Goal: Task Accomplishment & Management: Manage account settings

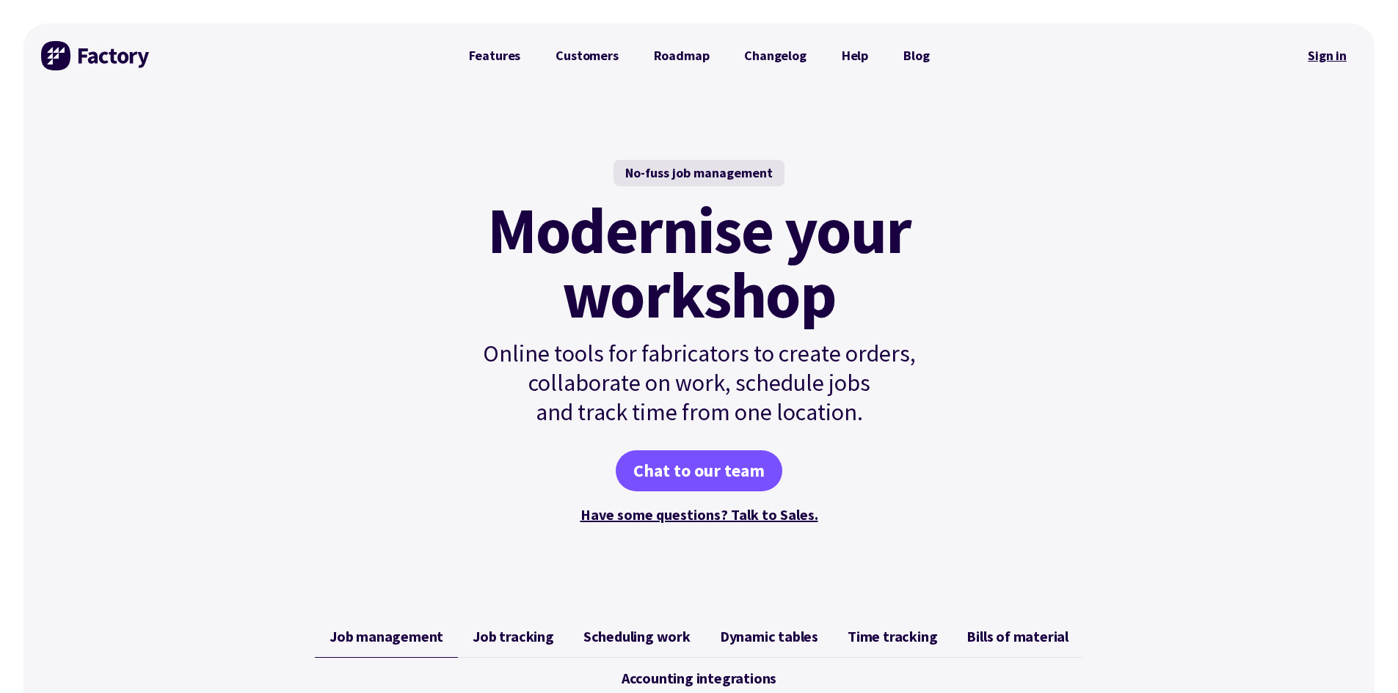
click at [1322, 55] on link "Sign in" at bounding box center [1326, 56] width 59 height 34
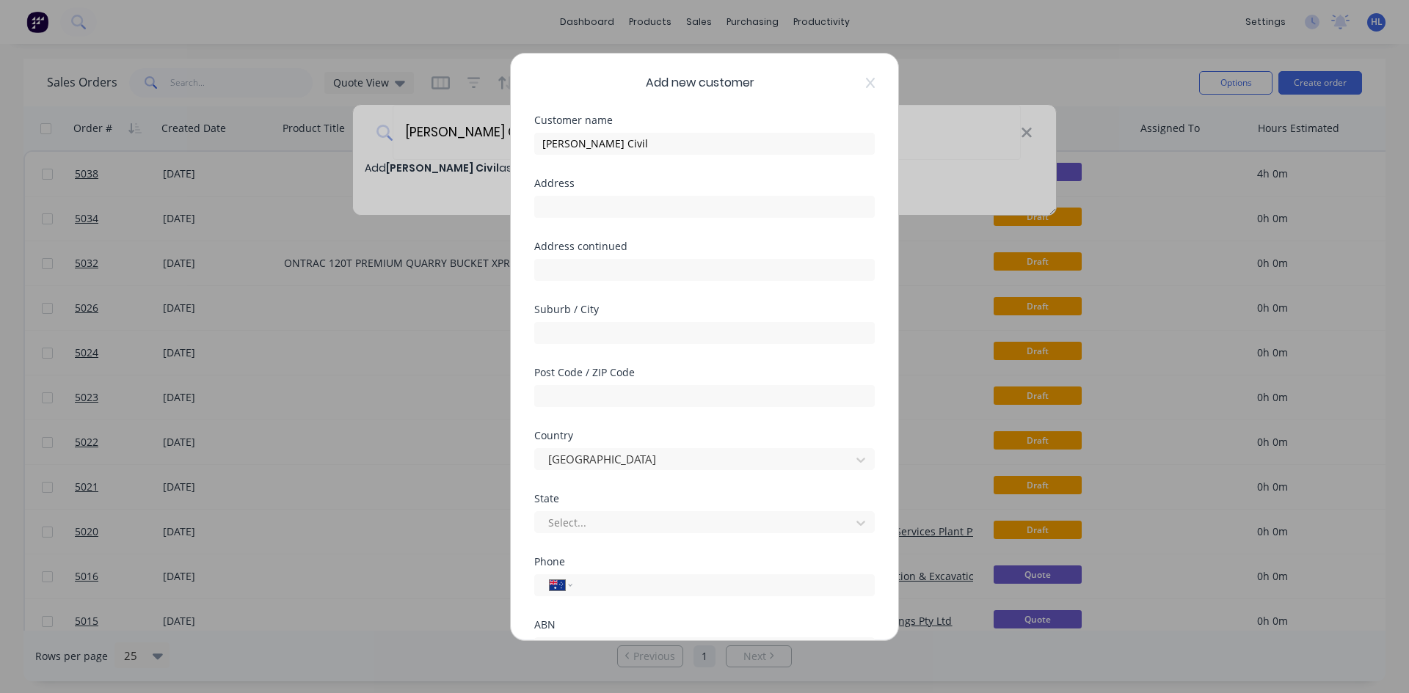
select select "AU"
click at [687, 120] on div "Customer name" at bounding box center [704, 120] width 340 height 10
click at [628, 196] on input "text" at bounding box center [704, 207] width 340 height 22
click at [648, 183] on div "Address" at bounding box center [704, 183] width 340 height 10
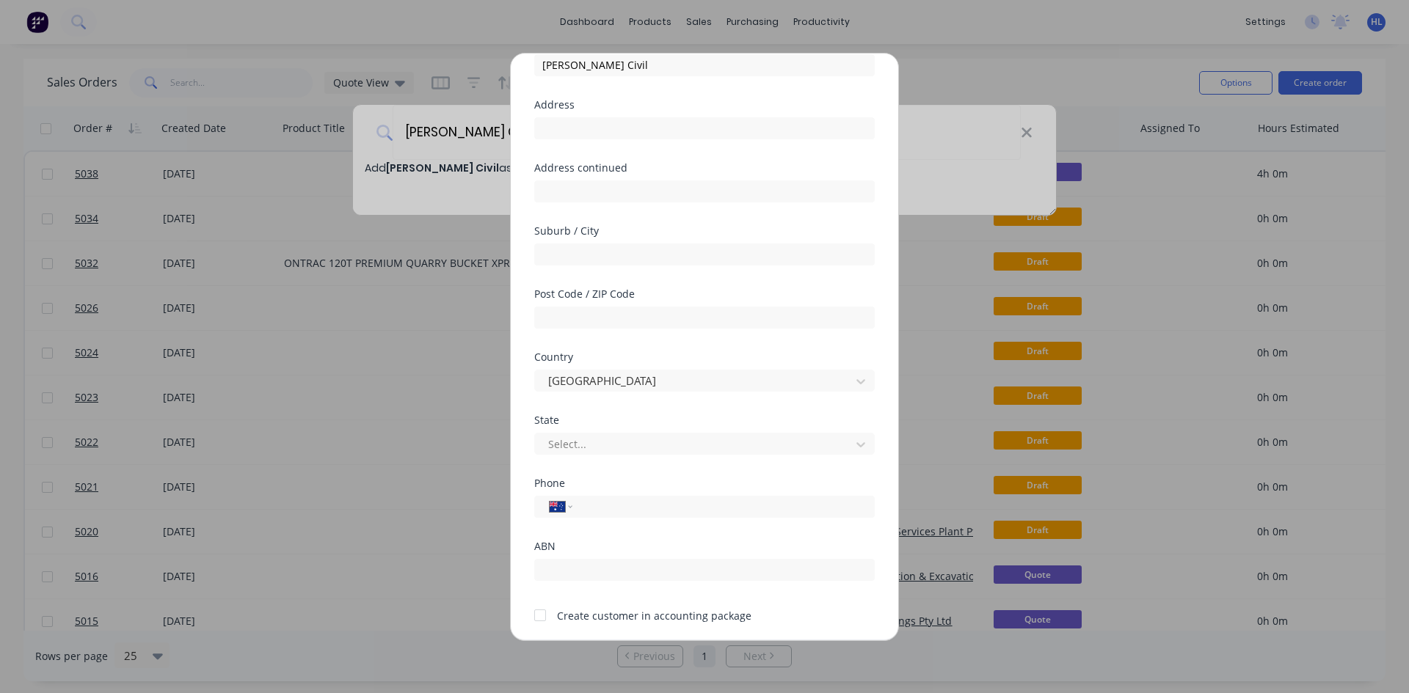
scroll to position [129, 0]
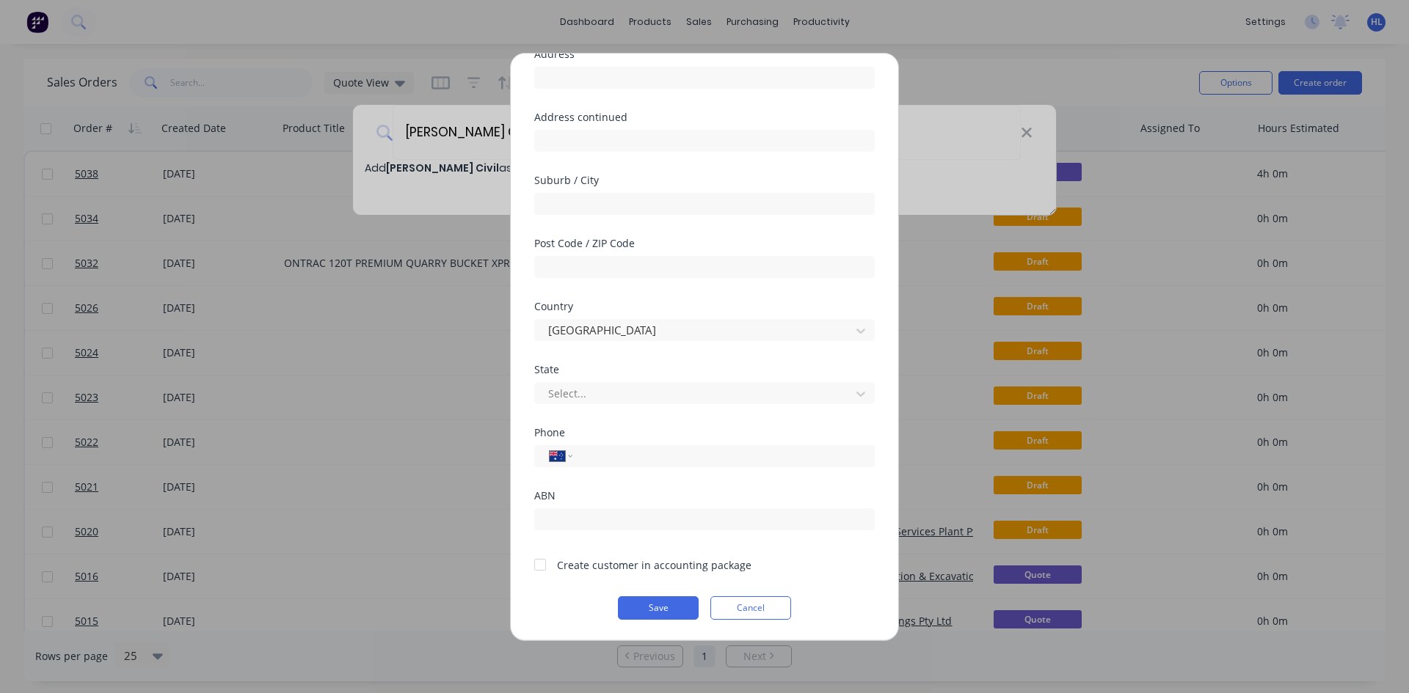
click at [547, 565] on div at bounding box center [539, 564] width 29 height 29
click at [647, 610] on button "Save" at bounding box center [658, 608] width 81 height 23
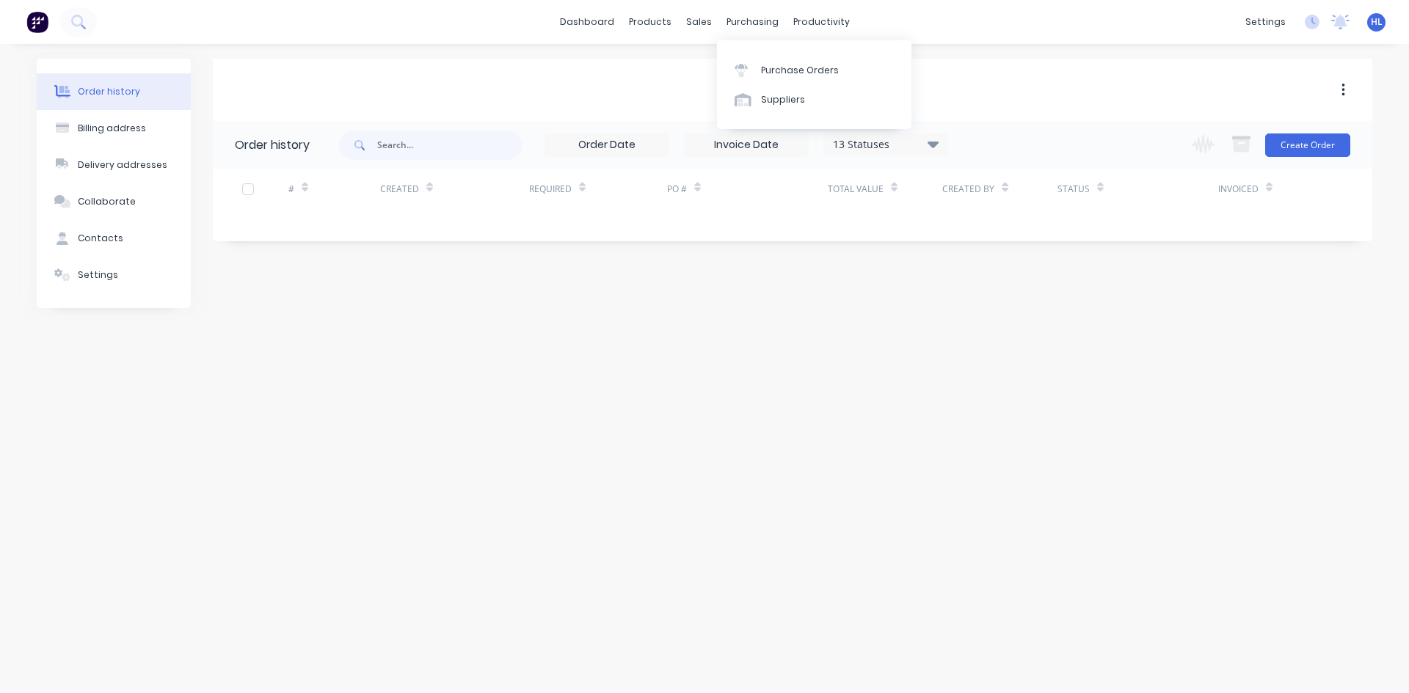
click at [555, 366] on div "Order history Billing address Delivery addresses Collaborate Contacts Settings …" at bounding box center [704, 368] width 1409 height 649
click at [674, 65] on div "Product Catalogue" at bounding box center [714, 70] width 91 height 13
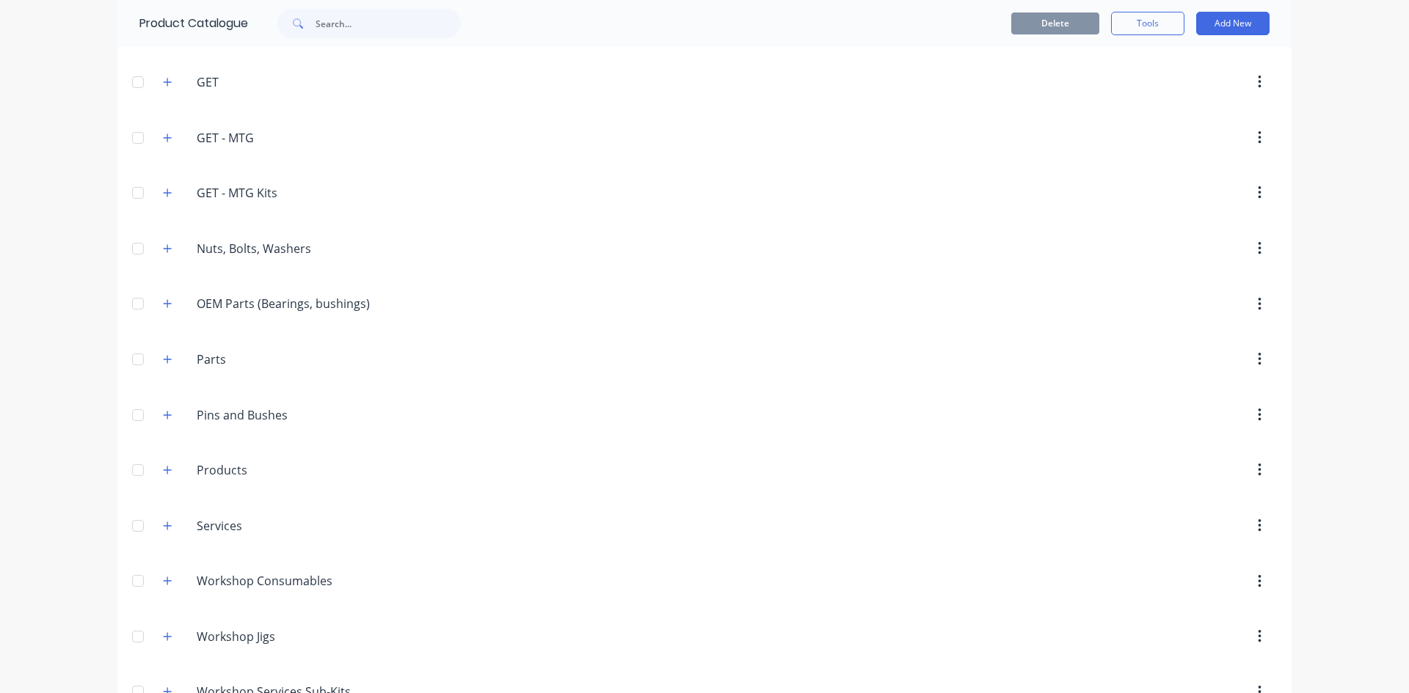
scroll to position [514, 0]
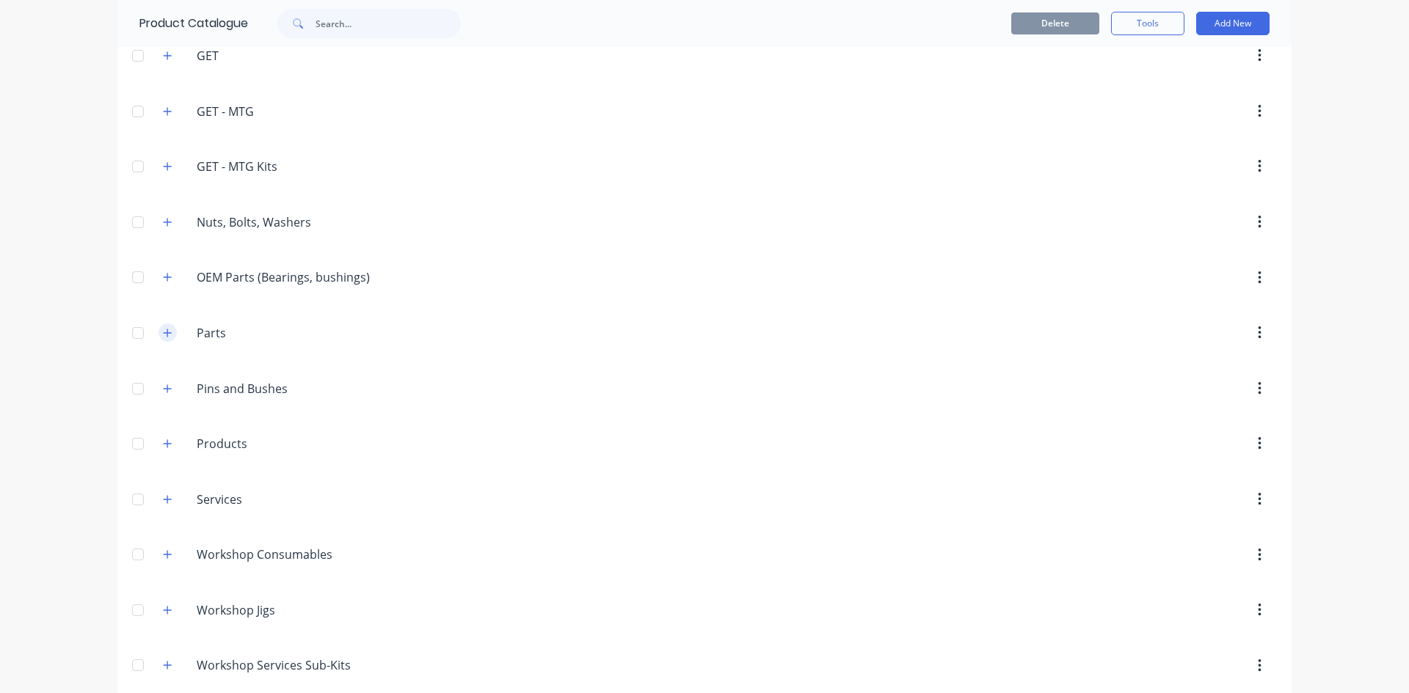
click at [163, 332] on icon "button" at bounding box center [167, 333] width 9 height 10
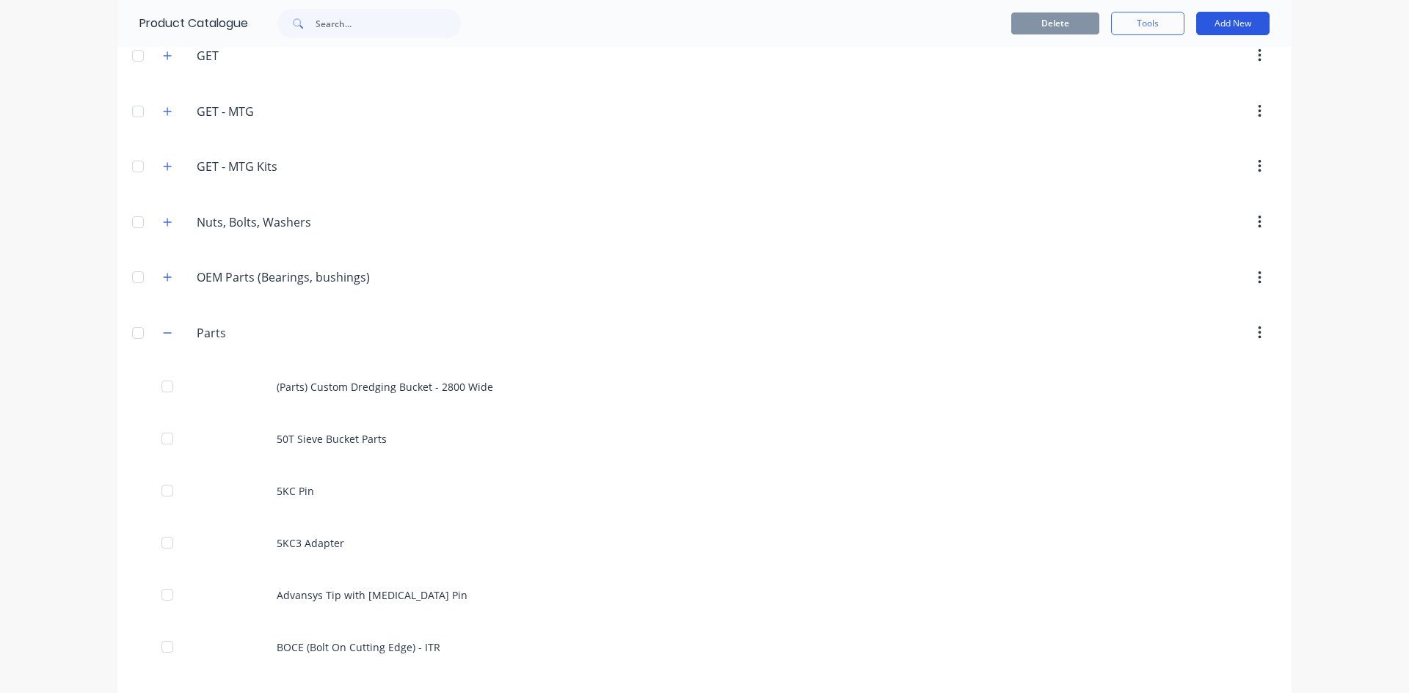
click at [1228, 23] on button "Add New" at bounding box center [1232, 23] width 73 height 23
click at [1211, 80] on div "Product" at bounding box center [1199, 90] width 113 height 21
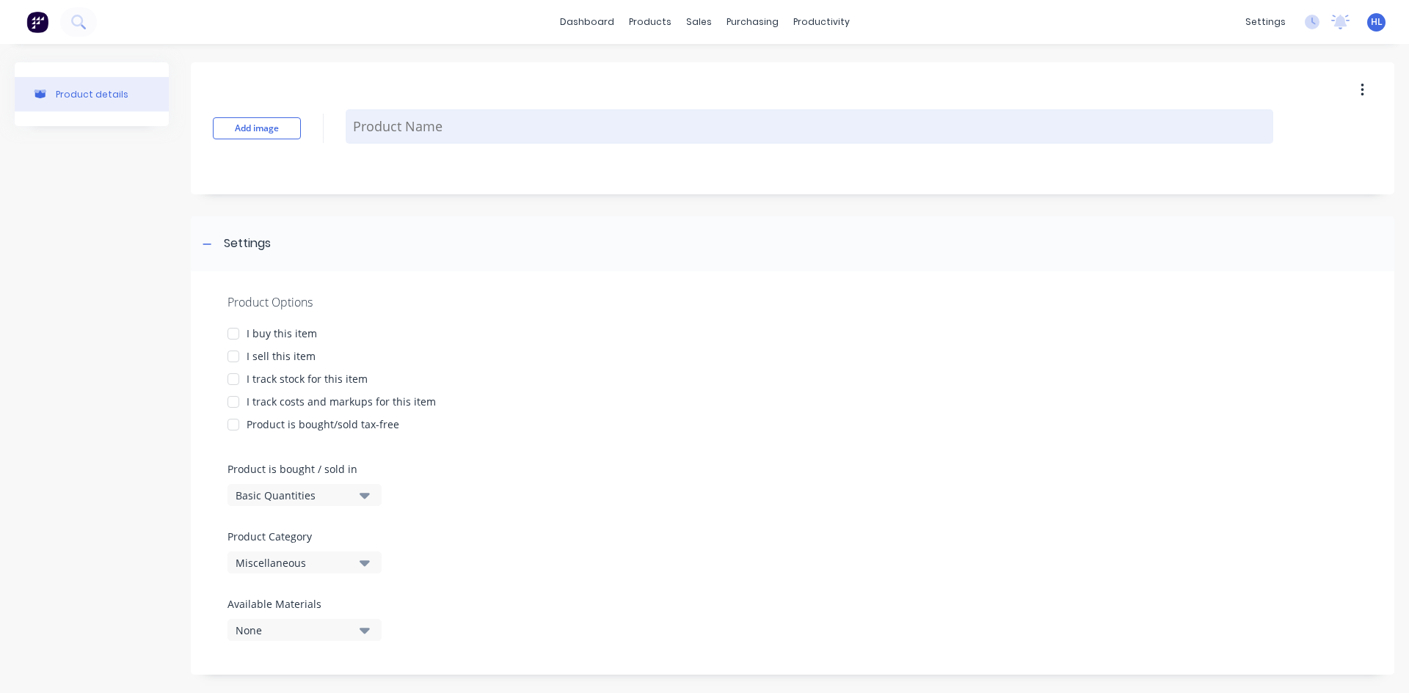
click at [404, 119] on textarea at bounding box center [809, 126] width 927 height 34
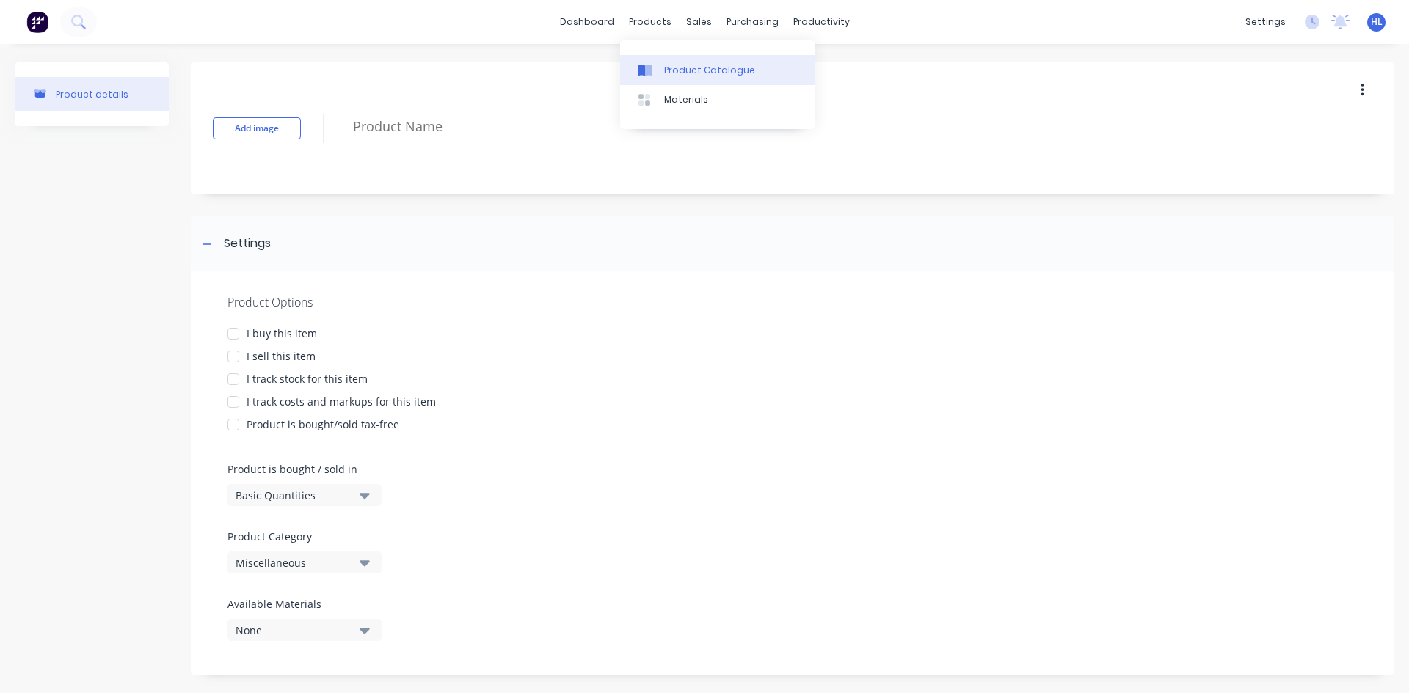
type textarea "x"
click at [705, 70] on div "Product Catalogue" at bounding box center [709, 70] width 91 height 13
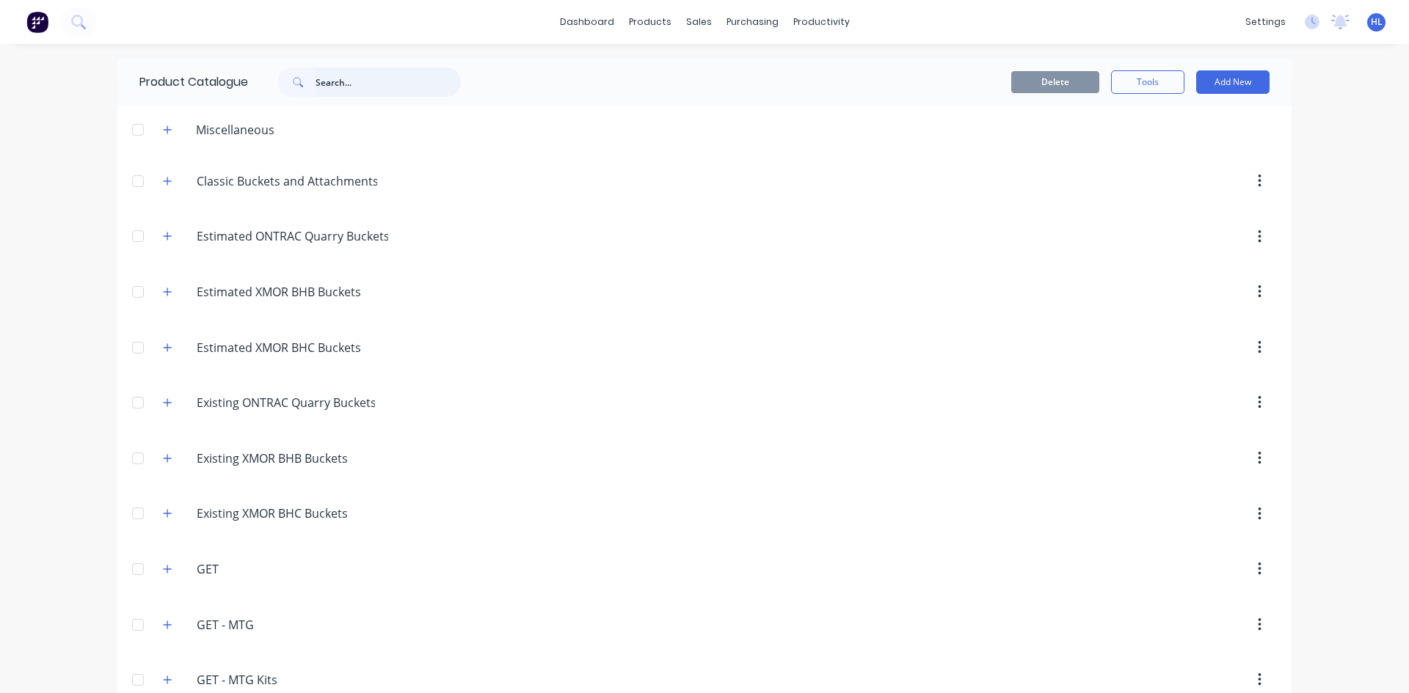
click at [426, 80] on input "text" at bounding box center [387, 82] width 145 height 29
type input "hollow"
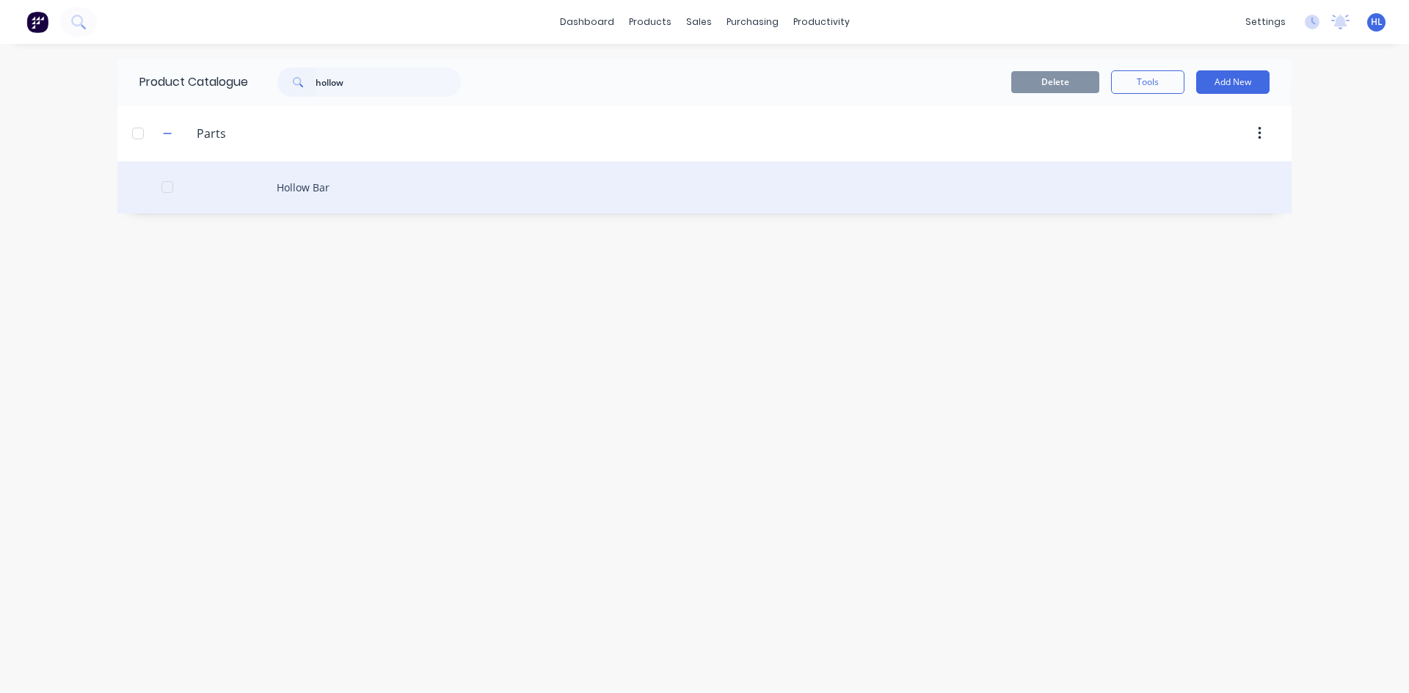
click at [344, 178] on div "Hollow Bar" at bounding box center [704, 187] width 1174 height 52
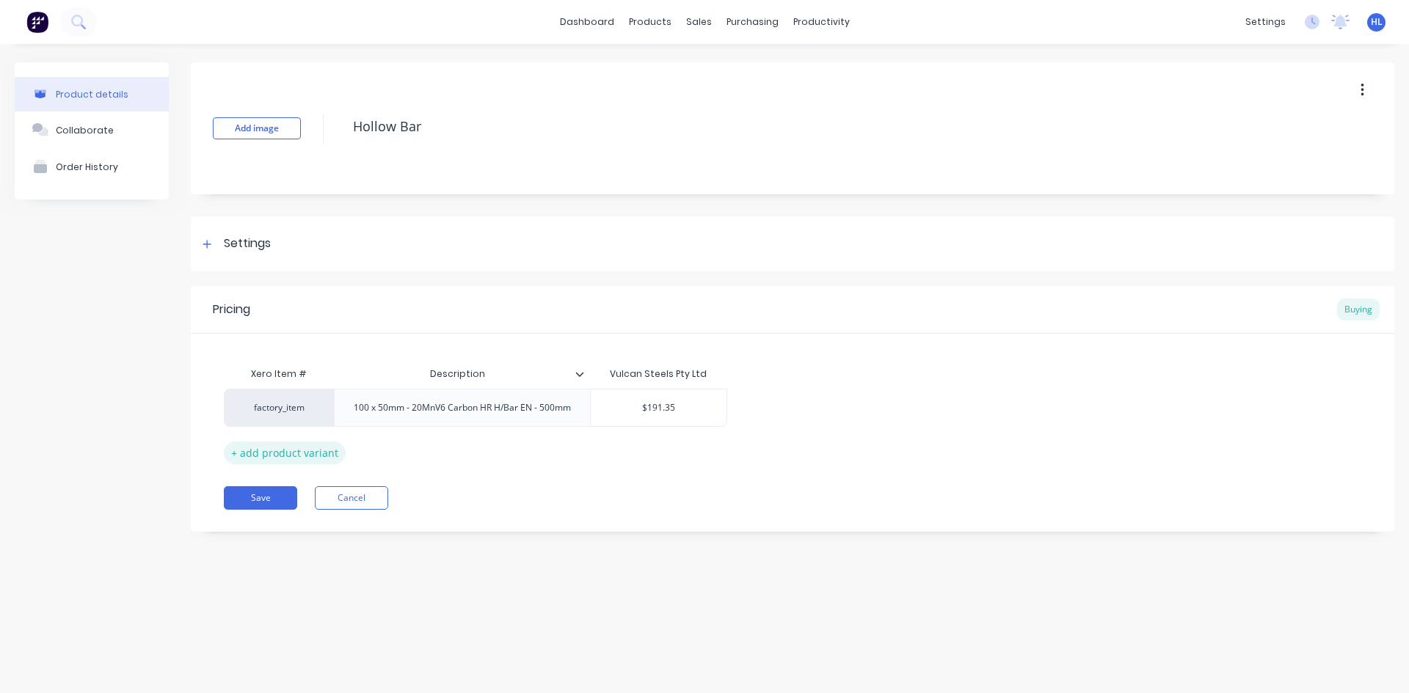
click at [315, 454] on div "+ add product variant" at bounding box center [285, 453] width 122 height 23
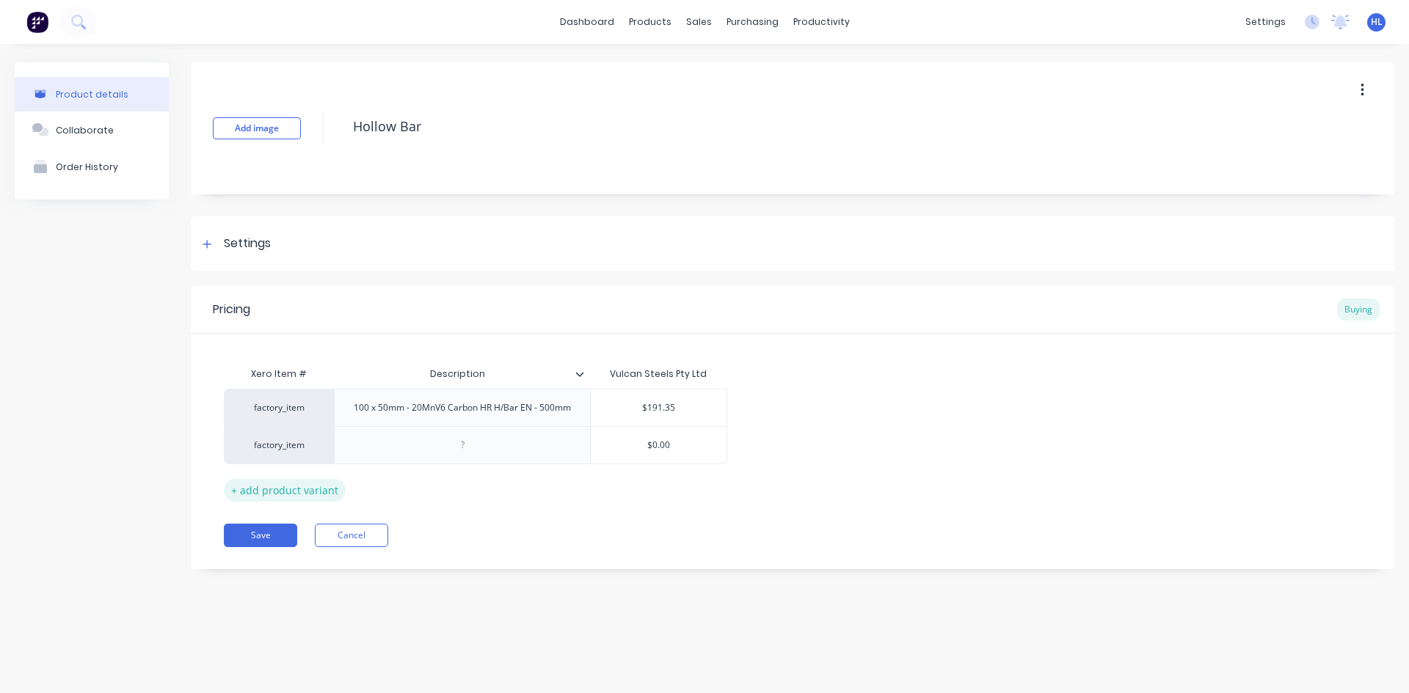
click at [305, 483] on div "+ add product variant" at bounding box center [285, 490] width 122 height 23
type textarea "x"
drag, startPoint x: 514, startPoint y: 458, endPoint x: 489, endPoint y: 450, distance: 25.5
click at [512, 458] on div at bounding box center [462, 444] width 256 height 37
click at [486, 446] on div at bounding box center [462, 445] width 73 height 19
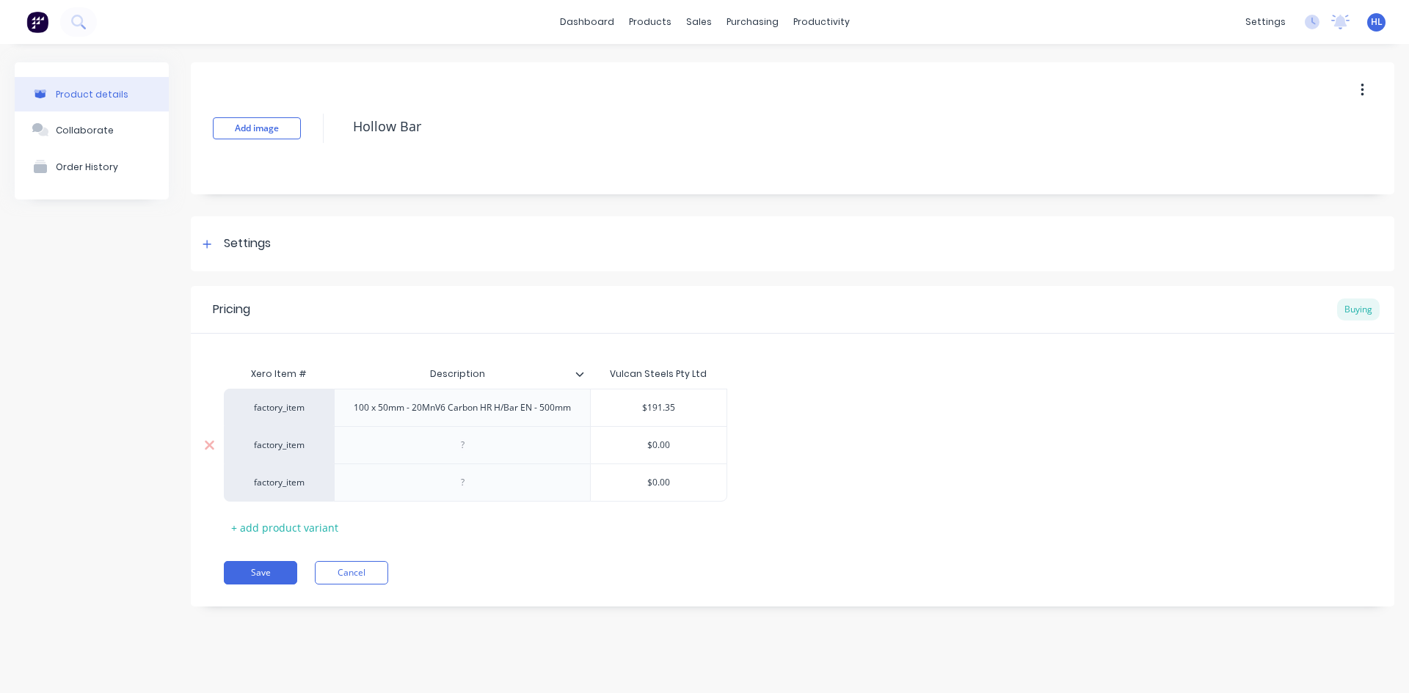
paste div
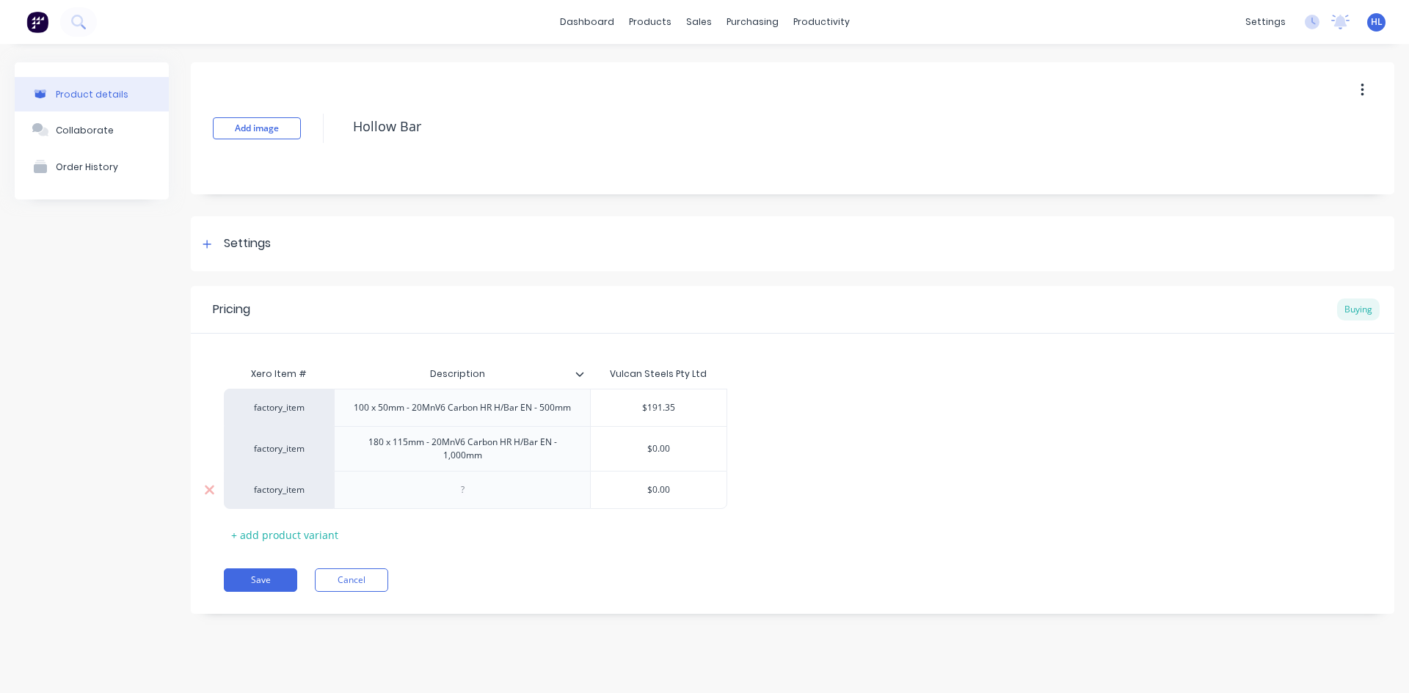
click at [464, 497] on div at bounding box center [462, 490] width 73 height 19
type textarea "x"
click at [481, 489] on div at bounding box center [467, 490] width 73 height 19
paste div
type textarea "x"
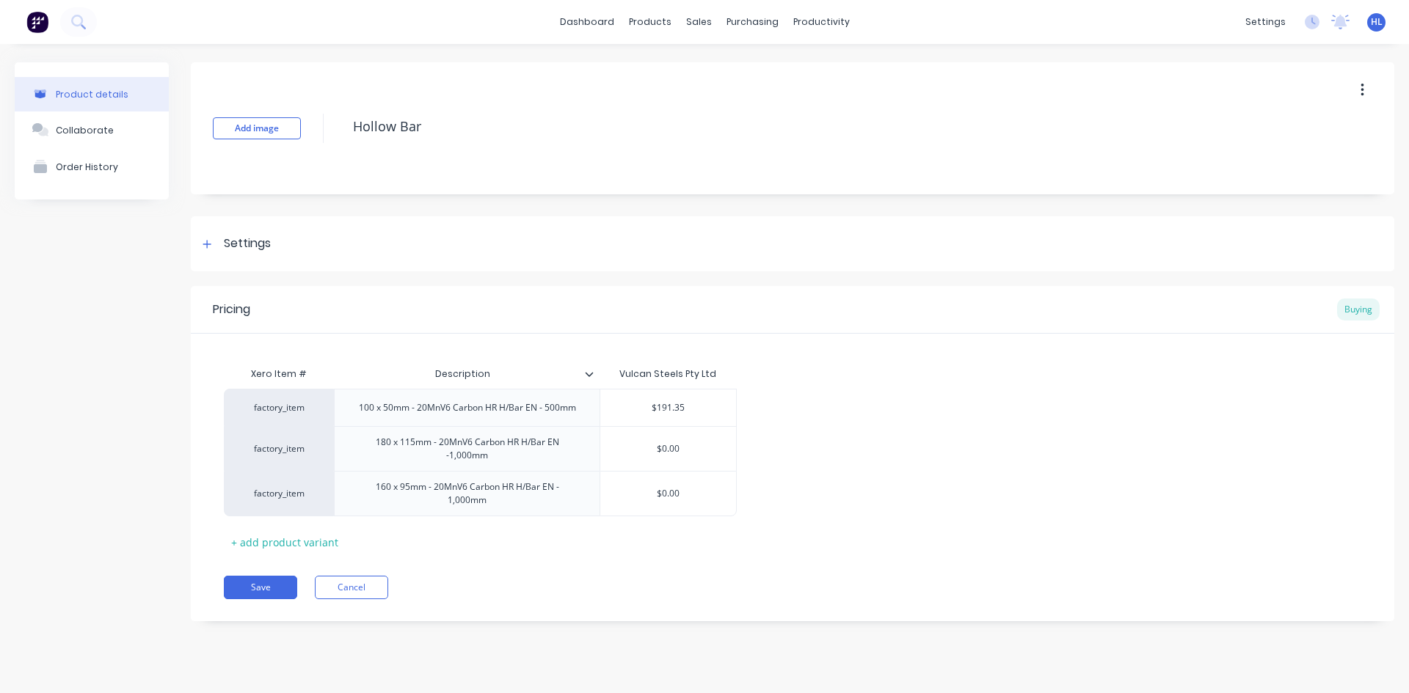
click at [646, 544] on div "Xero Item # Description Vulcan Steels Pty Ltd factory_item 100 x 50mm - 20MnV6 …" at bounding box center [792, 457] width 1137 height 194
click at [670, 456] on div "$0.00" at bounding box center [668, 449] width 136 height 37
type input "$0.00"
click at [670, 456] on div "$0.00" at bounding box center [668, 449] width 136 height 37
click at [670, 450] on input "$0.00" at bounding box center [668, 448] width 136 height 13
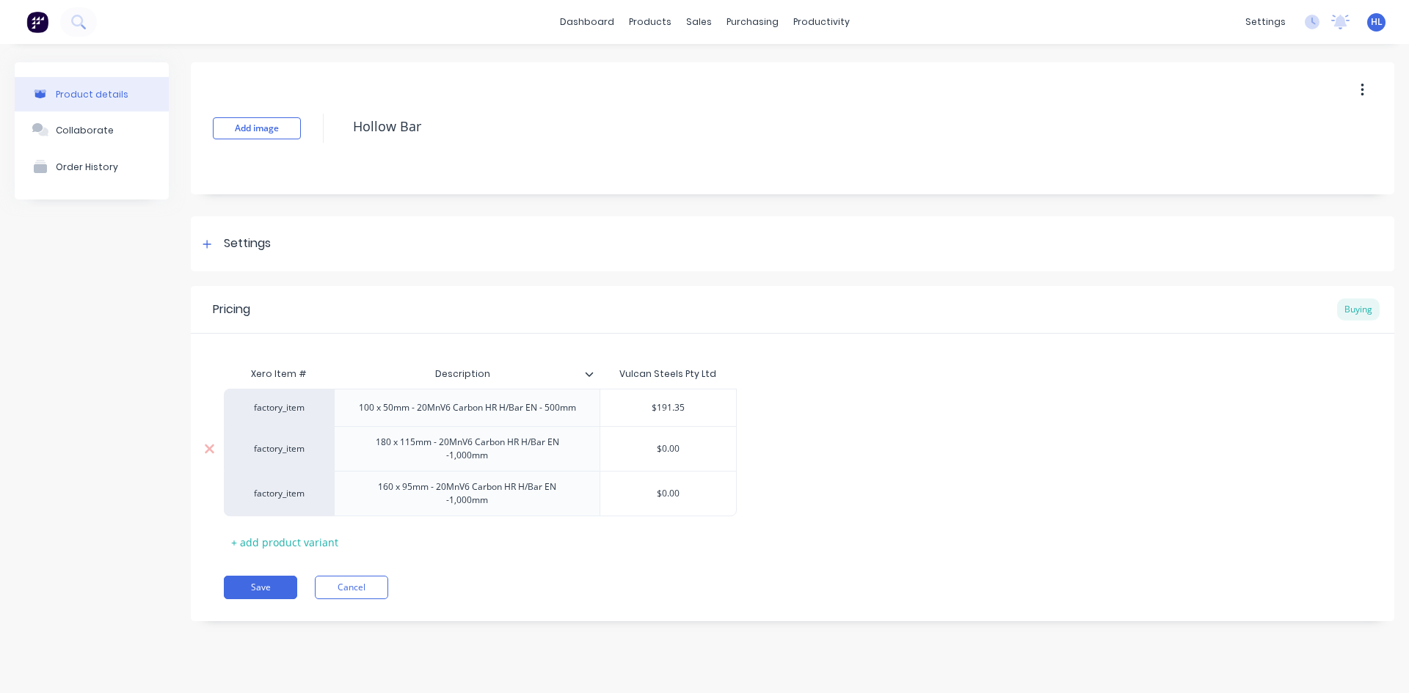
click at [670, 450] on input "$0.00" at bounding box center [668, 448] width 136 height 13
click at [1167, 398] on div "factory_item 100 x 50mm - 20MnV6 Carbon HR H/Bar EN - 500mm $191.35 factory_ite…" at bounding box center [792, 453] width 1137 height 128
click at [552, 476] on div "160 x 95mm - 20MnV6 Carbon HR H/Bar EN -1,000mm" at bounding box center [467, 493] width 266 height 45
drag, startPoint x: 426, startPoint y: 453, endPoint x: 442, endPoint y: 456, distance: 15.8
click at [428, 453] on div "180 x 115mm - 20MnV6 Carbon HR H/Bar EN -1,000mm" at bounding box center [467, 449] width 242 height 32
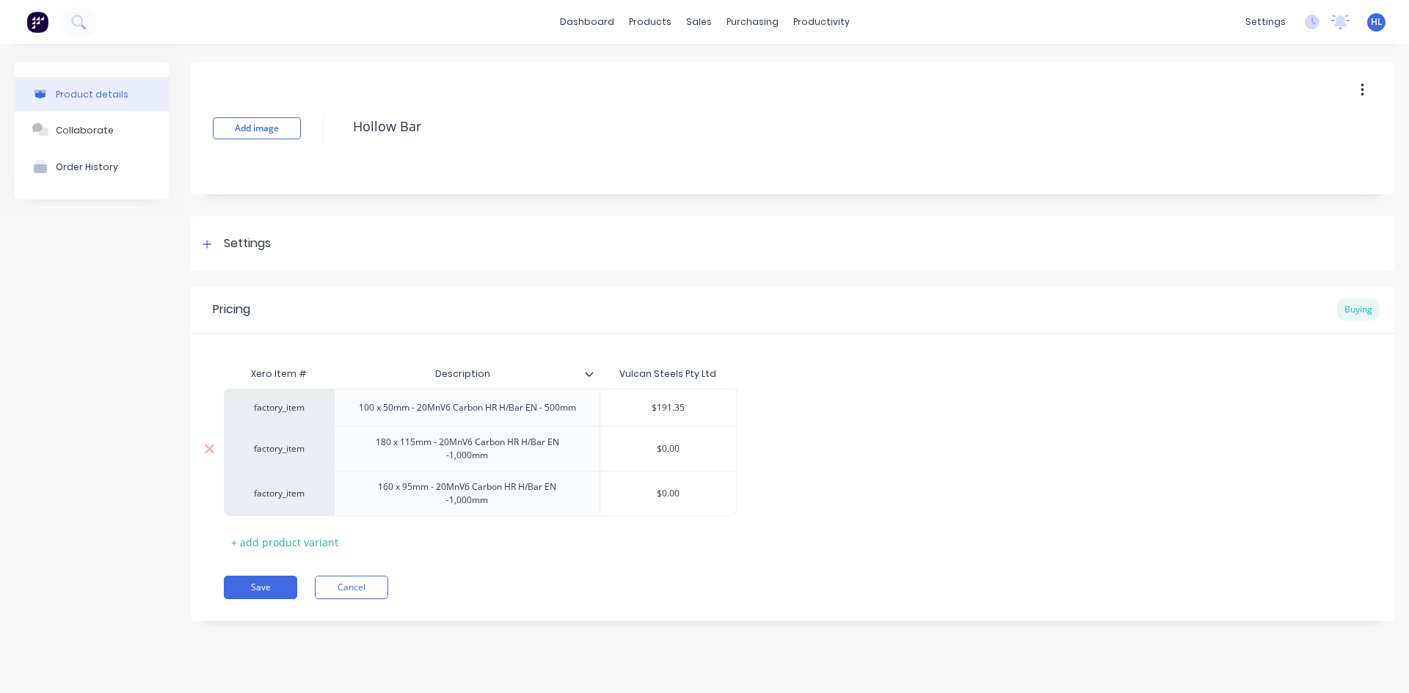
click at [502, 458] on div "180 x 115mm - 20MnV6 Carbon HR H/Bar EN -1,000mm" at bounding box center [467, 449] width 242 height 32
click at [539, 526] on div "Xero Item # Description Vulcan Steels Pty Ltd factory_item 100 x 50mm - 20MnV6 …" at bounding box center [792, 457] width 1137 height 194
click at [668, 453] on input "$0.00" at bounding box center [668, 448] width 136 height 13
type textarea "x"
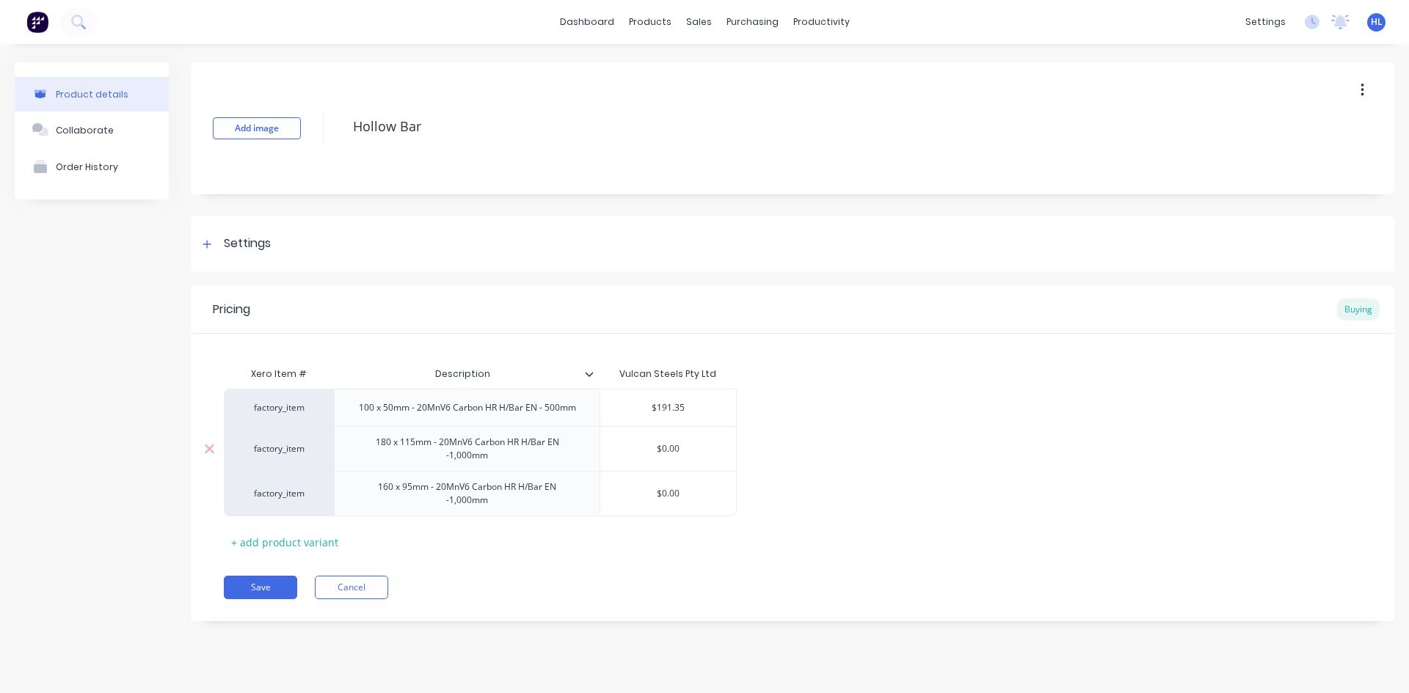
type input "$8"
type textarea "x"
type input "$85"
type textarea "x"
type input "$859"
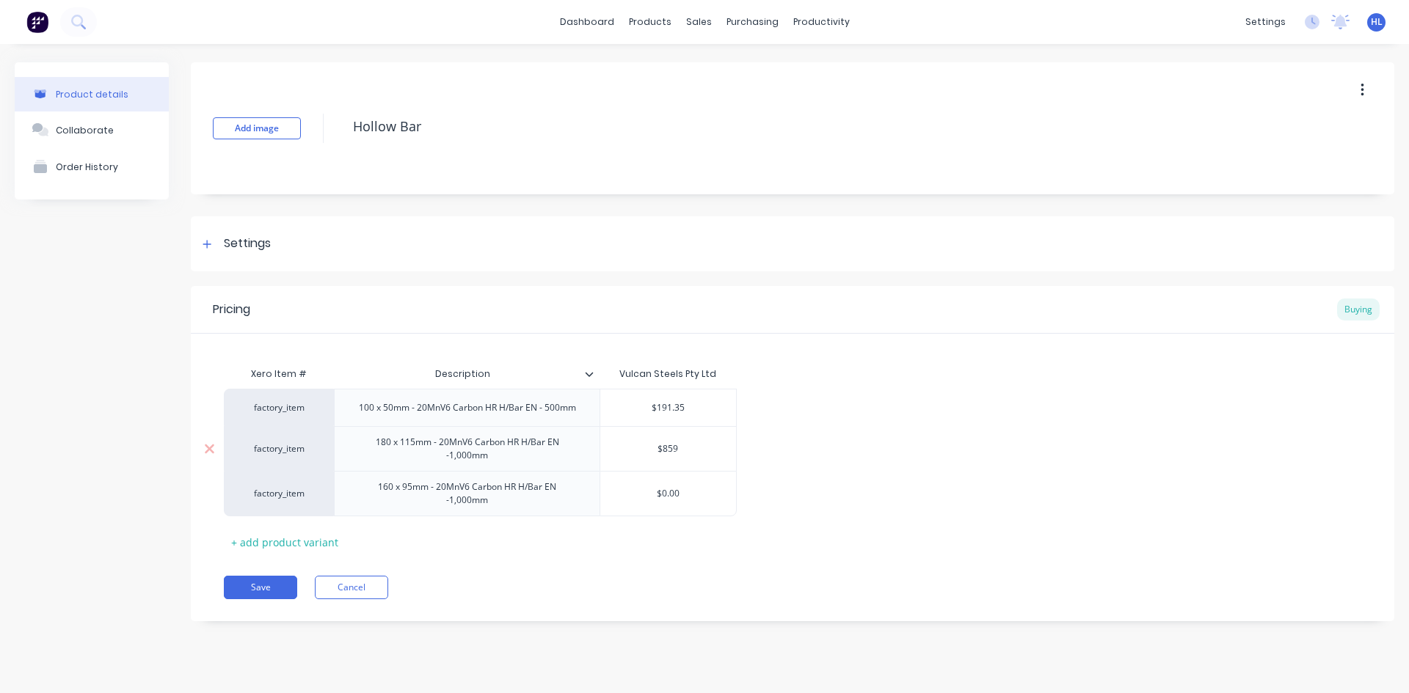
type textarea "x"
type input "$859."
type textarea "x"
type input "$859.8"
type textarea "x"
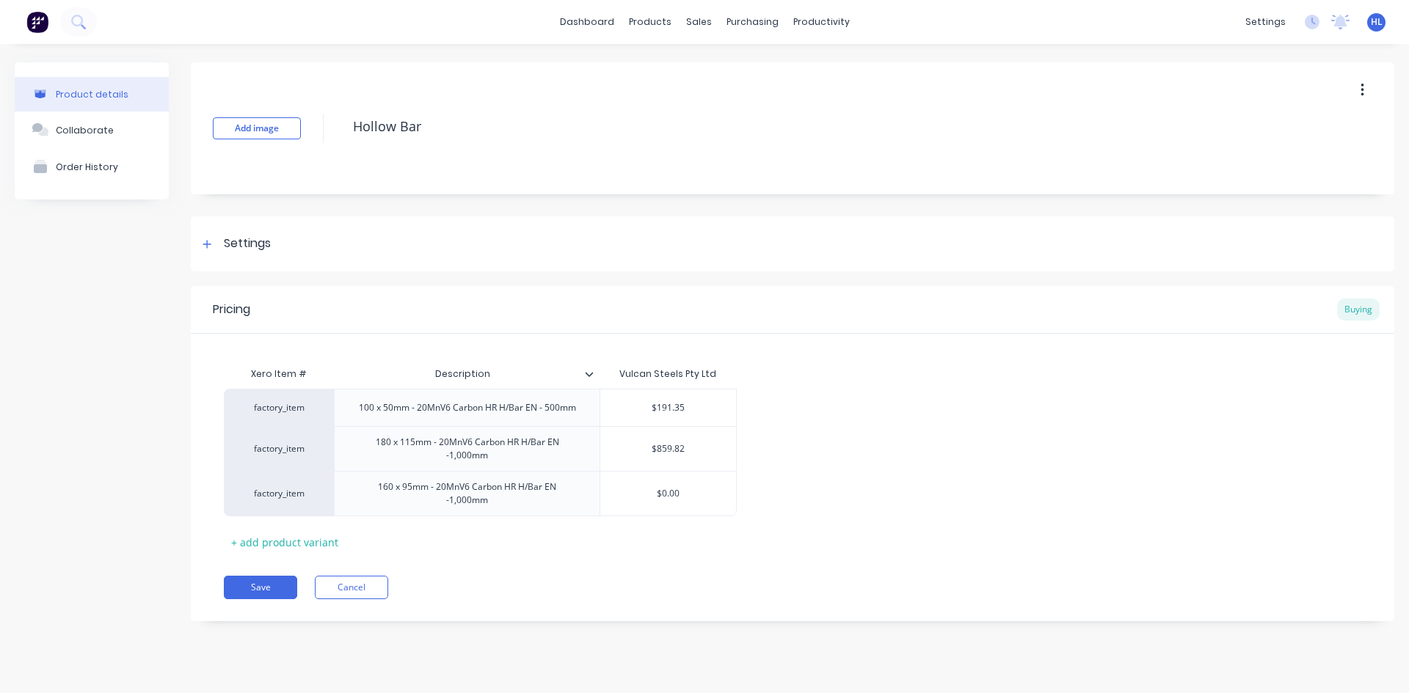
type input "$859.82"
click at [805, 438] on div "factory_item 100 x 50mm - 20MnV6 Carbon HR H/Bar EN - 500mm $191.35 factory_ite…" at bounding box center [792, 453] width 1137 height 128
type input "$0.00"
click at [666, 495] on input "$0.00" at bounding box center [668, 493] width 136 height 13
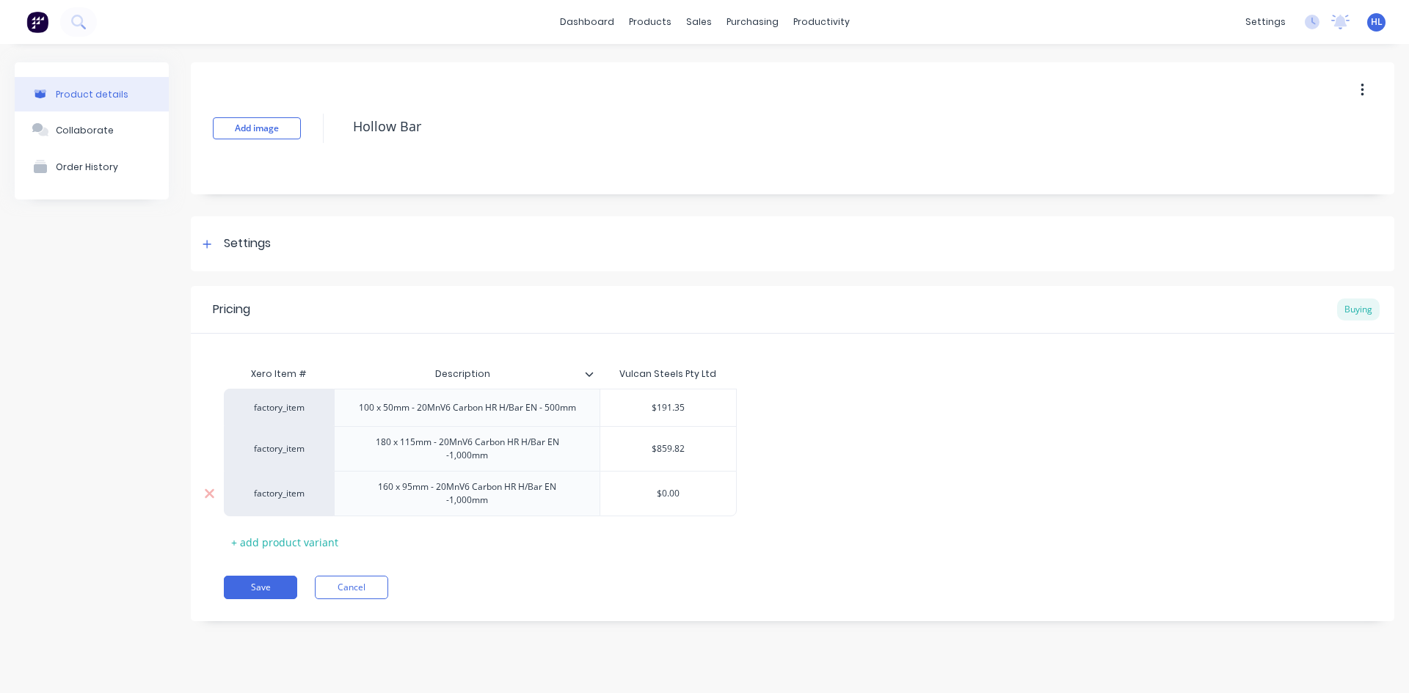
type textarea "x"
type input "$6"
type textarea "x"
type input "$65"
type textarea "x"
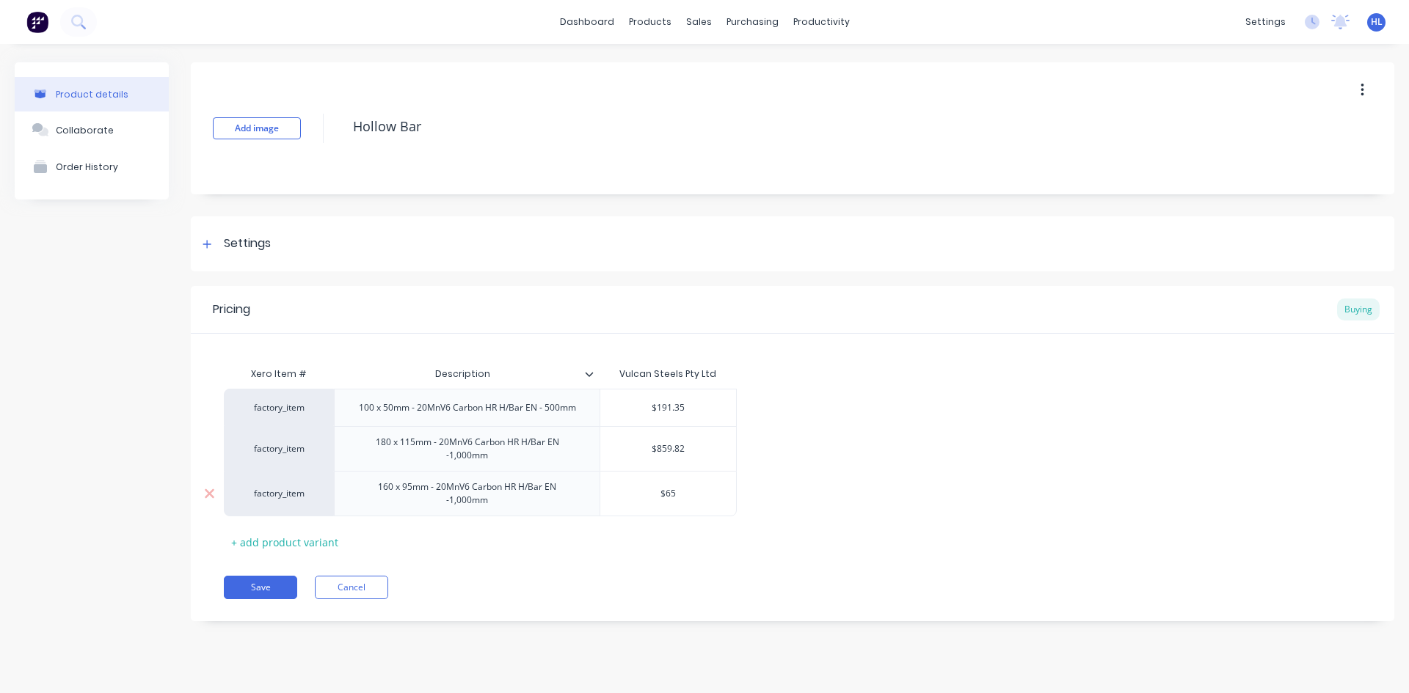
type input "$659"
type textarea "x"
type input "$659."
type textarea "x"
type input "$659.6"
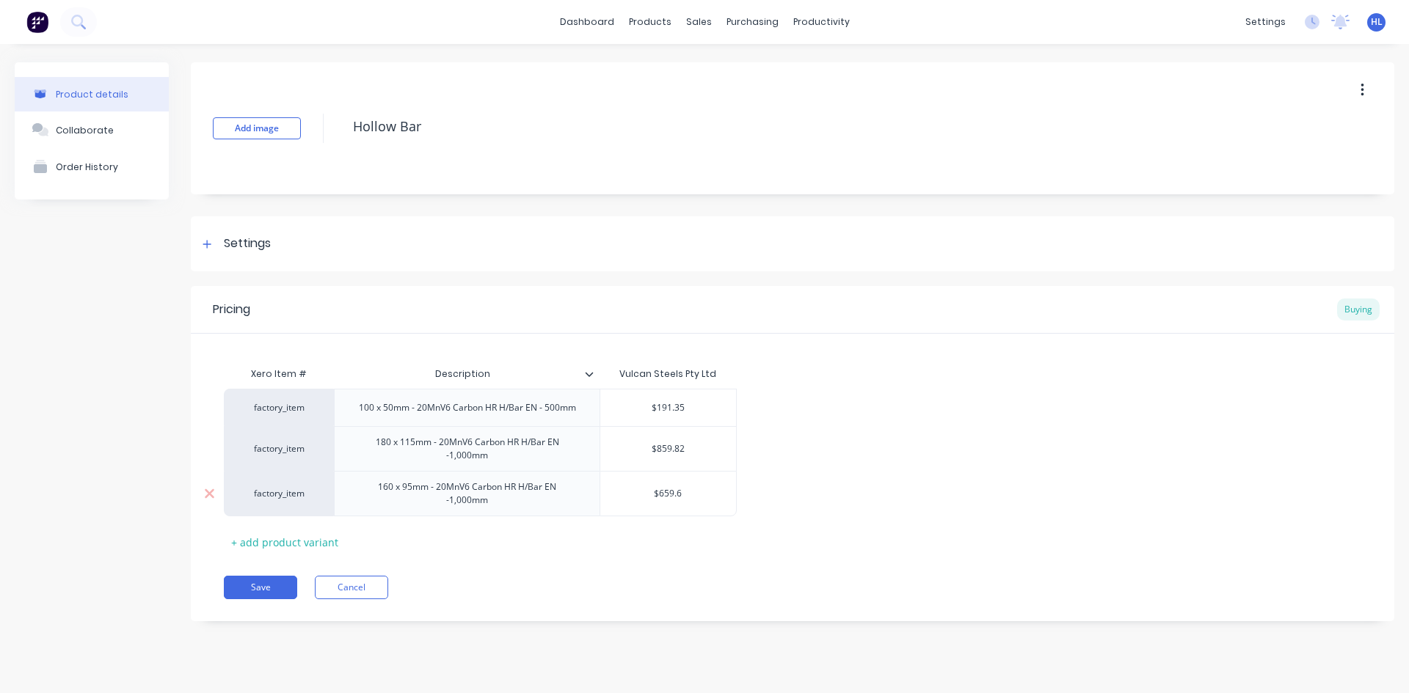
type textarea "x"
type input "$659.63"
click at [800, 468] on div "factory_item 100 x 50mm - 20MnV6 Carbon HR H/Bar EN - 500mm $191.35 factory_ite…" at bounding box center [792, 453] width 1137 height 128
drag, startPoint x: 280, startPoint y: 544, endPoint x: 286, endPoint y: 554, distance: 11.6
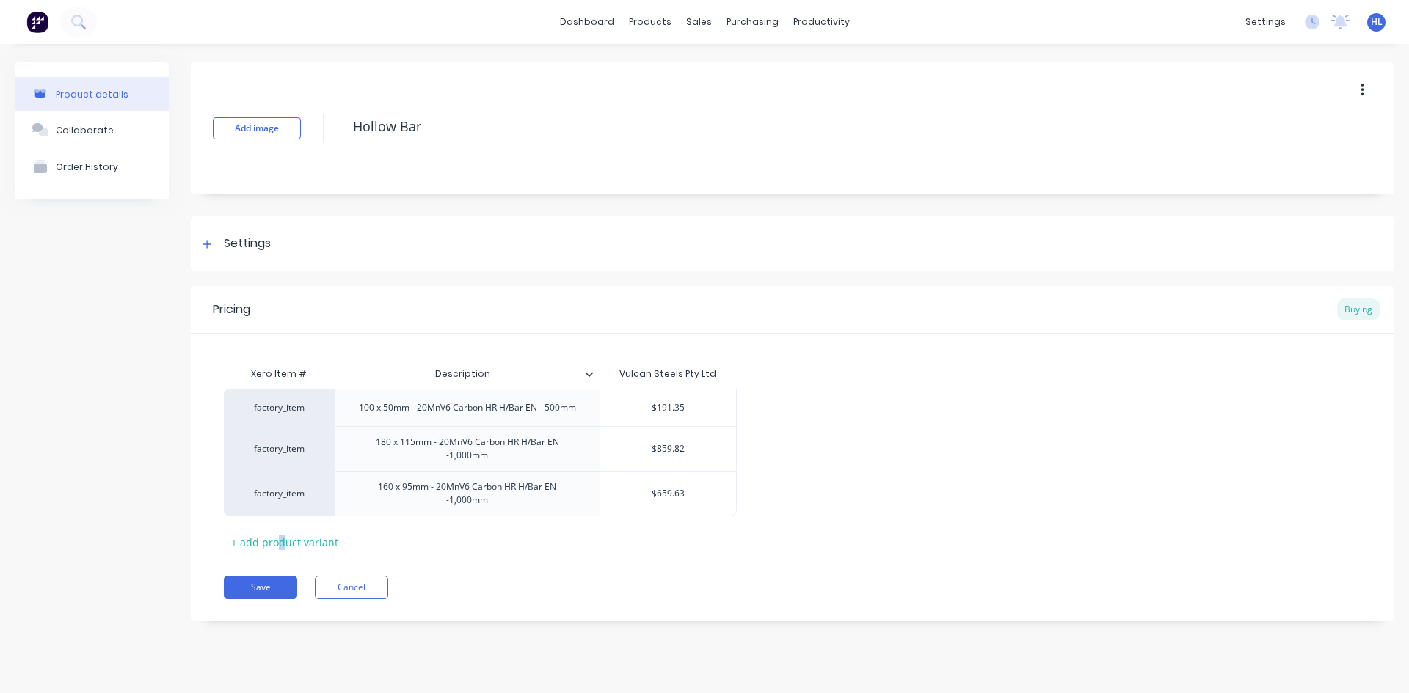
click at [280, 544] on div "+ add product variant" at bounding box center [285, 542] width 122 height 23
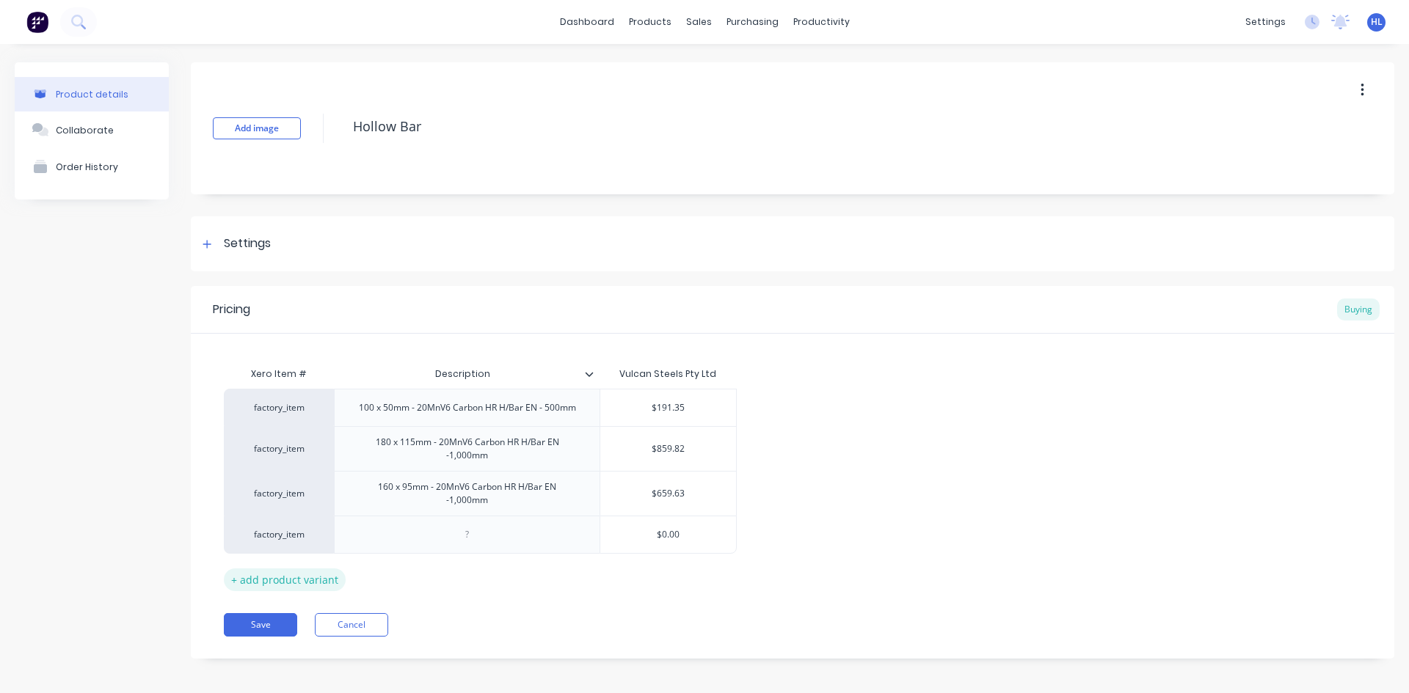
click at [299, 585] on div "+ add product variant" at bounding box center [285, 580] width 122 height 23
type textarea "x"
click at [772, 517] on div "factory_item 100 x 50mm - 20MnV6 Carbon HR H/Bar EN - 500mm $191.35 factory_ite…" at bounding box center [792, 490] width 1137 height 203
click at [466, 536] on div at bounding box center [467, 534] width 73 height 19
paste div
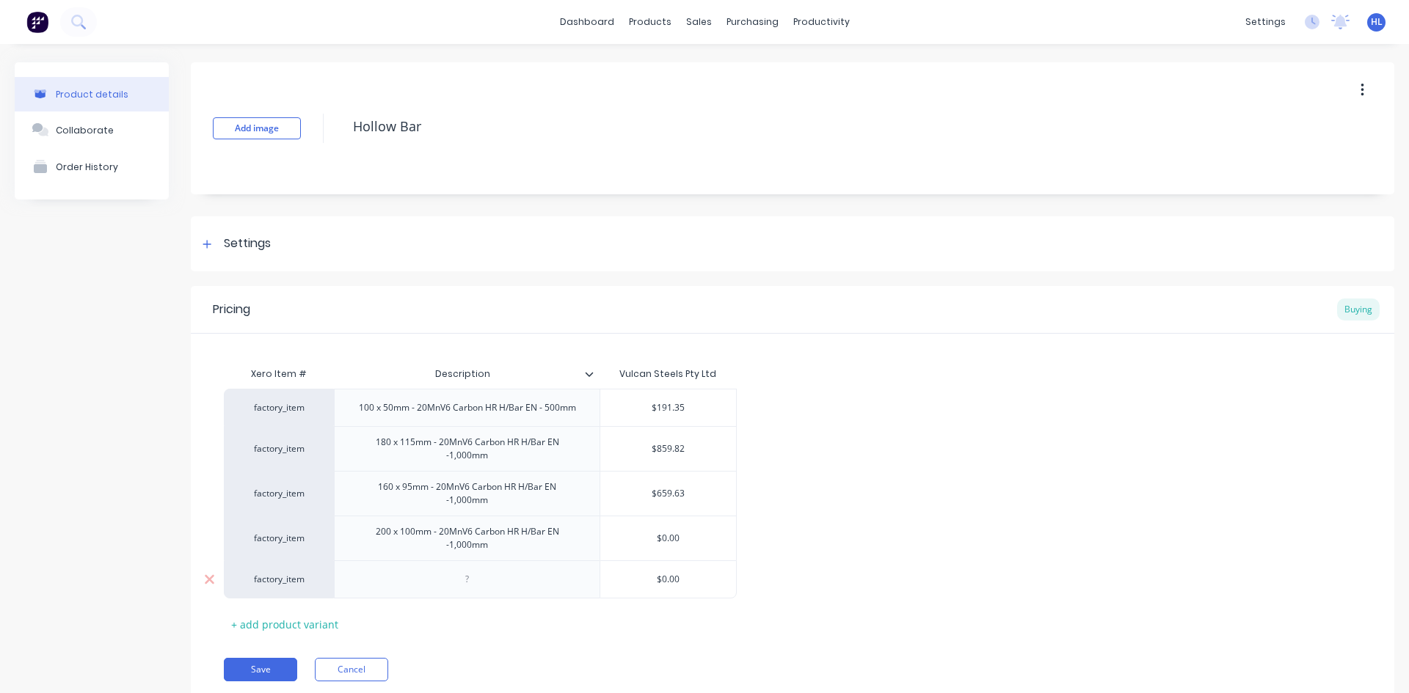
drag, startPoint x: 448, startPoint y: 568, endPoint x: 464, endPoint y: 569, distance: 16.2
click at [448, 568] on div at bounding box center [467, 580] width 266 height 38
click at [466, 569] on div at bounding box center [467, 580] width 266 height 38
type textarea "x"
drag, startPoint x: 469, startPoint y: 574, endPoint x: 486, endPoint y: 584, distance: 20.0
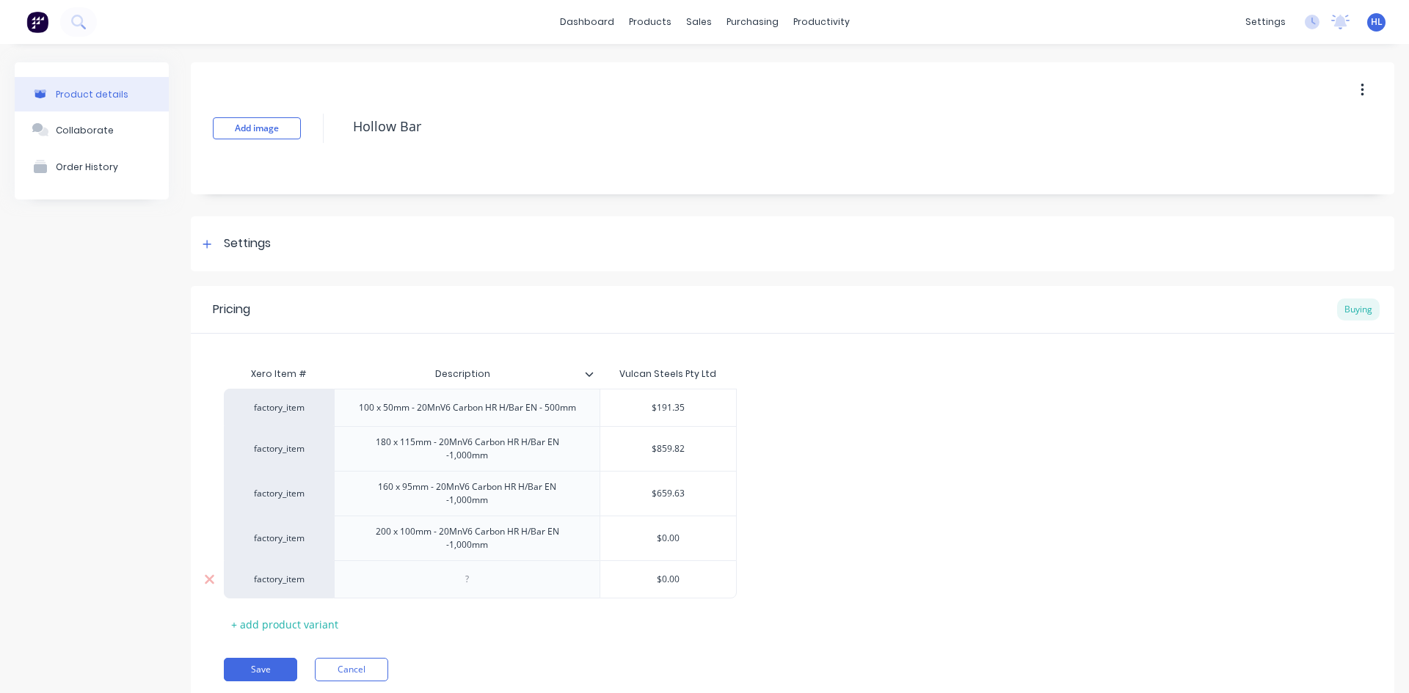
click at [469, 575] on div at bounding box center [467, 579] width 73 height 19
paste div
type textarea "x"
click at [568, 610] on div "Xero Item # Description Vulcan Steels Pty Ltd factory_item 100 x 50mm - 20MnV6 …" at bounding box center [792, 502] width 1137 height 284
type input "$0.00"
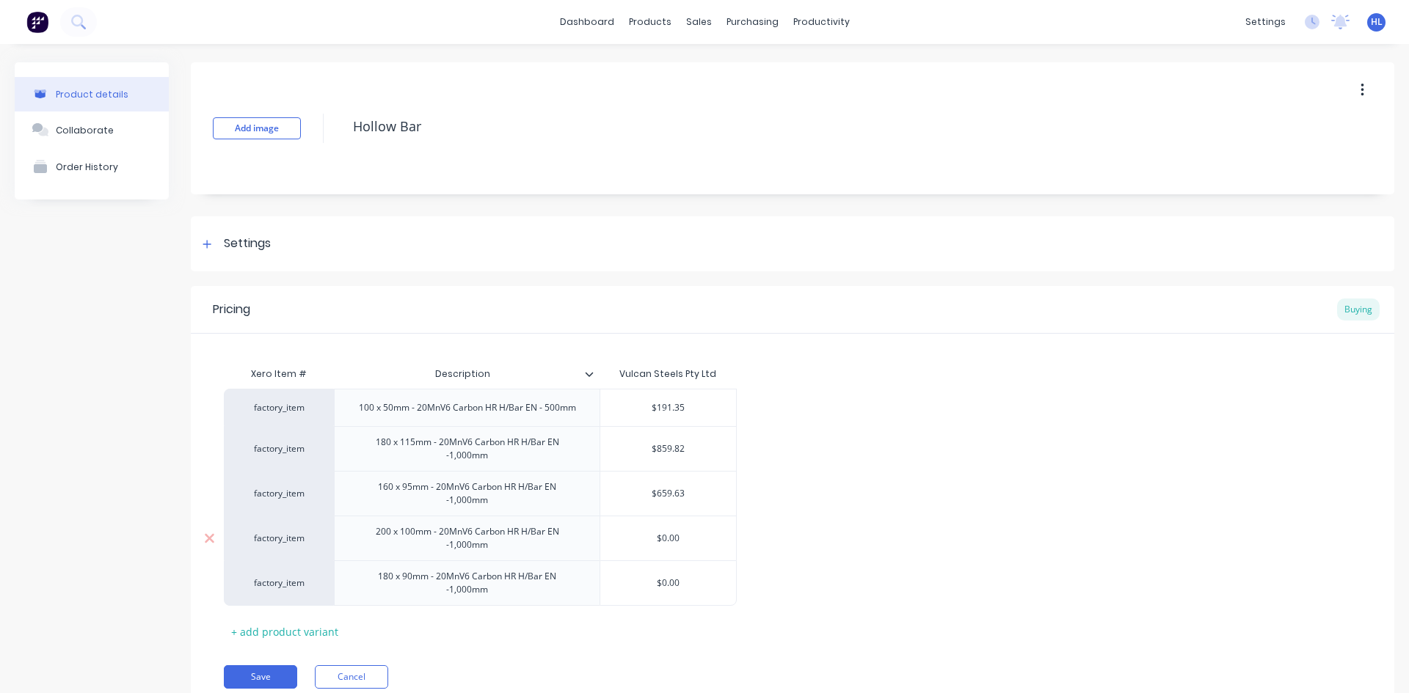
click at [667, 537] on input "$0.00" at bounding box center [668, 538] width 136 height 13
paste input "$1,155.73"
type textarea "x"
type input "$$1,155.73"
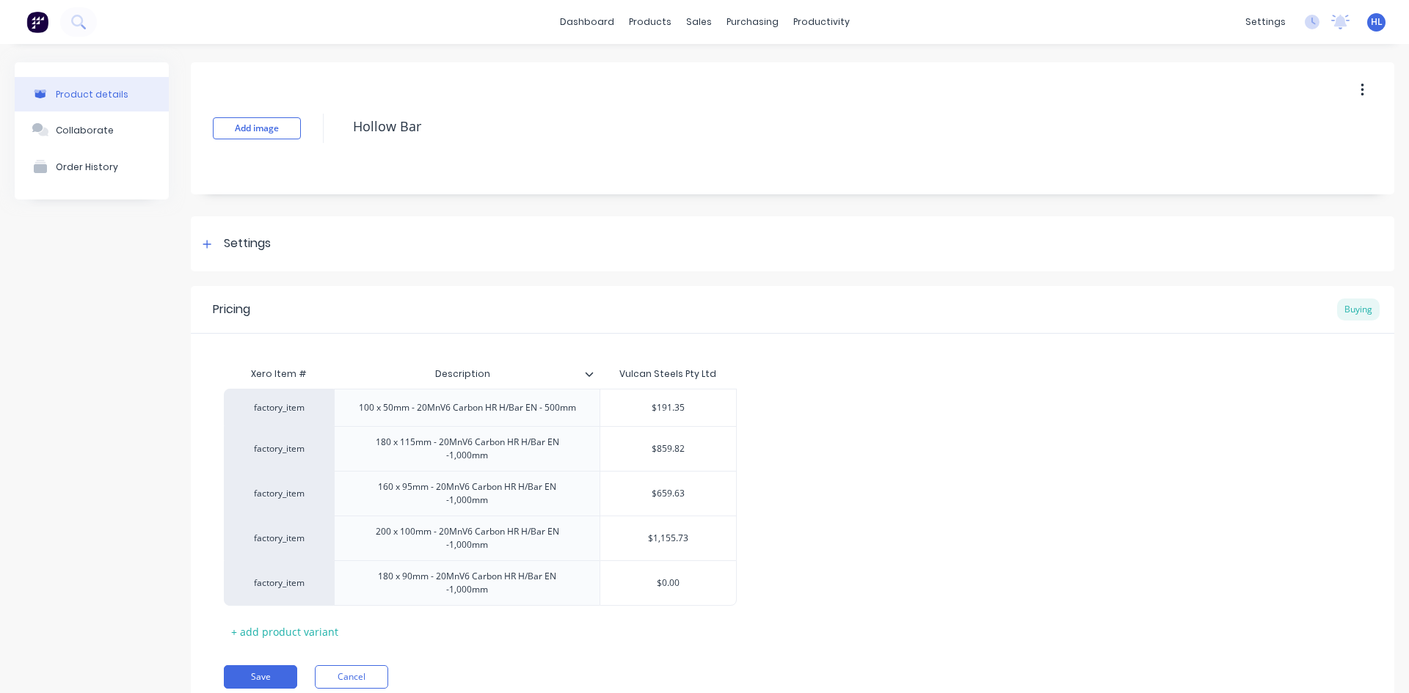
click at [900, 581] on div "factory_item 100 x 50mm - 20MnV6 Carbon HR H/Bar EN - 500mm $191.35 factory_ite…" at bounding box center [792, 497] width 1137 height 217
type input "$0.00"
click at [657, 588] on input "$0.00" at bounding box center [668, 583] width 136 height 13
click at [672, 586] on input "$0.00" at bounding box center [668, 583] width 136 height 13
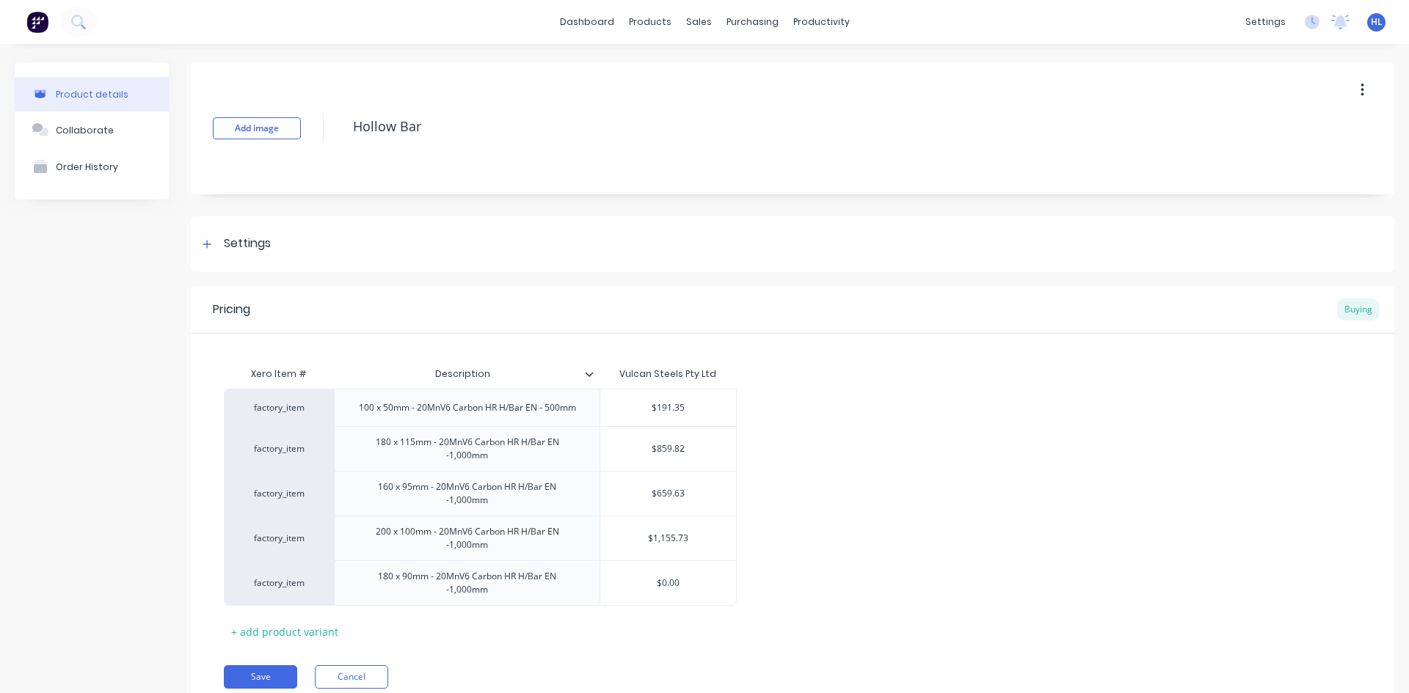
paste input "1,019.5"
type textarea "x"
type input "$1,019.50"
click at [906, 579] on div "factory_item 100 x 50mm - 20MnV6 Carbon HR H/Bar EN - 500mm $191.35 factory_ite…" at bounding box center [792, 497] width 1137 height 217
click at [591, 375] on icon at bounding box center [590, 374] width 8 height 4
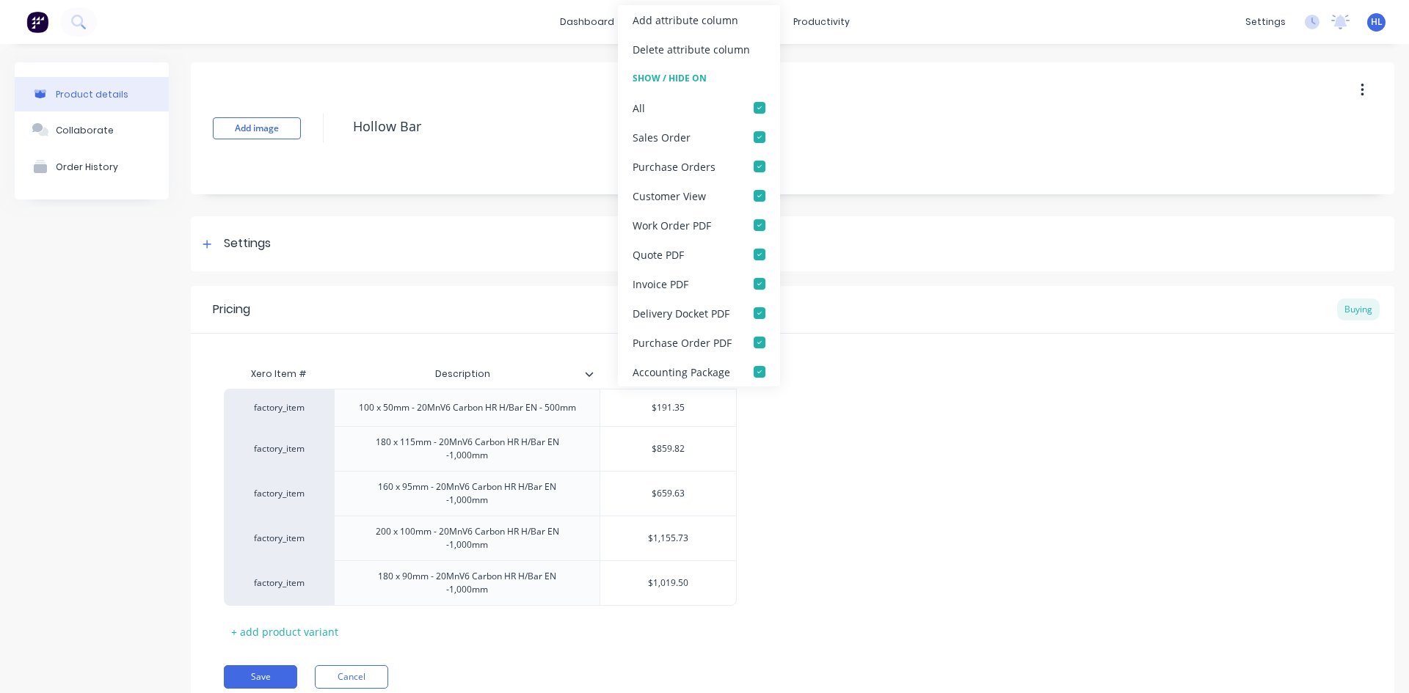
click at [1084, 473] on div "factory_item 100 x 50mm - 20MnV6 Carbon HR H/Bar EN - 500mm $191.35 factory_ite…" at bounding box center [792, 497] width 1137 height 217
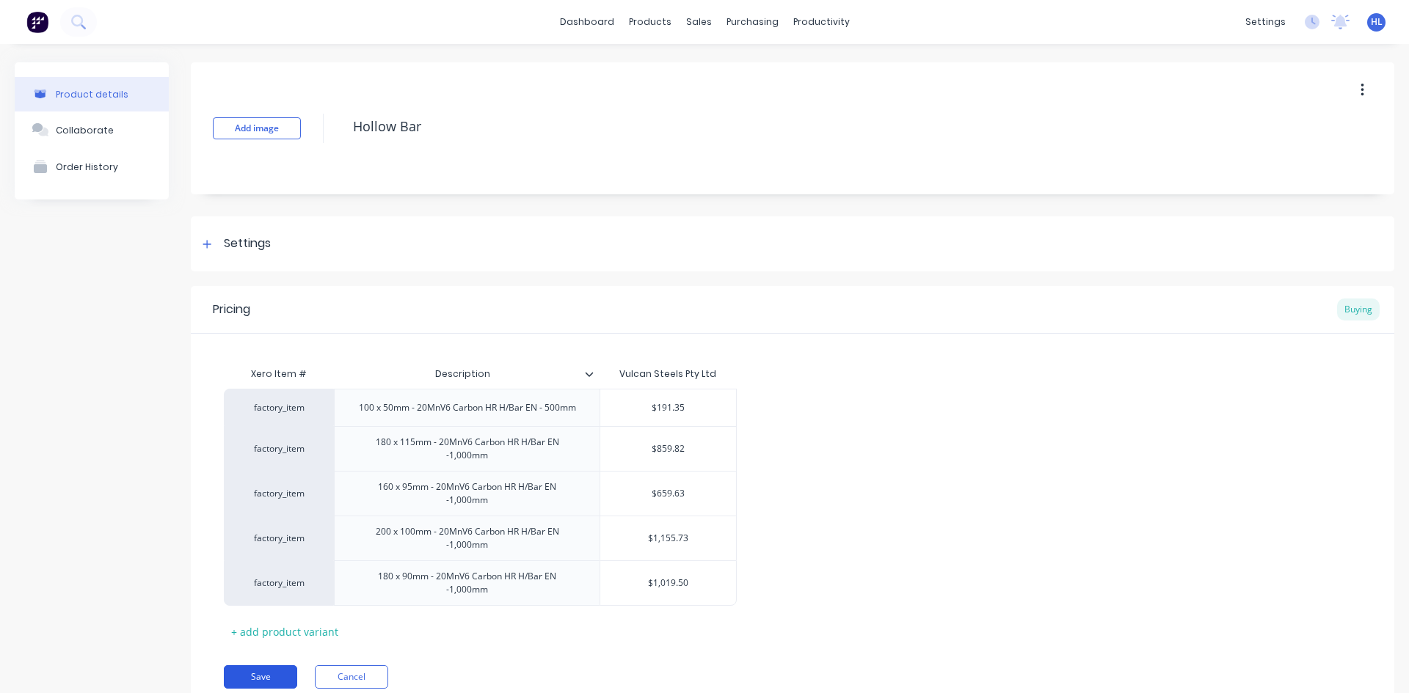
click at [273, 677] on button "Save" at bounding box center [260, 676] width 73 height 23
type textarea "x"
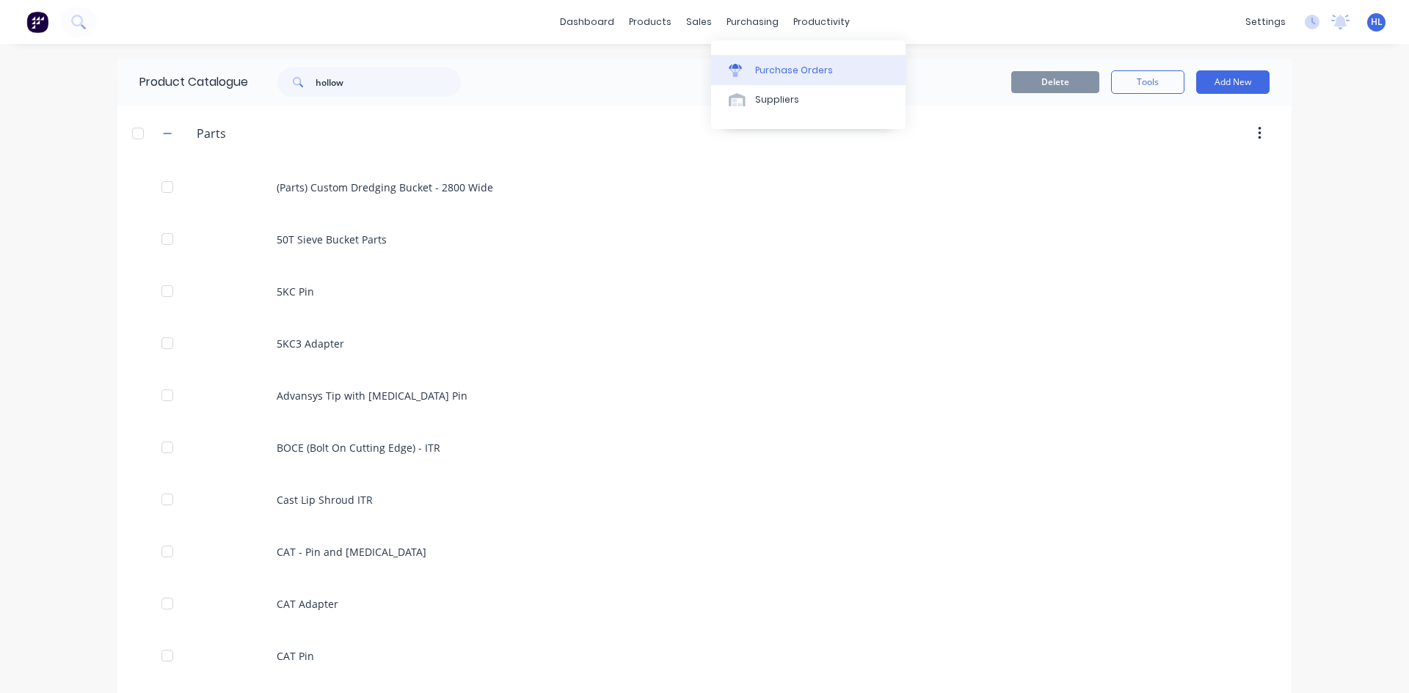
click at [767, 68] on div "Purchase Orders" at bounding box center [794, 70] width 78 height 13
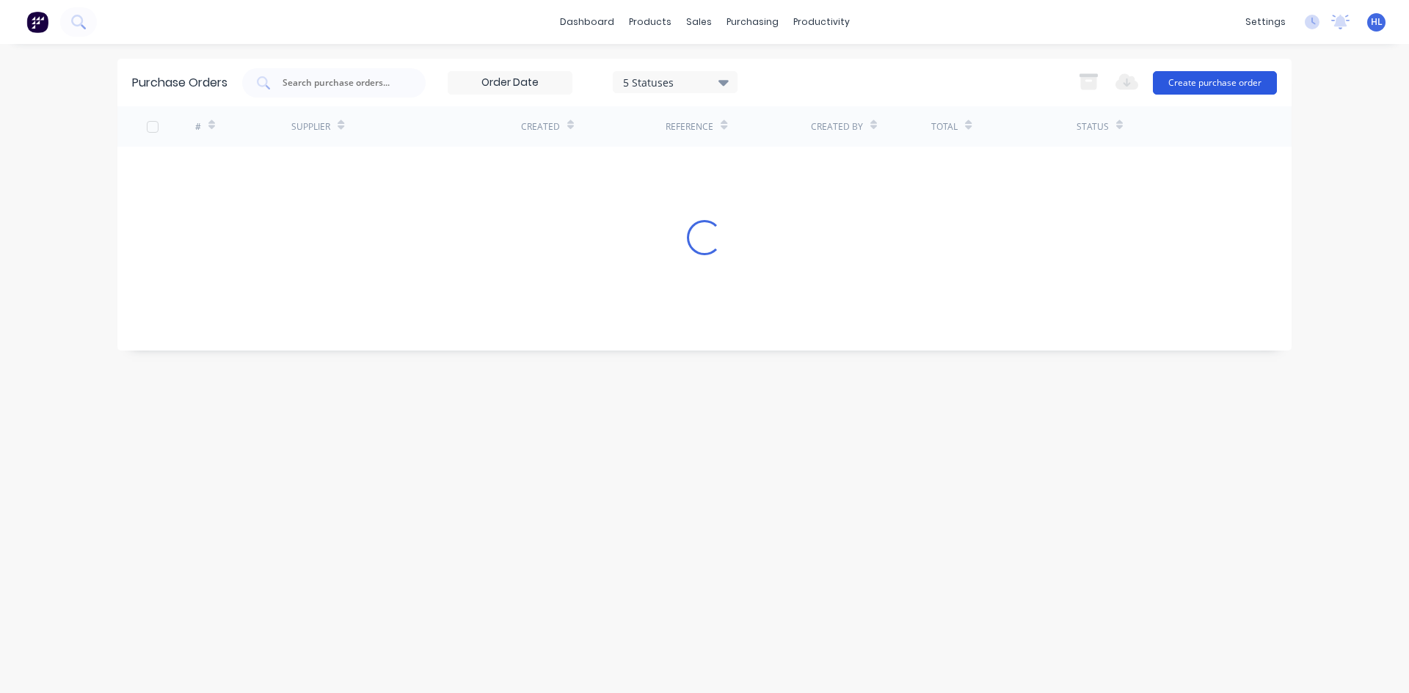
click at [1203, 82] on button "Create purchase order" at bounding box center [1215, 82] width 124 height 23
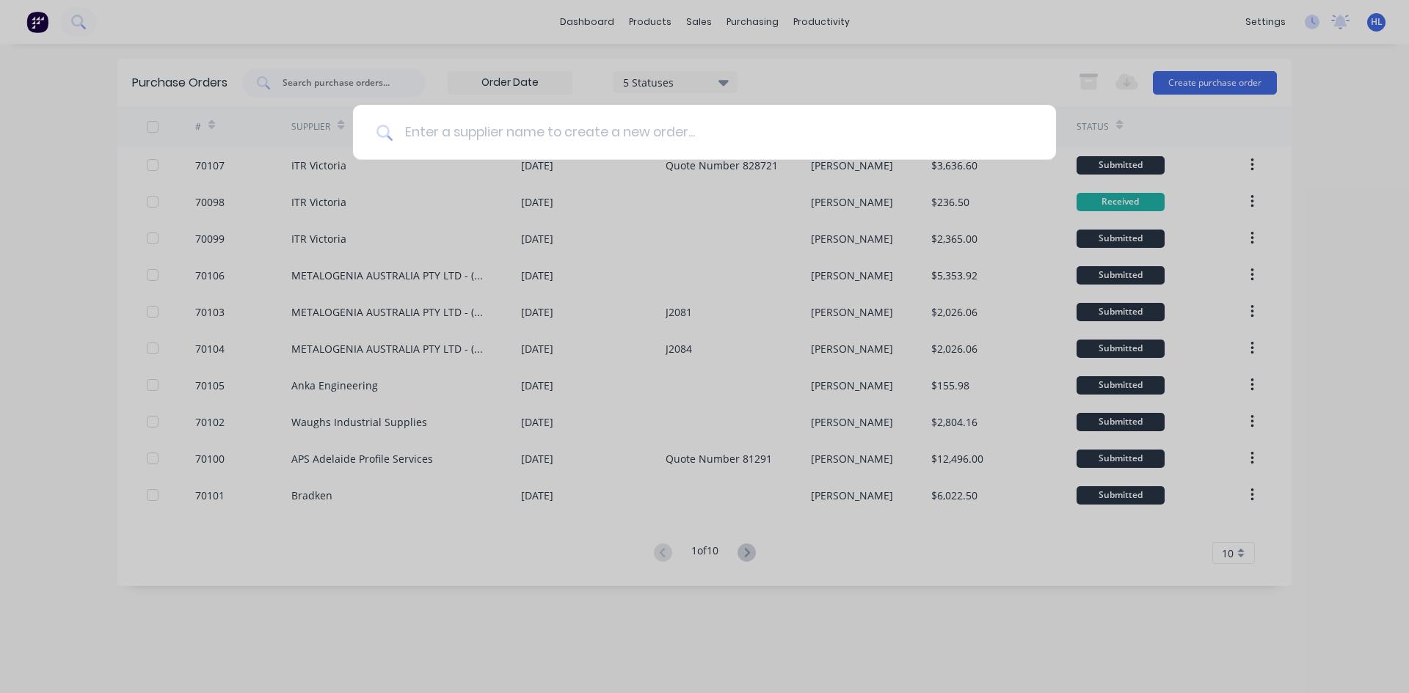
click at [543, 151] on input at bounding box center [713, 132] width 640 height 55
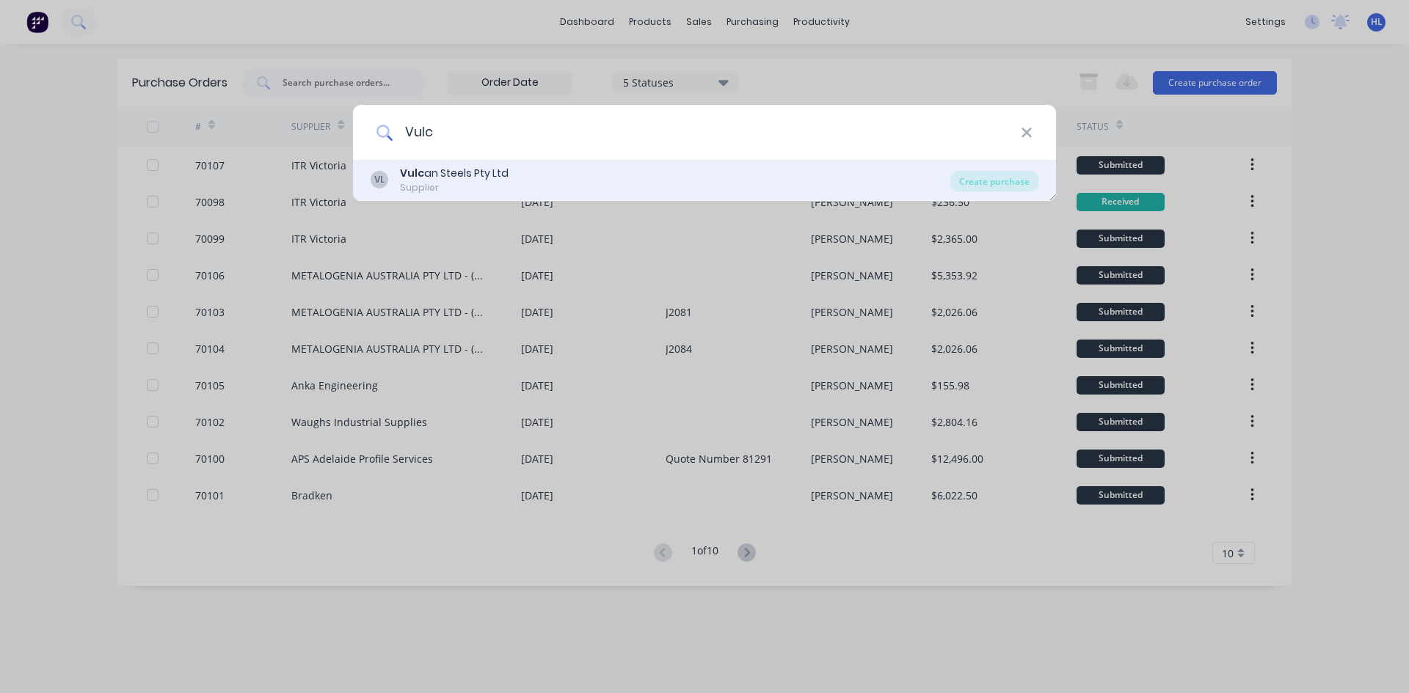
type input "Vulc"
click at [475, 175] on div "Vulc an Steels Pty Ltd" at bounding box center [454, 173] width 109 height 15
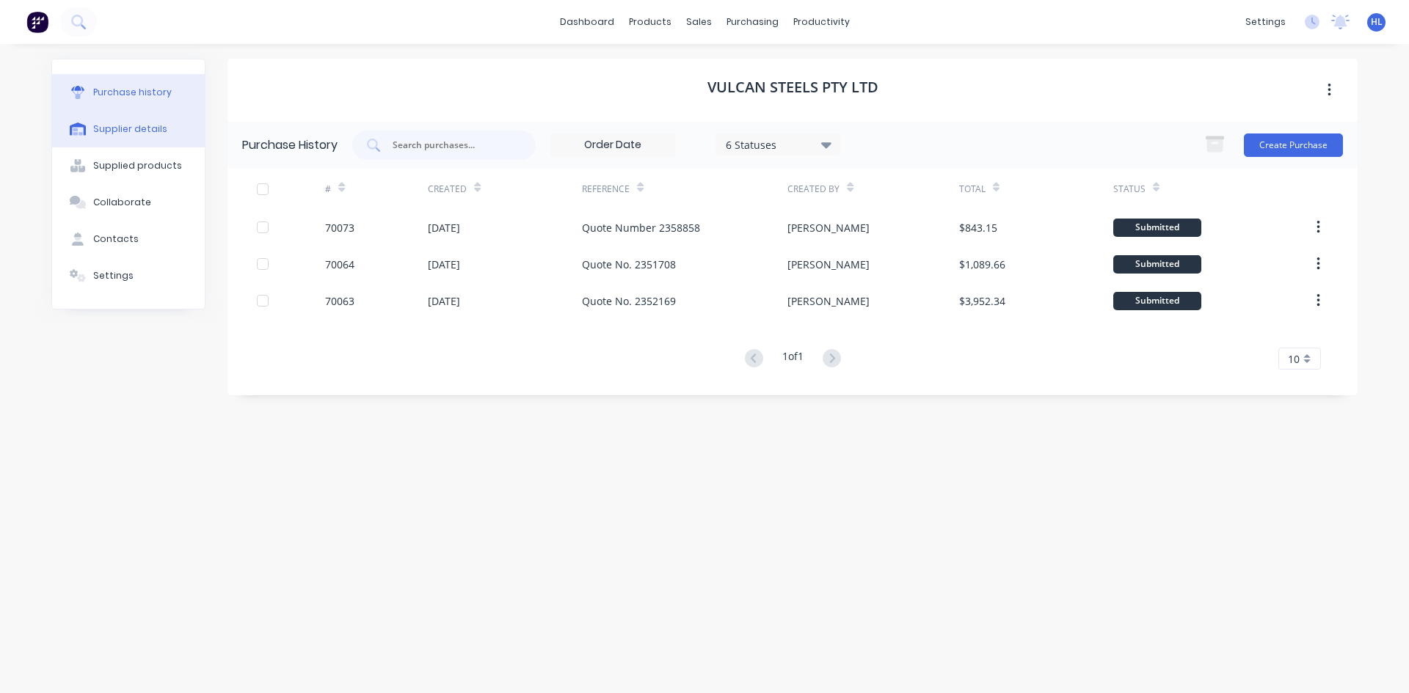
click at [119, 136] on button "Supplier details" at bounding box center [128, 129] width 153 height 37
select select "AU"
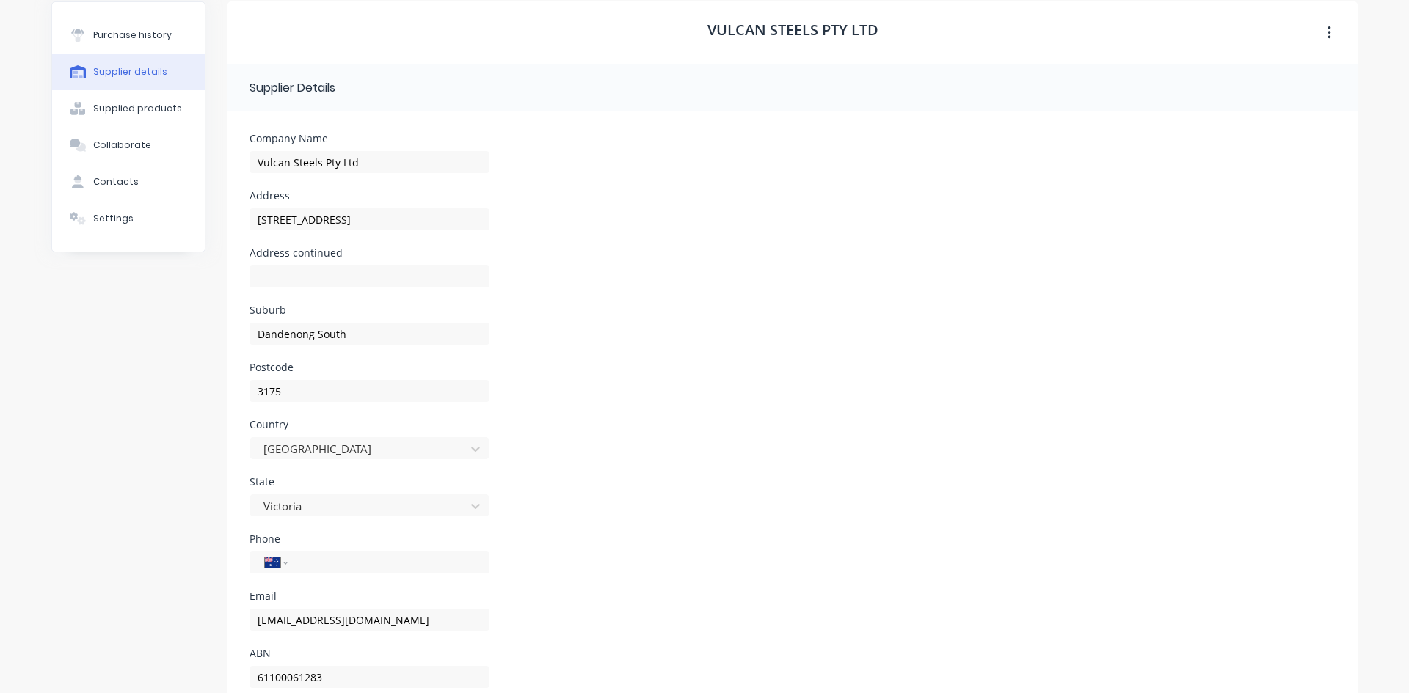
scroll to position [106, 0]
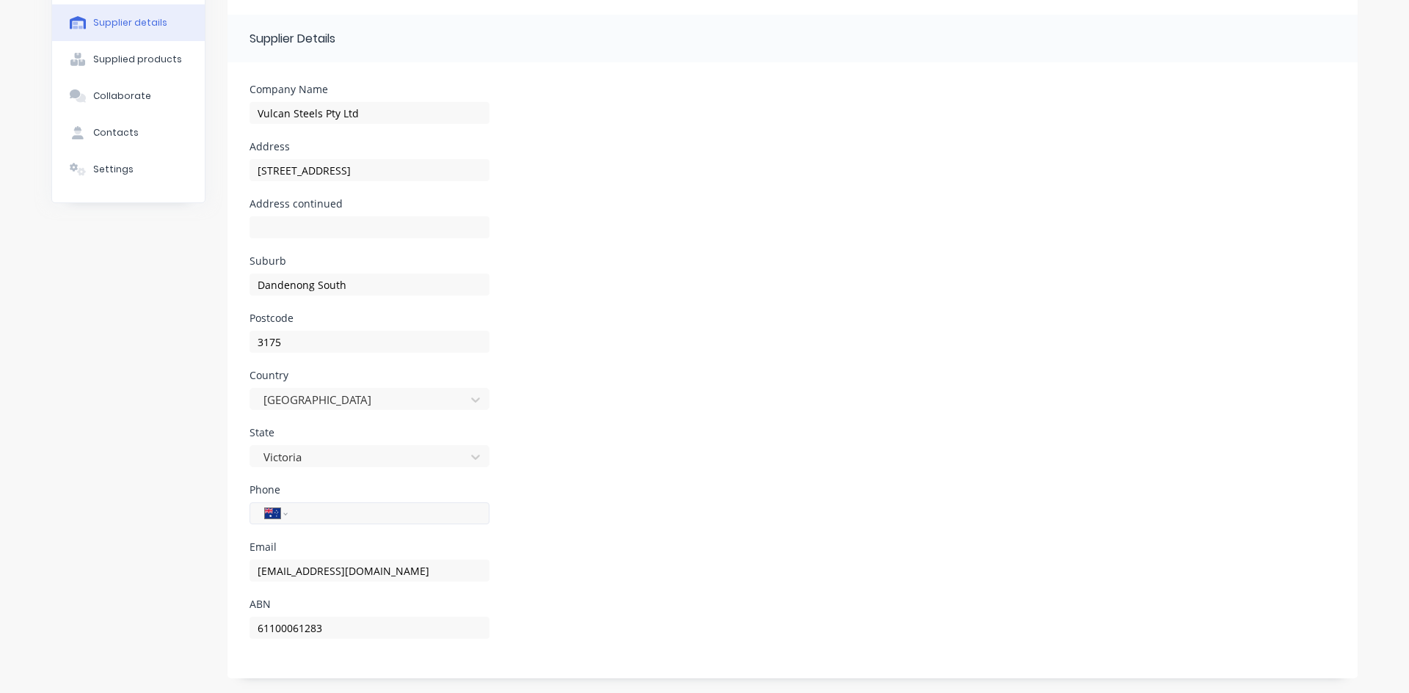
click at [319, 515] on input "tel" at bounding box center [386, 514] width 176 height 17
paste input "(03) 8791 9666"
type input "(03) 8791 9666"
click at [798, 459] on div "State Victoria" at bounding box center [792, 456] width 1086 height 57
click at [753, 439] on div "State Victoria" at bounding box center [792, 456] width 1086 height 57
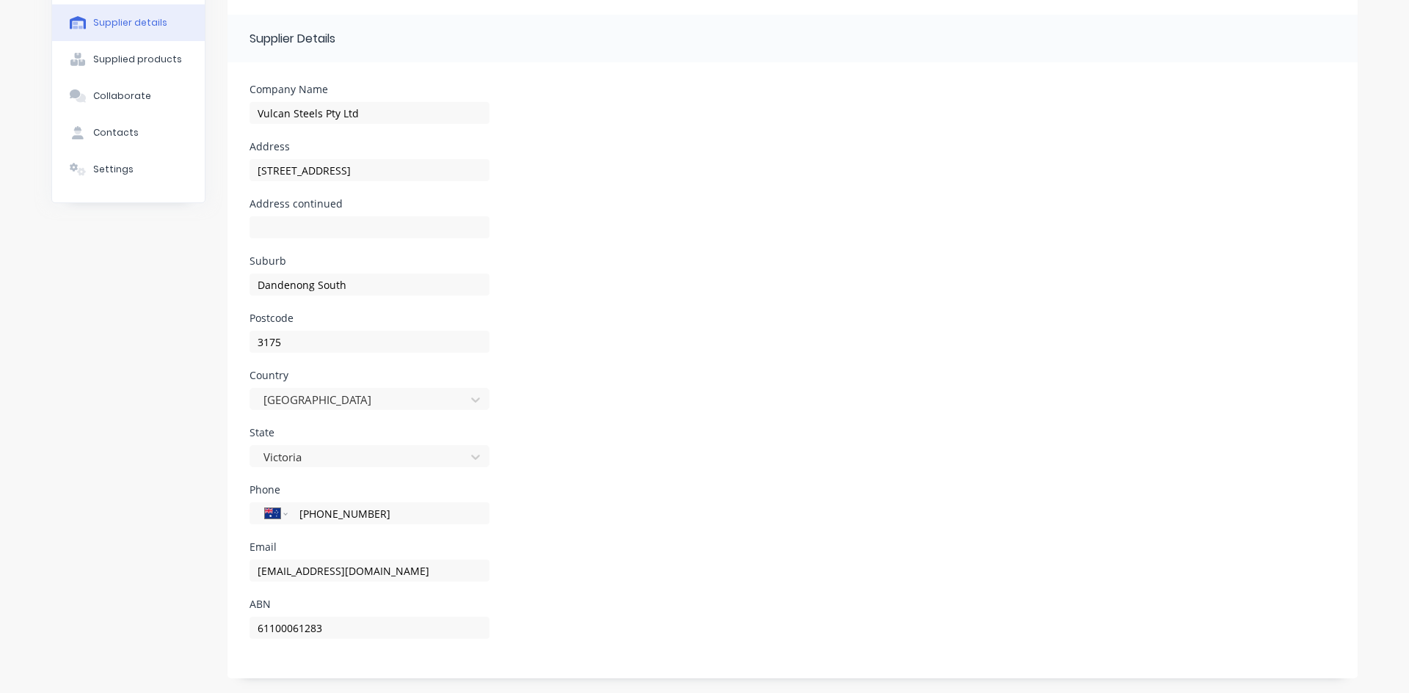
click at [712, 435] on div "State Victoria" at bounding box center [792, 456] width 1086 height 57
click at [456, 153] on div "Address 96-108 Bangholme Road" at bounding box center [369, 170] width 240 height 57
click at [172, 65] on button "Supplied products" at bounding box center [128, 59] width 153 height 37
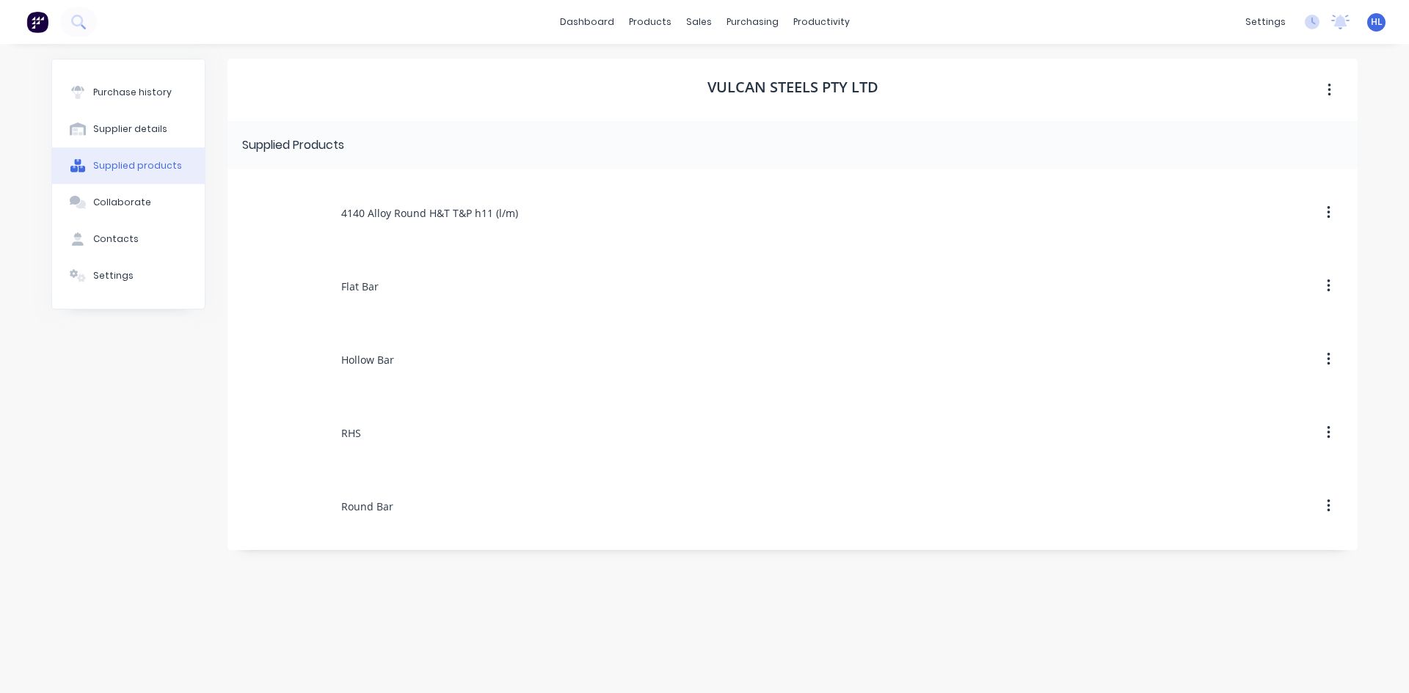
drag, startPoint x: 137, startPoint y: 175, endPoint x: 136, endPoint y: 183, distance: 8.1
click at [136, 183] on button "Supplied products" at bounding box center [128, 165] width 153 height 37
click at [136, 196] on div "Collaborate" at bounding box center [122, 202] width 58 height 13
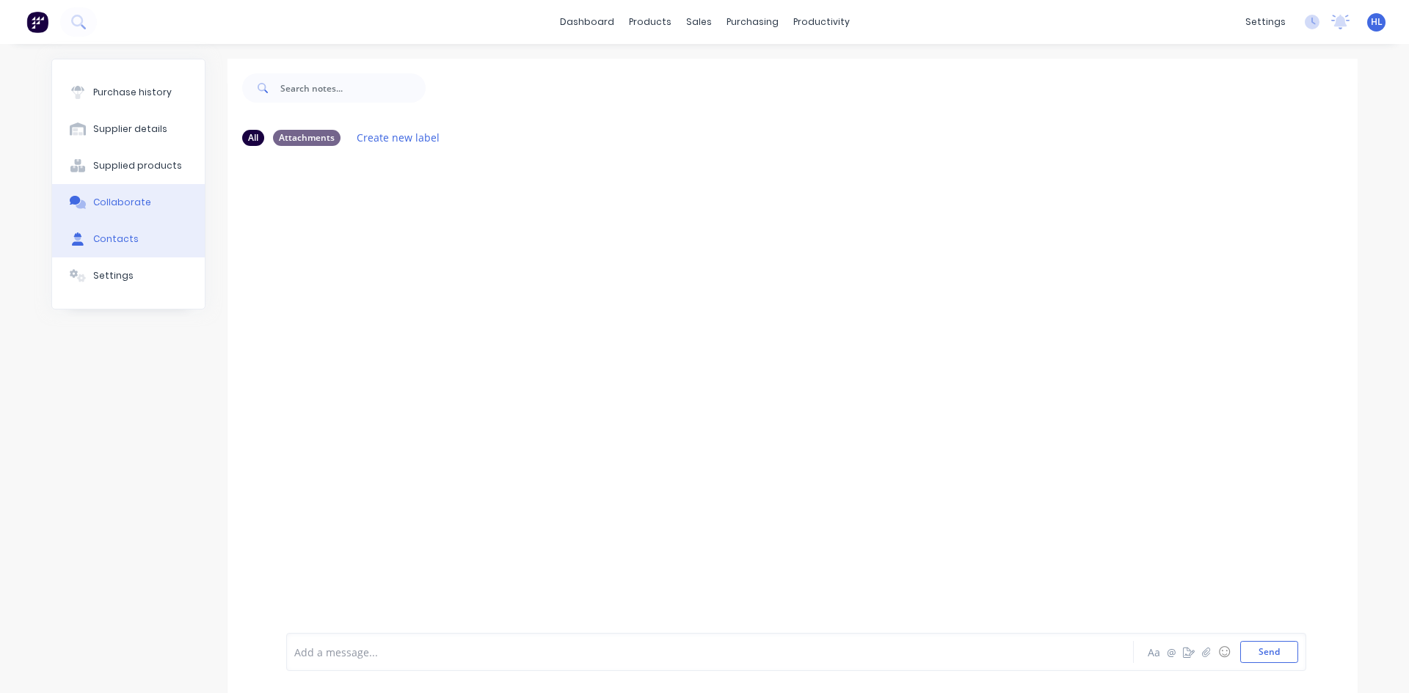
click at [144, 241] on button "Contacts" at bounding box center [128, 239] width 153 height 37
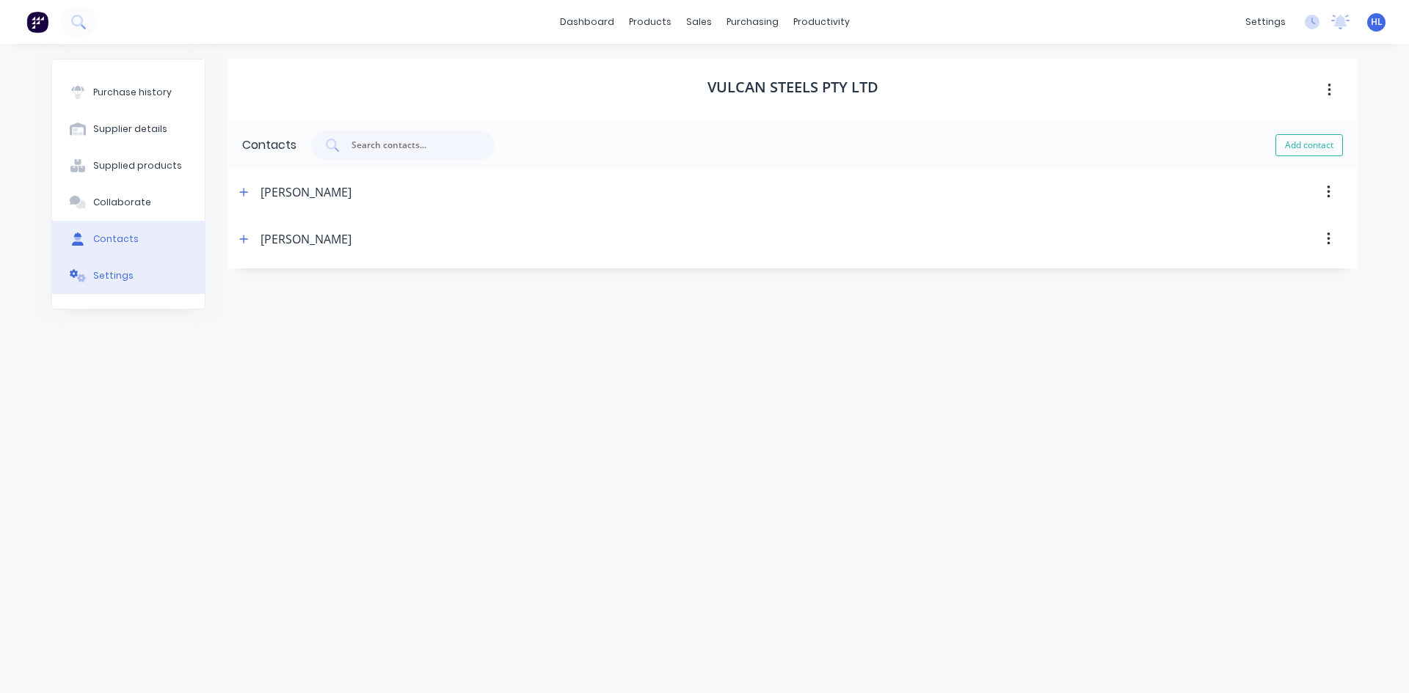
click at [154, 274] on button "Settings" at bounding box center [128, 276] width 153 height 37
click at [147, 253] on button "Contacts" at bounding box center [128, 239] width 153 height 37
click at [1299, 154] on button "Add contact" at bounding box center [1309, 145] width 68 height 22
drag, startPoint x: 244, startPoint y: 191, endPoint x: 272, endPoint y: 194, distance: 28.8
click at [272, 194] on div "New Contact" at bounding box center [283, 192] width 96 height 47
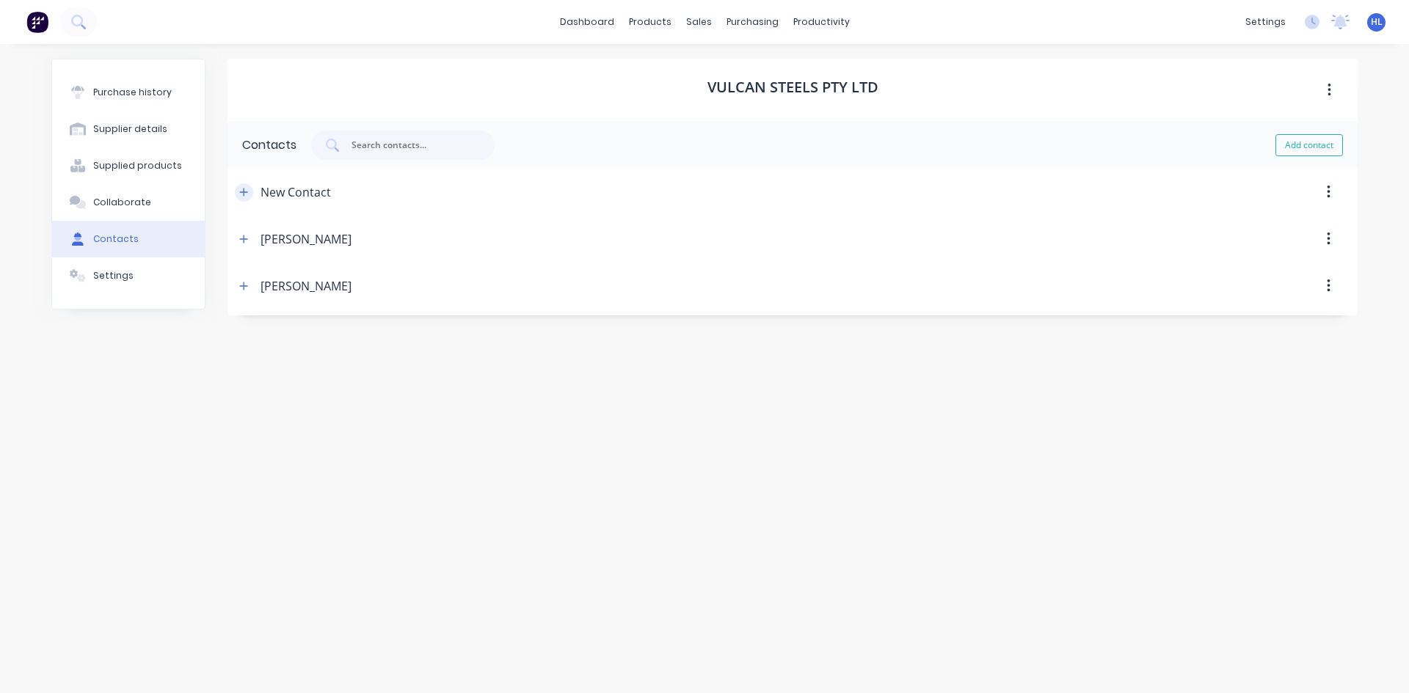
click at [244, 196] on icon "button" at bounding box center [244, 192] width 8 height 8
drag, startPoint x: 325, startPoint y: 249, endPoint x: 216, endPoint y: 258, distance: 109.7
click at [216, 258] on div "Purchase history Supplier details Supplied products Collaborate Contacts Settin…" at bounding box center [704, 361] width 1306 height 605
paste input "Gianni Gallardo"
type input "Gianni Gallardo"
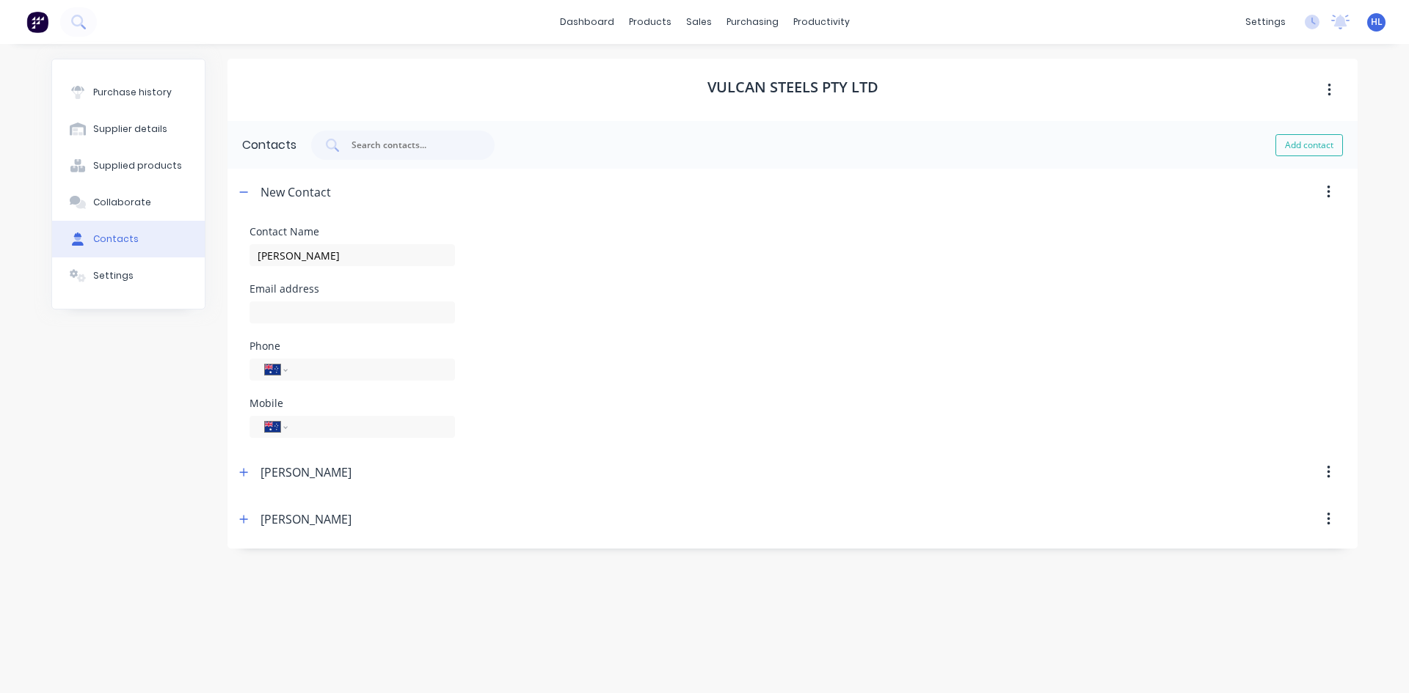
click at [344, 279] on div "Contact Name Gianni Gallardo Email address Phone International Afghanistan Ålan…" at bounding box center [792, 332] width 1086 height 211
drag, startPoint x: 338, startPoint y: 323, endPoint x: 362, endPoint y: 315, distance: 26.0
click at [338, 323] on input at bounding box center [351, 313] width 205 height 22
paste input "Gianni.Gallardo@vulcan.co"
type input "Gianni.Gallardo@vulcan.co"
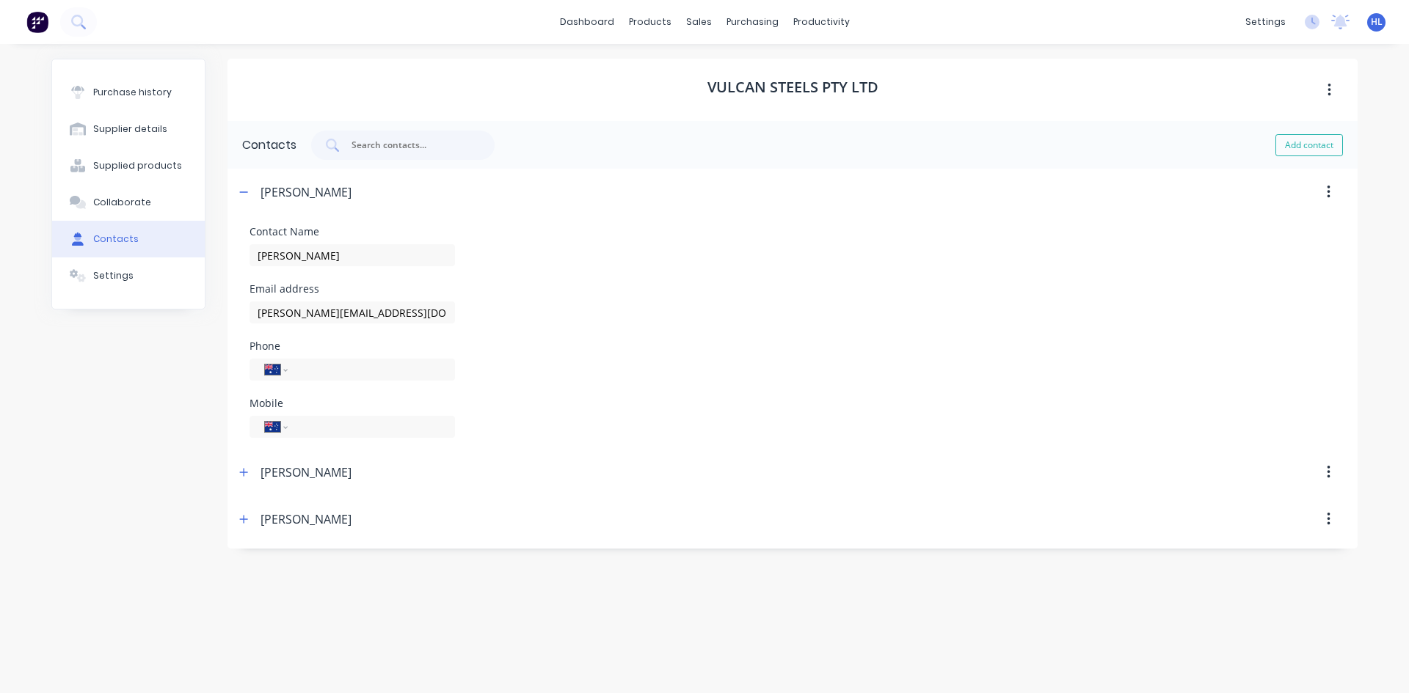
click at [598, 307] on div "Email address Gianni.Gallardo@vulcan.co" at bounding box center [792, 304] width 1086 height 40
click at [337, 372] on input "tel" at bounding box center [369, 370] width 142 height 17
click at [326, 368] on input "tel" at bounding box center [369, 370] width 142 height 17
click at [333, 368] on input "tel" at bounding box center [369, 370] width 142 height 17
paste input "(03) 9567 7299"
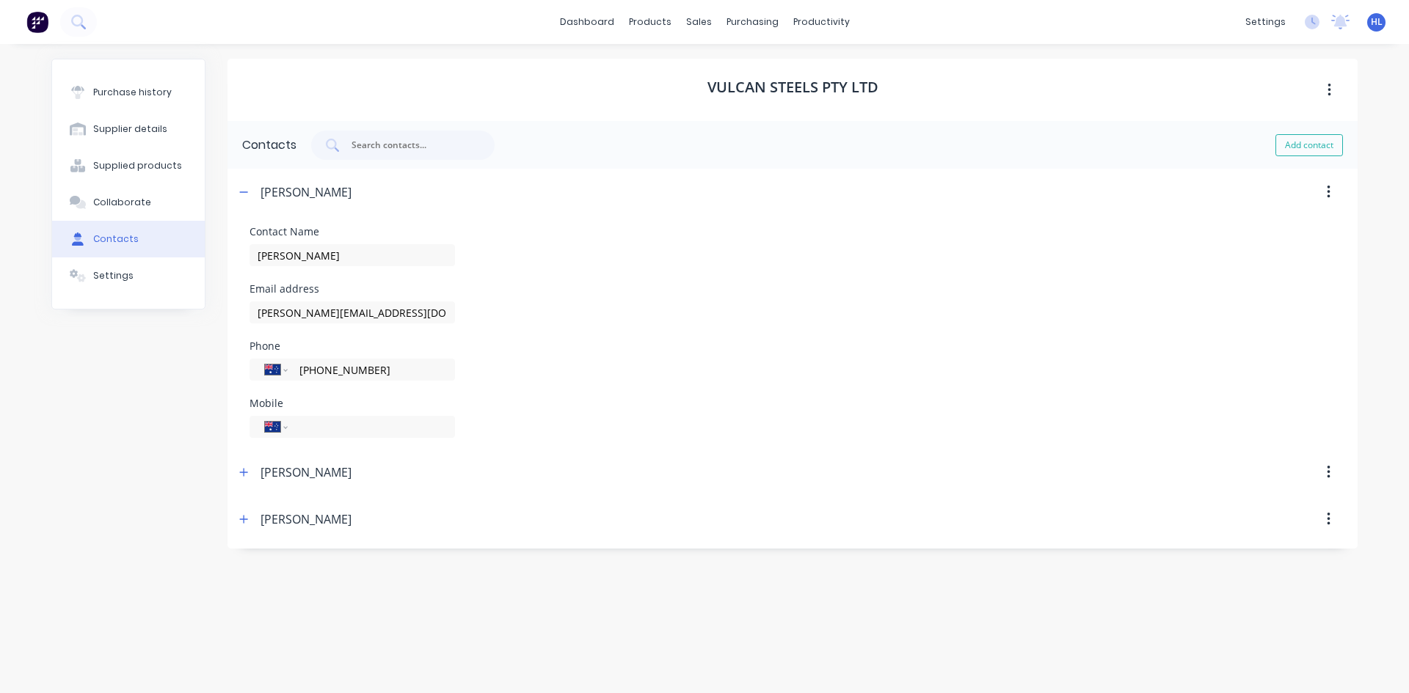
type input "(03) 9567 7299"
click at [150, 371] on div "Purchase history Supplier details Supplied products Collaborate Contacts Settin…" at bounding box center [128, 361] width 154 height 605
click at [327, 421] on input "tel" at bounding box center [369, 427] width 142 height 17
paste input "0427 405 723"
type input "0427 405 723"
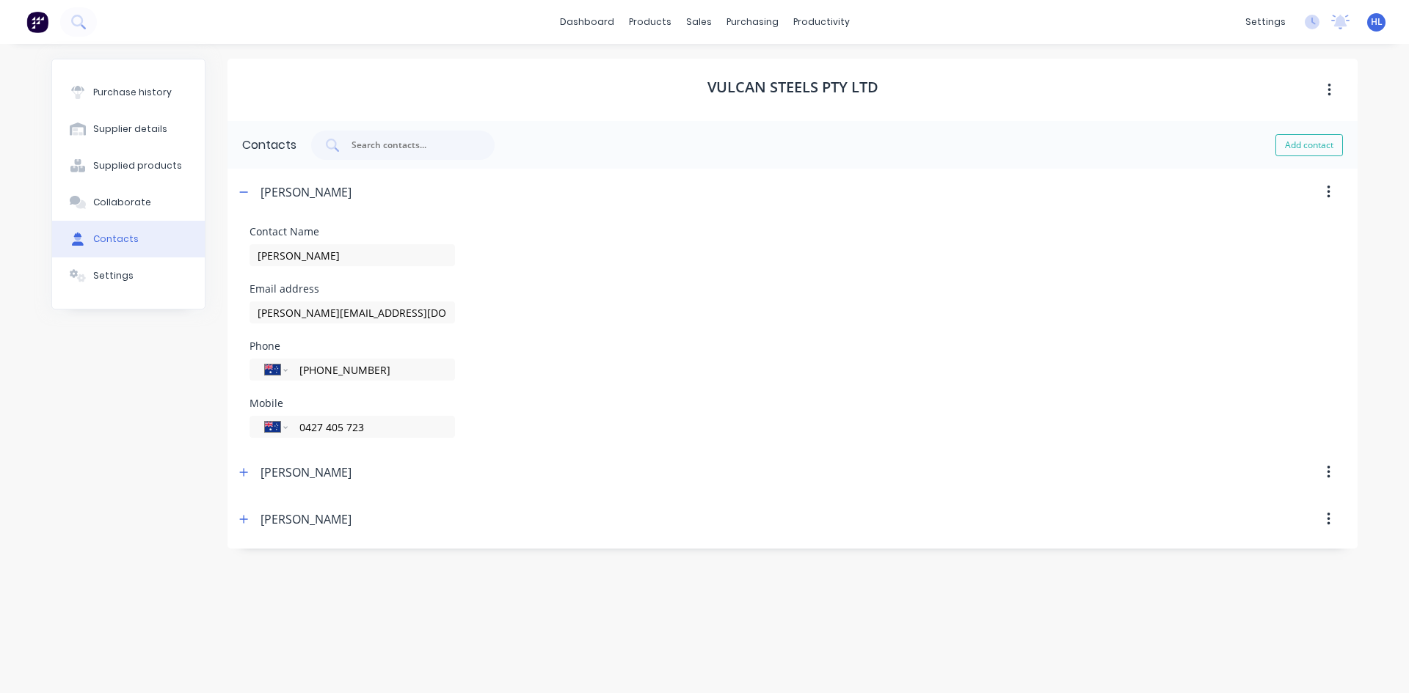
click at [640, 406] on div "Mobile International Afghanistan Åland Islands Albania Algeria American Samoa A…" at bounding box center [792, 418] width 1086 height 40
click at [623, 408] on div "Mobile International Afghanistan Åland Islands Albania Algeria American Samoa A…" at bounding box center [792, 418] width 1086 height 40
click at [140, 209] on button "Collaborate" at bounding box center [128, 202] width 153 height 37
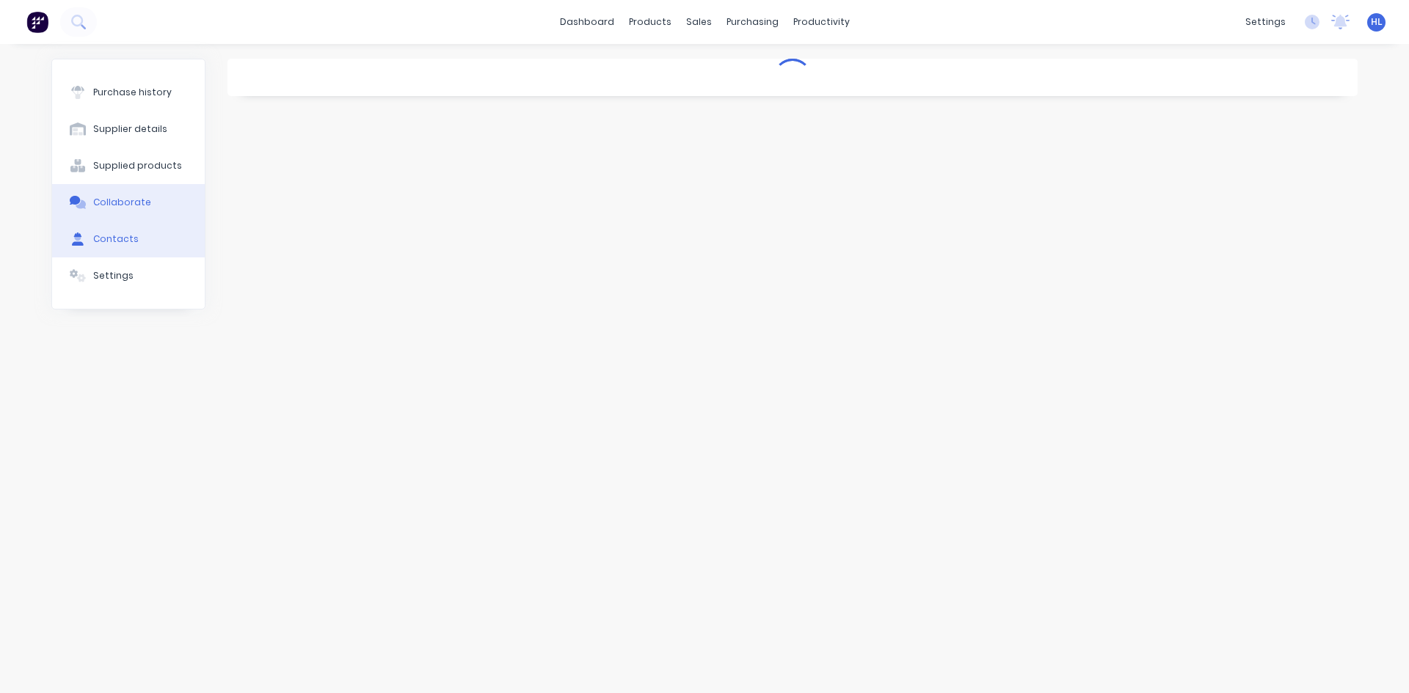
click at [138, 236] on button "Contacts" at bounding box center [128, 239] width 153 height 37
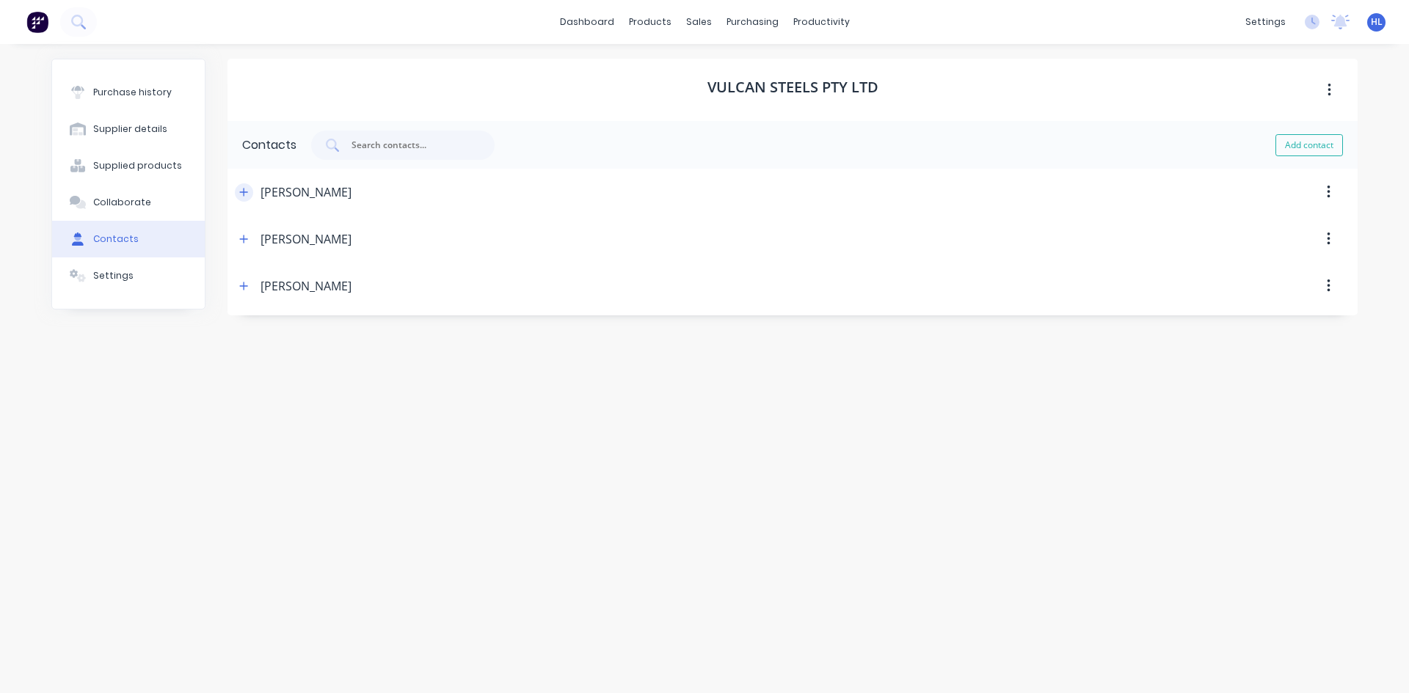
click at [243, 194] on icon "button" at bounding box center [243, 192] width 9 height 10
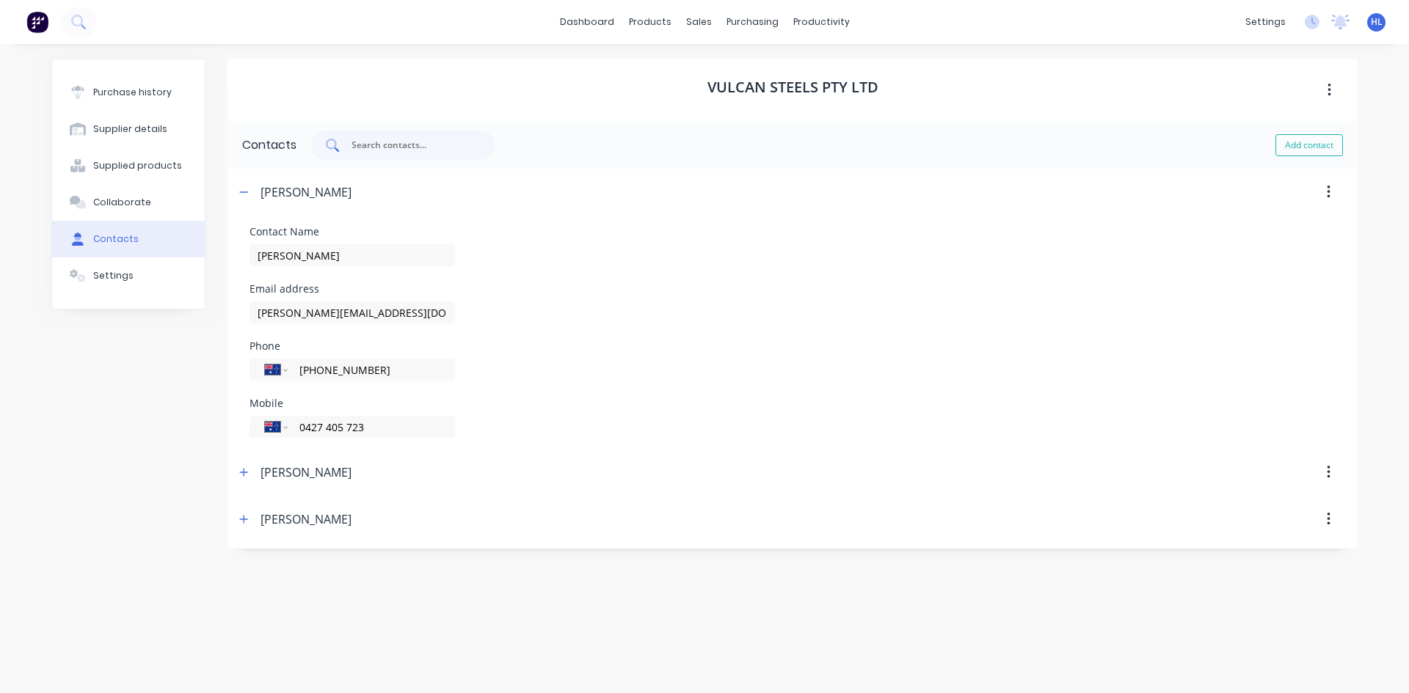
drag, startPoint x: 243, startPoint y: 194, endPoint x: 435, endPoint y: 137, distance: 200.6
click at [244, 194] on icon "button" at bounding box center [243, 192] width 9 height 10
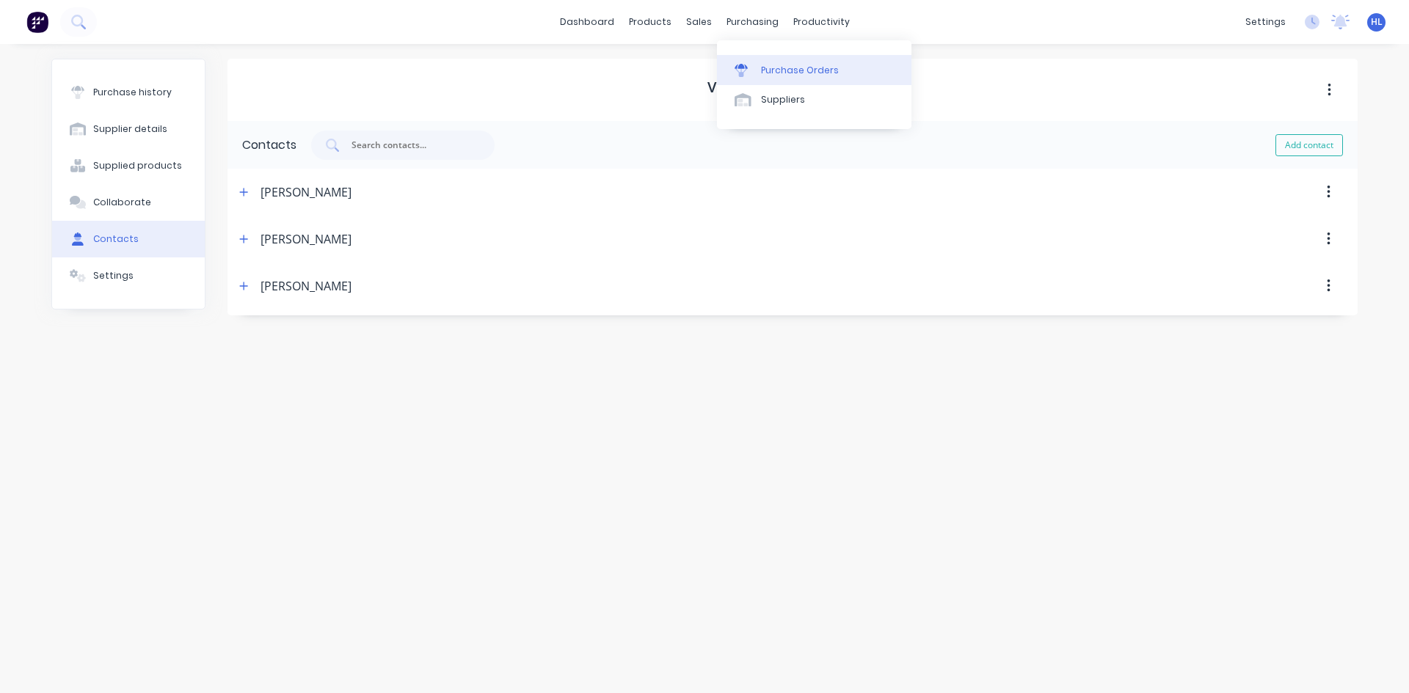
click at [778, 71] on div "Purchase Orders" at bounding box center [800, 70] width 78 height 13
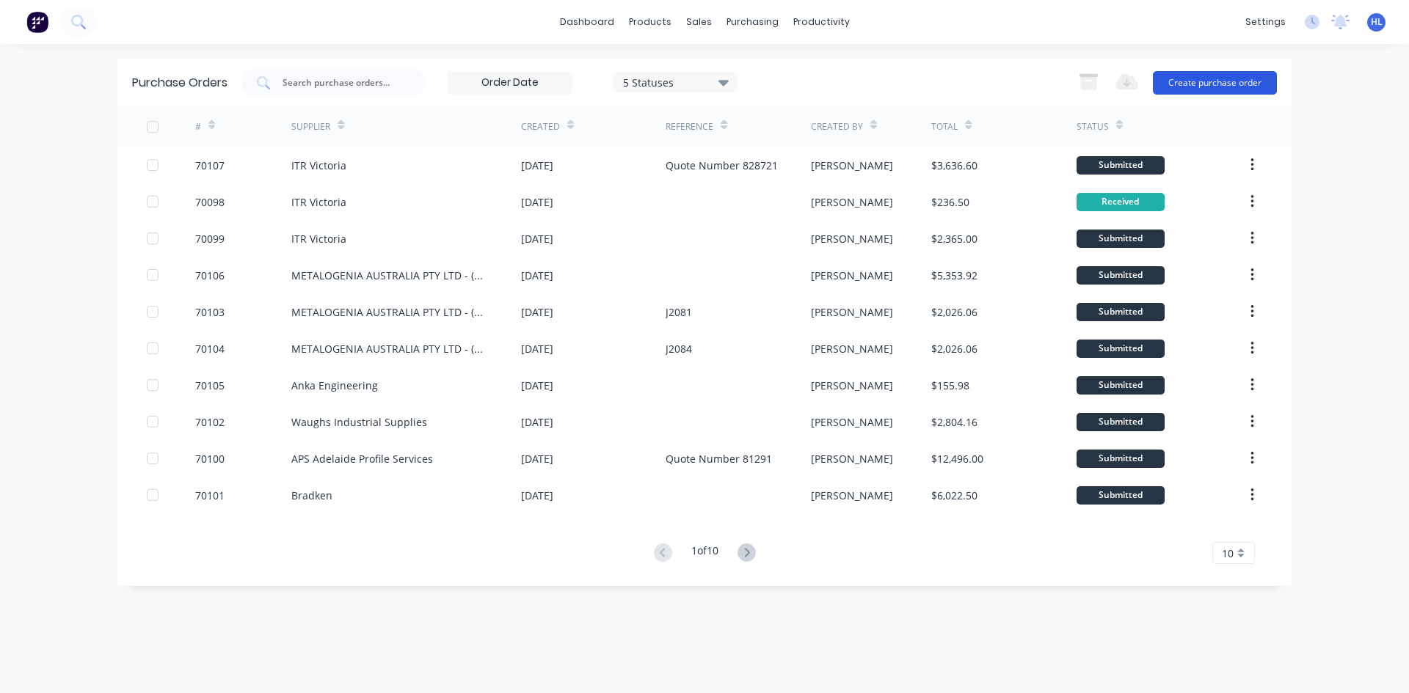
click at [1229, 81] on button "Create purchase order" at bounding box center [1215, 82] width 124 height 23
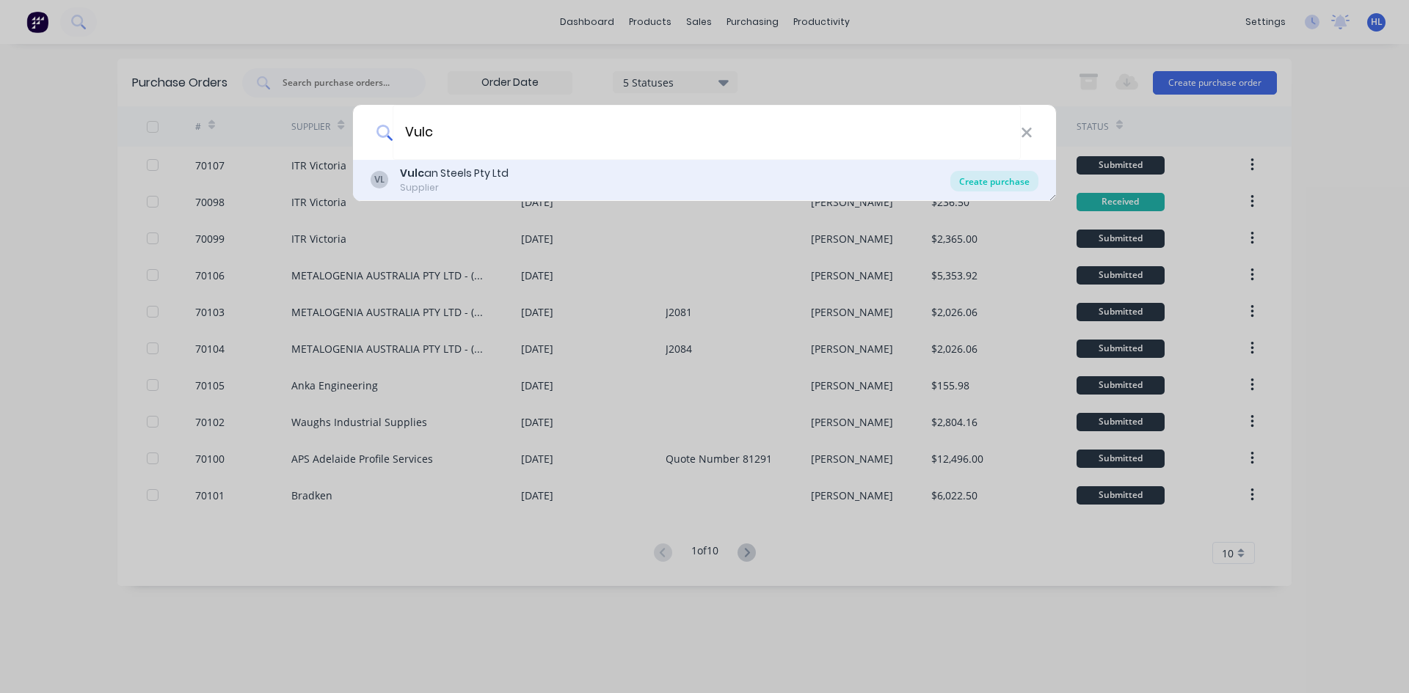
type input "Vulc"
click at [1006, 189] on div "Create purchase" at bounding box center [994, 181] width 88 height 21
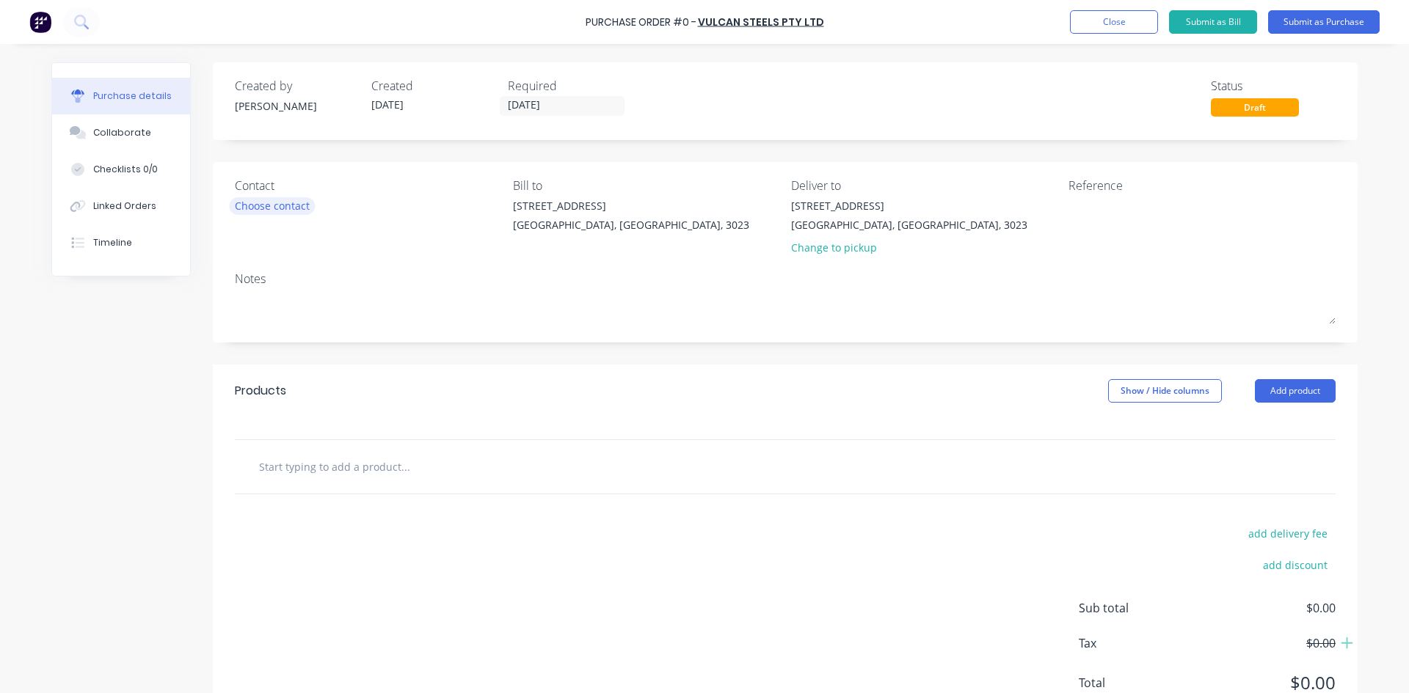
click at [279, 201] on div "Choose contact" at bounding box center [272, 205] width 75 height 15
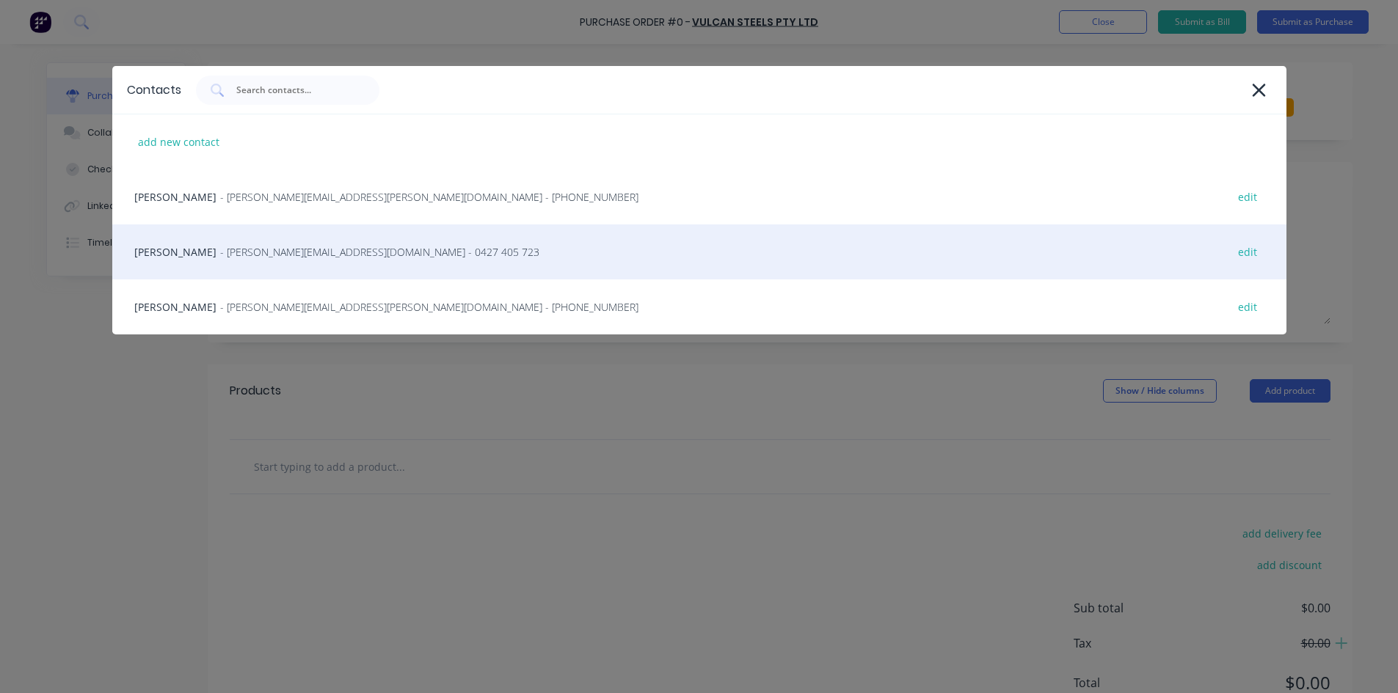
click at [309, 241] on div "Gianni Gallardo - Gianni.Gallardo@vulcan.co - 0427 405 723 edit" at bounding box center [699, 252] width 1174 height 55
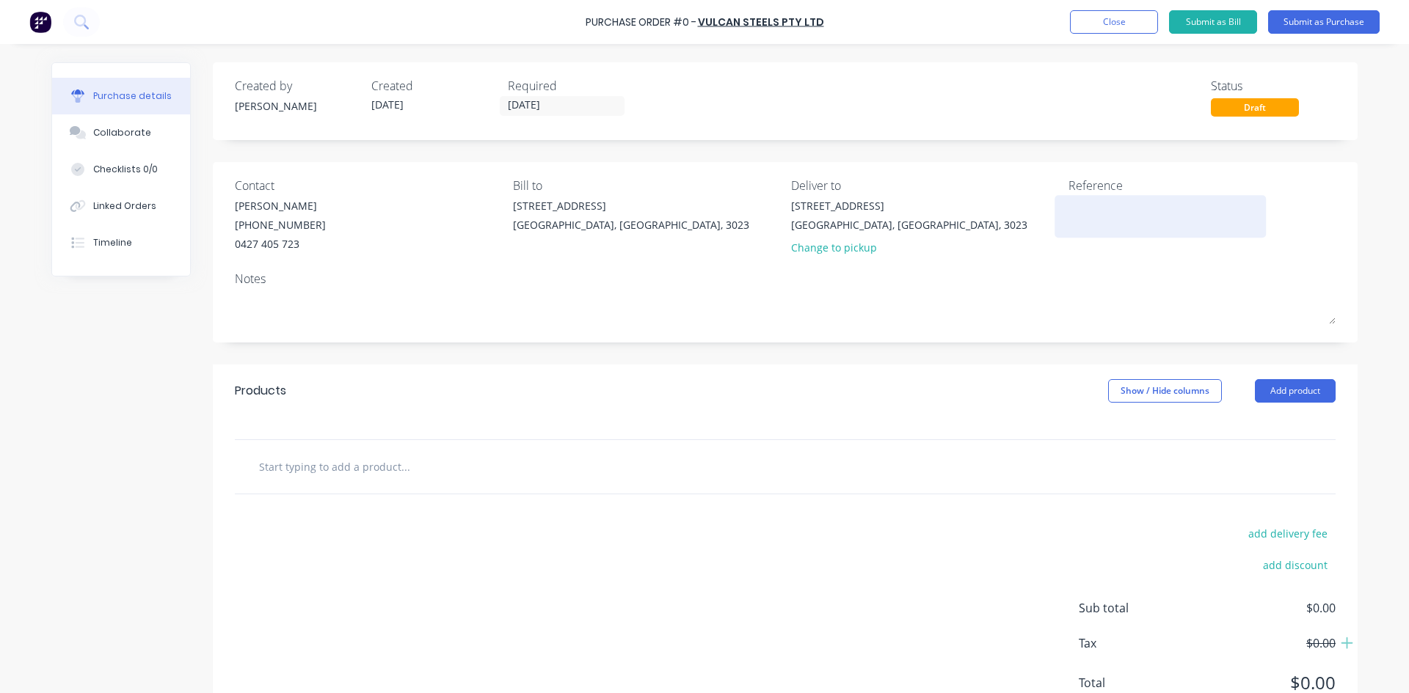
click at [1115, 203] on textarea at bounding box center [1159, 214] width 183 height 33
click at [1150, 216] on textarea at bounding box center [1159, 214] width 183 height 33
type textarea "Quote 2401034"
type textarea "x"
type textarea "Quote 2401034"
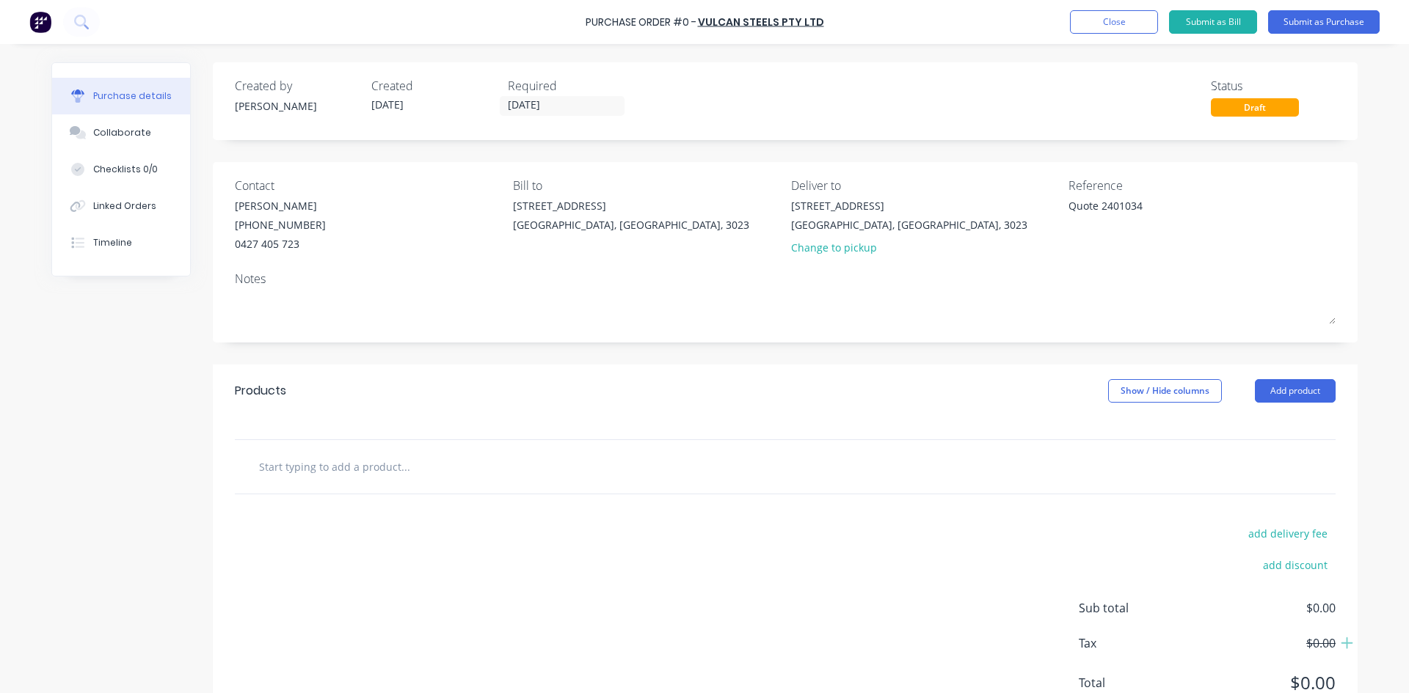
click at [1109, 277] on div "Notes" at bounding box center [785, 279] width 1101 height 18
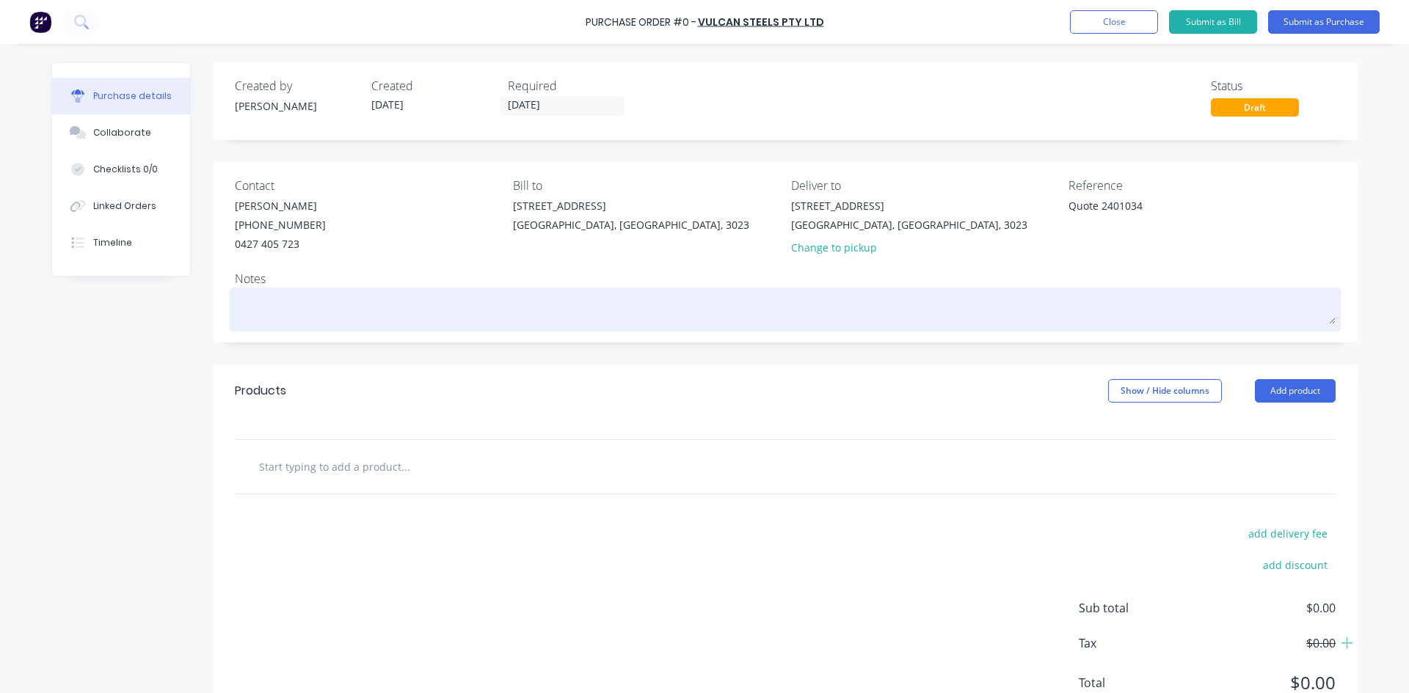
click at [337, 308] on textarea at bounding box center [785, 307] width 1101 height 33
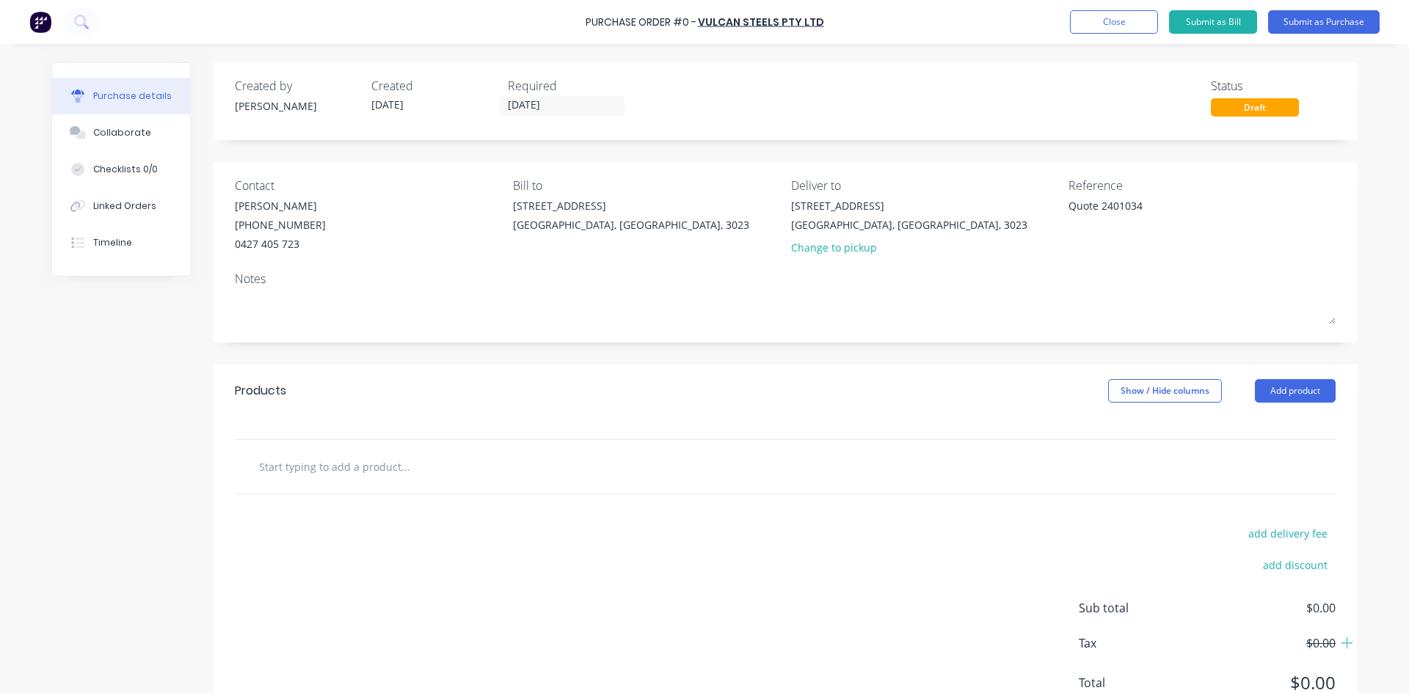
click at [368, 271] on div "Notes" at bounding box center [785, 279] width 1101 height 18
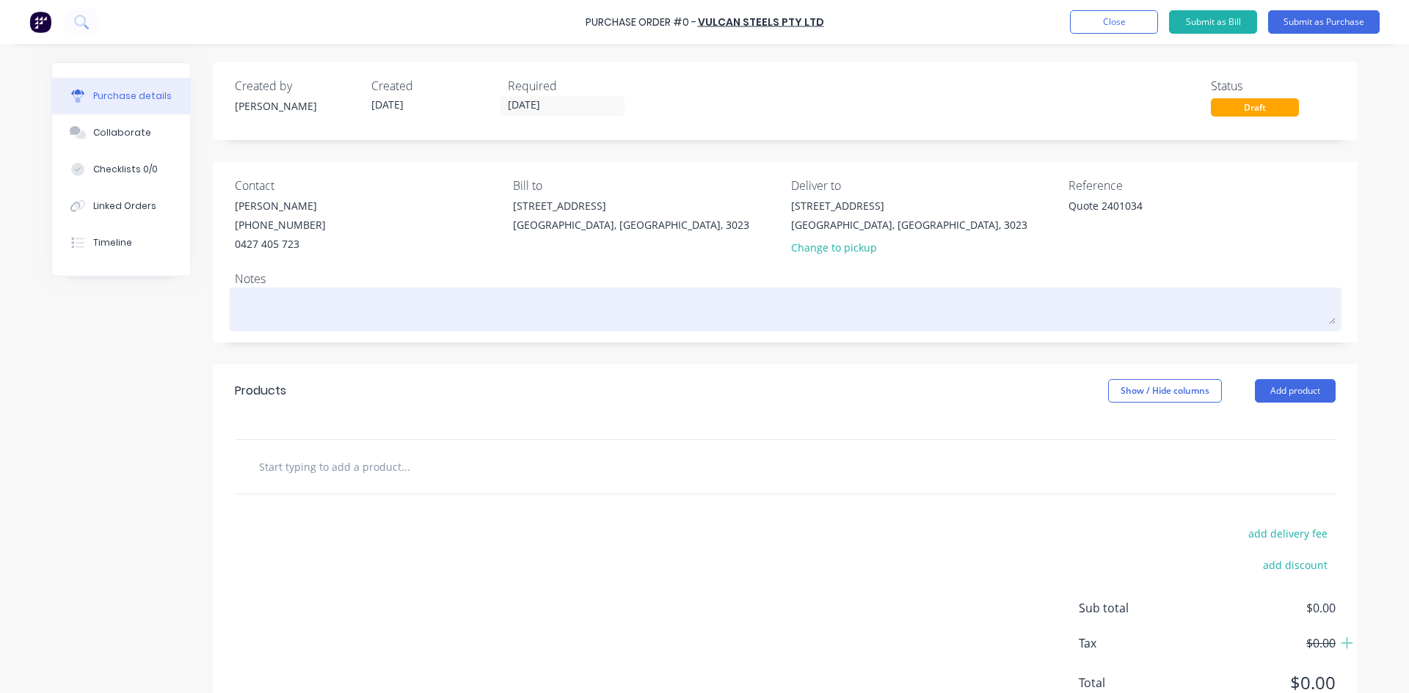
click at [315, 310] on textarea at bounding box center [785, 307] width 1101 height 33
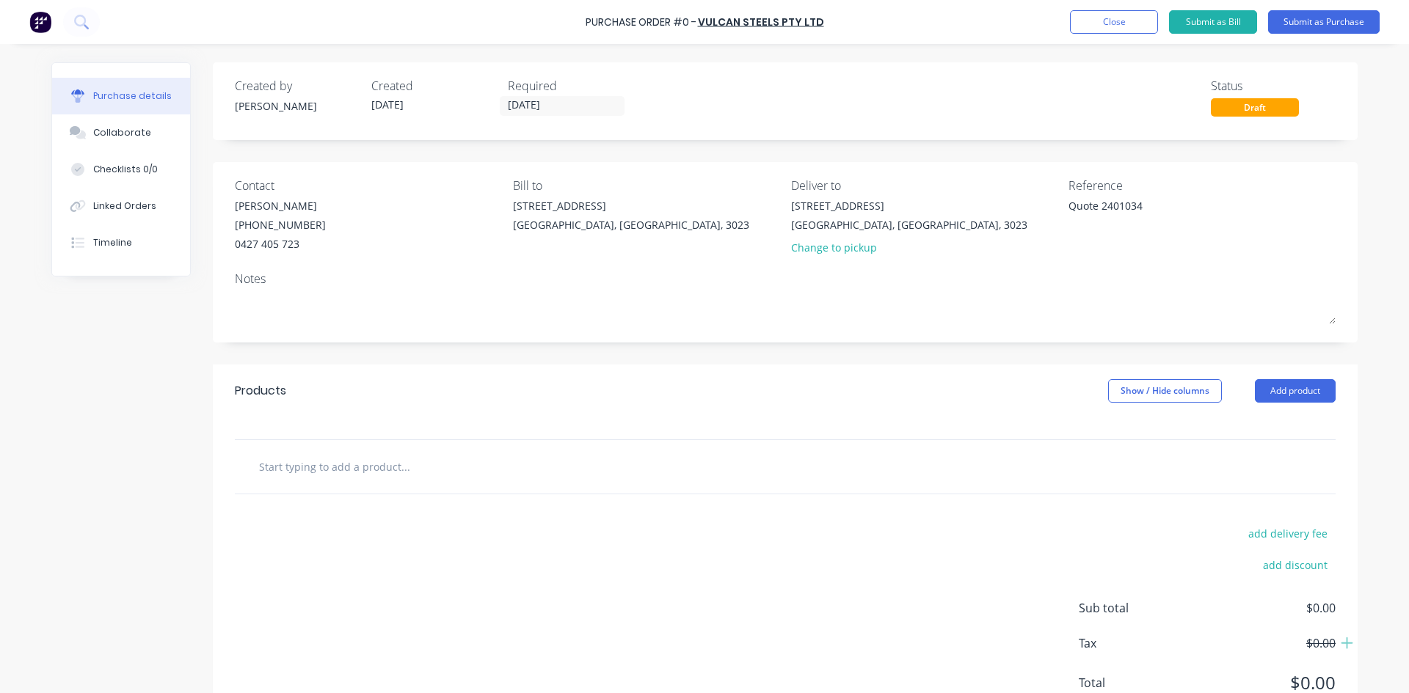
click at [353, 277] on div "Notes" at bounding box center [785, 279] width 1101 height 18
click at [1269, 392] on button "Add product" at bounding box center [1295, 390] width 81 height 23
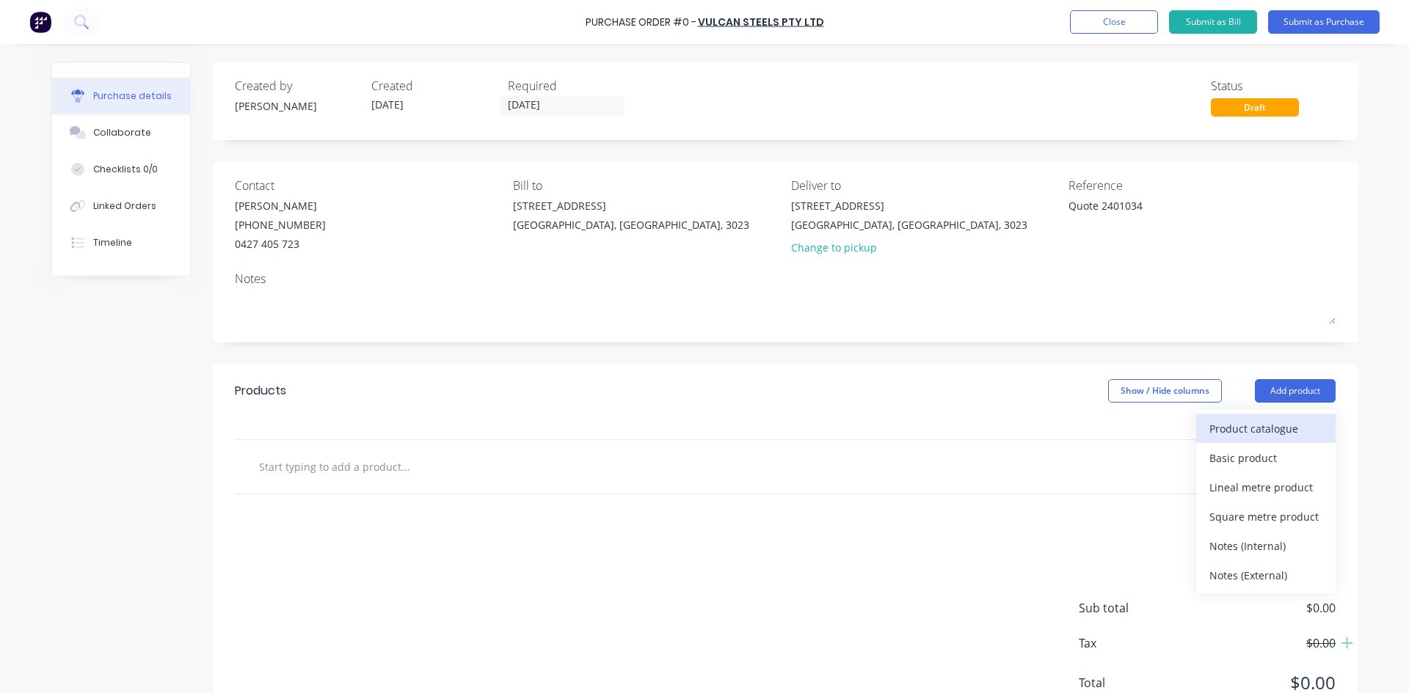
click at [1259, 420] on div "Product catalogue" at bounding box center [1265, 428] width 113 height 21
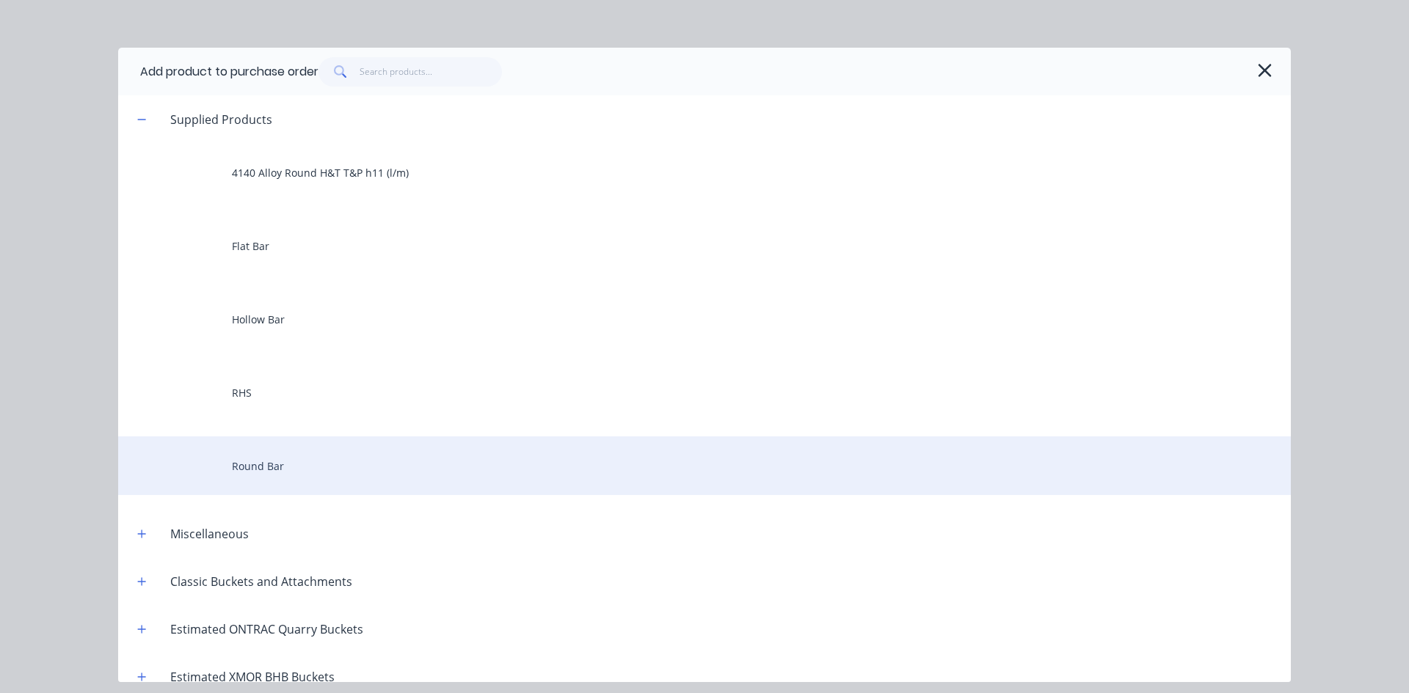
click at [288, 469] on div "Round Bar" at bounding box center [704, 466] width 1172 height 59
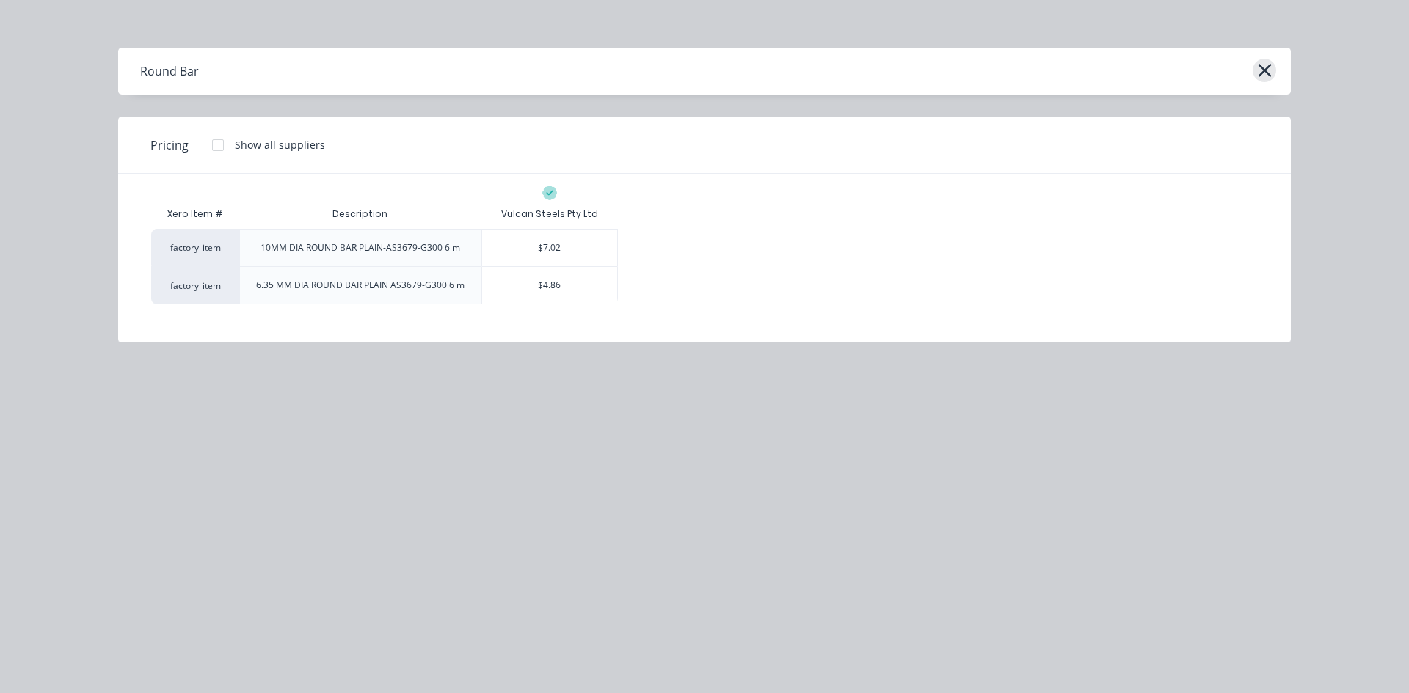
click at [1268, 65] on icon "button" at bounding box center [1264, 70] width 15 height 21
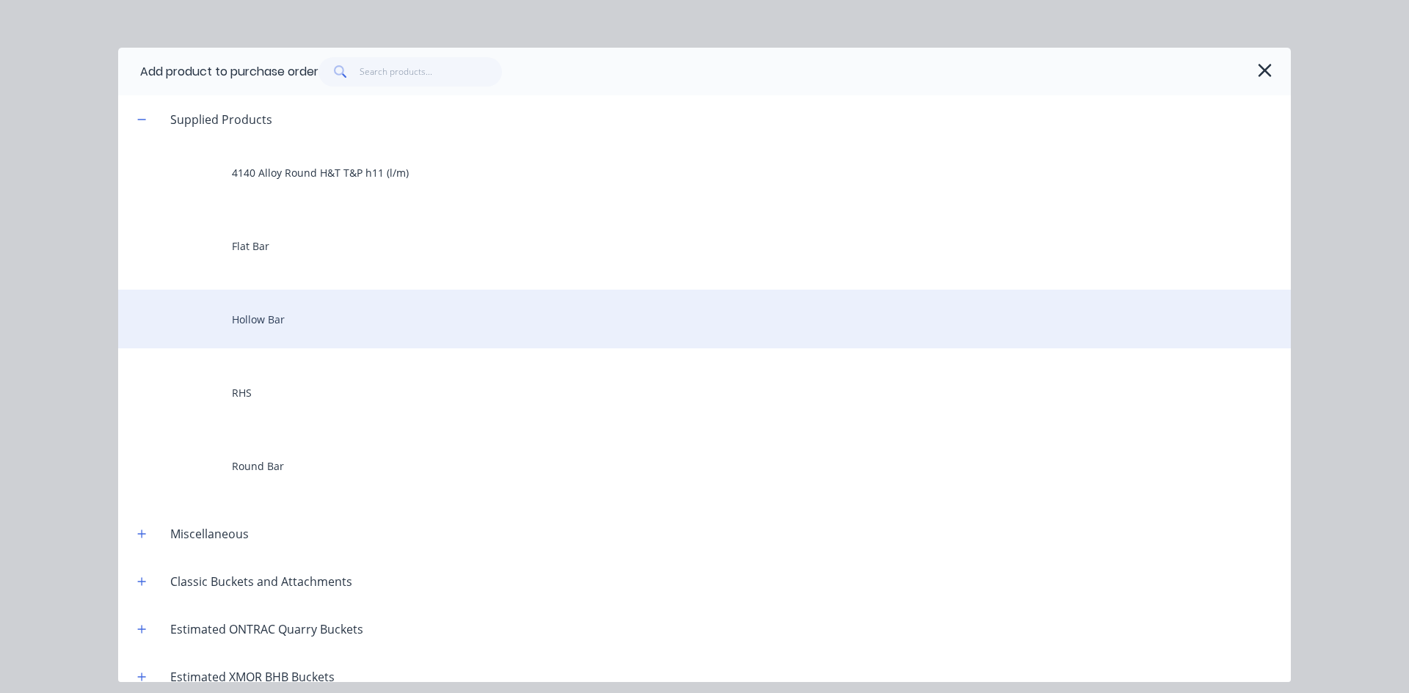
click at [324, 316] on div "Hollow Bar" at bounding box center [704, 319] width 1172 height 59
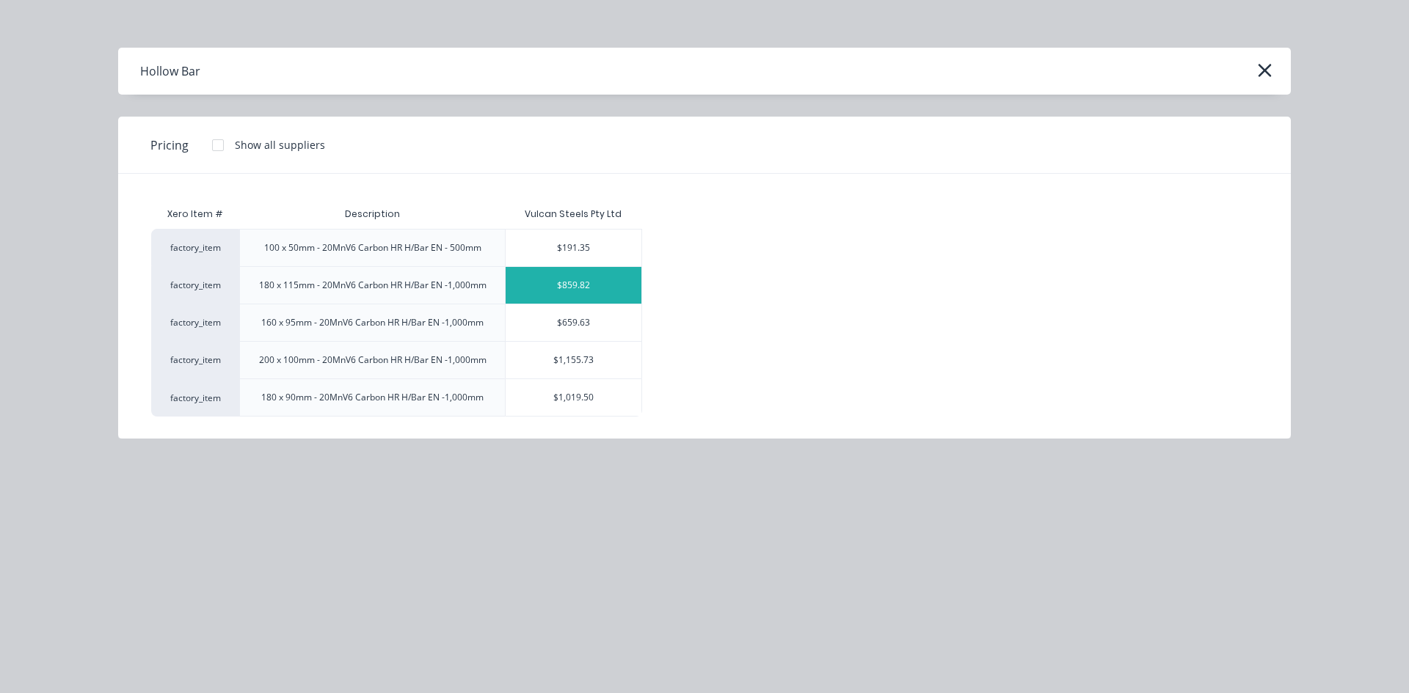
click at [605, 283] on div "$859.82" at bounding box center [574, 285] width 136 height 37
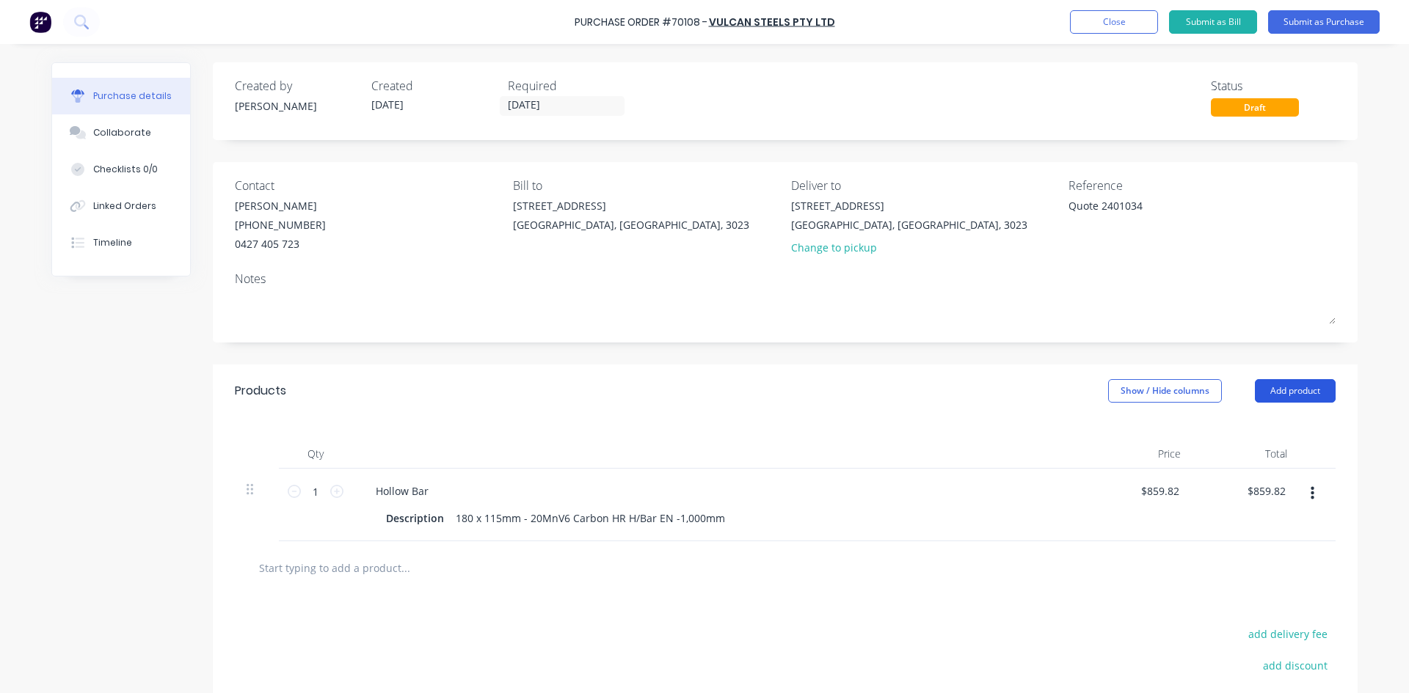
click at [1272, 393] on button "Add product" at bounding box center [1295, 390] width 81 height 23
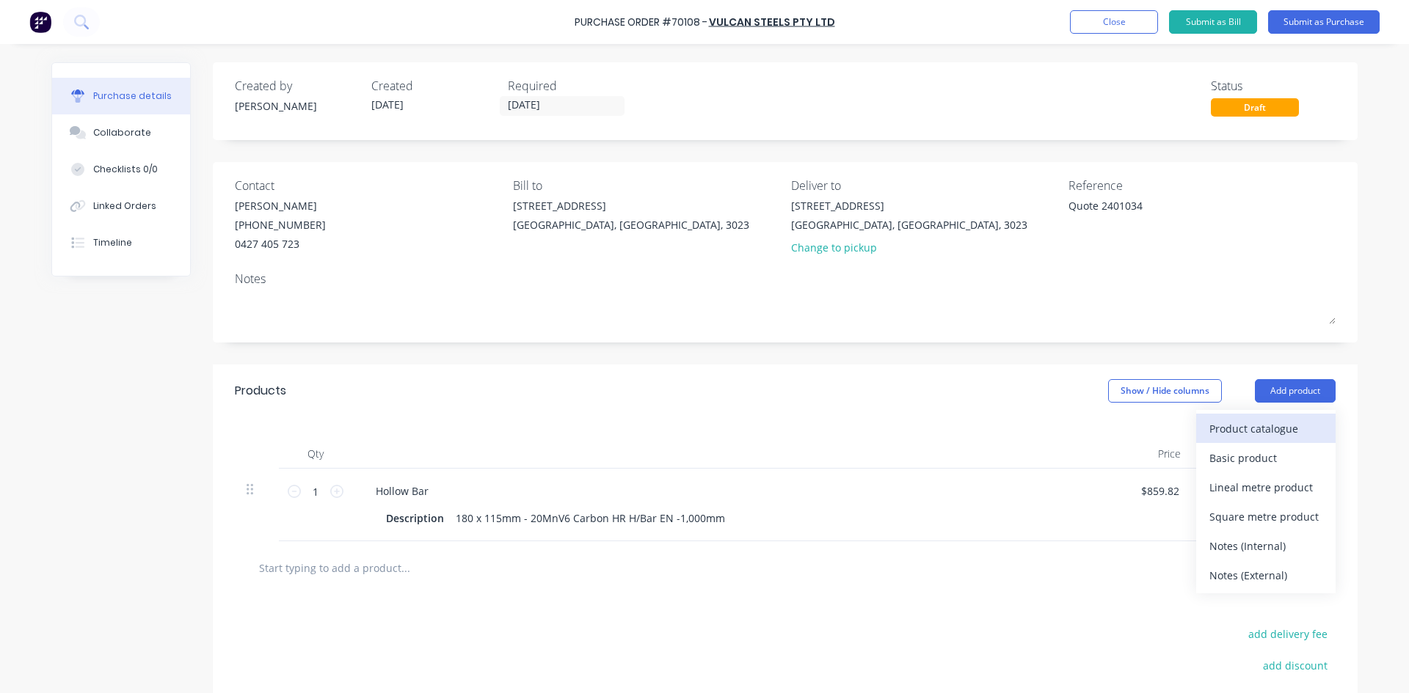
click at [1261, 422] on div "Product catalogue" at bounding box center [1265, 428] width 113 height 21
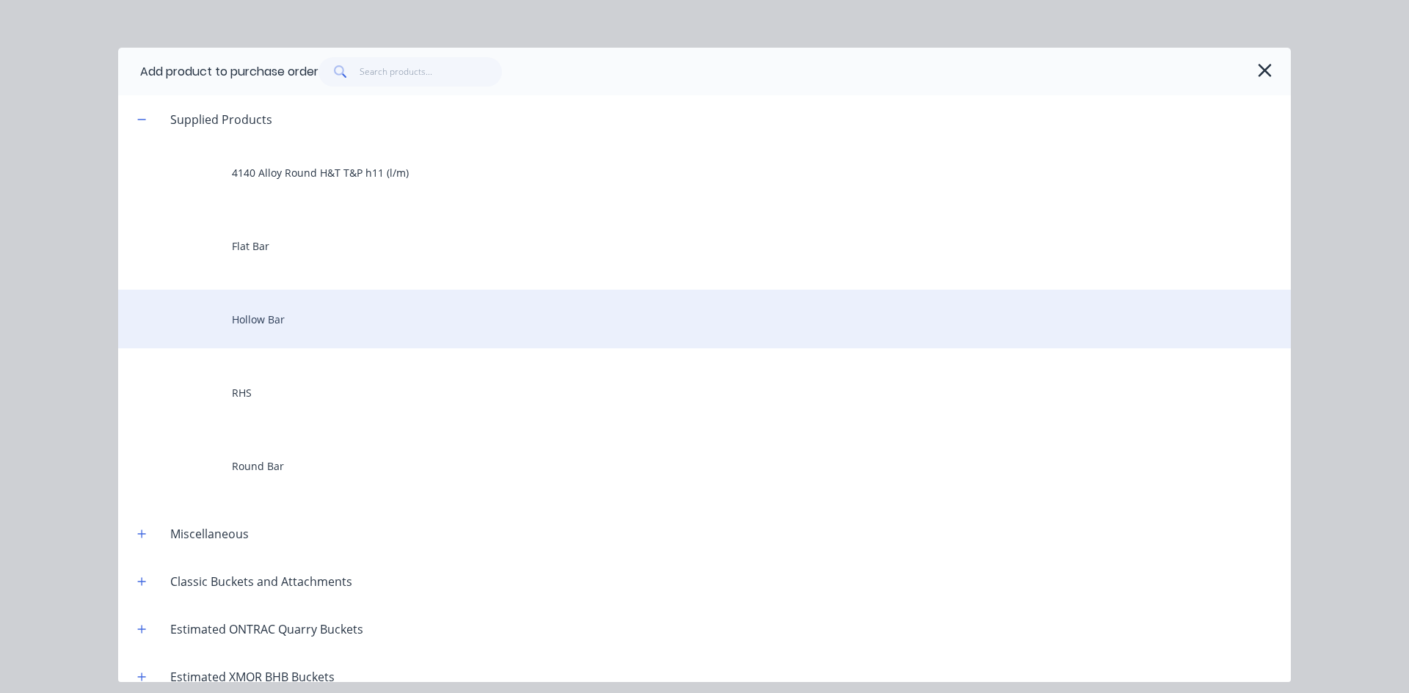
click at [319, 326] on div "Hollow Bar" at bounding box center [704, 319] width 1172 height 59
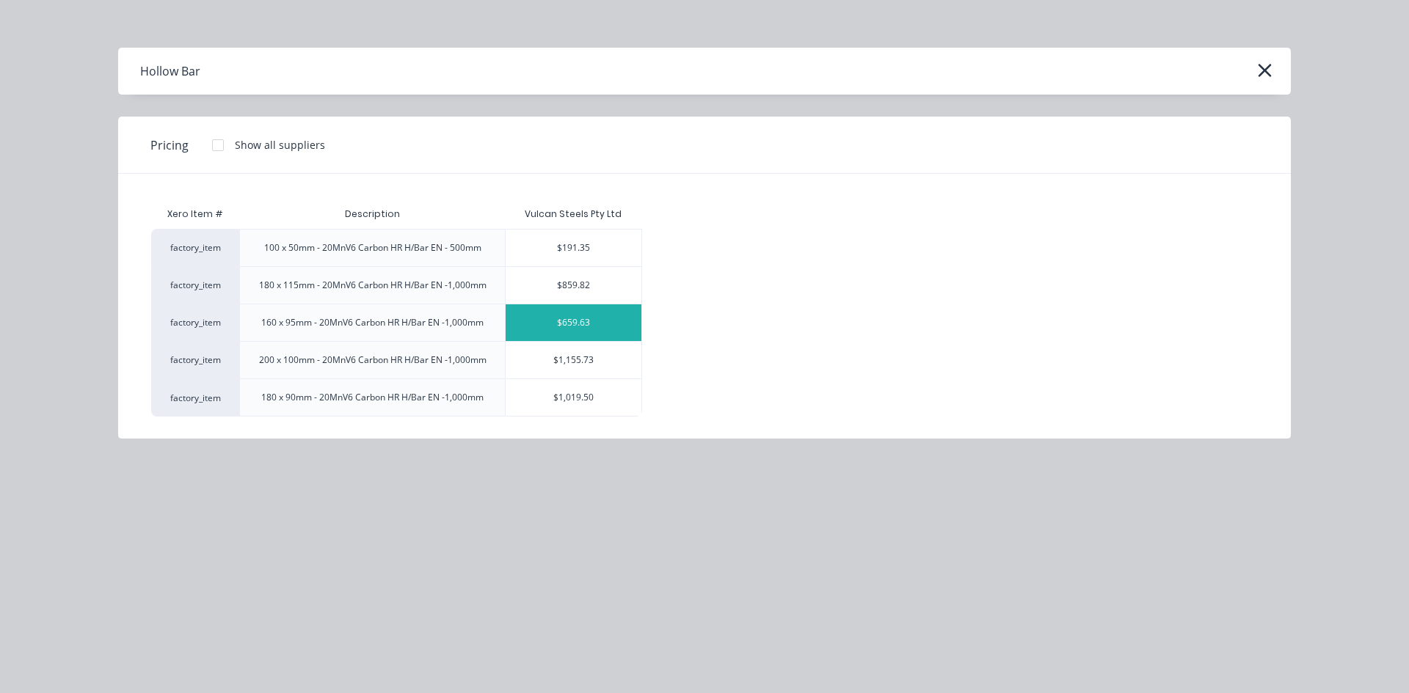
click at [609, 323] on div "$659.63" at bounding box center [574, 322] width 136 height 37
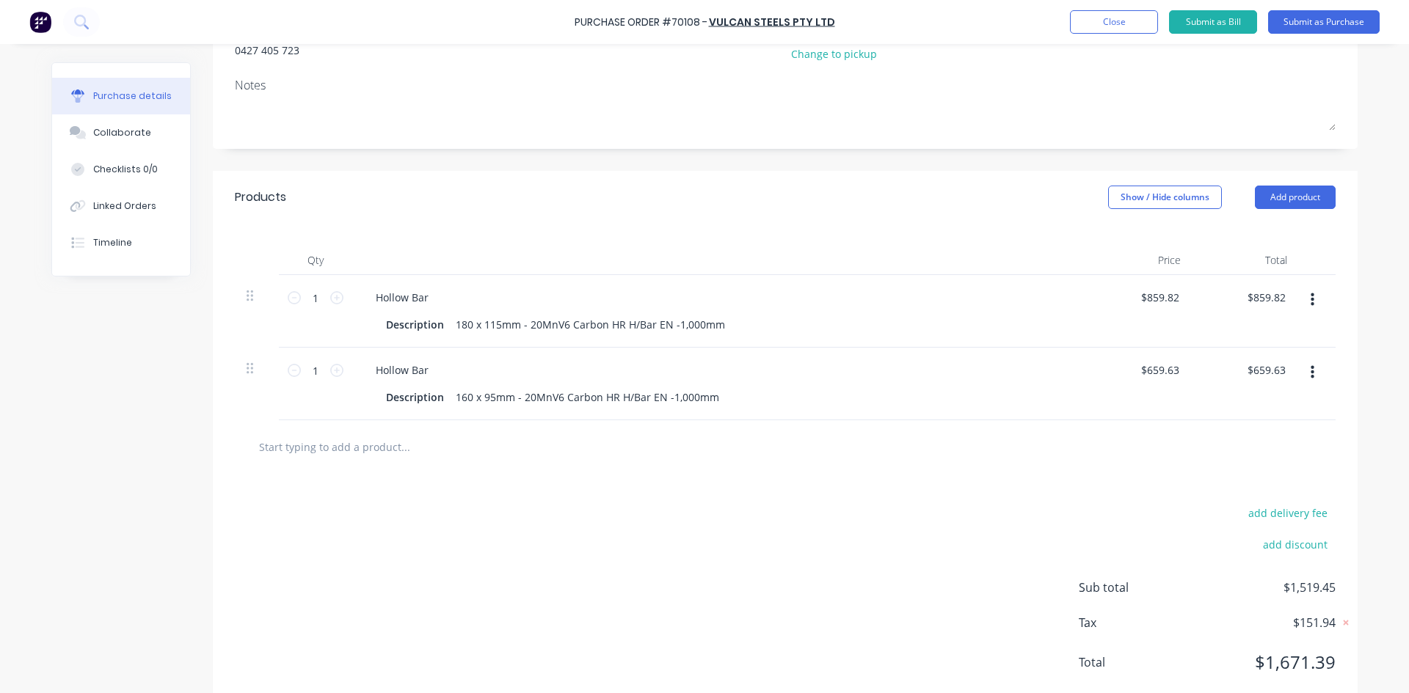
scroll to position [230, 0]
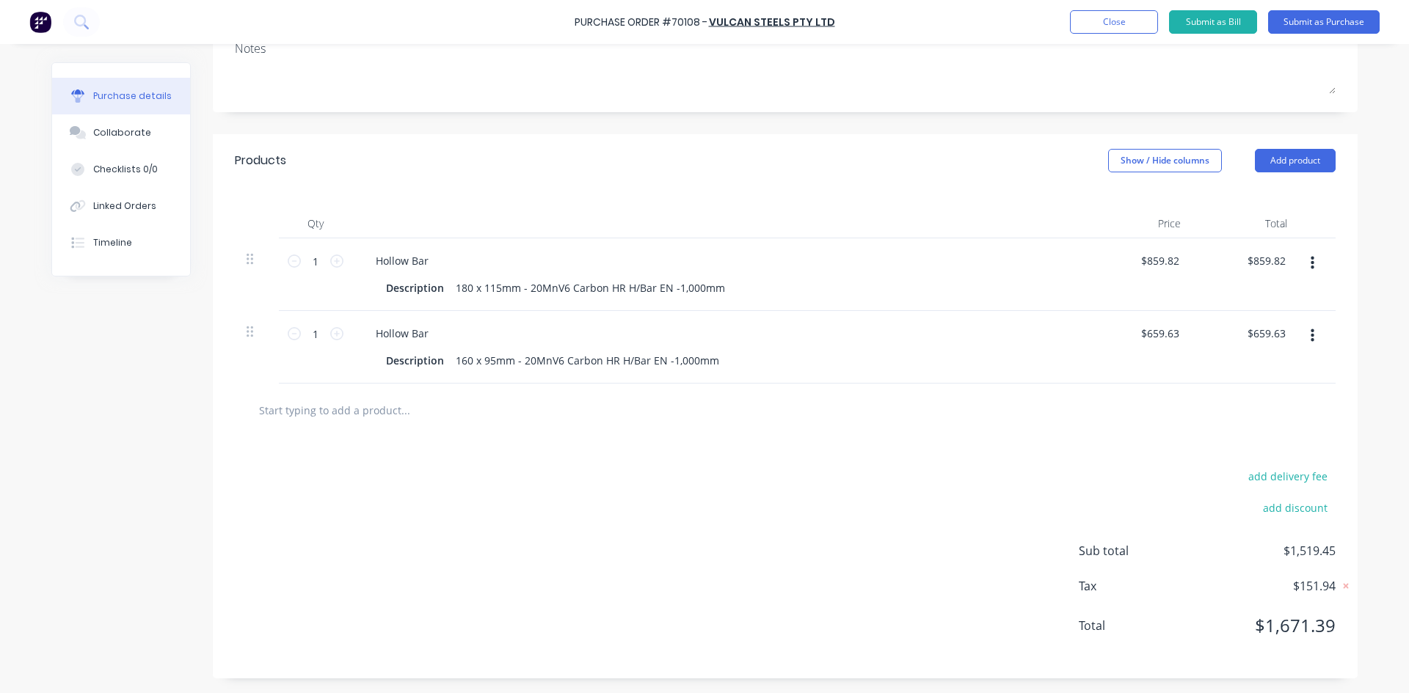
click at [343, 401] on input "text" at bounding box center [404, 409] width 293 height 29
type textarea "x"
type input "F"
type textarea "x"
type input "Fr"
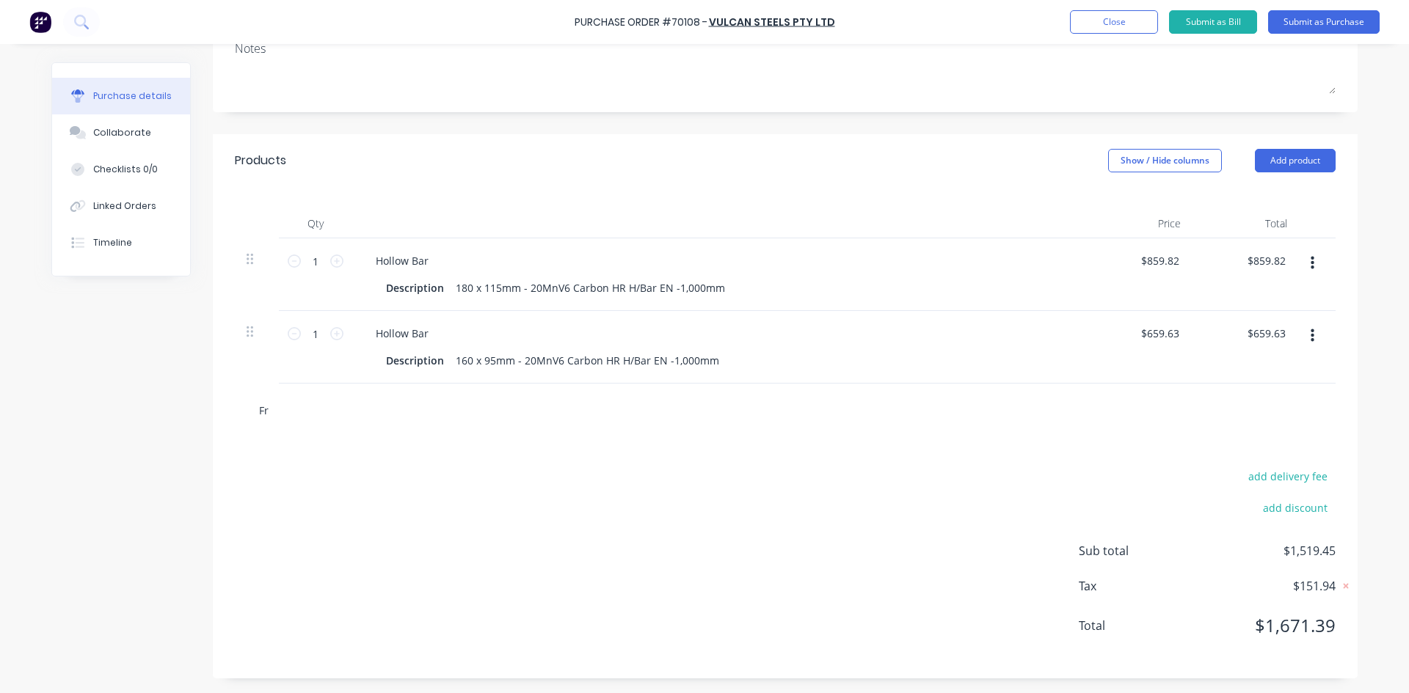
type textarea "x"
type input "Fre"
type textarea "x"
type input "Frei"
type textarea "x"
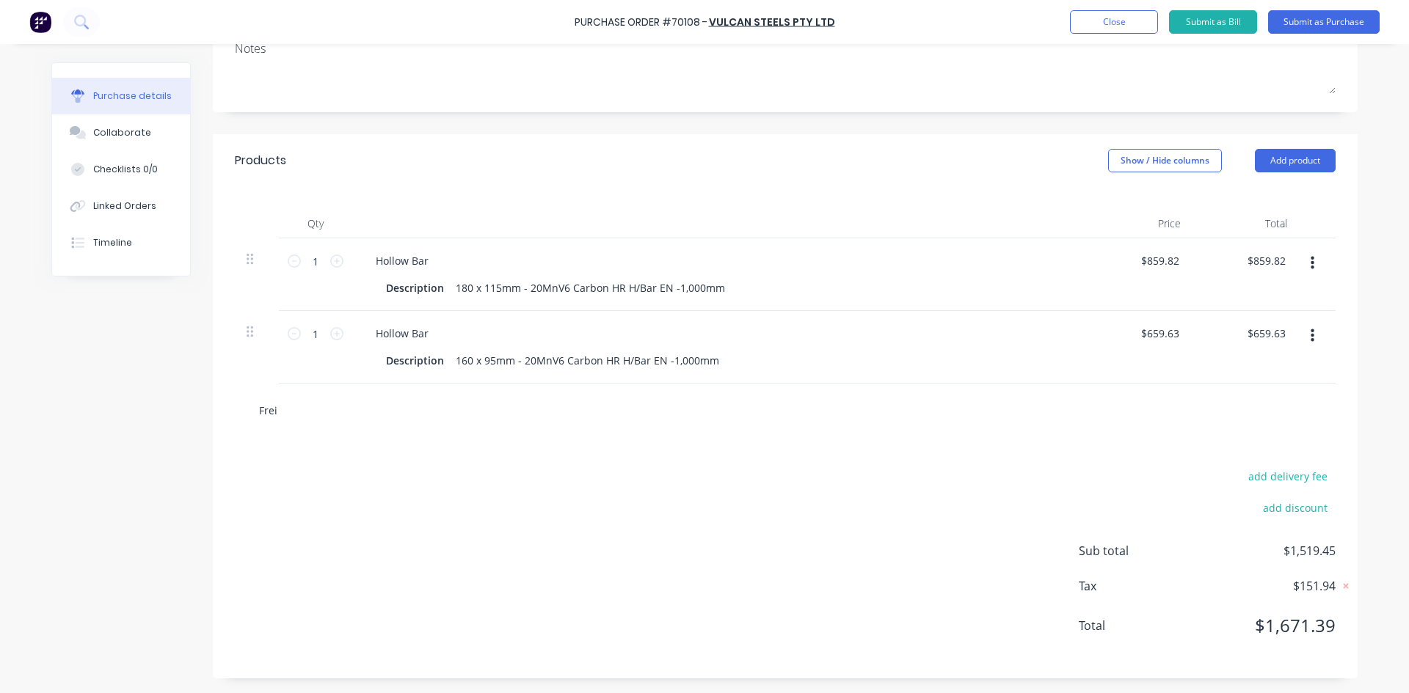
type input "Freig"
type textarea "x"
type input "Freigh"
type textarea "x"
type input "Freight"
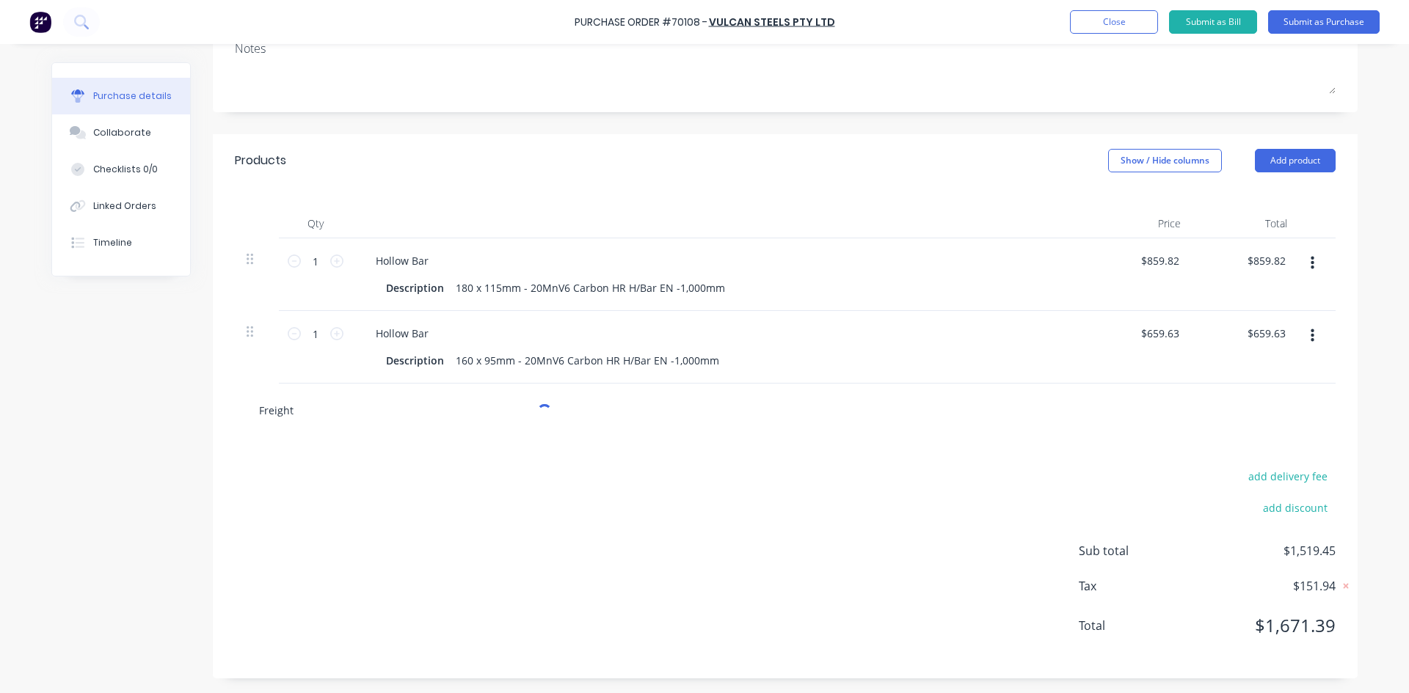
type textarea "x"
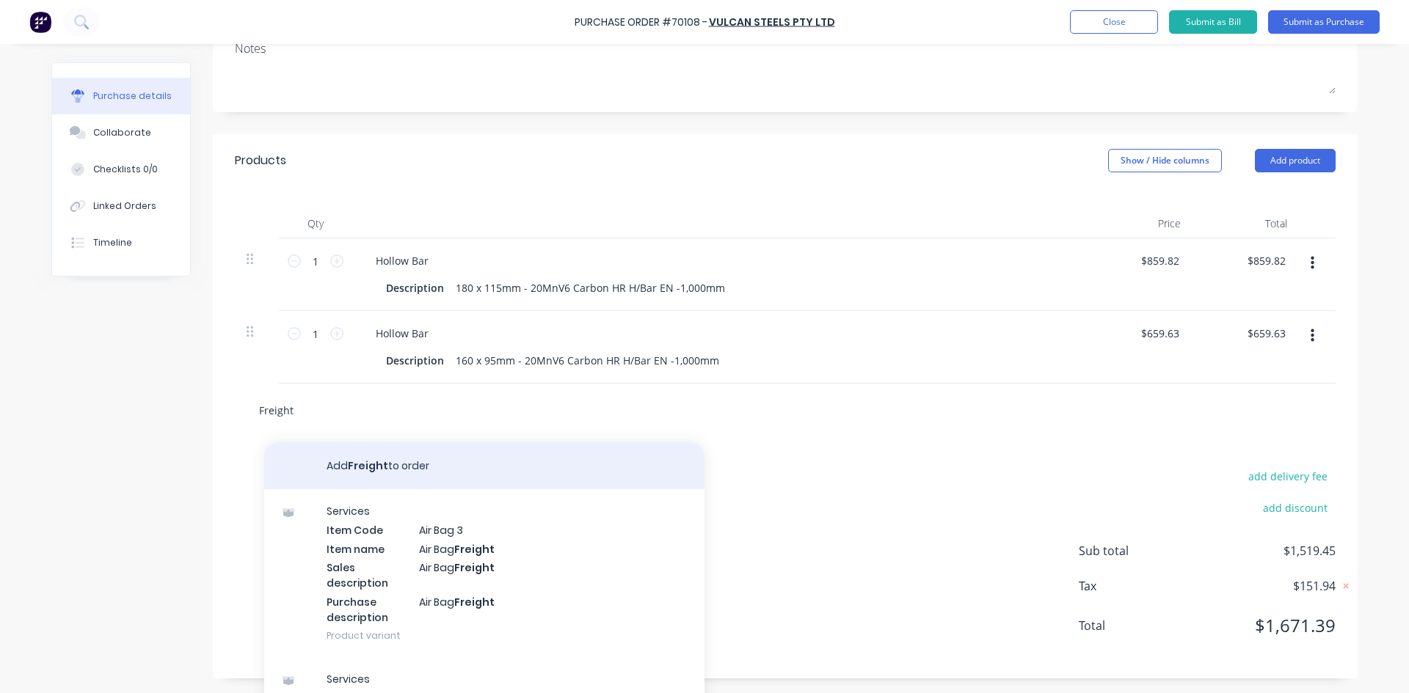
type input "Freight"
click at [518, 462] on button "Add Freight to order" at bounding box center [484, 465] width 440 height 47
type textarea "x"
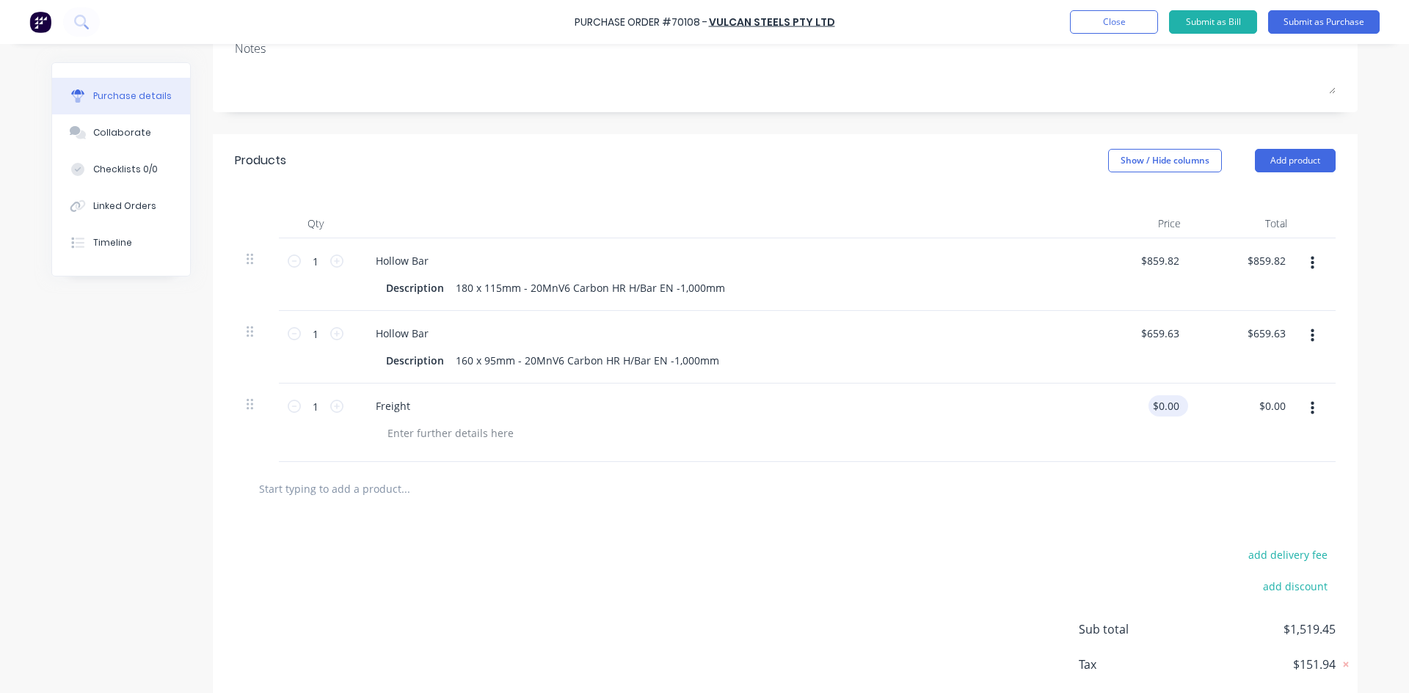
type textarea "x"
click at [1155, 406] on input "0.00" at bounding box center [1165, 405] width 34 height 21
type input "105.00"
type textarea "x"
type input "$105.00"
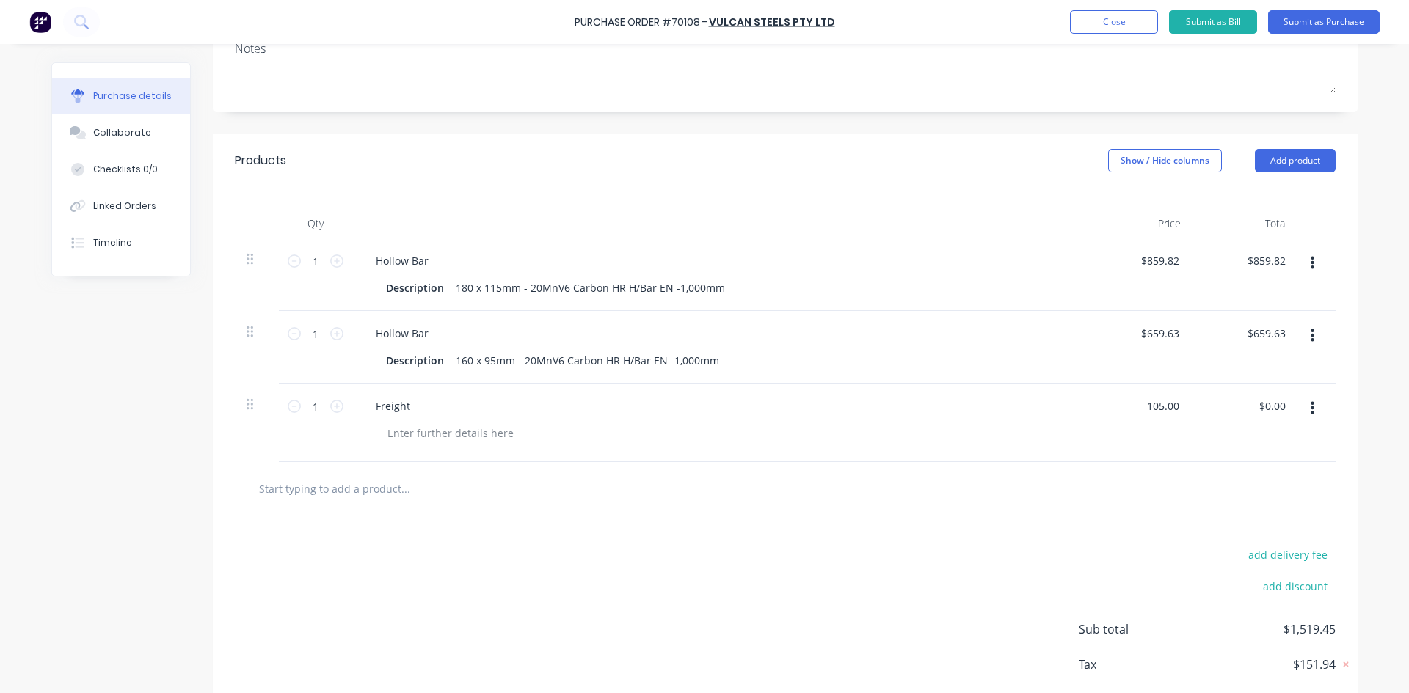
type input "$105.00"
click at [1193, 444] on div "$105.00 $0.00" at bounding box center [1245, 423] width 106 height 79
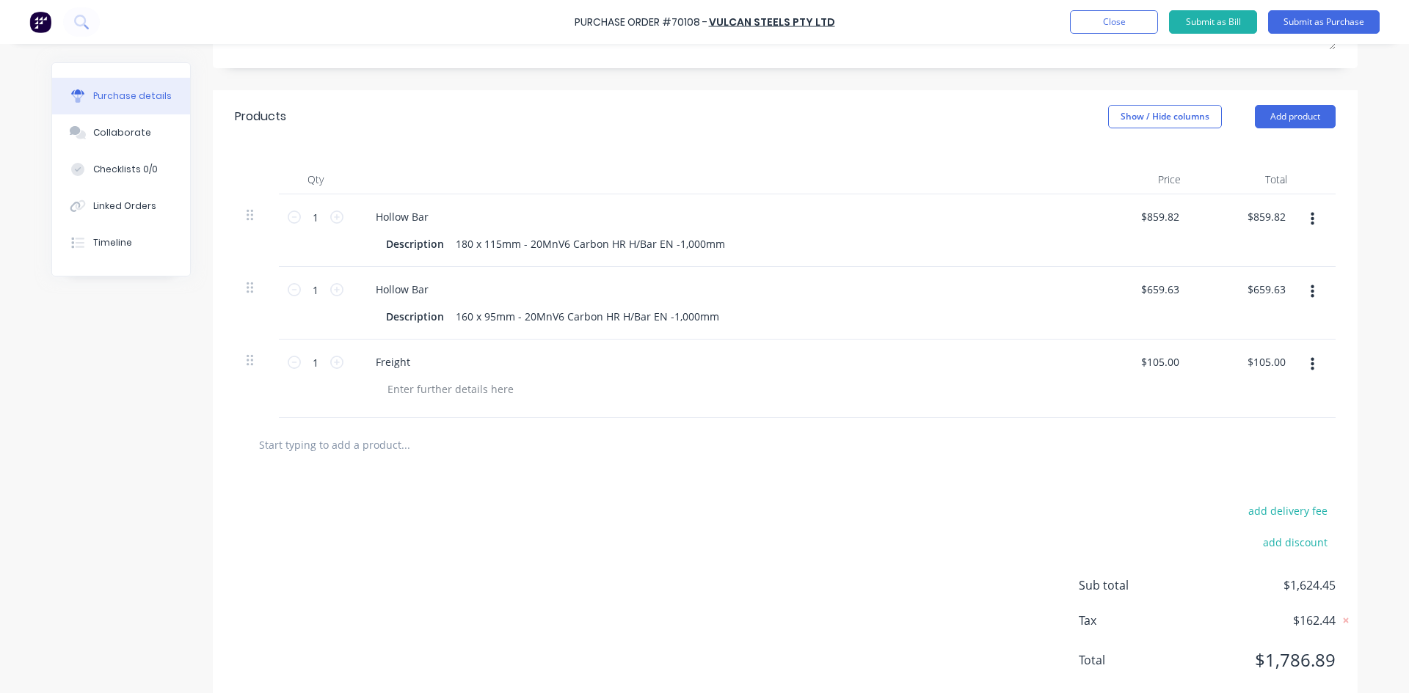
scroll to position [309, 0]
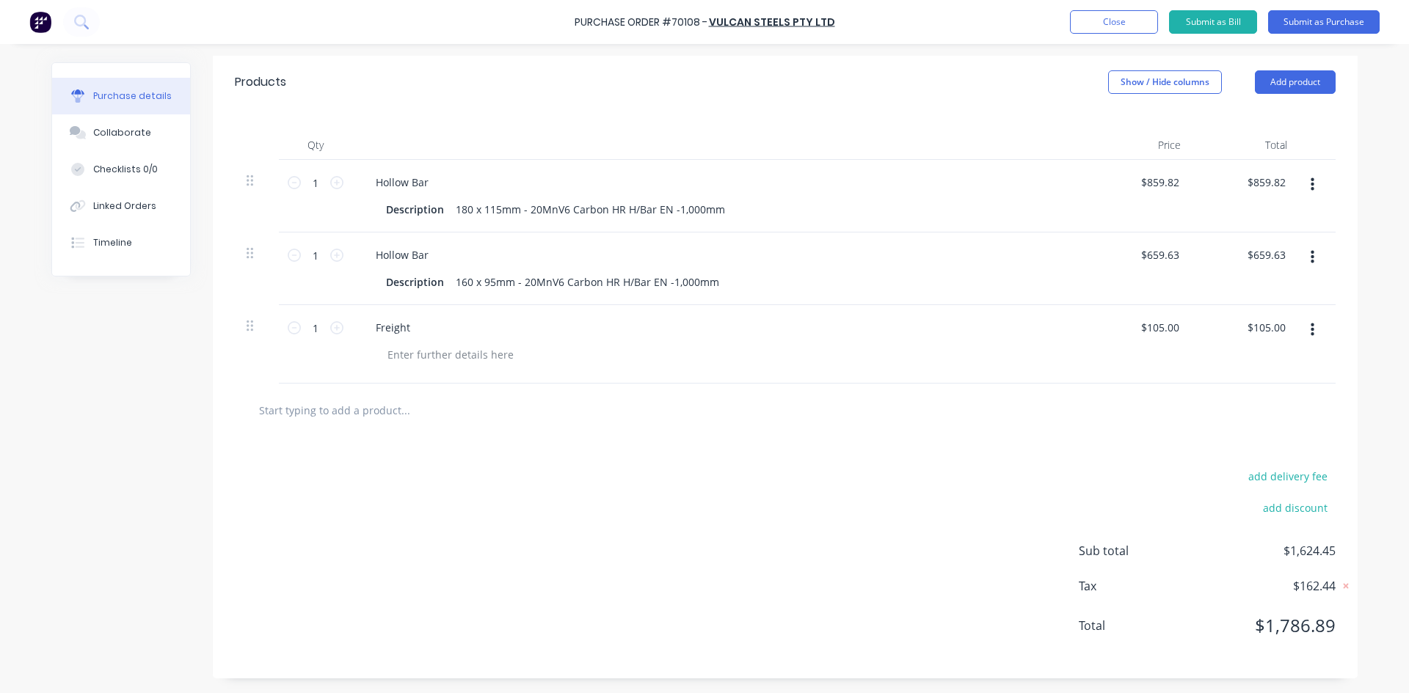
click at [1212, 395] on div at bounding box center [785, 409] width 1077 height 29
click at [477, 382] on div "Freight" at bounding box center [719, 344] width 734 height 79
click at [1322, 589] on span "$162.44" at bounding box center [1262, 586] width 147 height 18
click at [1373, 630] on div "Purchase Order #70108 - Vulcan Steels Pty Ltd Add product Close Submit as Bill …" at bounding box center [704, 346] width 1409 height 693
drag, startPoint x: 1325, startPoint y: 550, endPoint x: 1330, endPoint y: 556, distance: 8.4
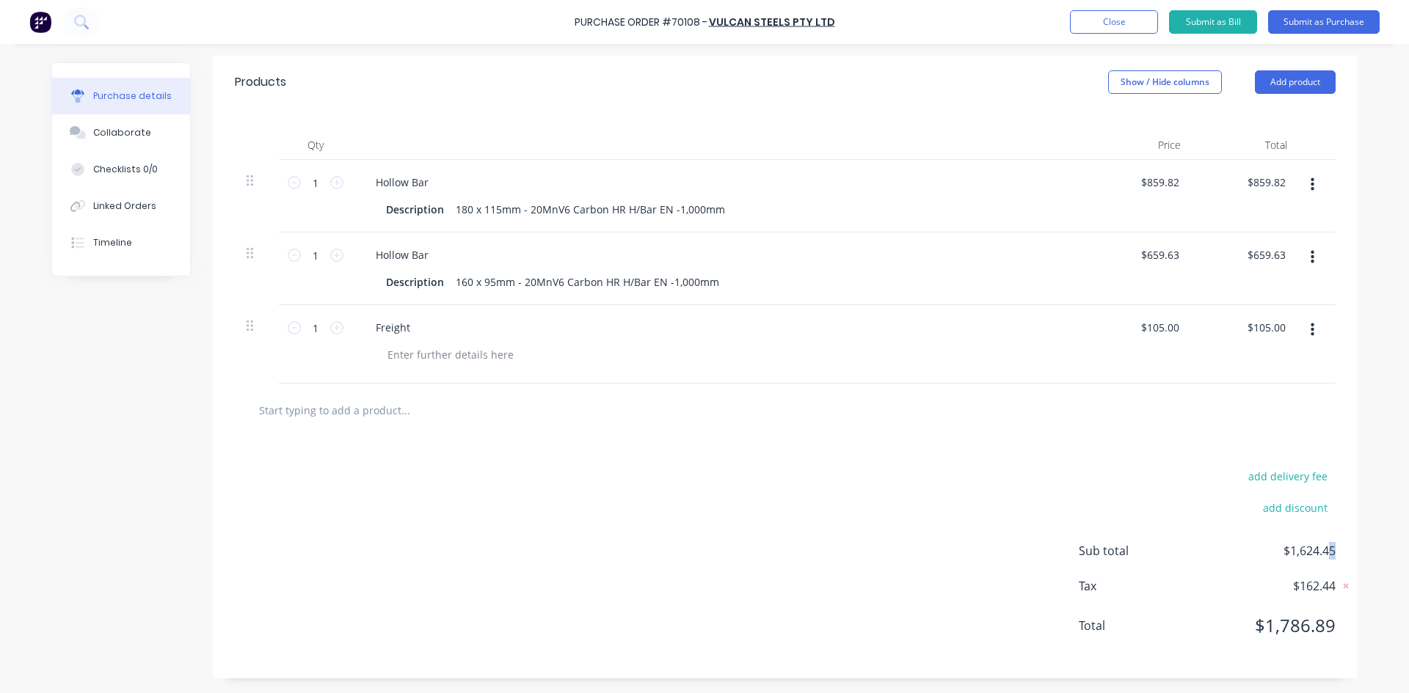
click at [1330, 556] on div "add delivery fee add discount Sub total $1,624.45 Tax $162.44 Total $1,786.89" at bounding box center [785, 557] width 1145 height 241
click at [1330, 373] on div "Qty Price Total 1 1 Hollow Bar Description 180 x 115mm - 20MnV6 Carbon HR H/Bar…" at bounding box center [785, 246] width 1145 height 275
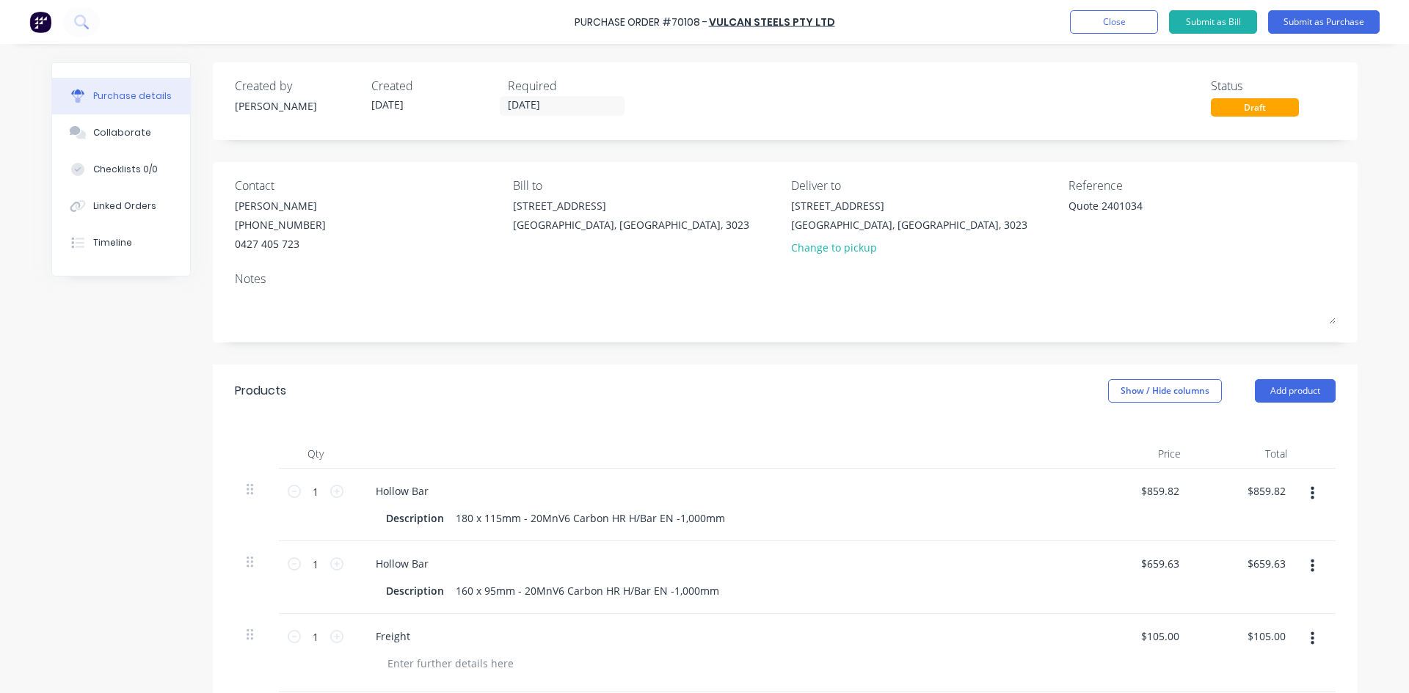
drag, startPoint x: 1346, startPoint y: 24, endPoint x: 1332, endPoint y: 153, distance: 129.2
click at [1332, 153] on div "Purchase Order #70108 - Vulcan Steels Pty Ltd Add product Close Submit as Bill …" at bounding box center [704, 346] width 1409 height 693
click at [527, 109] on input "[DATE]" at bounding box center [561, 106] width 123 height 18
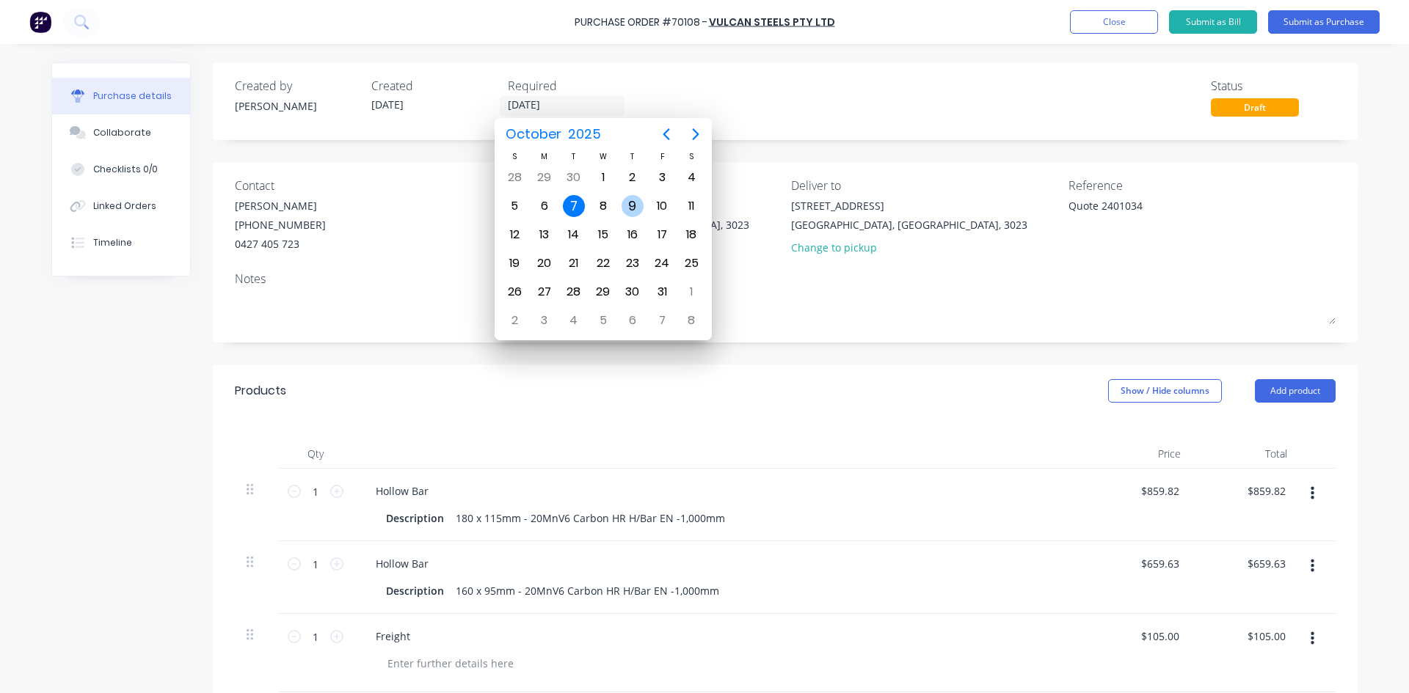
click at [625, 207] on div "9" at bounding box center [632, 206] width 22 height 22
type textarea "x"
type input "09/10/25"
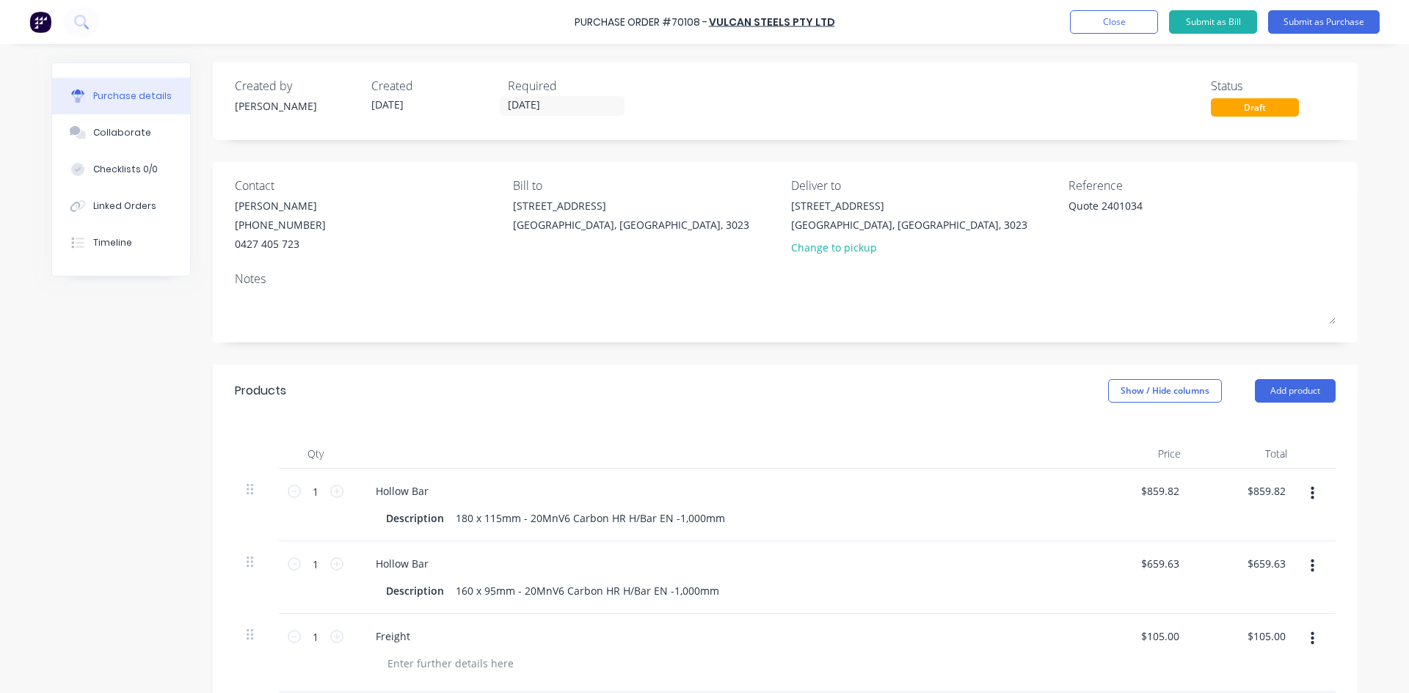
click at [685, 101] on div "Created by Hayden Created 07/10/25 Required 09/10/25 Status Draft" at bounding box center [785, 97] width 1101 height 40
click at [1343, 18] on button "Submit as Purchase" at bounding box center [1324, 21] width 112 height 23
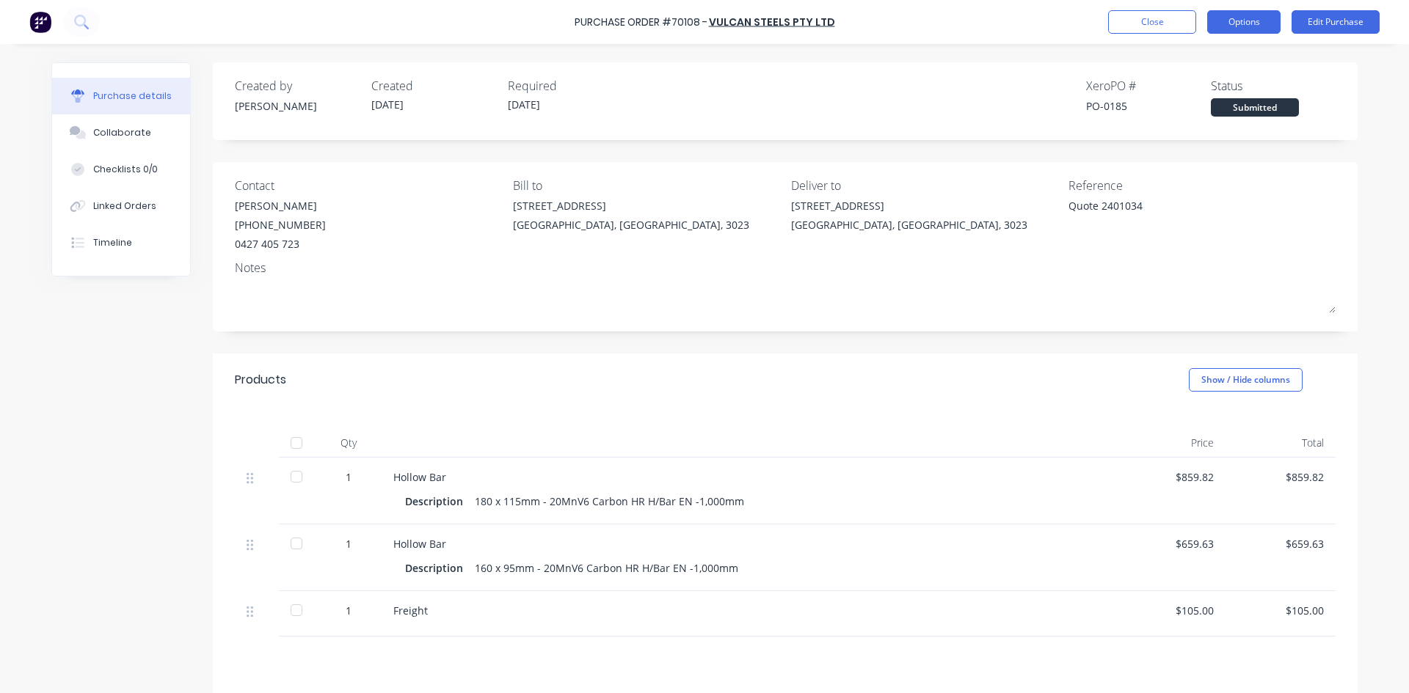
click at [1255, 25] on button "Options" at bounding box center [1243, 21] width 73 height 23
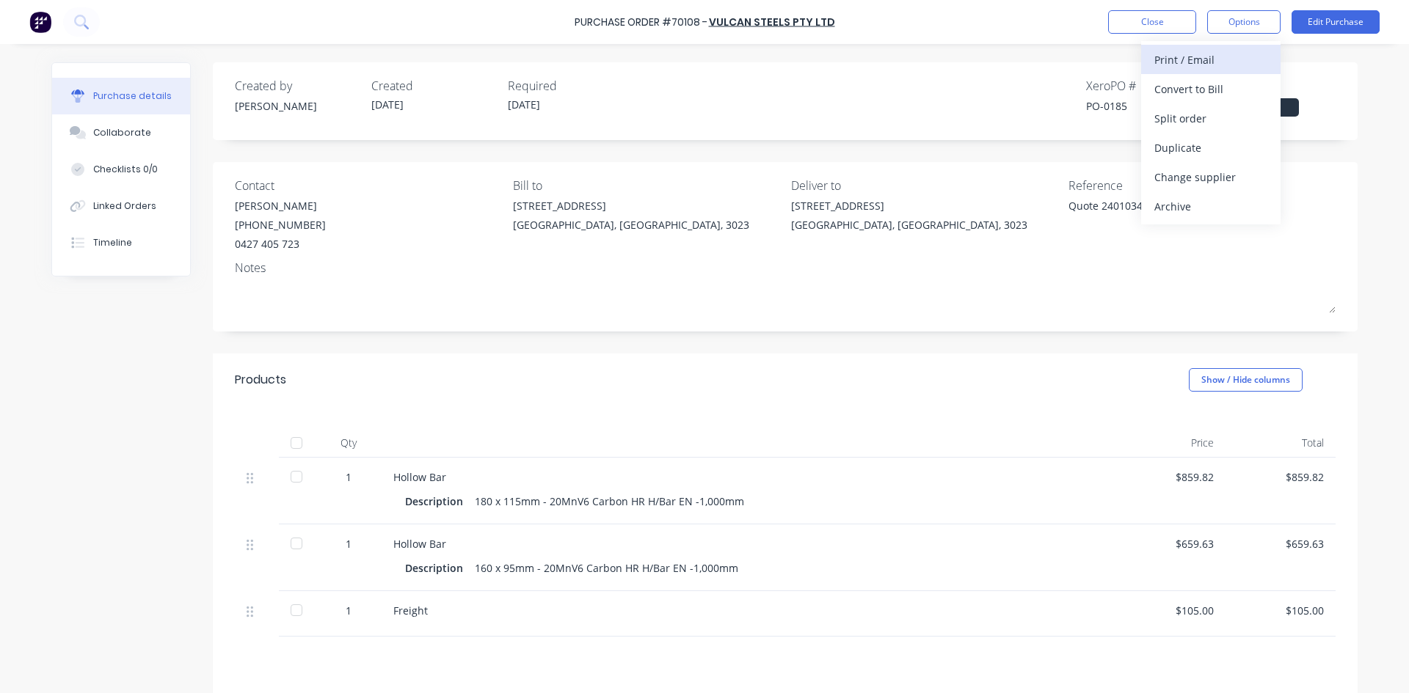
click at [1246, 63] on div "Print / Email" at bounding box center [1210, 59] width 113 height 21
click at [1210, 87] on div "With pricing" at bounding box center [1210, 89] width 113 height 21
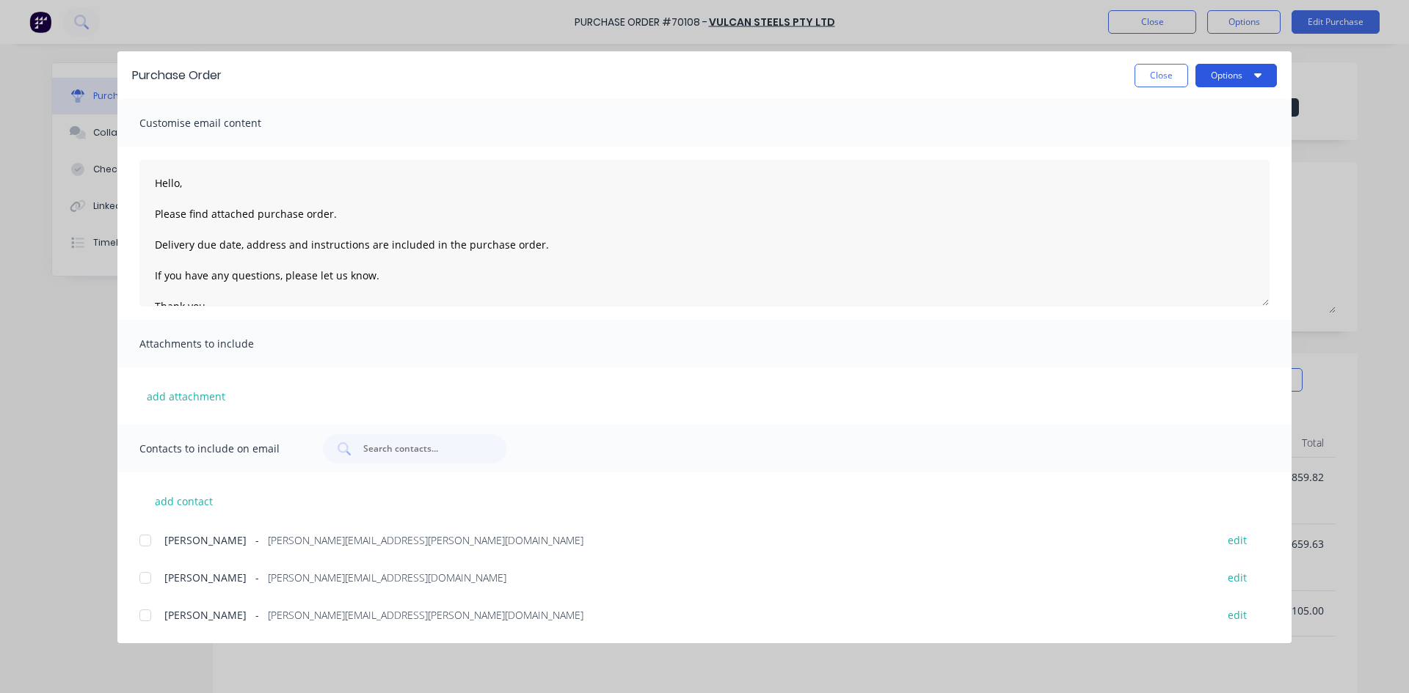
click at [1222, 76] on button "Options" at bounding box center [1235, 75] width 81 height 23
click at [1238, 116] on div "Preview" at bounding box center [1206, 112] width 113 height 21
type textarea "x"
click at [180, 184] on textarea "Hello, Please find attached purchase order. Delivery due date, address and inst…" at bounding box center [704, 233] width 1130 height 147
type textarea "Hello Gian, Please find attached purchase order. Delivery due date, address and…"
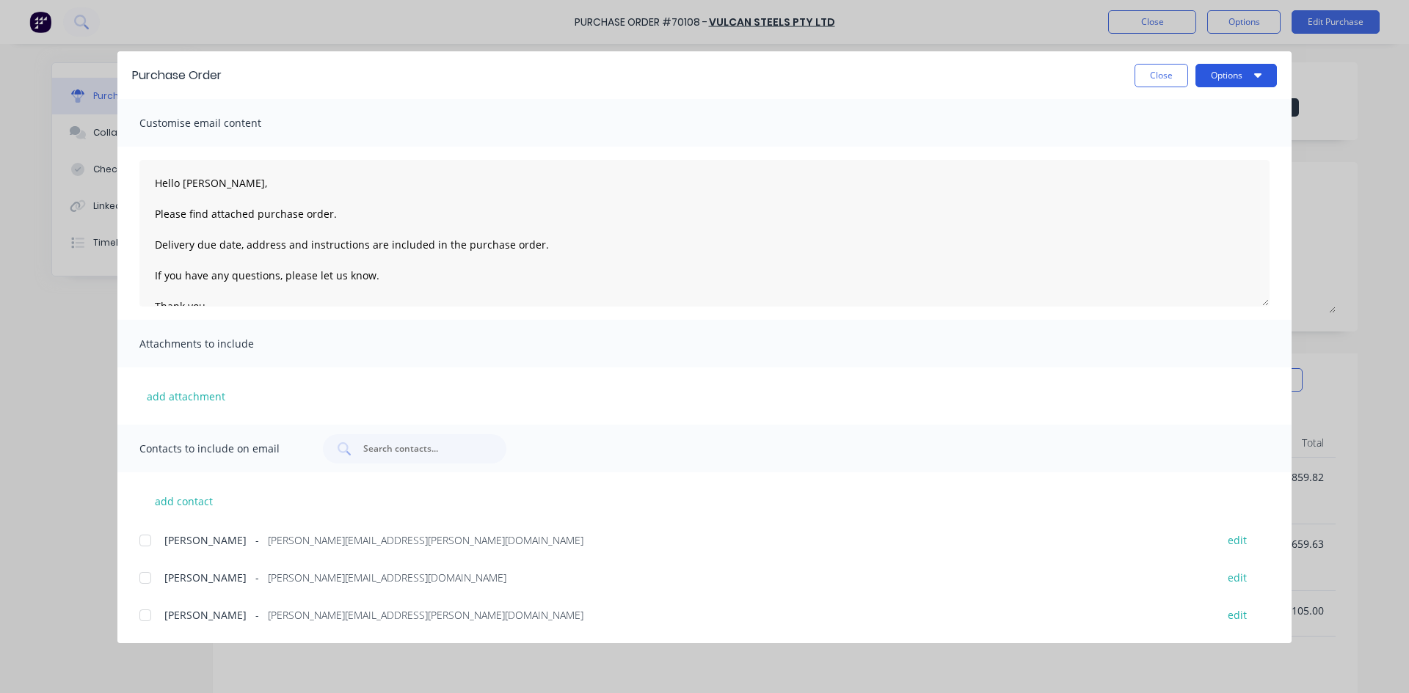
click at [1247, 79] on button "Options" at bounding box center [1235, 75] width 81 height 23
click at [1173, 145] on div "Print" at bounding box center [1206, 141] width 113 height 21
click at [1149, 70] on button "Close" at bounding box center [1161, 75] width 54 height 23
type textarea "x"
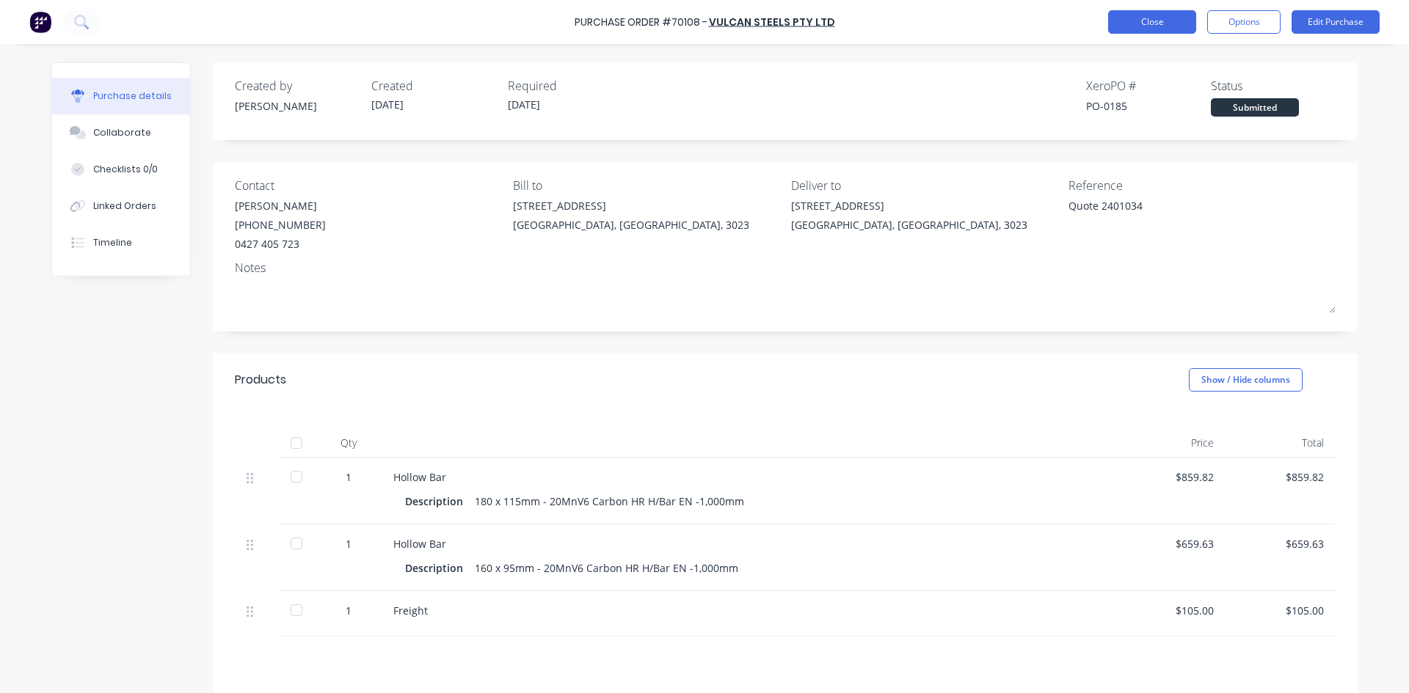
click at [1154, 26] on button "Close" at bounding box center [1152, 21] width 88 height 23
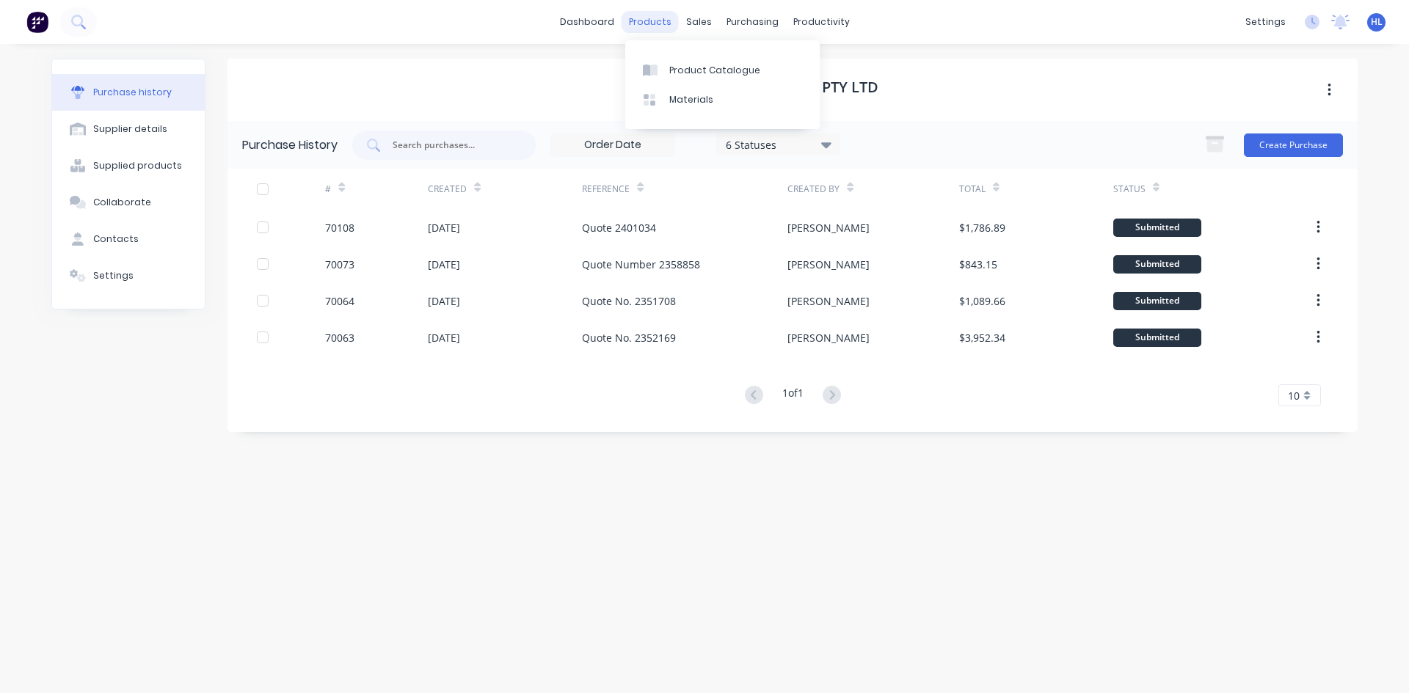
click at [652, 18] on div "products" at bounding box center [649, 22] width 57 height 22
click at [677, 64] on div "Product Catalogue" at bounding box center [714, 70] width 91 height 13
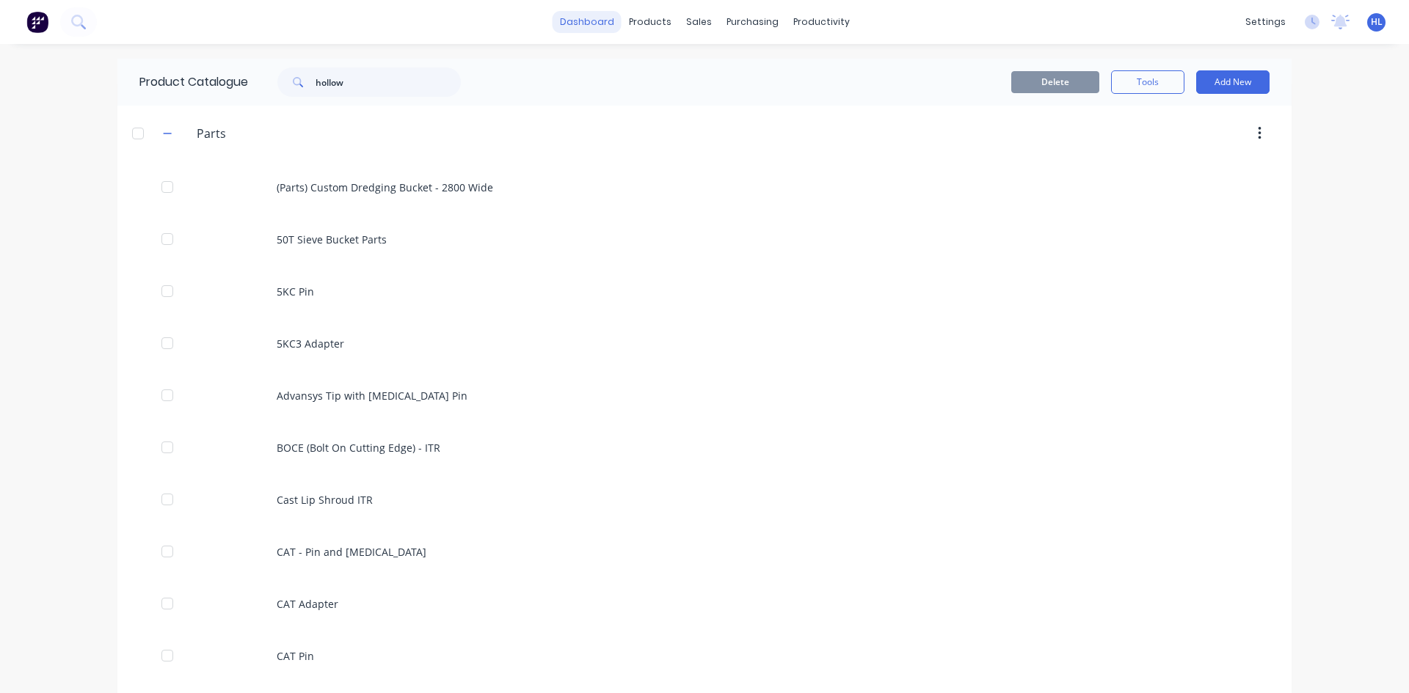
click at [600, 20] on link "dashboard" at bounding box center [586, 22] width 69 height 22
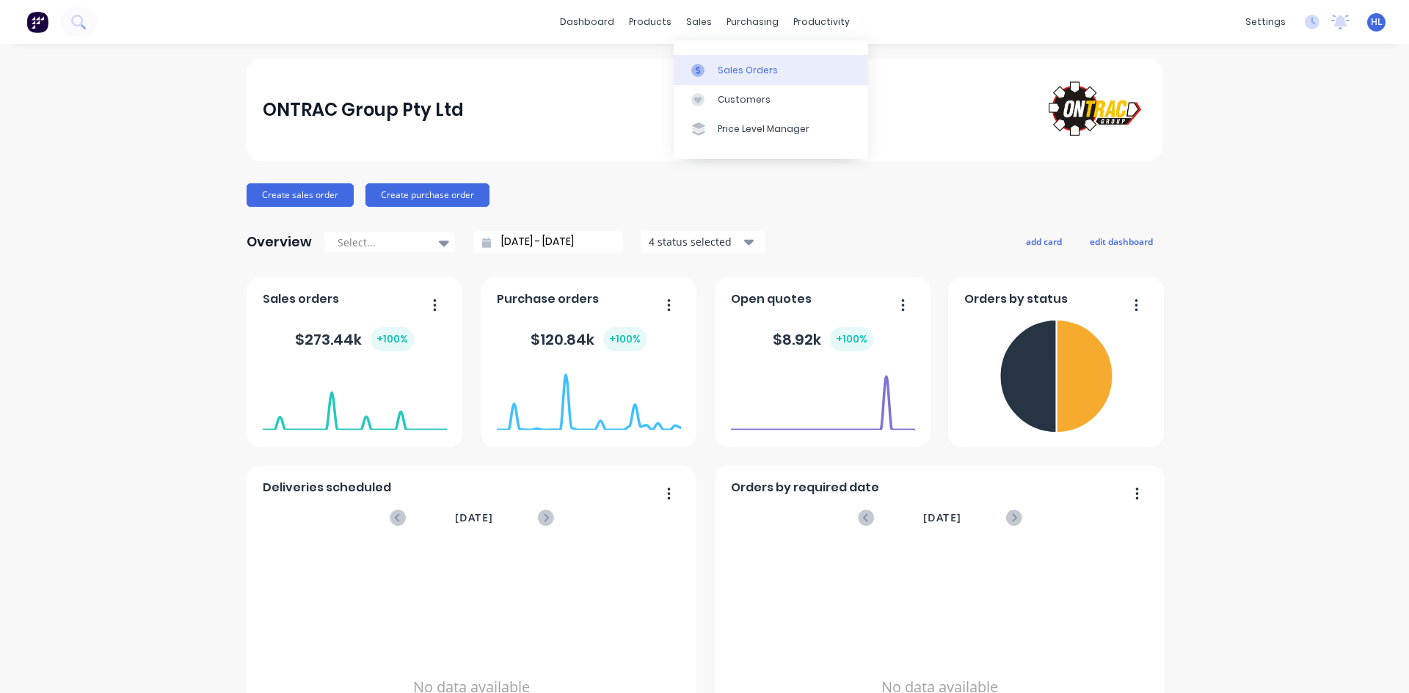
click at [722, 76] on div "Sales Orders" at bounding box center [748, 70] width 60 height 13
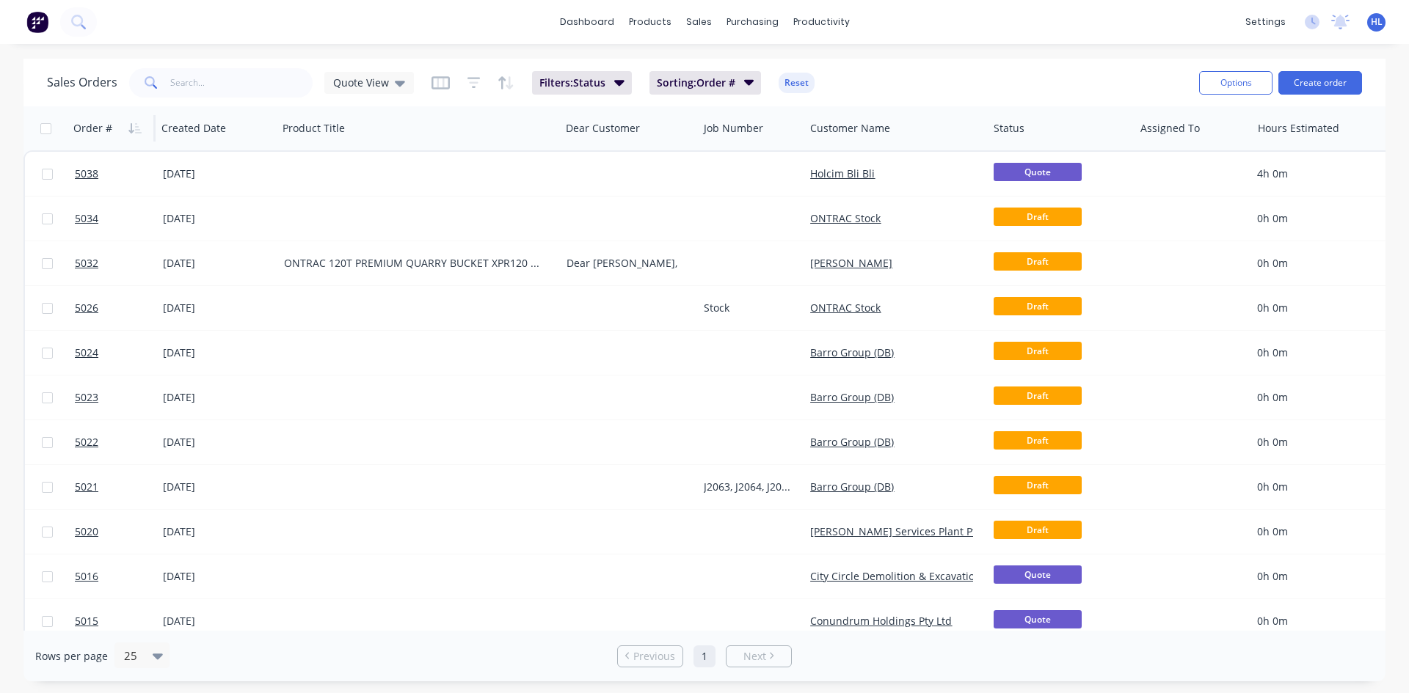
click at [99, 131] on div "Order #" at bounding box center [92, 128] width 39 height 15
click at [135, 127] on icon "button" at bounding box center [138, 128] width 7 height 10
click at [1297, 81] on button "Create order" at bounding box center [1320, 82] width 84 height 23
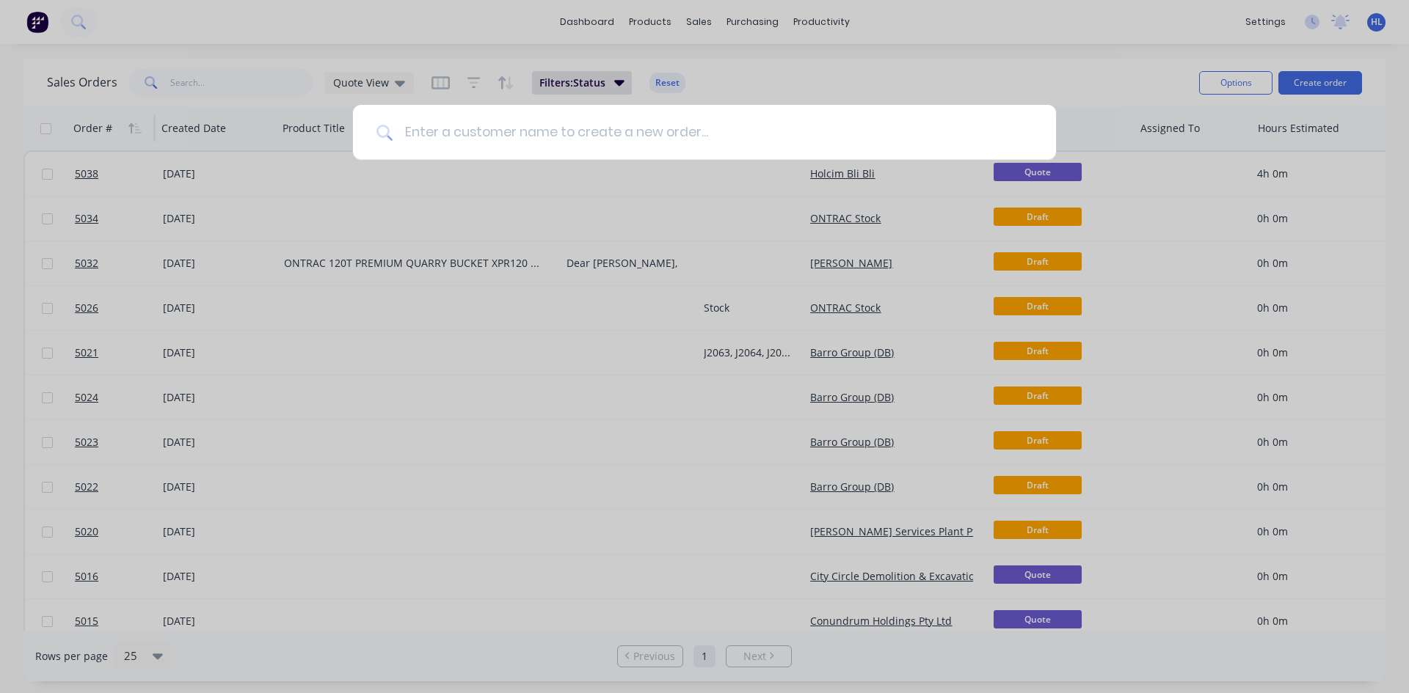
click at [479, 128] on input at bounding box center [713, 132] width 640 height 55
click at [635, 128] on input at bounding box center [713, 132] width 640 height 55
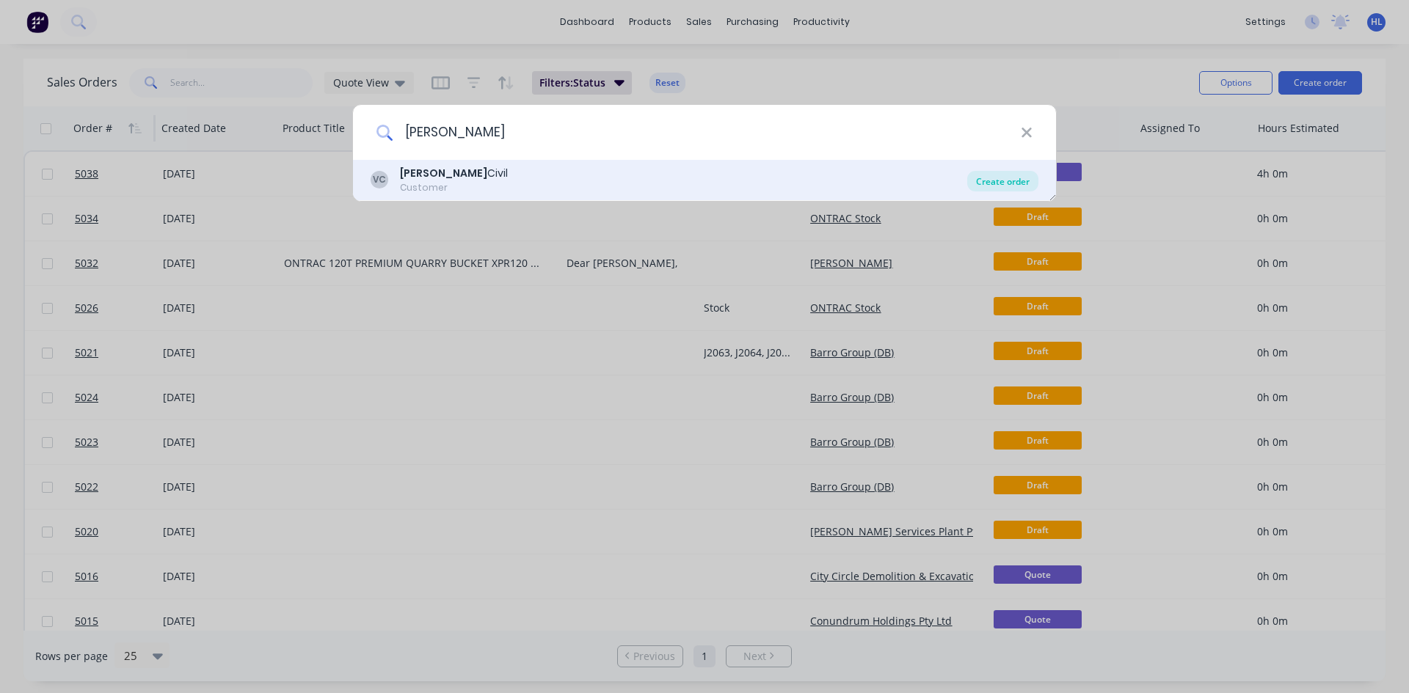
type input "Virgona"
click at [991, 176] on div "Create order" at bounding box center [1002, 181] width 71 height 21
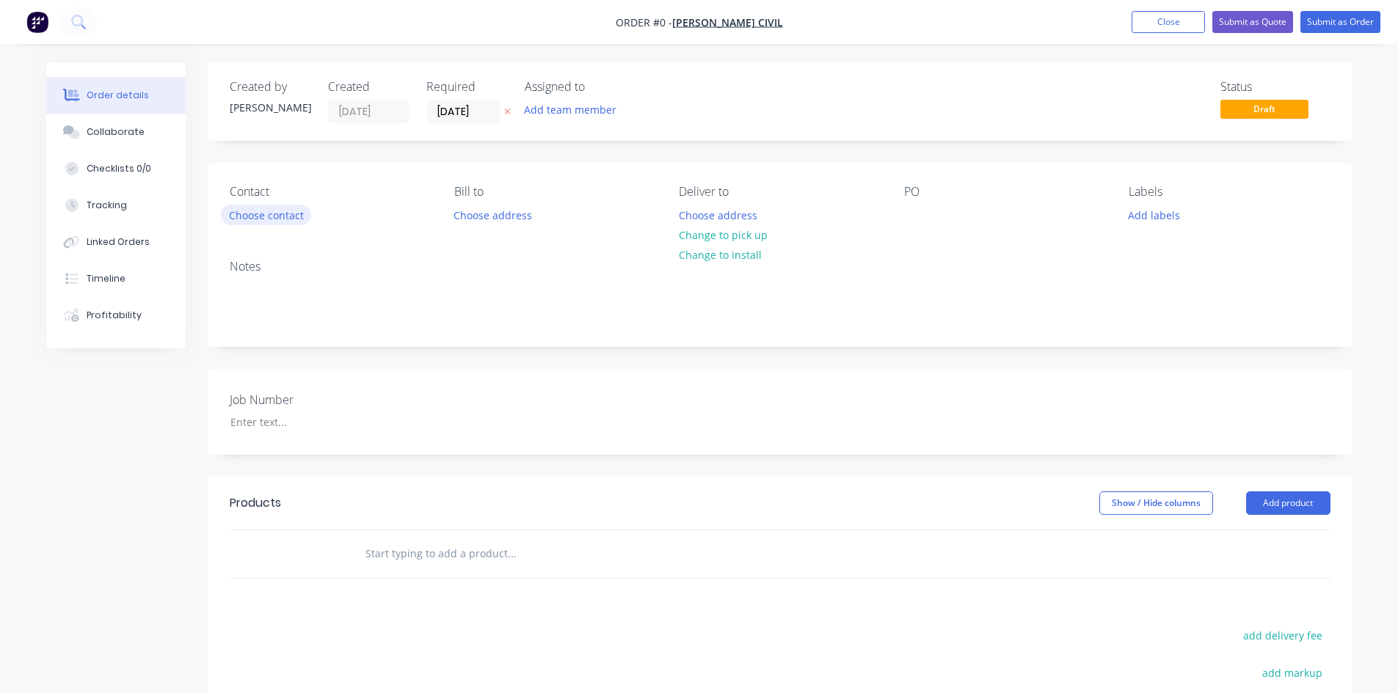
click at [300, 219] on button "Choose contact" at bounding box center [266, 215] width 90 height 20
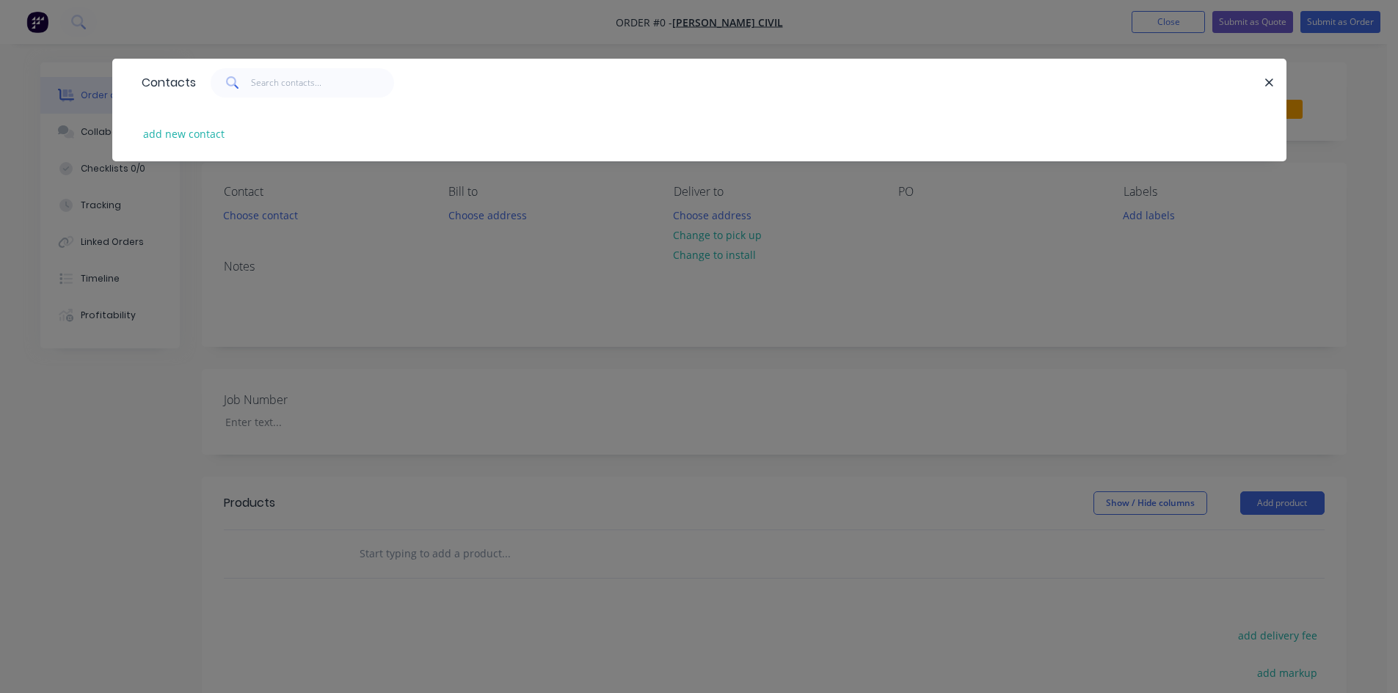
click at [515, 238] on div "Contacts add new contact" at bounding box center [699, 346] width 1398 height 693
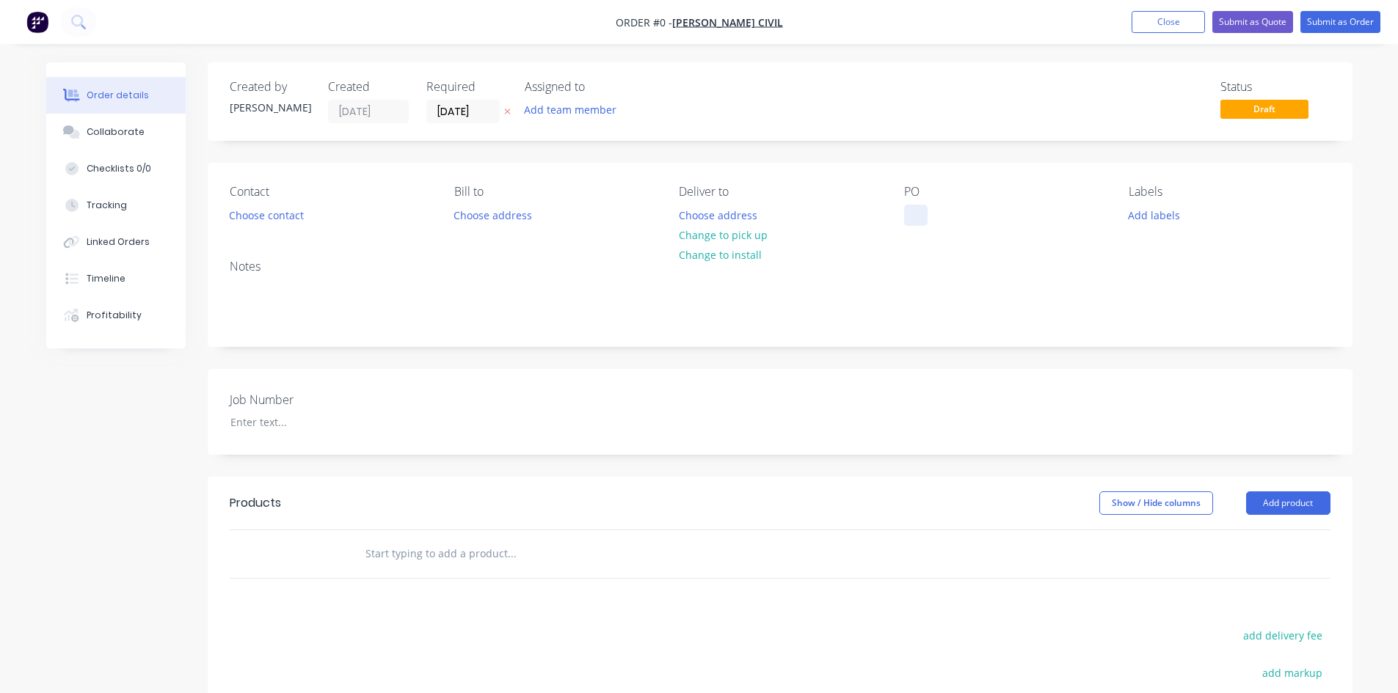
click at [921, 214] on div at bounding box center [915, 215] width 23 height 21
click at [973, 178] on div "Creating draft order... Loading... Order details Collaborate Checklists 0/0 Tra…" at bounding box center [699, 507] width 1335 height 891
click at [981, 223] on div "PO" at bounding box center [1004, 205] width 201 height 41
click at [949, 181] on div "Contact Choose contact Bill to Choose address Deliver to Choose address Change …" at bounding box center [780, 205] width 1145 height 85
click at [512, 136] on div "Created by Hayden Created 07/10/25 Required 07/10/25 Assigned to Add team membe…" at bounding box center [780, 101] width 1145 height 79
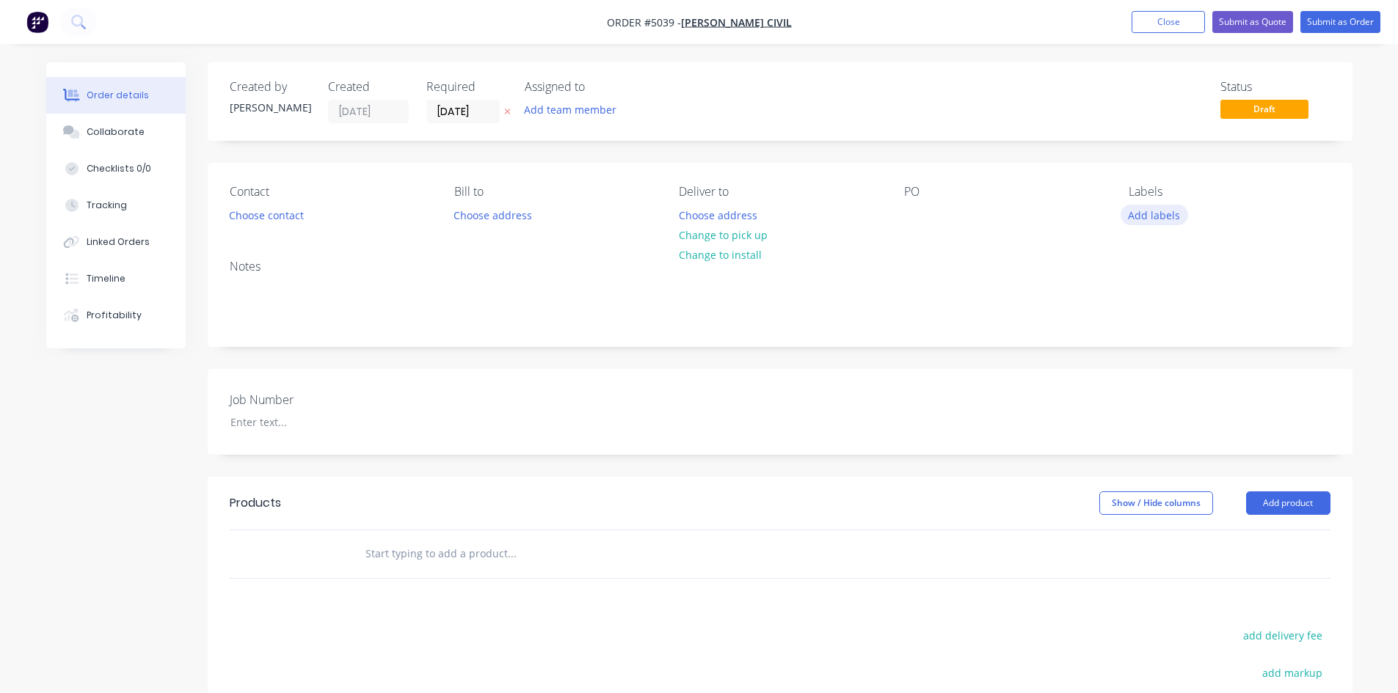
click at [1137, 214] on button "Add labels" at bounding box center [1154, 215] width 68 height 20
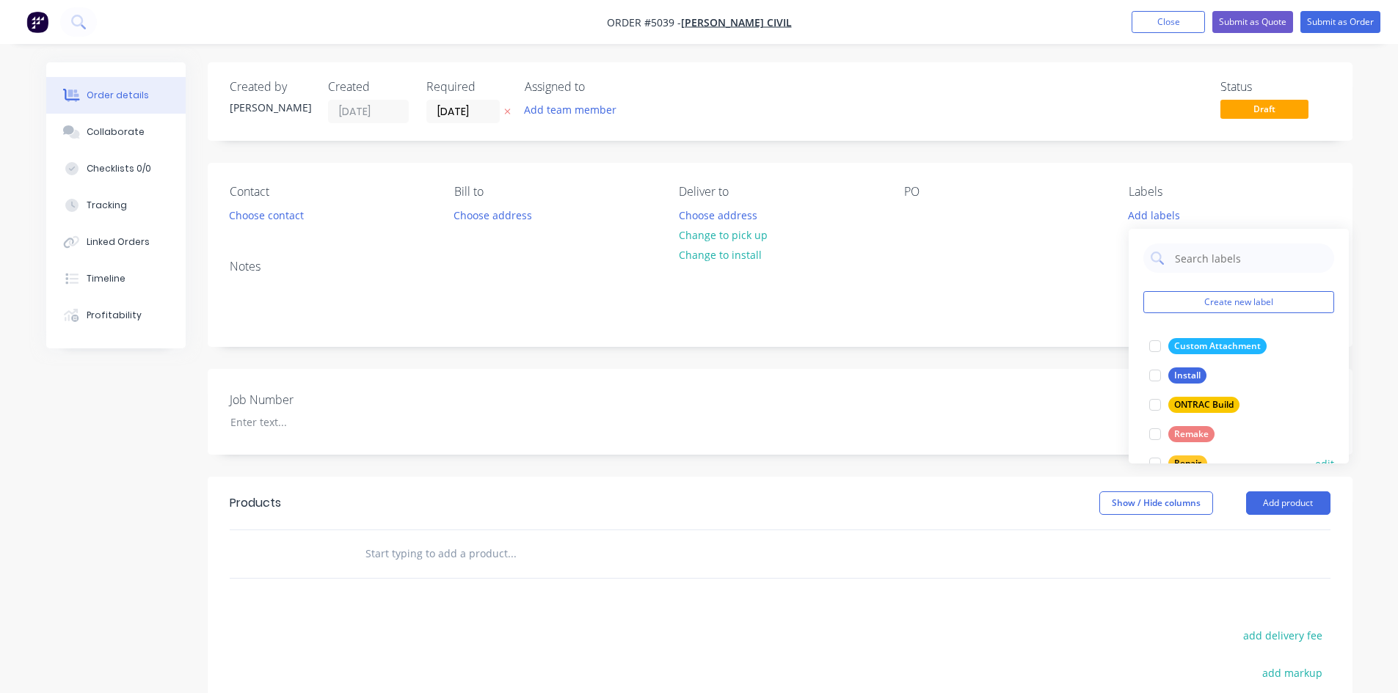
click at [1197, 456] on div "Repair" at bounding box center [1187, 464] width 39 height 16
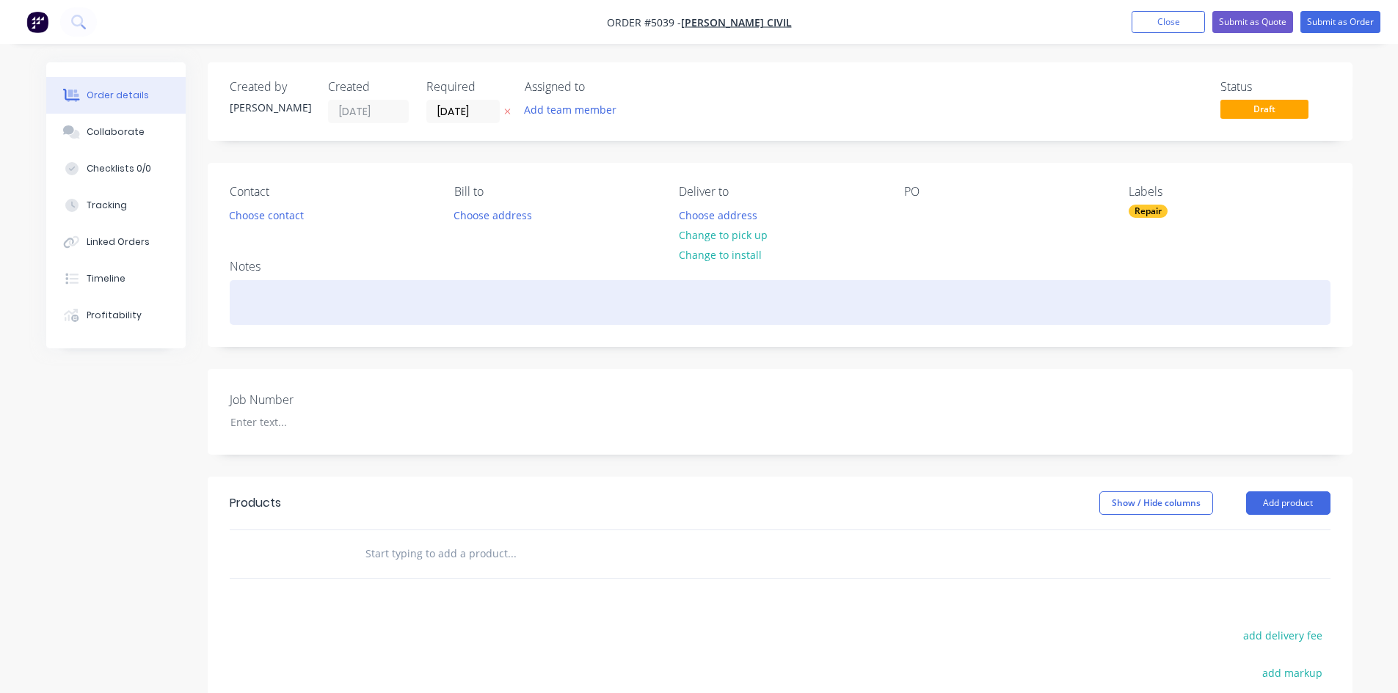
click at [1070, 282] on div at bounding box center [780, 302] width 1101 height 45
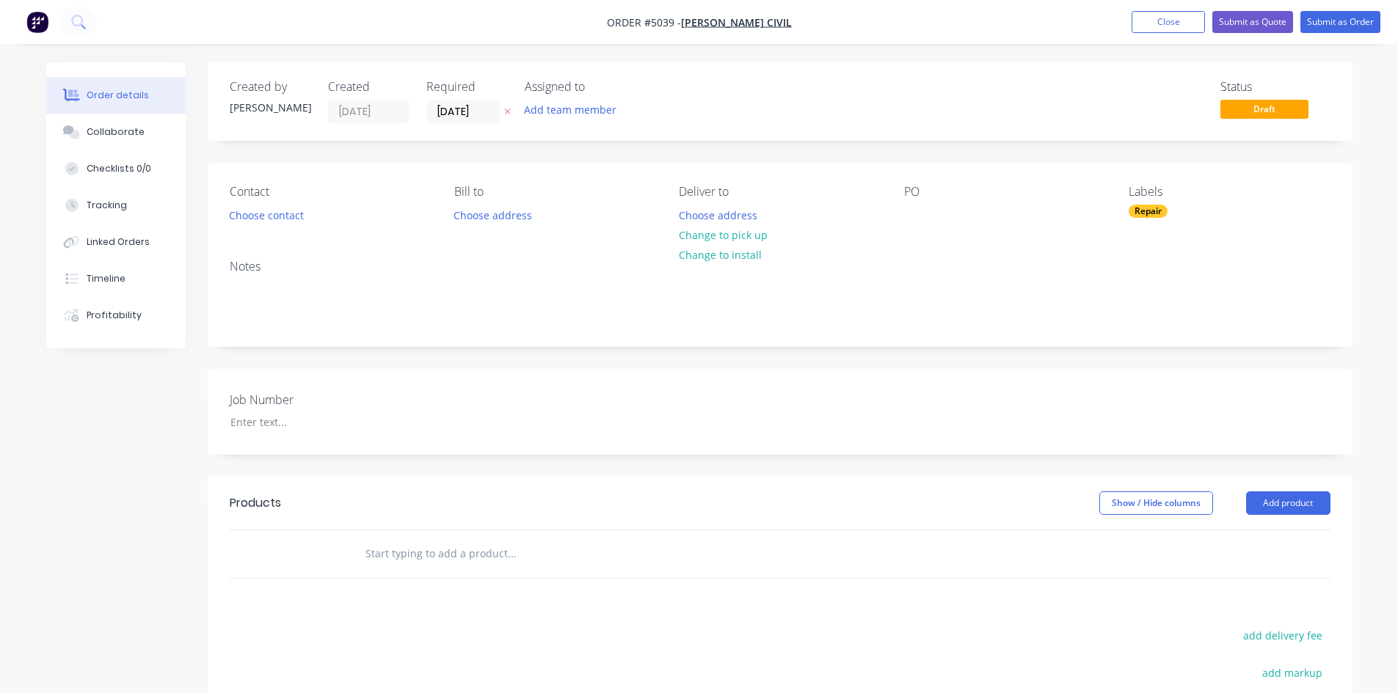
click at [519, 279] on div "Notes" at bounding box center [780, 297] width 1145 height 98
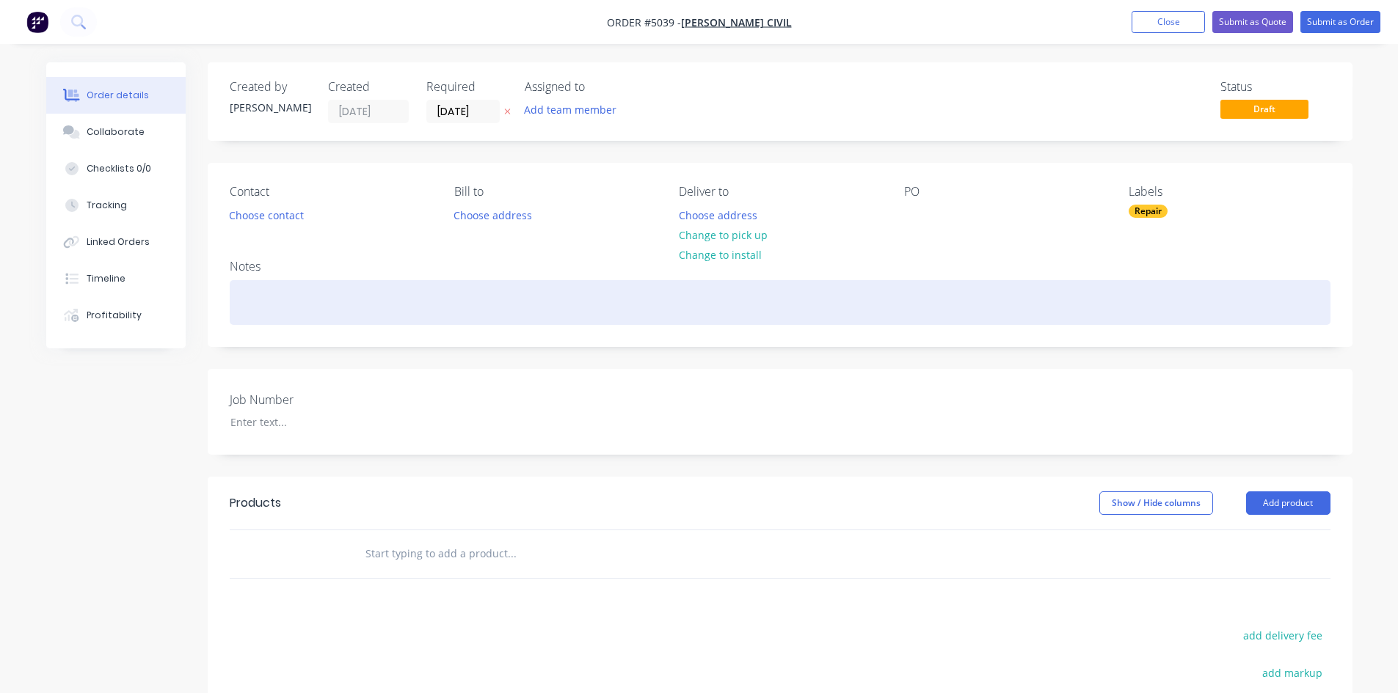
click at [516, 303] on div at bounding box center [780, 302] width 1101 height 45
click at [513, 312] on div at bounding box center [780, 302] width 1101 height 45
click at [526, 294] on div at bounding box center [780, 302] width 1101 height 45
paste div
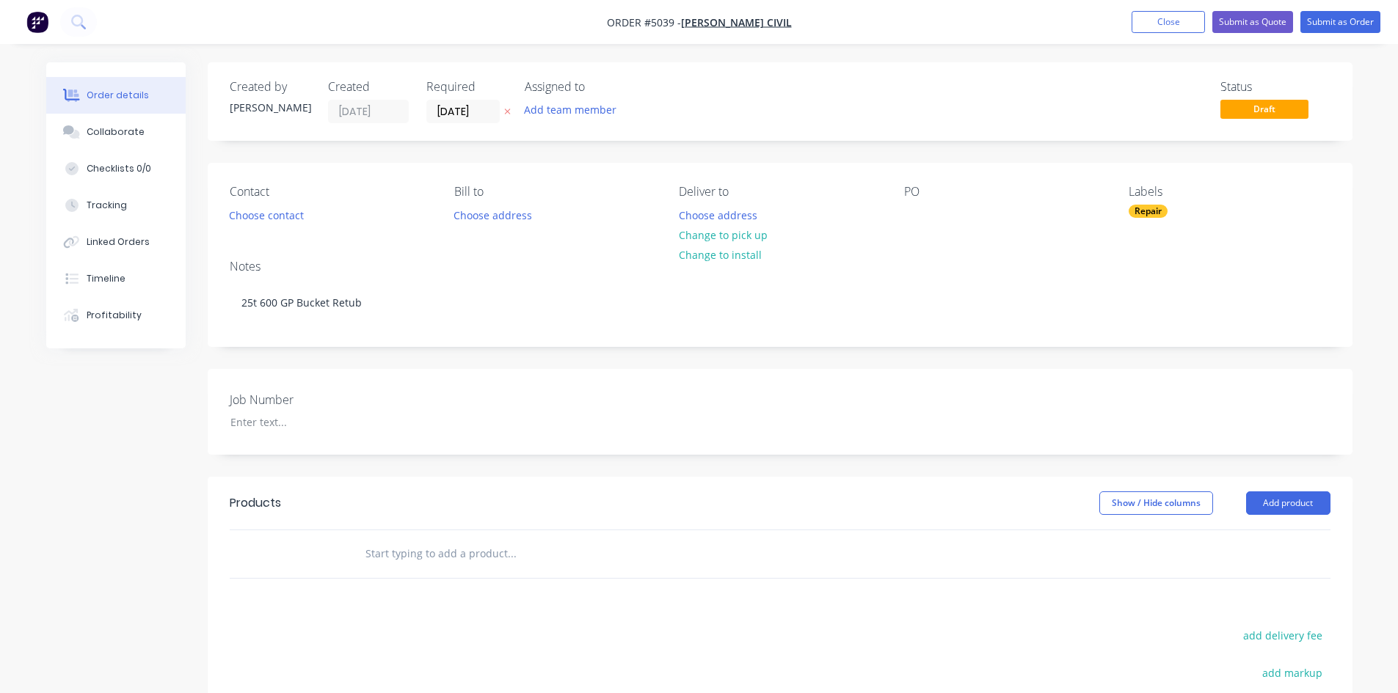
click at [550, 261] on div "Notes" at bounding box center [780, 267] width 1101 height 14
click at [483, 350] on div "Created by Hayden Created 07/10/25 Required 07/10/25 Assigned to Add team membe…" at bounding box center [780, 496] width 1145 height 869
click at [309, 415] on div at bounding box center [310, 422] width 183 height 21
click at [337, 391] on label "Job Number" at bounding box center [321, 400] width 183 height 18
click at [489, 423] on div "Job Number J2090" at bounding box center [780, 412] width 1145 height 86
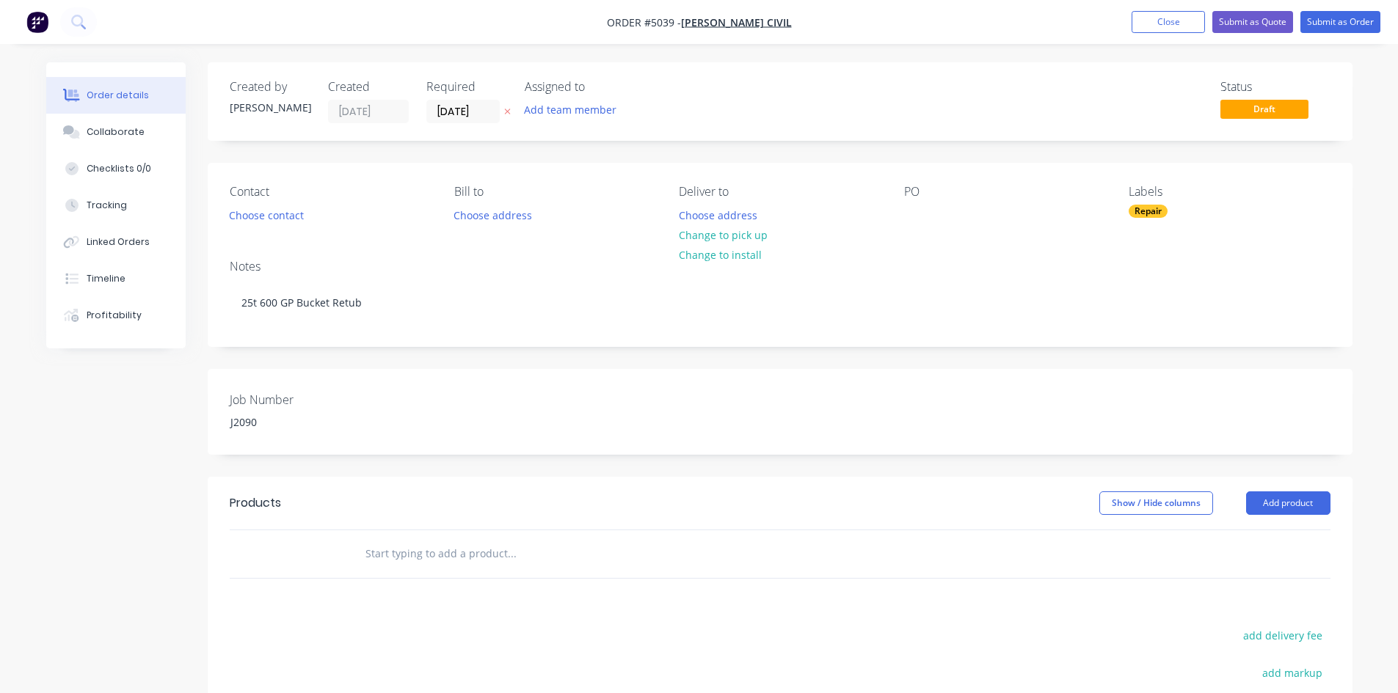
click at [266, 434] on div "Job Number J2090" at bounding box center [780, 412] width 1145 height 86
click at [281, 427] on div "J2090" at bounding box center [310, 422] width 183 height 21
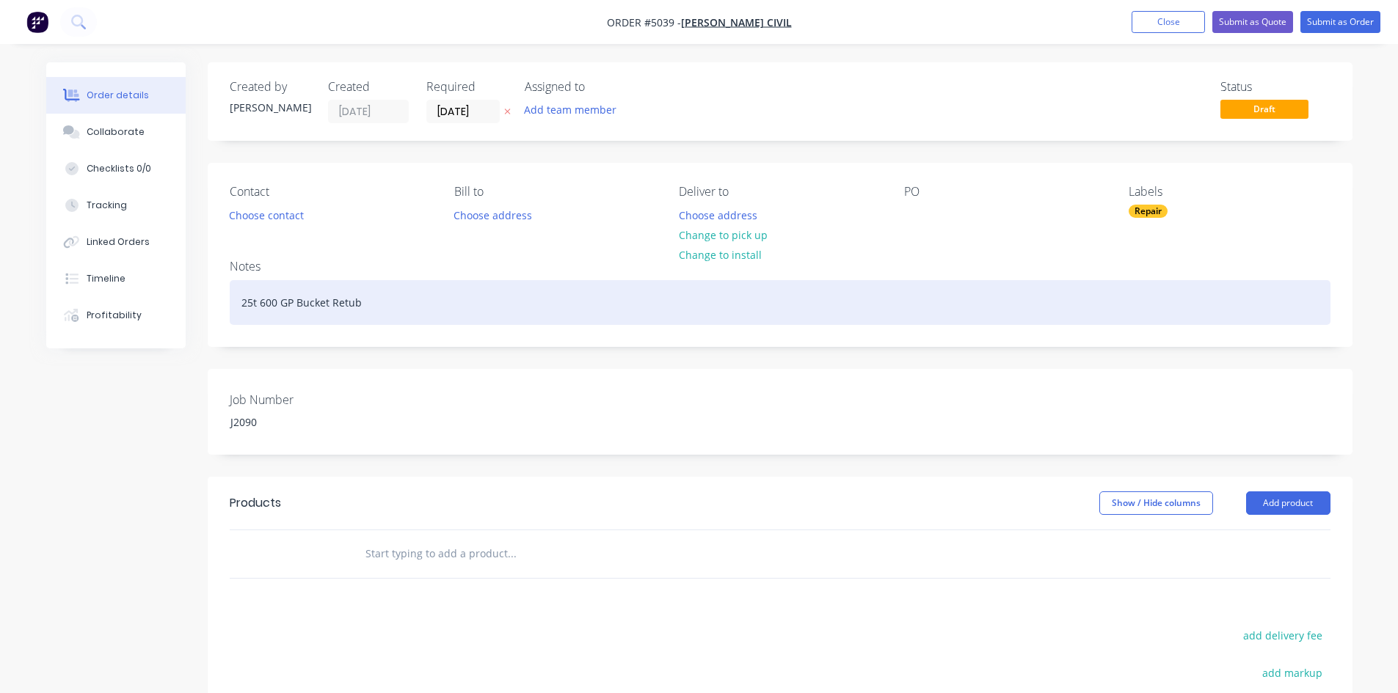
click at [389, 318] on div "25t 600 GP Bucket Retub" at bounding box center [780, 302] width 1101 height 45
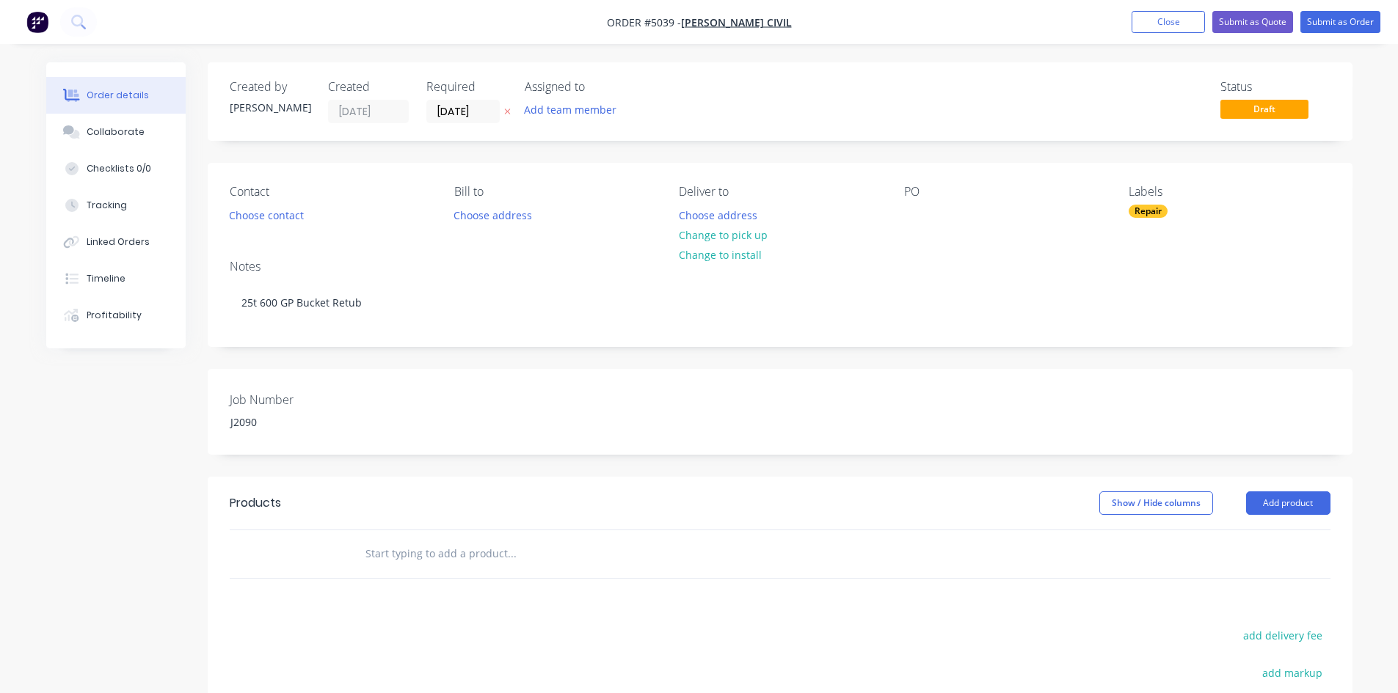
click at [392, 354] on div "Created by Hayden Created 07/10/25 Required 07/10/25 Assigned to Add team membe…" at bounding box center [780, 496] width 1145 height 869
click at [500, 343] on div "Notes 25t 600 GP Bucket Retub" at bounding box center [780, 297] width 1145 height 98
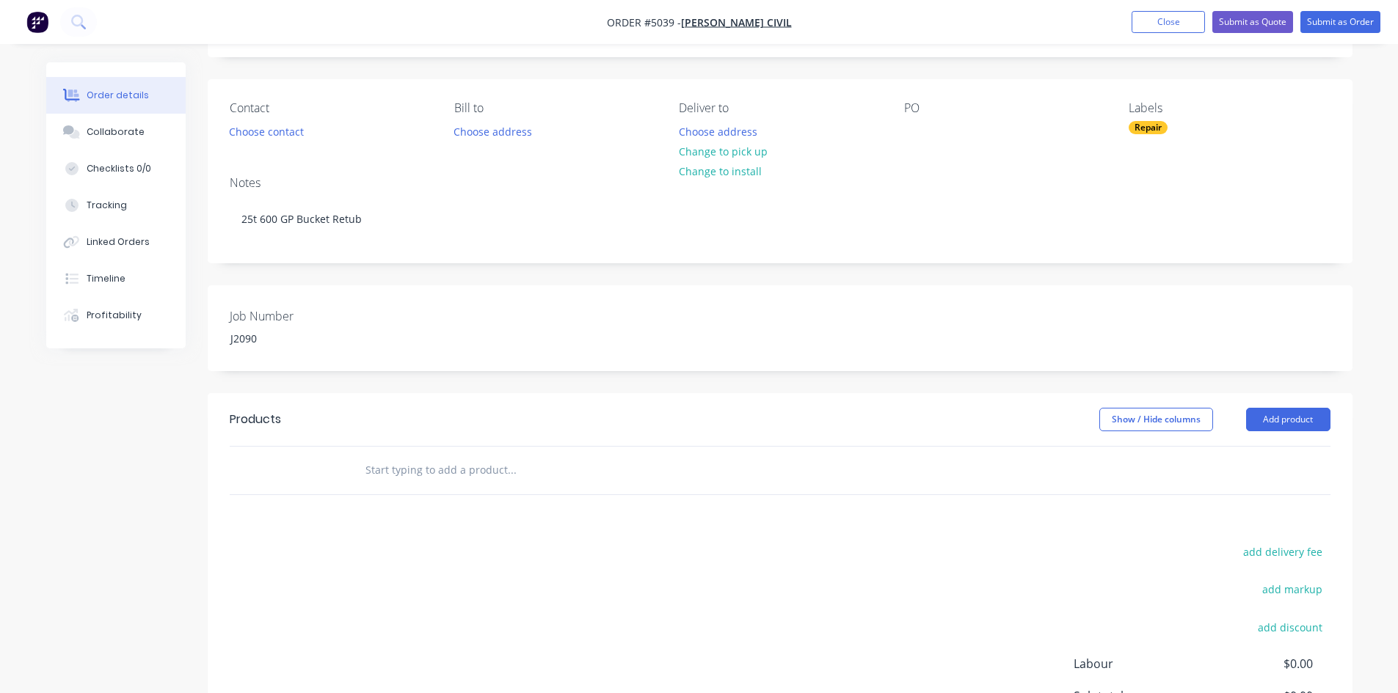
scroll to position [147, 0]
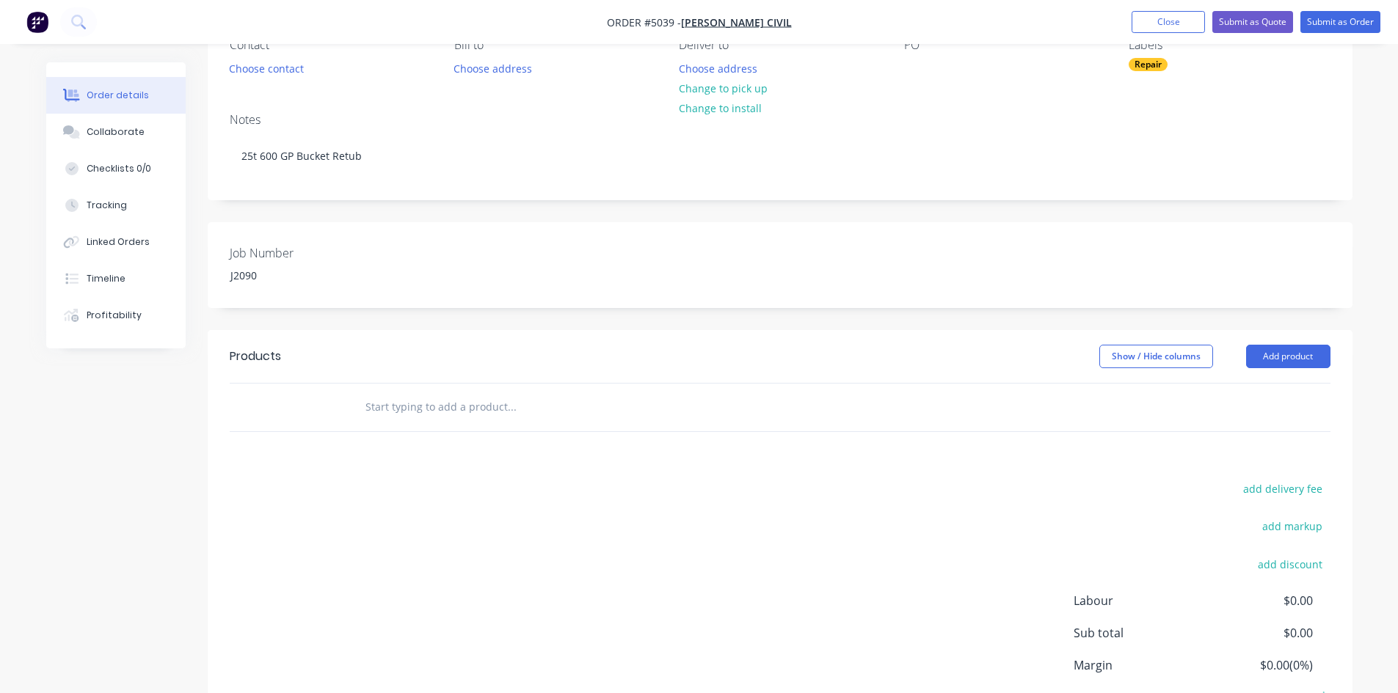
drag, startPoint x: 584, startPoint y: 388, endPoint x: 505, endPoint y: 406, distance: 81.2
click at [578, 390] on div at bounding box center [611, 408] width 528 height 48
drag, startPoint x: 505, startPoint y: 405, endPoint x: 617, endPoint y: 393, distance: 112.9
click at [506, 405] on input "text" at bounding box center [511, 407] width 293 height 29
click at [512, 405] on input "text" at bounding box center [511, 407] width 293 height 29
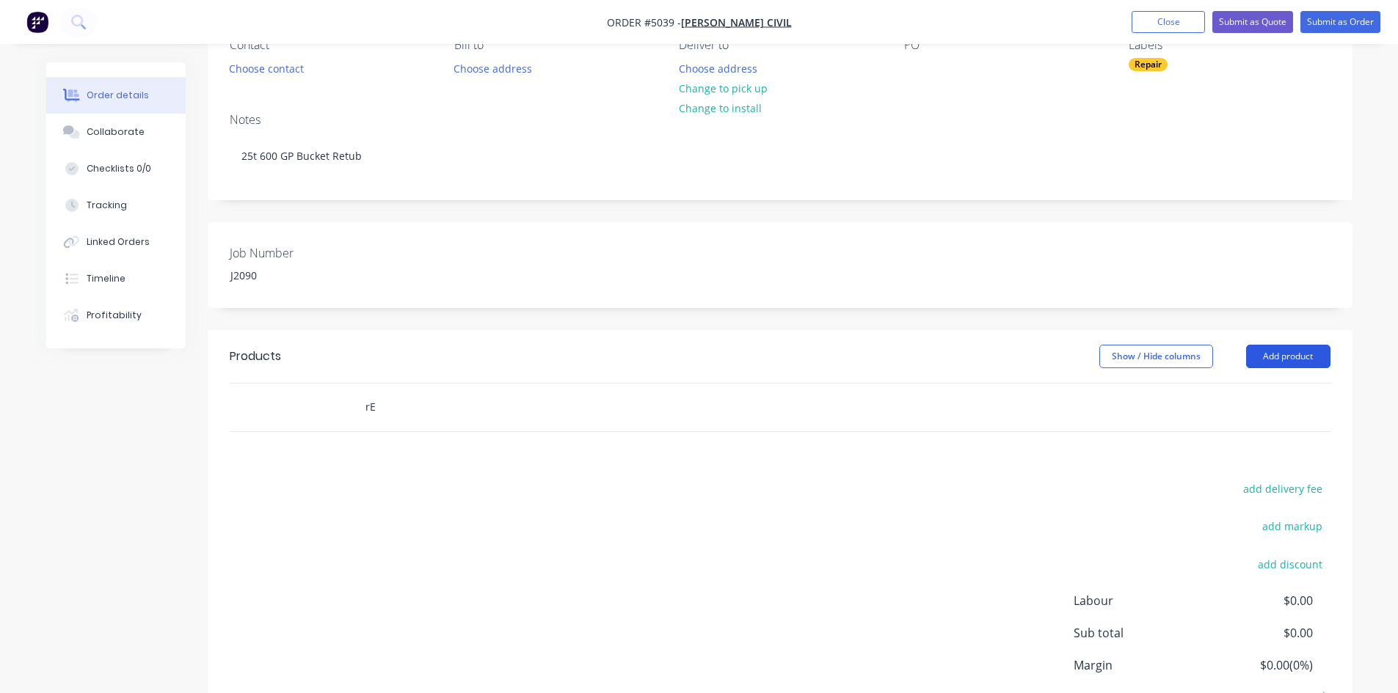
type input "r"
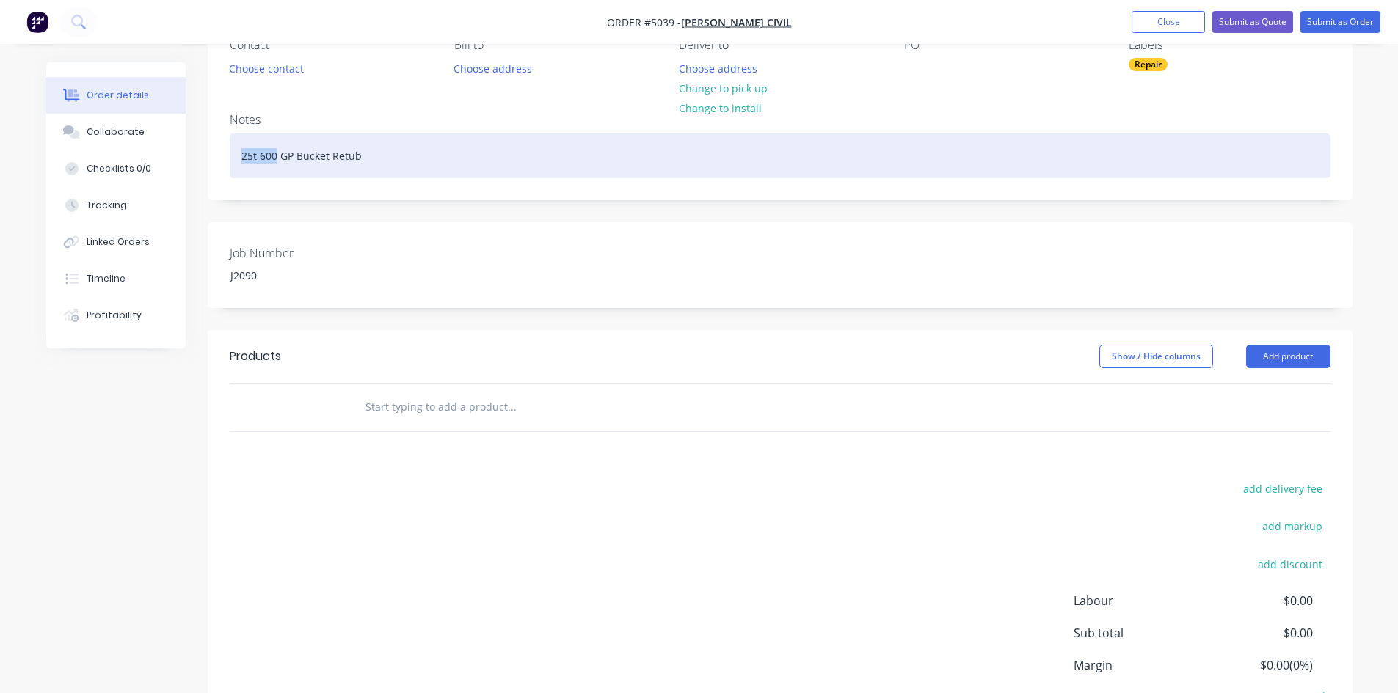
drag, startPoint x: 235, startPoint y: 156, endPoint x: 276, endPoint y: 161, distance: 41.3
click at [276, 161] on div "25t 600 GP Bucket Retub" at bounding box center [780, 156] width 1101 height 45
copy div "25t 600"
drag, startPoint x: 328, startPoint y: 161, endPoint x: 164, endPoint y: 152, distance: 163.9
click at [164, 152] on div "Order details Collaborate Checklists 0/0 Tracking Linked Orders Timeline Profit…" at bounding box center [699, 361] width 1335 height 891
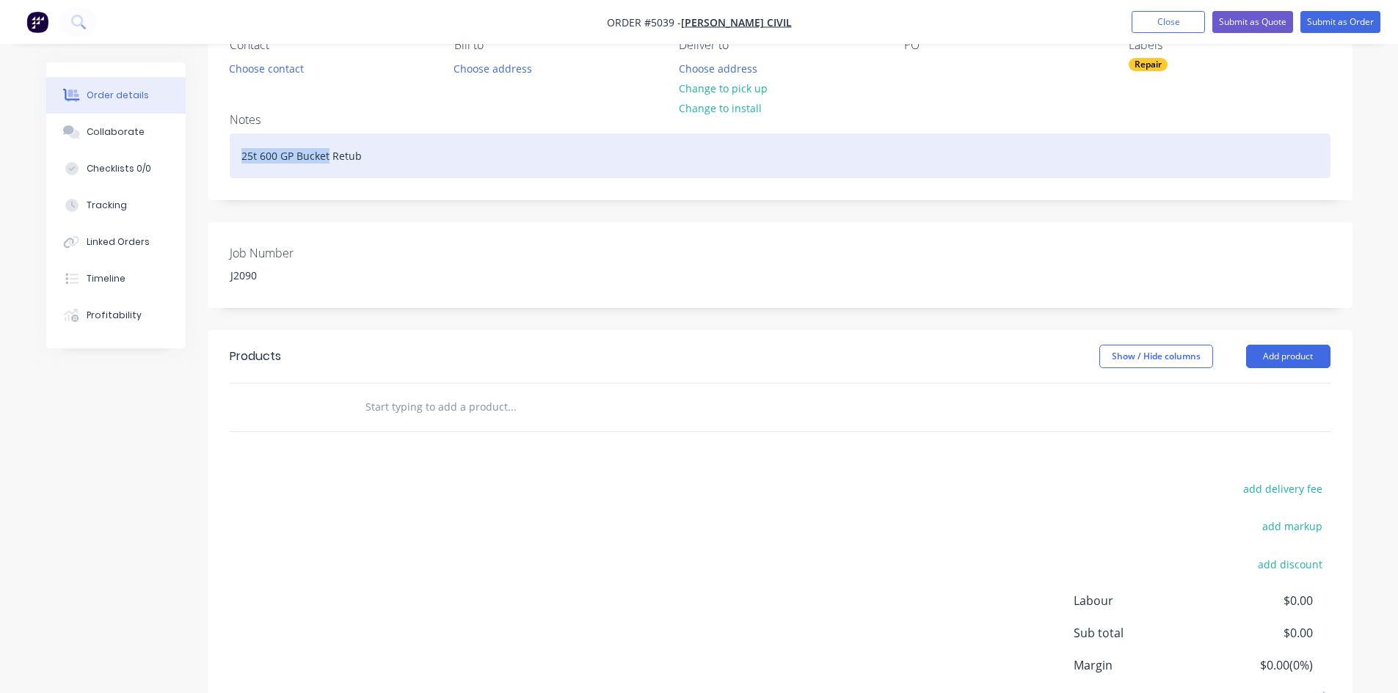
copy div "25t 600 GP Bucket"
drag, startPoint x: 434, startPoint y: 155, endPoint x: 203, endPoint y: 147, distance: 231.2
click at [203, 147] on div "Order details Collaborate Checklists 0/0 Tracking Linked Orders Timeline Profit…" at bounding box center [699, 361] width 1335 height 891
copy div "25t 600 GP Bucket Retub"
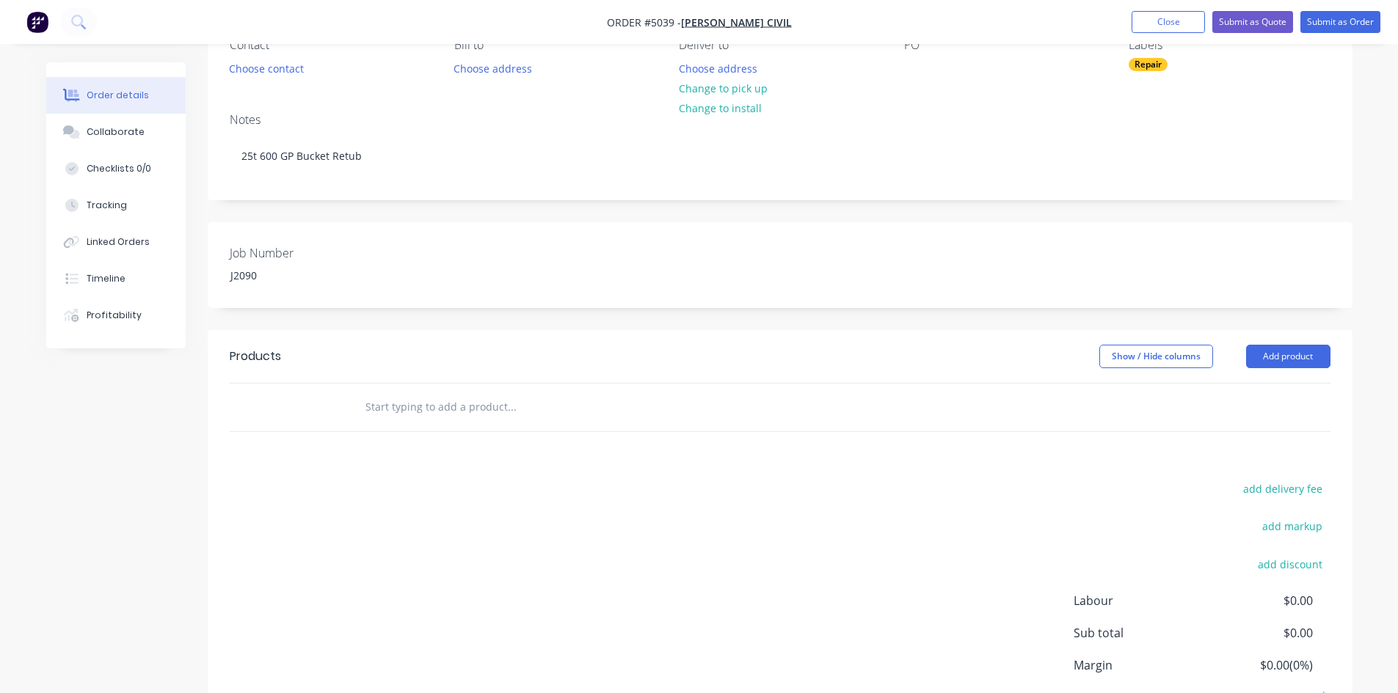
click at [445, 208] on div "Created by Hayden Created 07/10/25 Required 07/10/25 Assigned to Add team membe…" at bounding box center [780, 350] width 1145 height 869
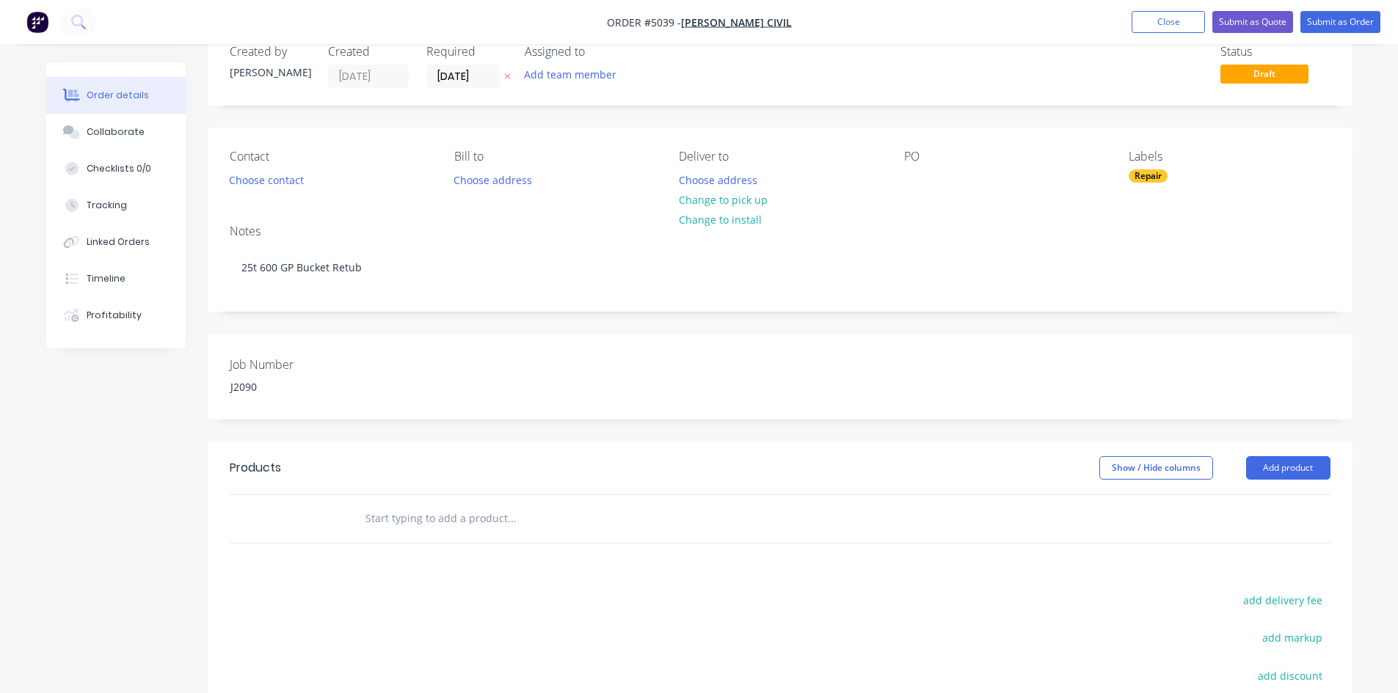
scroll to position [0, 0]
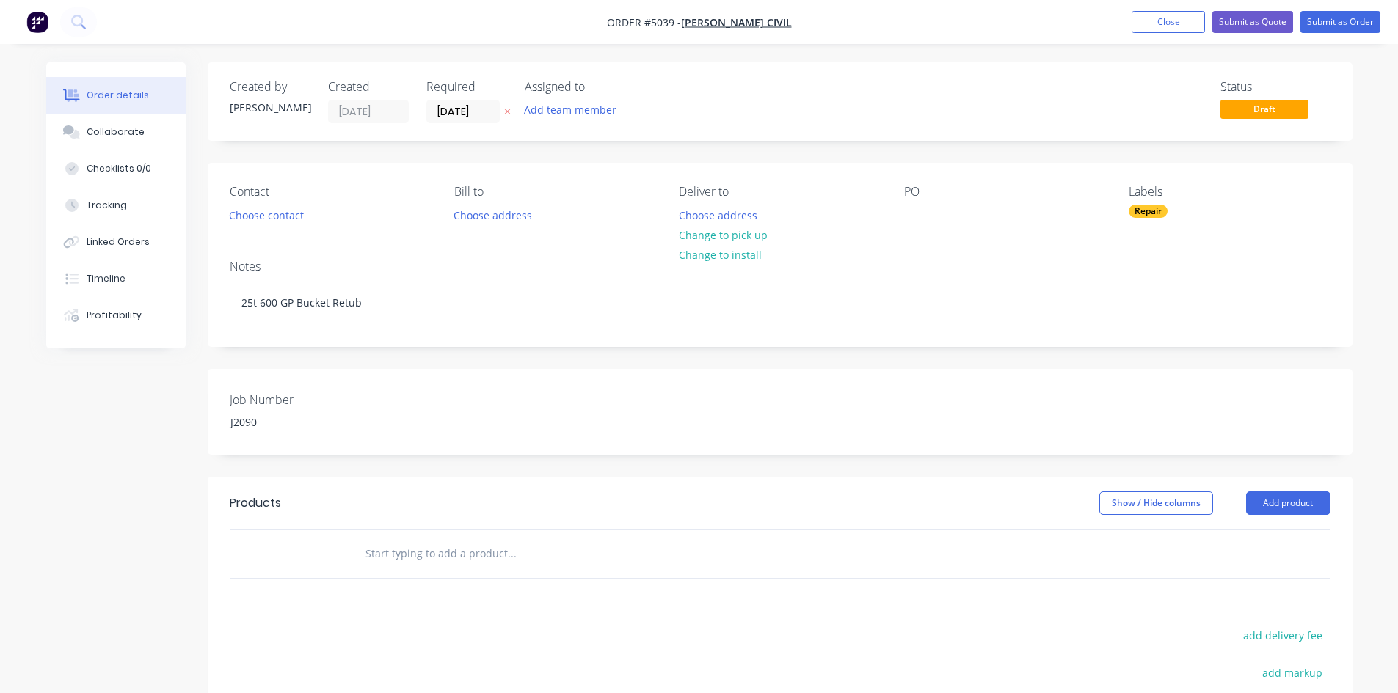
click at [473, 548] on input "text" at bounding box center [511, 553] width 293 height 29
type input "R"
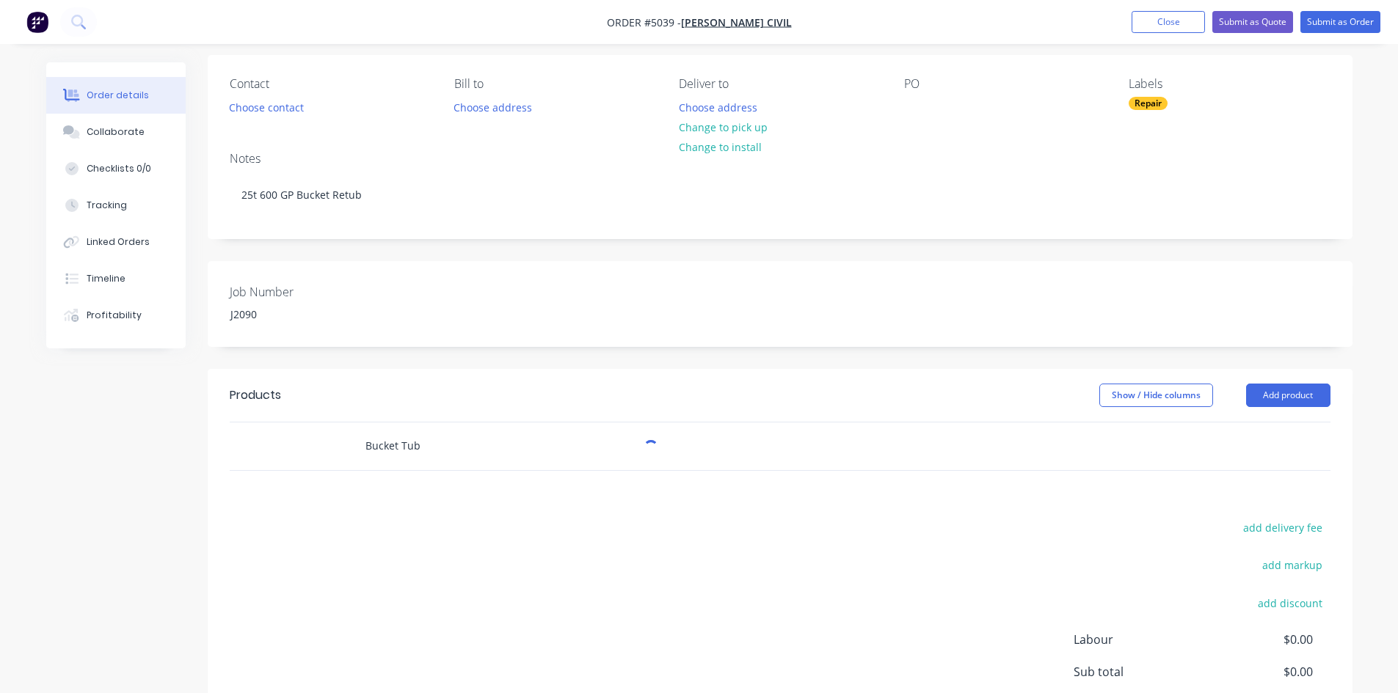
scroll to position [220, 0]
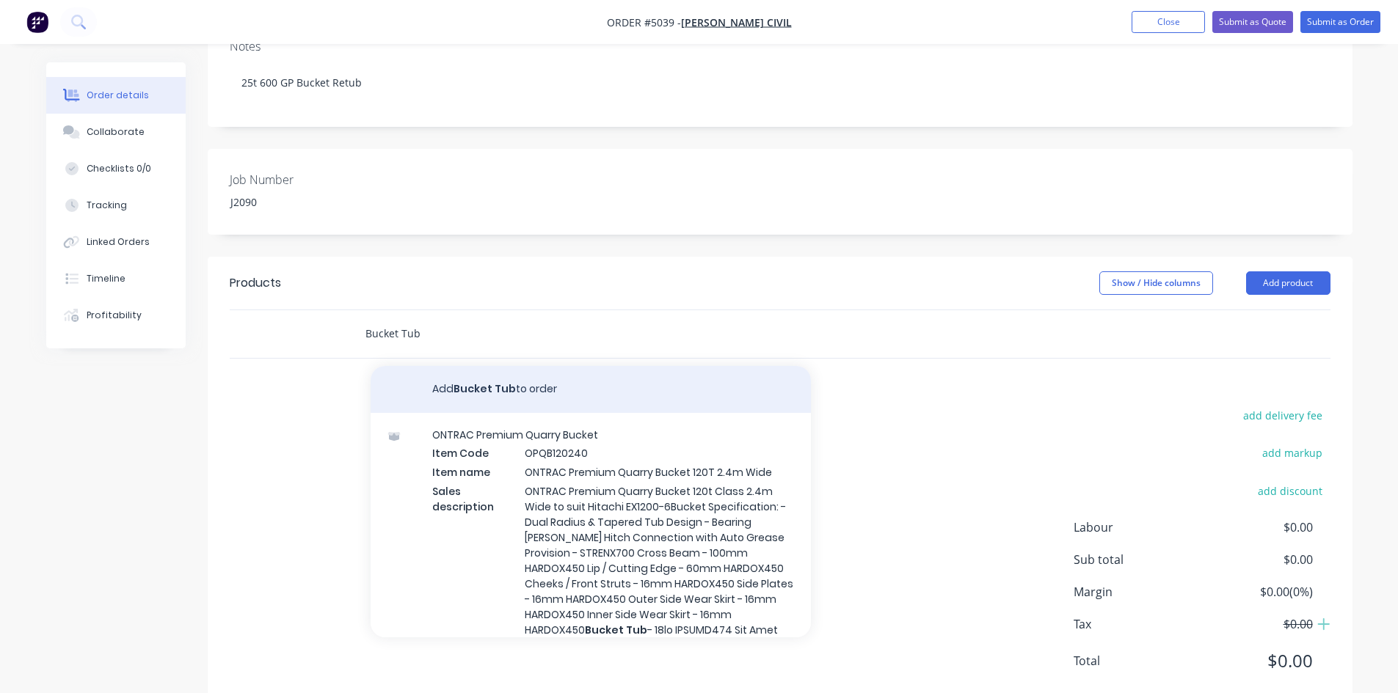
type input "Bucket Tub"
click at [567, 384] on button "Add Bucket Tub to order" at bounding box center [591, 389] width 440 height 47
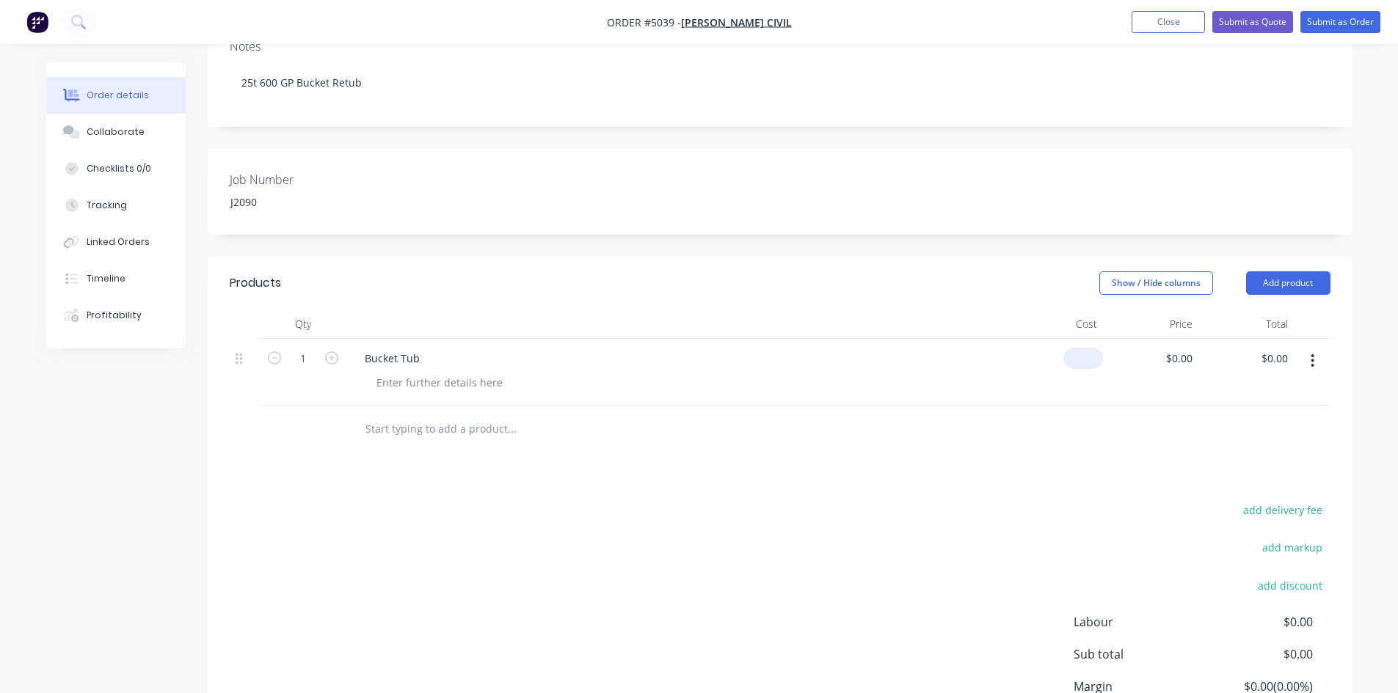
click at [1085, 365] on div "$0.00" at bounding box center [1086, 358] width 34 height 21
click at [1085, 364] on div "0 $0.00" at bounding box center [1086, 358] width 34 height 21
type input "$270.00"
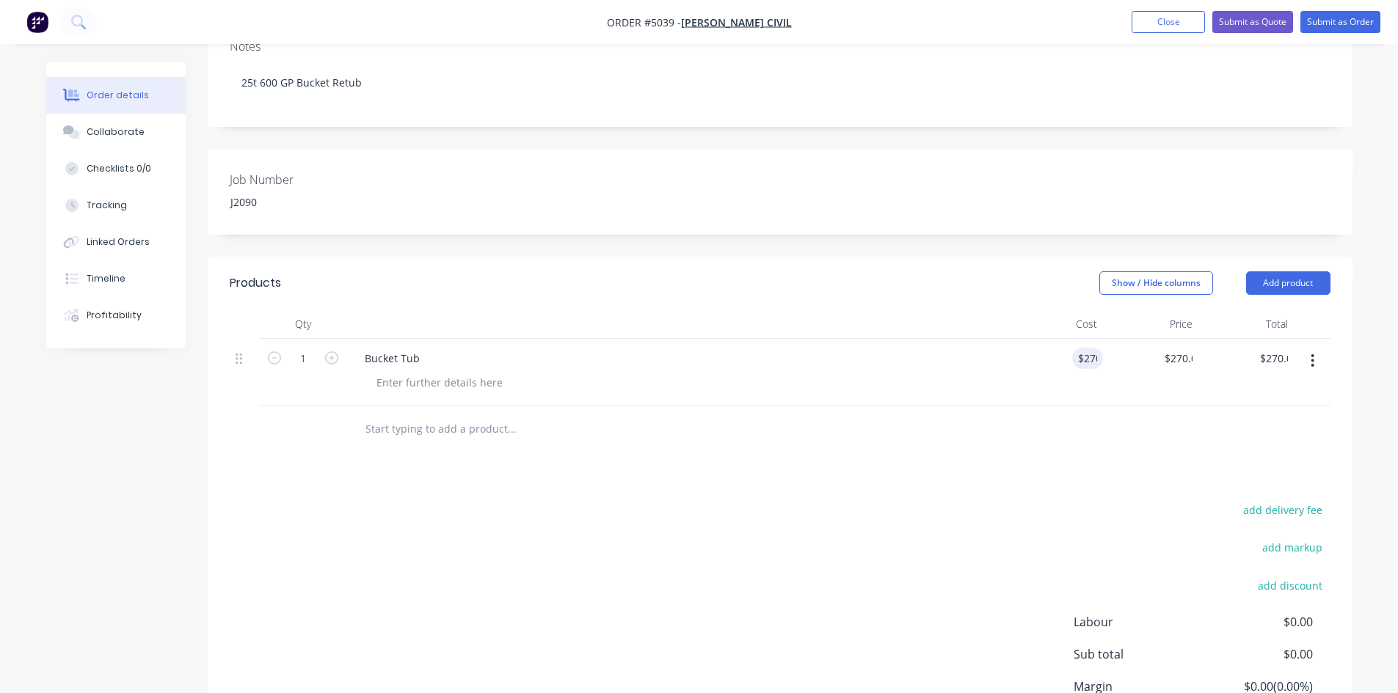
click at [1087, 479] on div "Products Show / Hide columns Add product Qty Cost Price Total 1 Bucket Tub $270…" at bounding box center [780, 531] width 1145 height 549
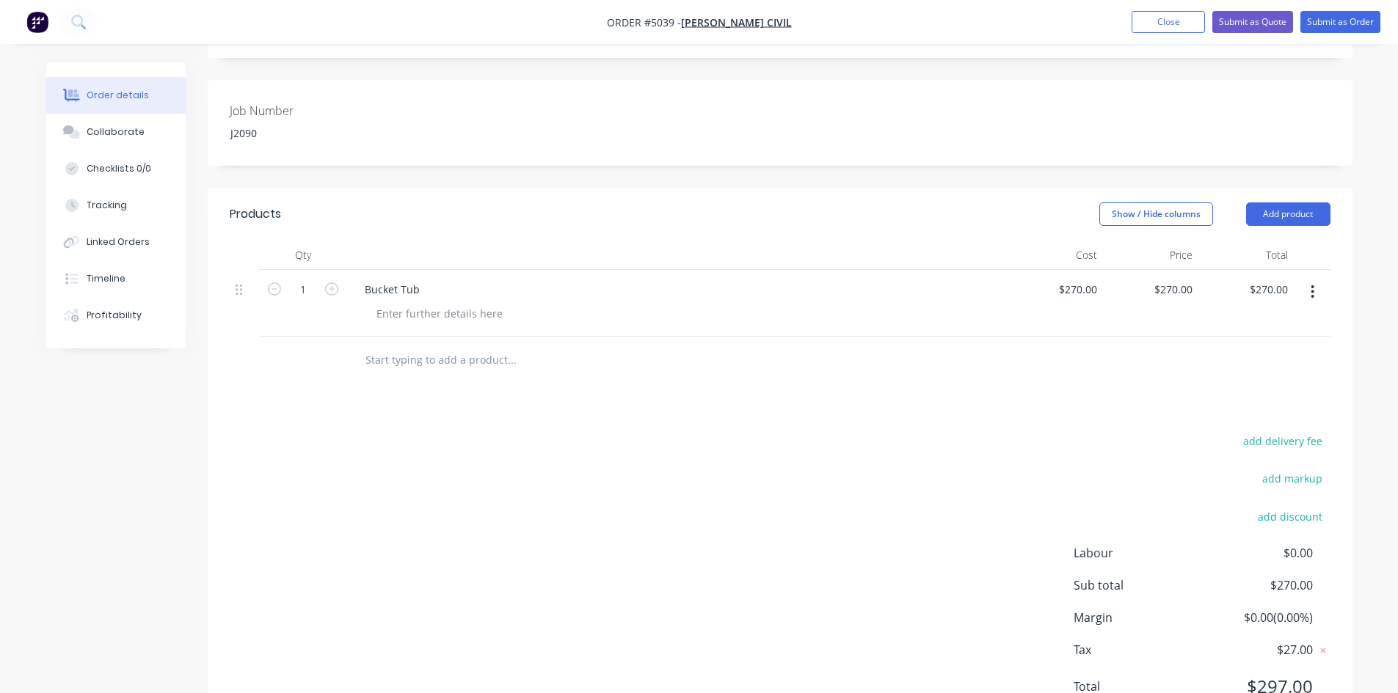
scroll to position [354, 0]
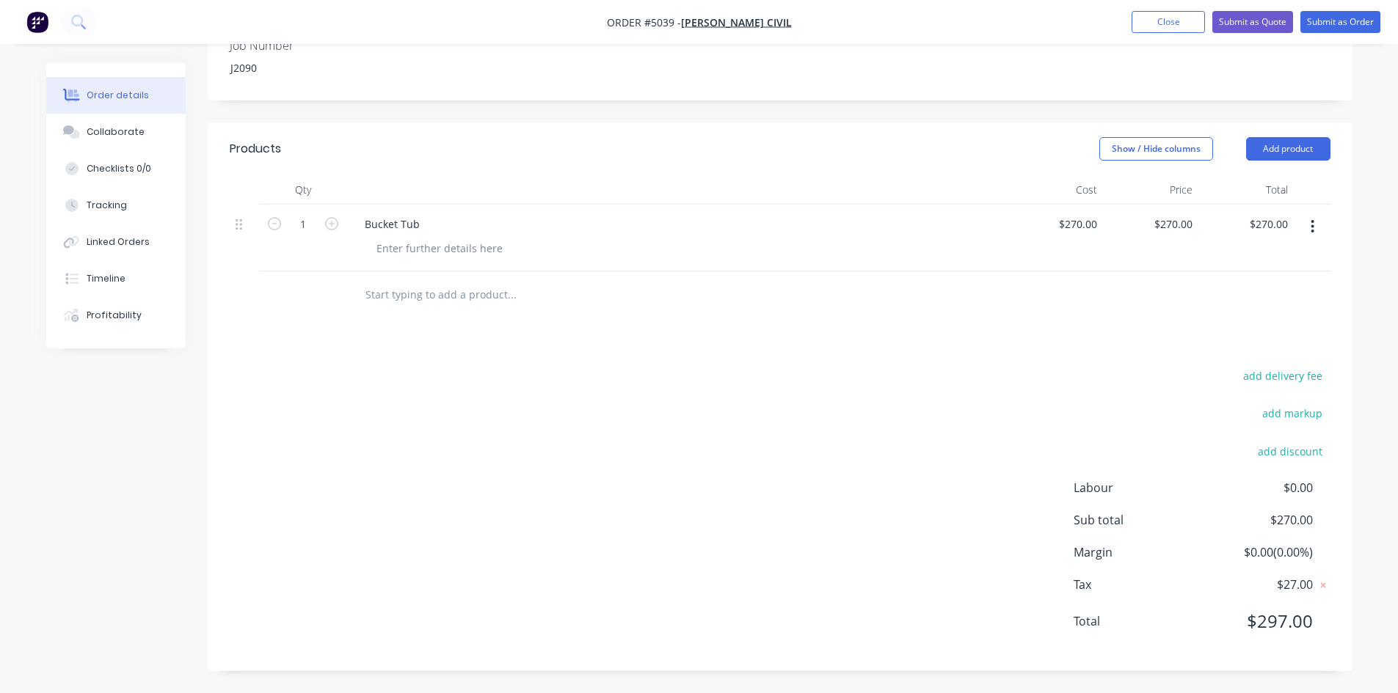
click at [509, 293] on input "text" at bounding box center [511, 294] width 293 height 29
click at [487, 250] on div at bounding box center [440, 248] width 150 height 21
click at [375, 255] on div "Rolled" at bounding box center [392, 248] width 54 height 21
drag, startPoint x: 413, startPoint y: 252, endPoint x: 302, endPoint y: 243, distance: 111.9
click at [297, 242] on div "1 Bucket Tub Rolled $270.00 $270.00 $270.00 $270.00 $270.00 $270.00" at bounding box center [780, 238] width 1101 height 67
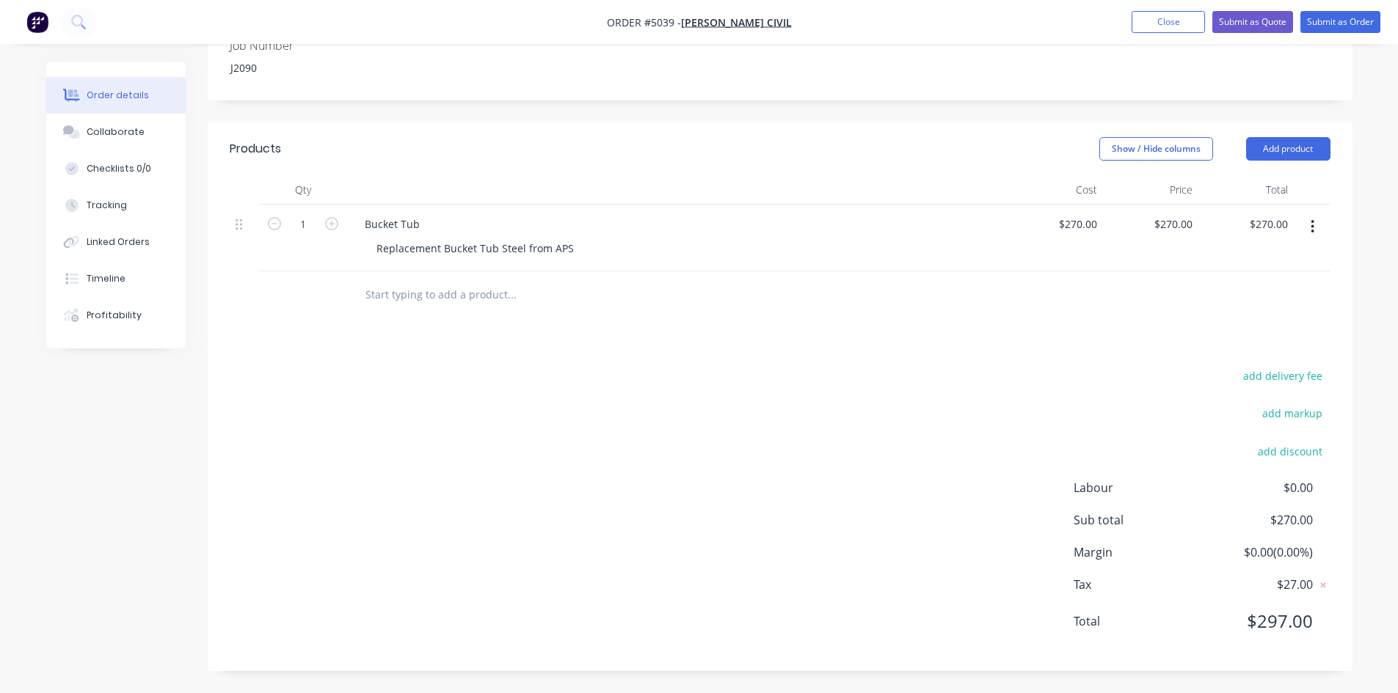
click at [561, 318] on div at bounding box center [611, 295] width 528 height 48
click at [390, 290] on input "text" at bounding box center [511, 294] width 293 height 29
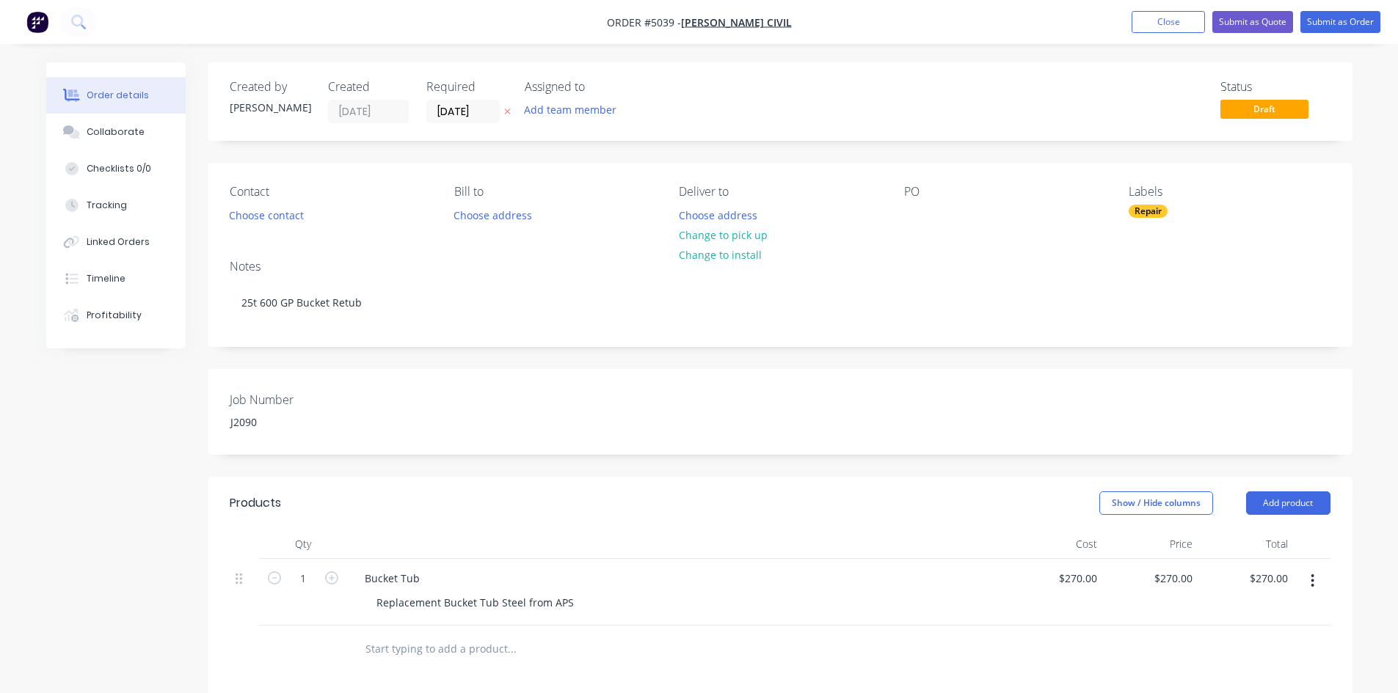
scroll to position [73, 0]
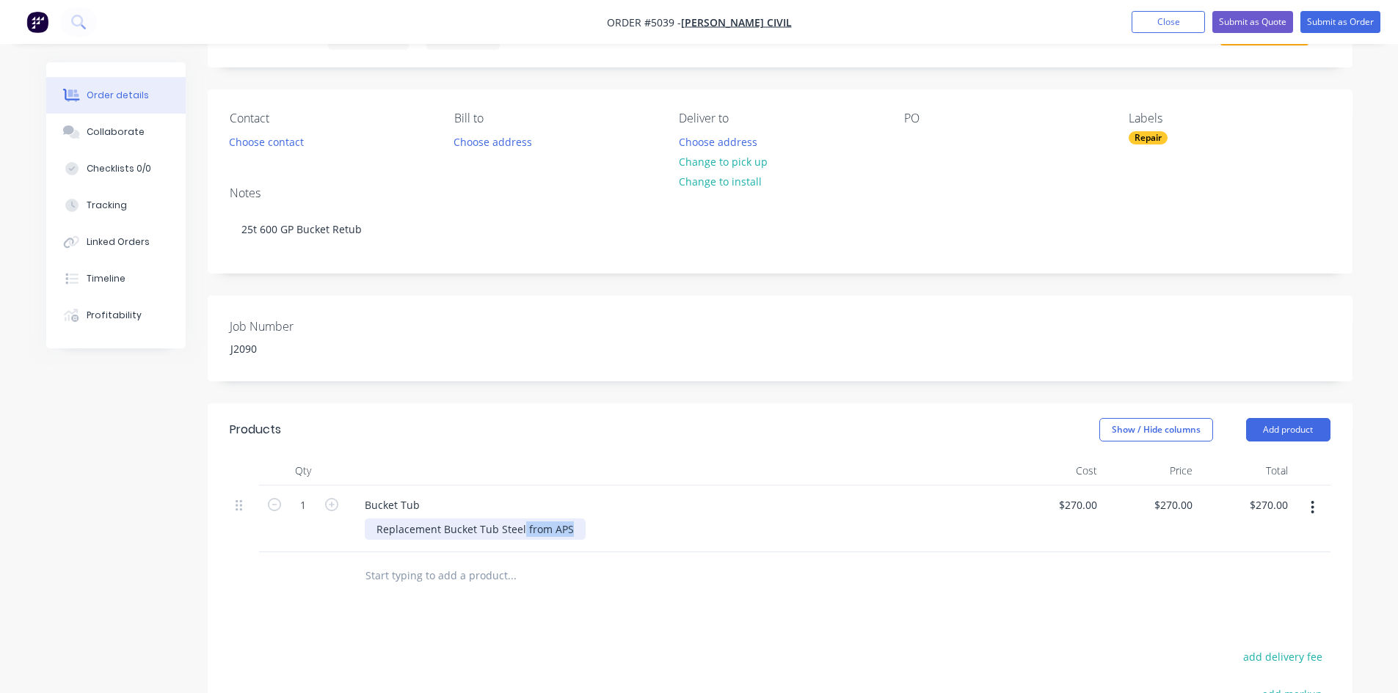
drag, startPoint x: 521, startPoint y: 533, endPoint x: 588, endPoint y: 537, distance: 67.6
click at [588, 537] on div "Replacement Bucket Tub Steel from APS" at bounding box center [683, 529] width 637 height 21
click at [499, 530] on div "Replacement Bucket Tub Steel" at bounding box center [451, 529] width 173 height 21
click at [632, 549] on div "Bucket Tub Replacement Bucket Tub Steel" at bounding box center [677, 519] width 660 height 67
click at [581, 574] on input "text" at bounding box center [511, 575] width 293 height 29
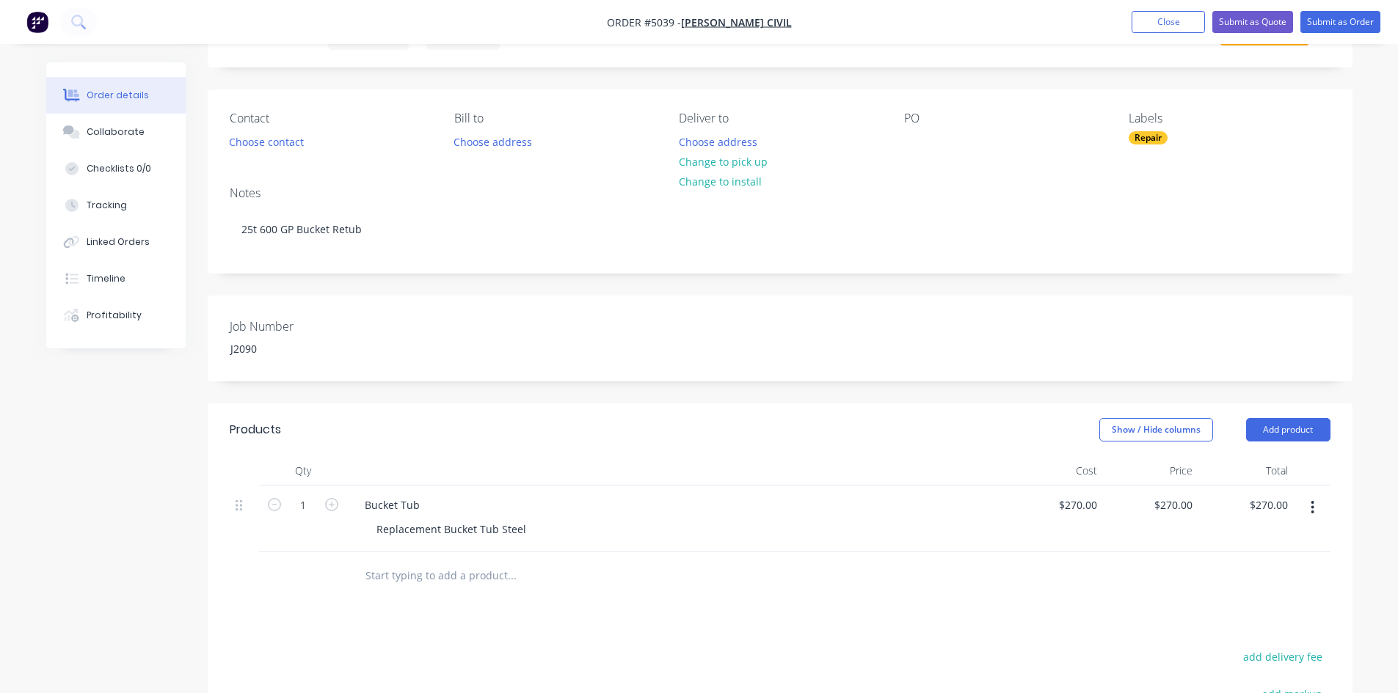
click at [602, 529] on div "Replacement Bucket Tub Steel" at bounding box center [683, 529] width 637 height 21
click at [559, 566] on input "text" at bounding box center [511, 575] width 293 height 29
click at [606, 531] on div "Replacement Bucket Tub Steel" at bounding box center [683, 529] width 637 height 21
click at [599, 579] on input "text" at bounding box center [511, 575] width 293 height 29
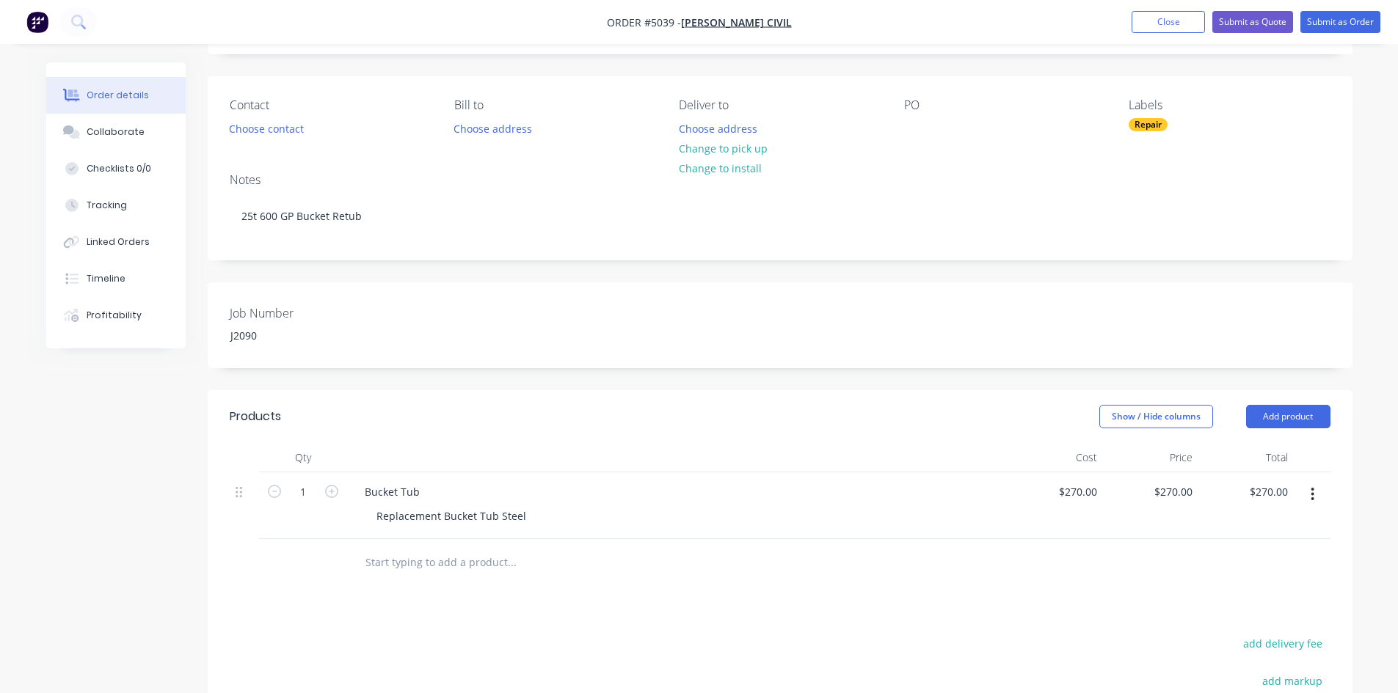
scroll to position [220, 0]
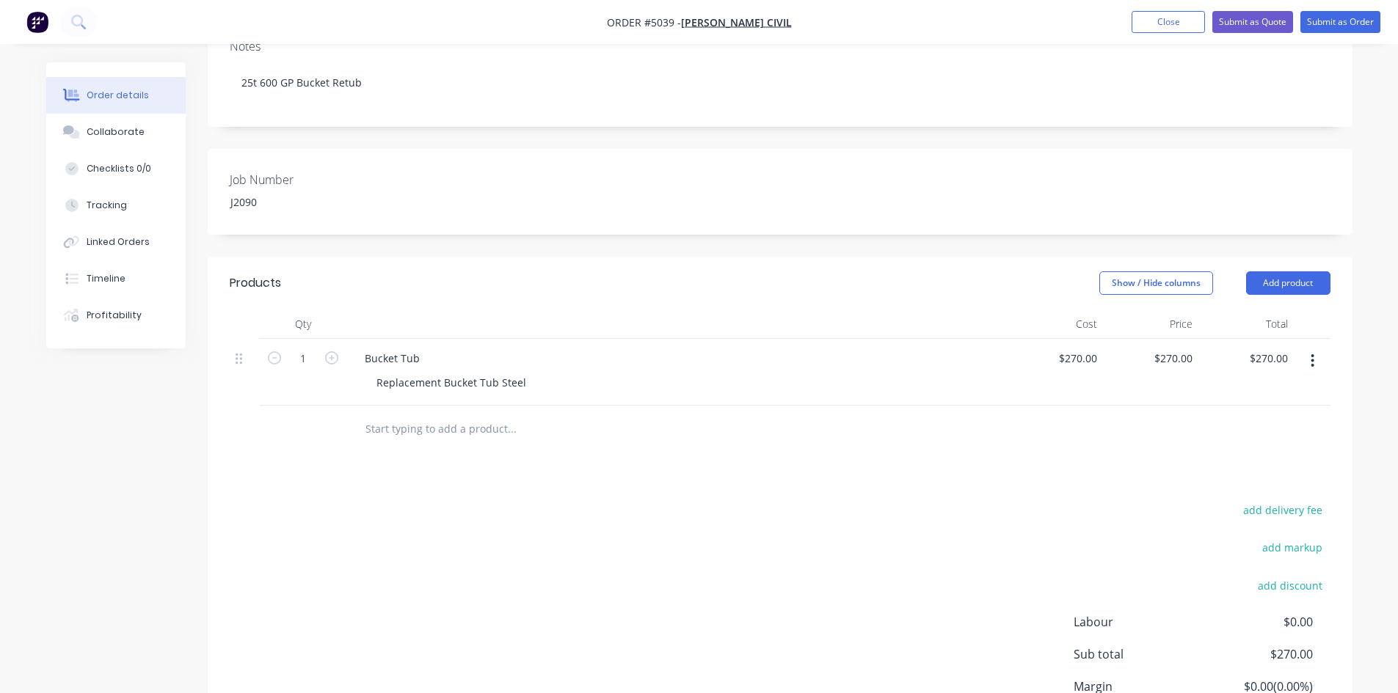
click at [398, 431] on input "text" at bounding box center [511, 429] width 293 height 29
click at [357, 472] on div "Products Show / Hide columns Add product Qty Cost Price Total 1 Bucket Tub Repl…" at bounding box center [780, 531] width 1145 height 549
drag, startPoint x: 344, startPoint y: 451, endPoint x: 302, endPoint y: 477, distance: 49.7
click at [302, 477] on div "Products Show / Hide columns Add product Qty Cost Price Total 1 Bucket Tub Repl…" at bounding box center [780, 531] width 1145 height 549
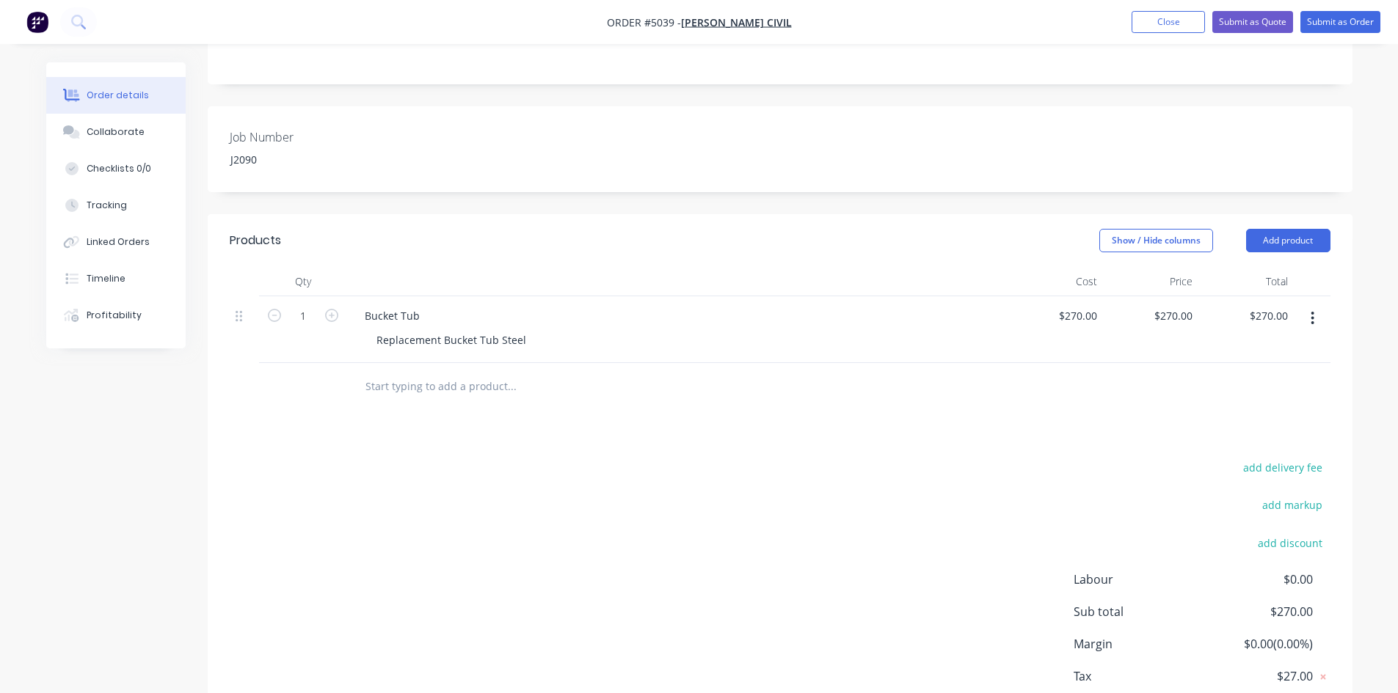
scroll to position [354, 0]
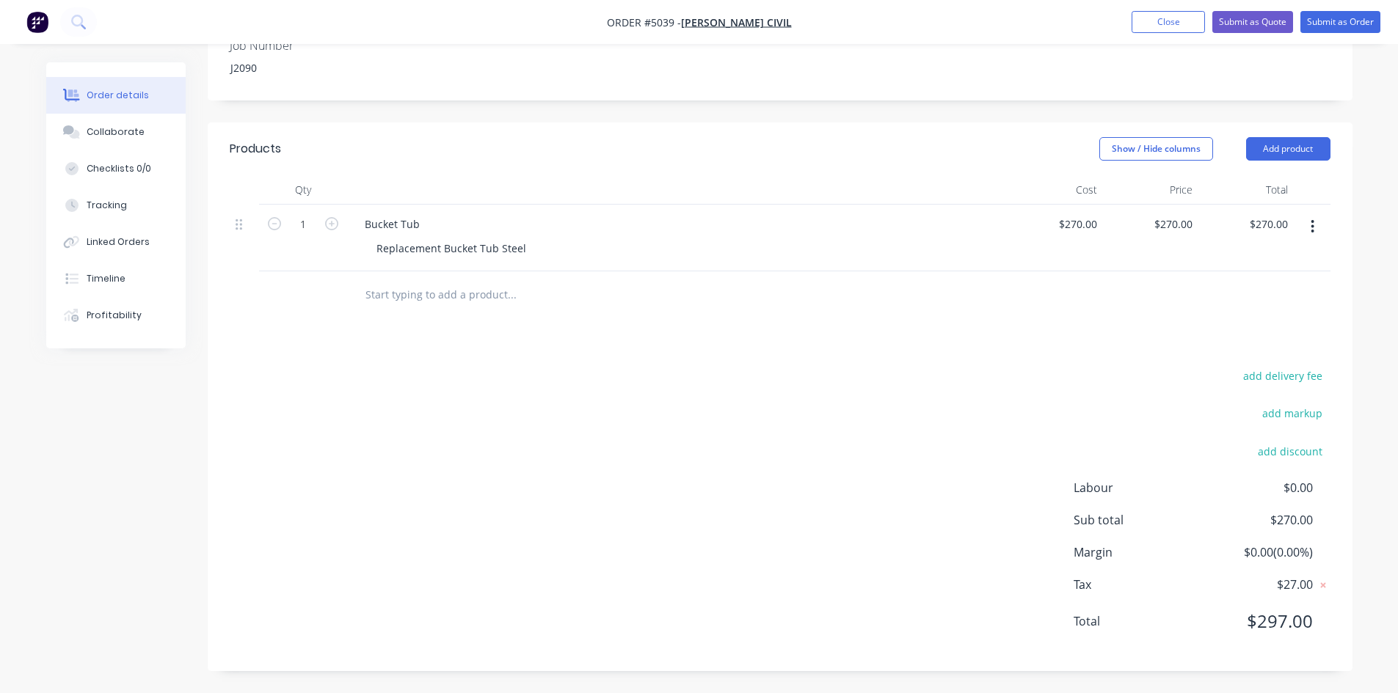
click at [452, 313] on div at bounding box center [611, 295] width 528 height 48
click at [463, 292] on input "text" at bounding box center [511, 294] width 293 height 29
click at [525, 251] on div "Replacement Bucket Tub Steel" at bounding box center [451, 248] width 173 height 21
click at [369, 249] on div "Replacement Bucket Tub Steel" at bounding box center [451, 248] width 173 height 21
click at [437, 271] on div "Qty Cost Price Total 1 Bucket Tub Processed Replacement Bucket Tub Steel $270.0…" at bounding box center [780, 247] width 1145 height 144
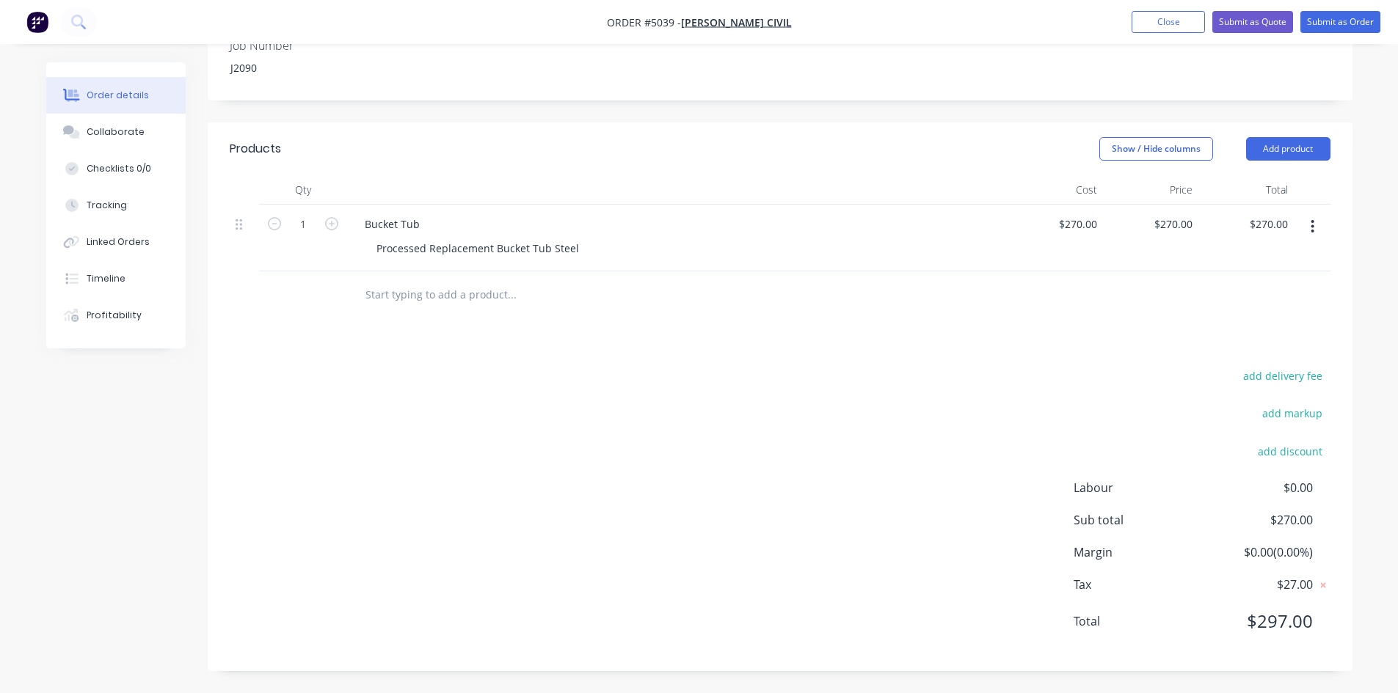
click at [436, 285] on input "text" at bounding box center [511, 294] width 293 height 29
click at [505, 263] on div "Bucket Tub Processed Replacement Bucket Tub Steel" at bounding box center [677, 238] width 660 height 67
click at [554, 249] on div "Processed Replacement Bucket Tub Steel" at bounding box center [478, 248] width 226 height 21
click at [429, 251] on div "Processed Replacement Bucket Tub" at bounding box center [464, 248] width 199 height 21
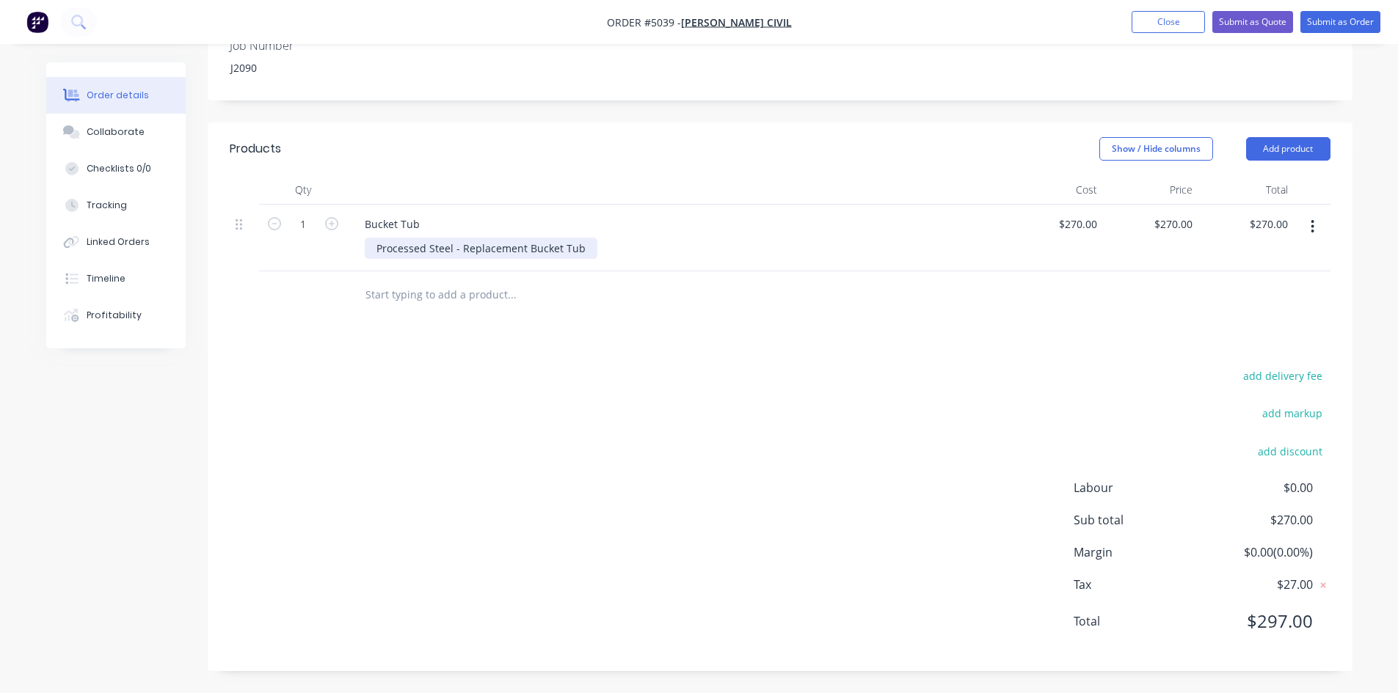
click at [586, 248] on div "Processed Steel - Replacement Bucket Tub" at bounding box center [481, 248] width 233 height 21
click at [630, 277] on div at bounding box center [611, 295] width 528 height 48
click at [583, 264] on div "Bucket Tub Processed Steel - Replacement Bucket Tub" at bounding box center [677, 238] width 660 height 67
click at [550, 294] on input "text" at bounding box center [511, 294] width 293 height 29
click at [540, 366] on div "add delivery fee add markup add discount Labour $0.00 Sub total $270.00 Margin …" at bounding box center [780, 507] width 1101 height 283
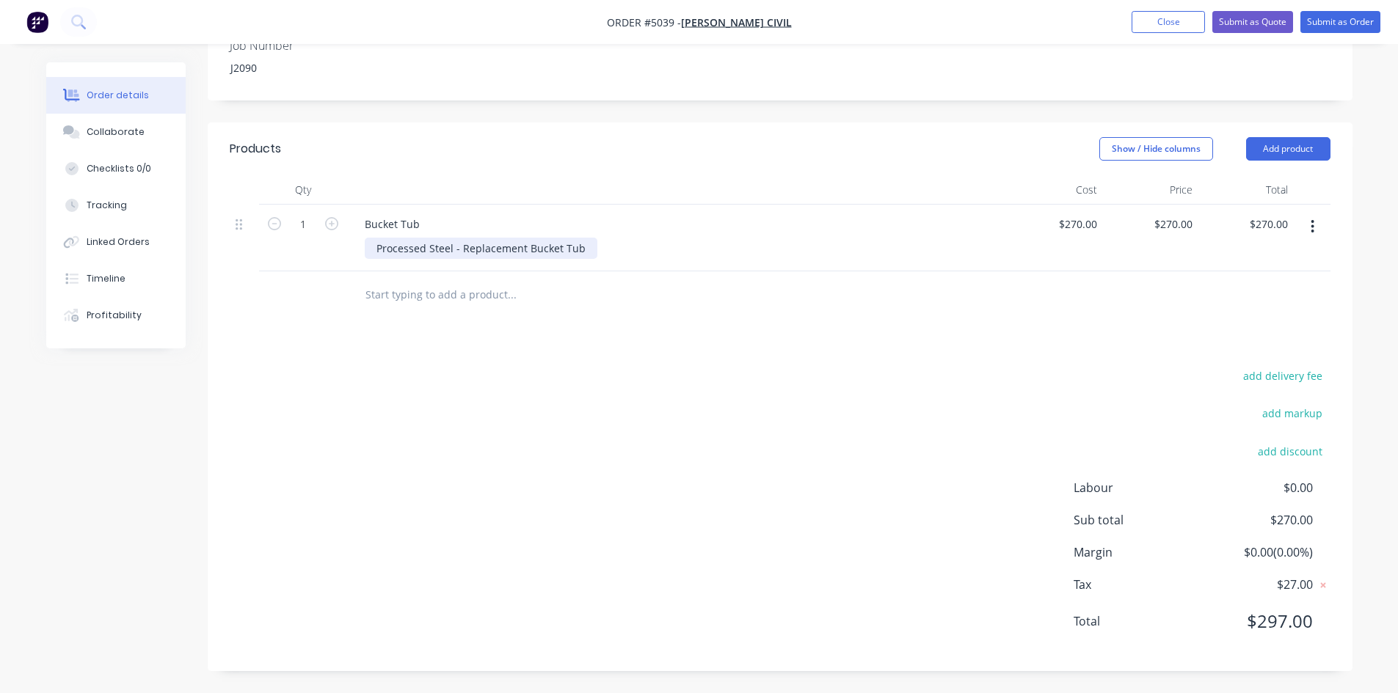
click at [428, 252] on div "Processed Steel - Replacement Bucket Tub" at bounding box center [481, 248] width 233 height 21
drag, startPoint x: 548, startPoint y: 275, endPoint x: 541, endPoint y: 255, distance: 21.8
click at [542, 258] on div "Qty Cost Price Total 1 Bucket Tub Processed (Rolled) Steel - Replacement Bucket…" at bounding box center [780, 247] width 1145 height 144
click at [448, 353] on div "Products Show / Hide columns Add product Qty Cost Price Total 1 Bucket Tub Proc…" at bounding box center [780, 397] width 1145 height 549
click at [522, 271] on div at bounding box center [611, 295] width 528 height 48
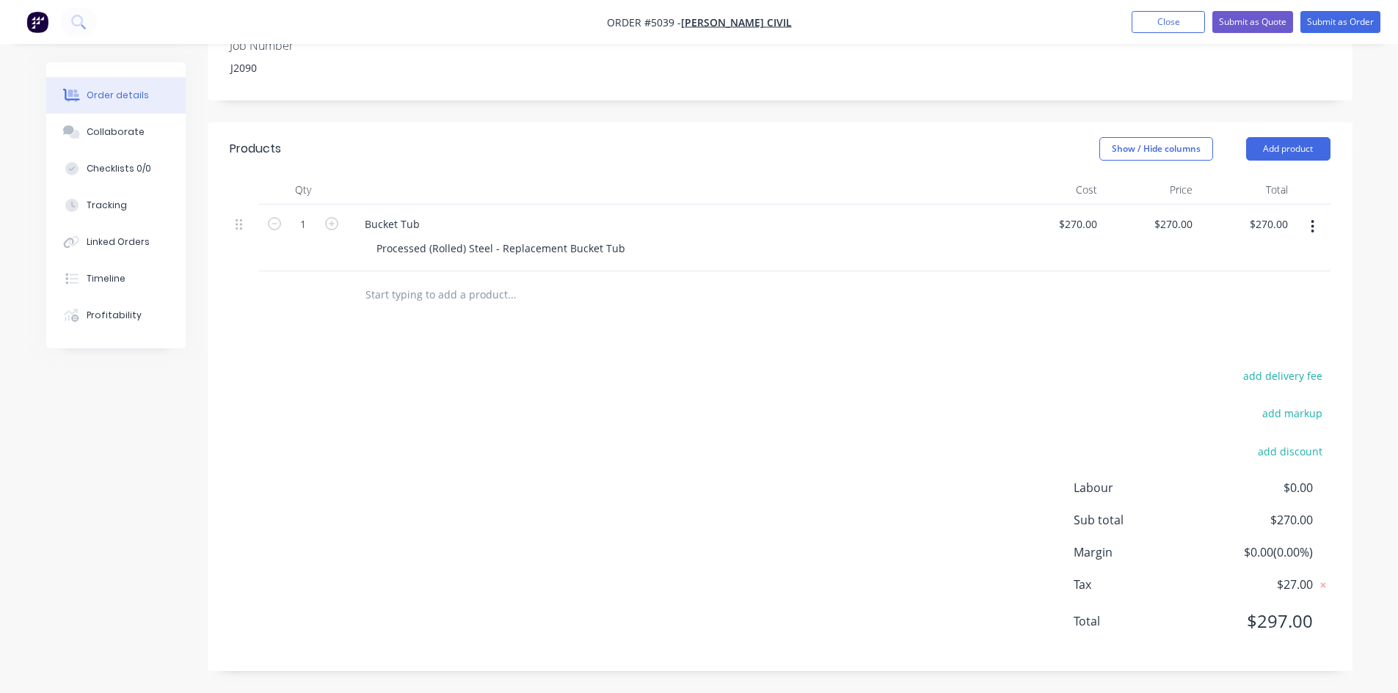
click at [517, 360] on div "Products Show / Hide columns Add product Qty Cost Price Total 1 Bucket Tub Proc…" at bounding box center [780, 397] width 1145 height 549
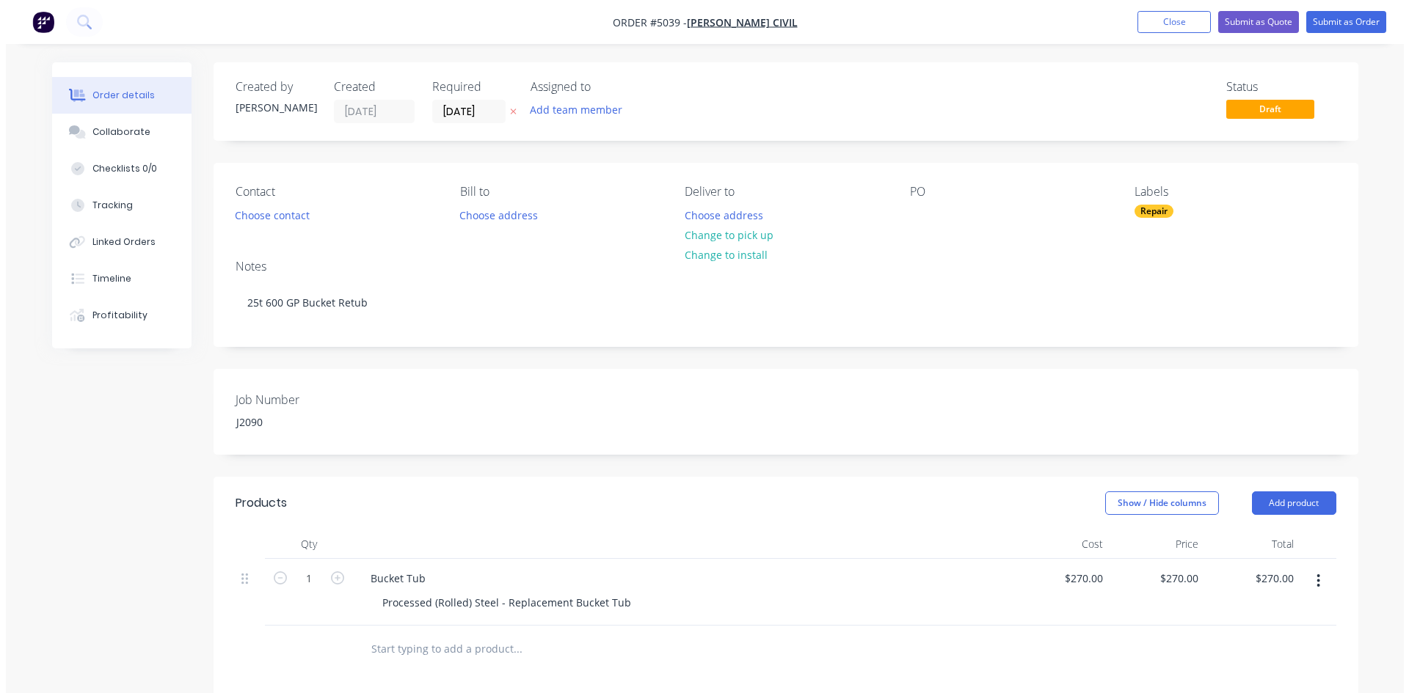
scroll to position [293, 0]
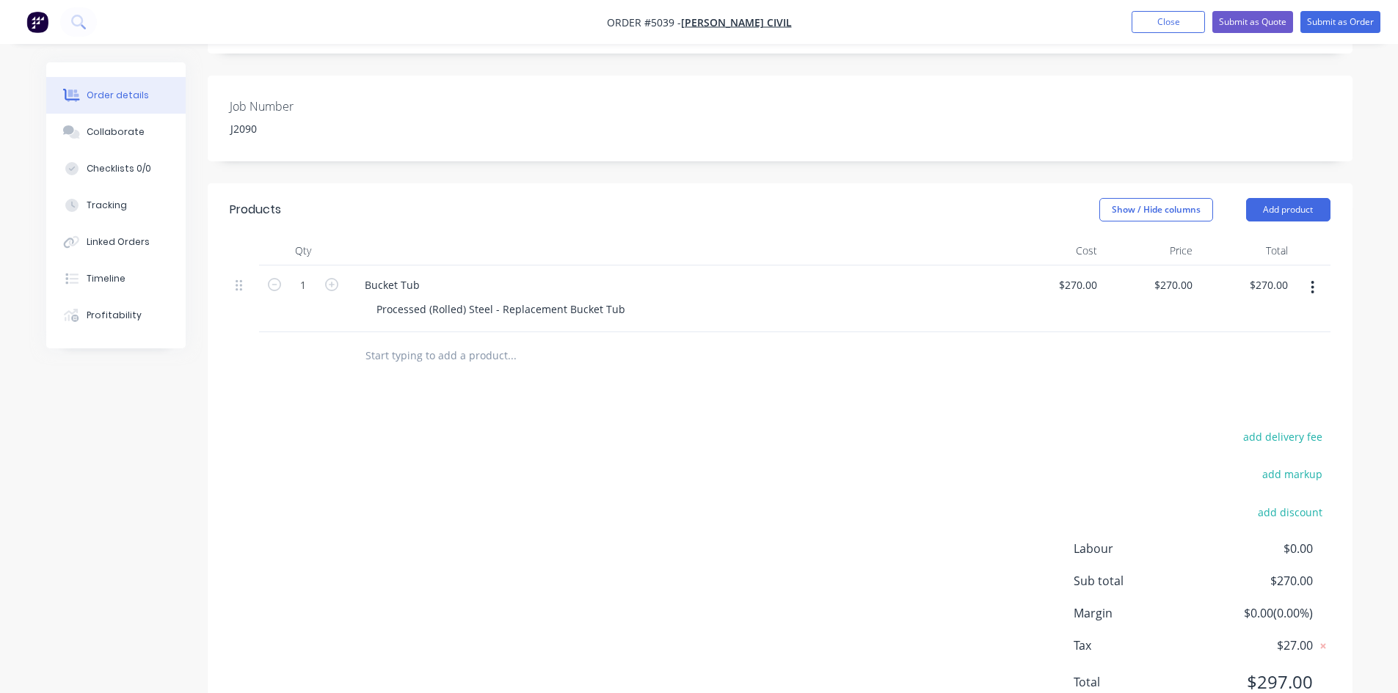
click at [515, 354] on input "text" at bounding box center [511, 355] width 293 height 29
click at [1299, 211] on button "Add product" at bounding box center [1288, 209] width 84 height 23
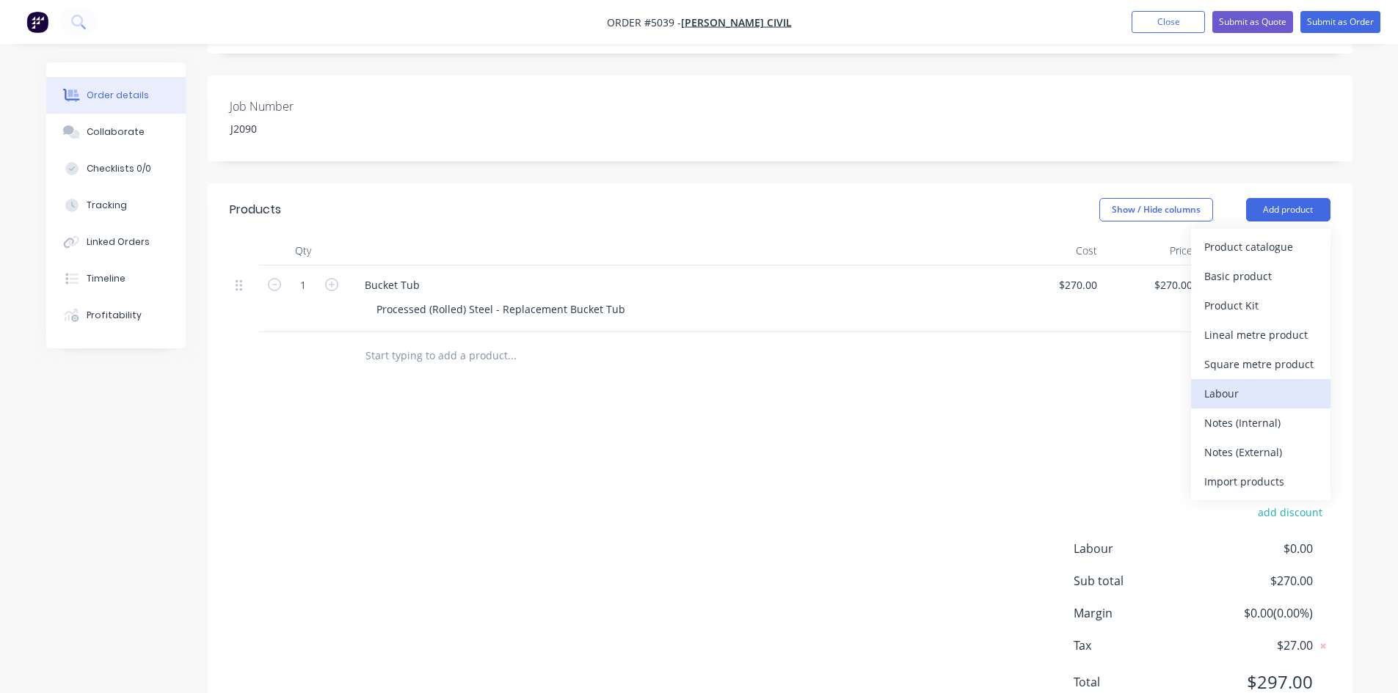
click at [1274, 388] on div "Labour" at bounding box center [1260, 393] width 113 height 21
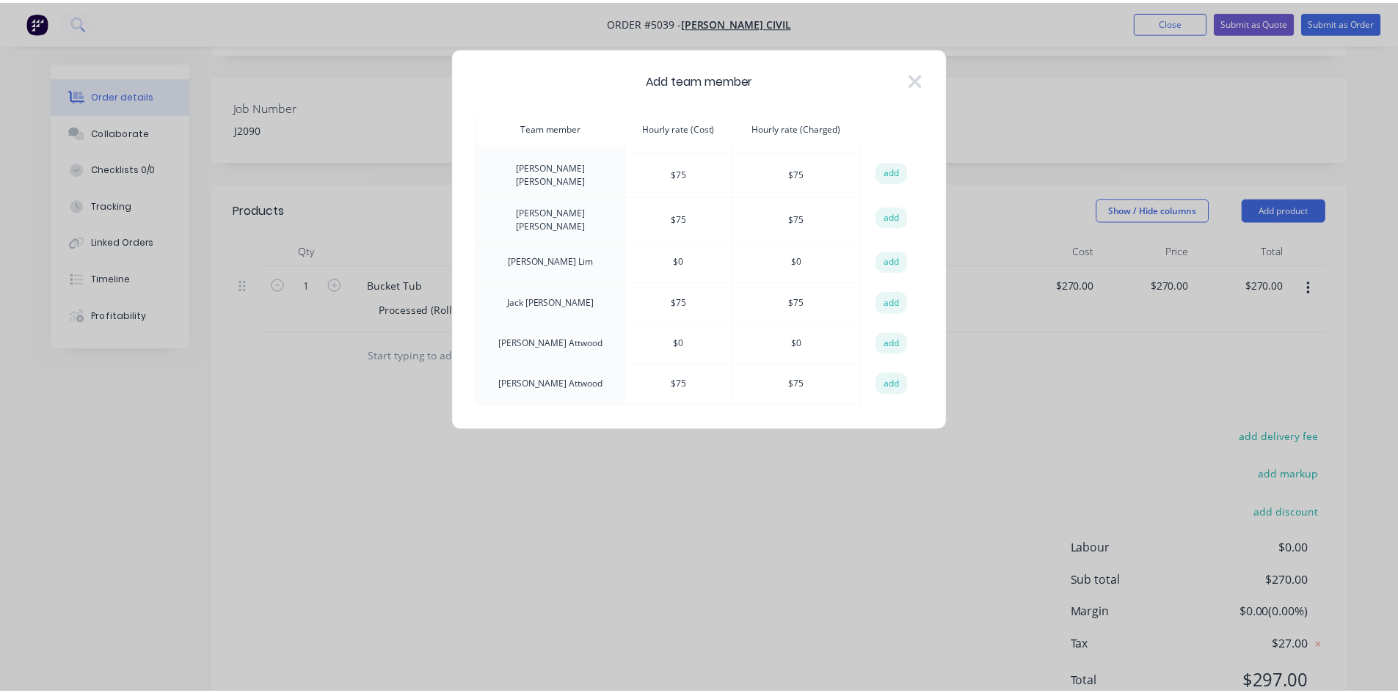
scroll to position [105, 0]
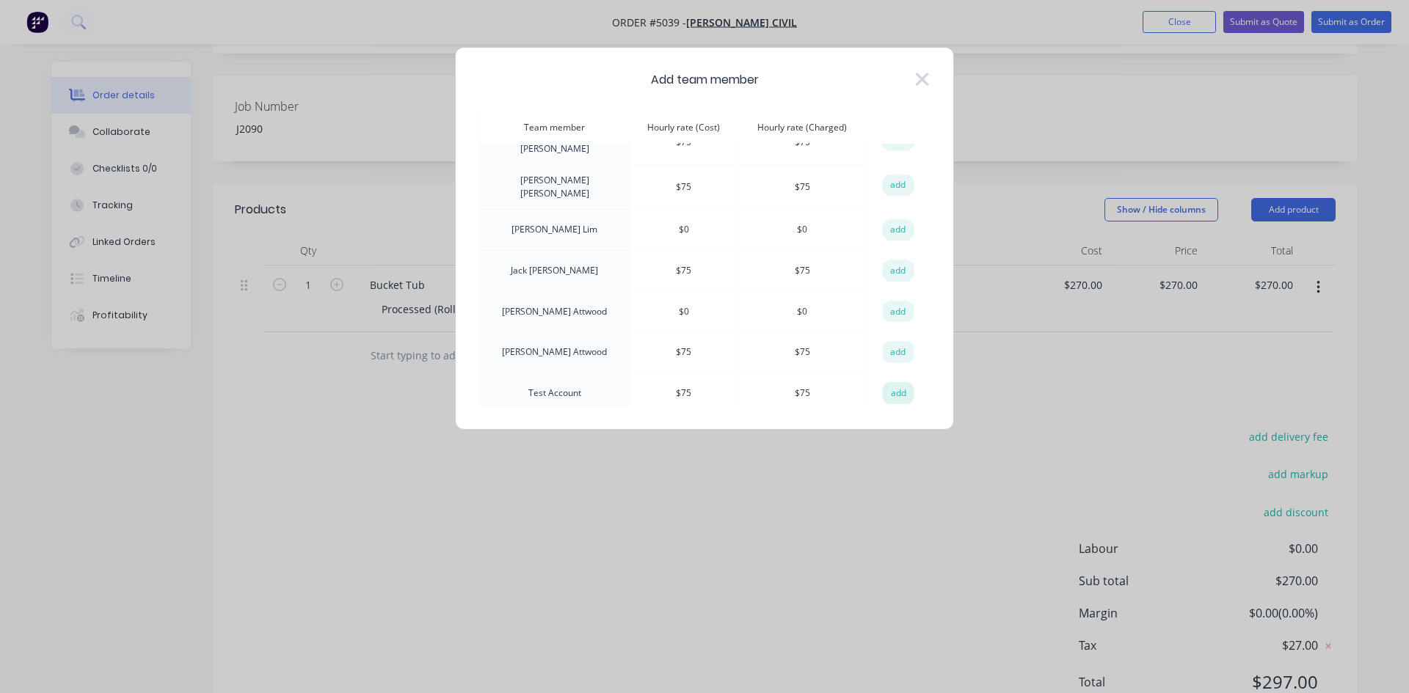
click at [895, 388] on button "add" at bounding box center [898, 393] width 32 height 22
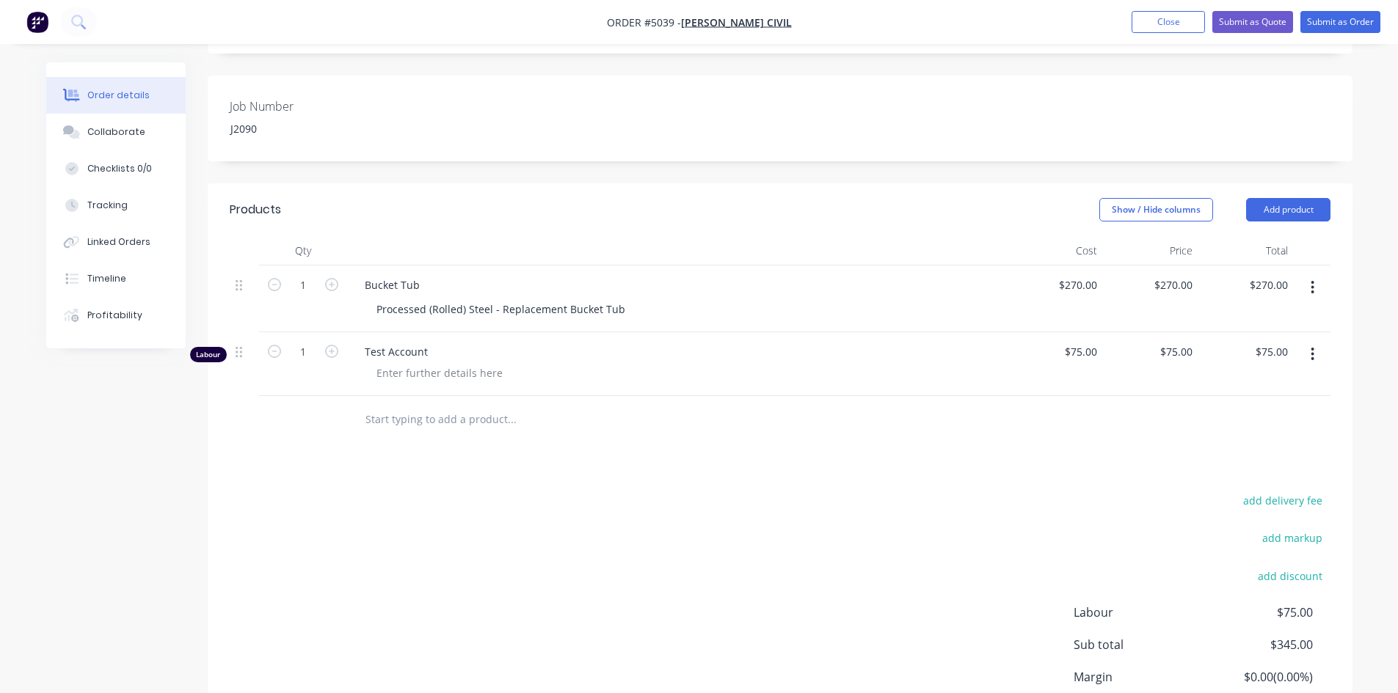
click at [608, 470] on div "Products Show / Hide columns Add product Qty Cost Price Total 1 Bucket Tub Proc…" at bounding box center [780, 489] width 1145 height 613
click at [597, 480] on div "Products Show / Hide columns Add product Qty Cost Price Total 1 Bucket Tub Proc…" at bounding box center [780, 489] width 1145 height 613
click at [641, 218] on div "Show / Hide columns Add product" at bounding box center [896, 209] width 867 height 23
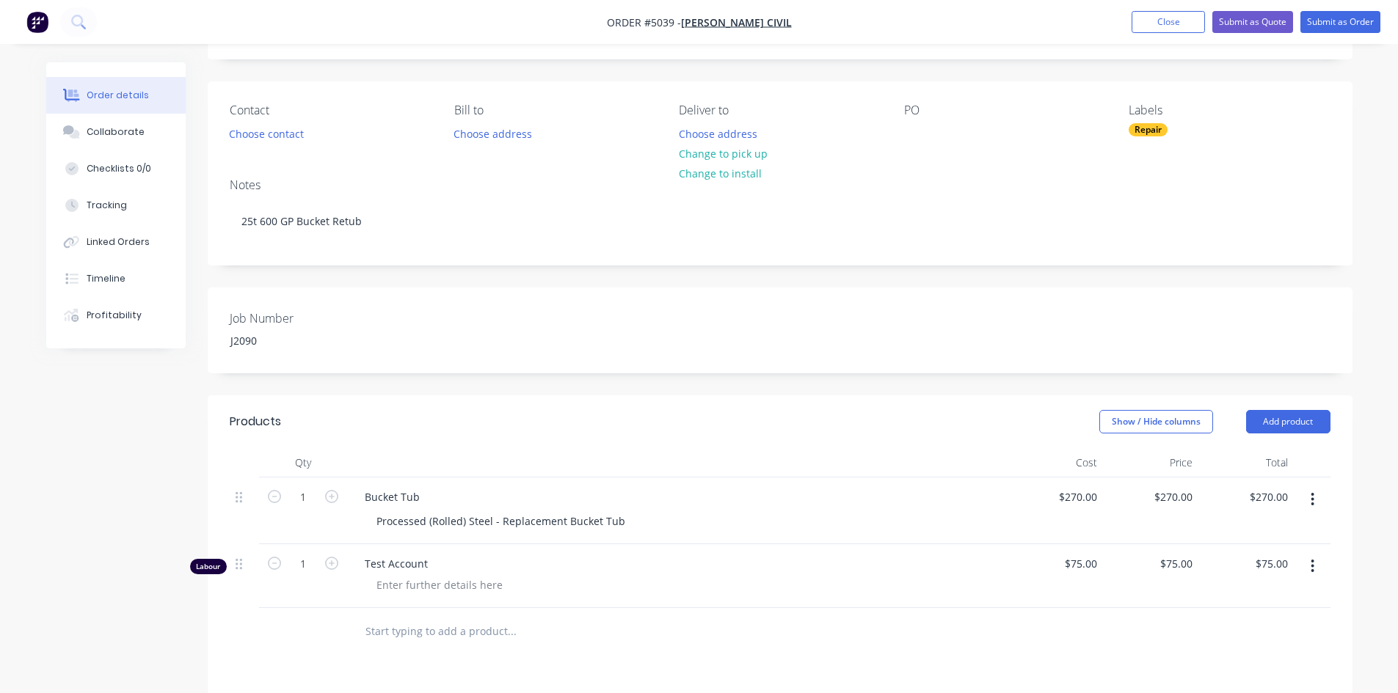
scroll to position [293, 0]
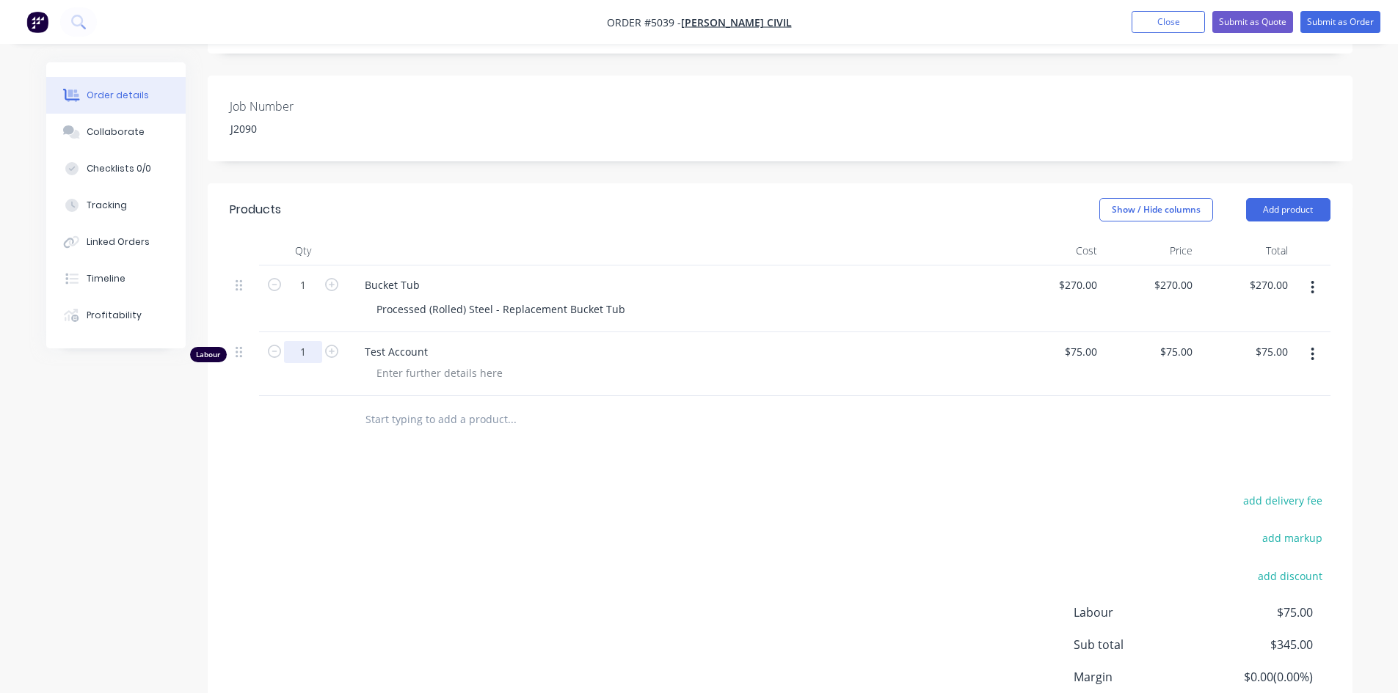
click at [292, 351] on input "1" at bounding box center [303, 352] width 38 height 22
click at [203, 462] on div "Created by Hayden Created 07/10/25 Required 07/10/25 Assigned to Add team membe…" at bounding box center [699, 293] width 1306 height 1049
click at [301, 356] on input "1" at bounding box center [303, 352] width 38 height 22
type input "12"
type input "$900.00"
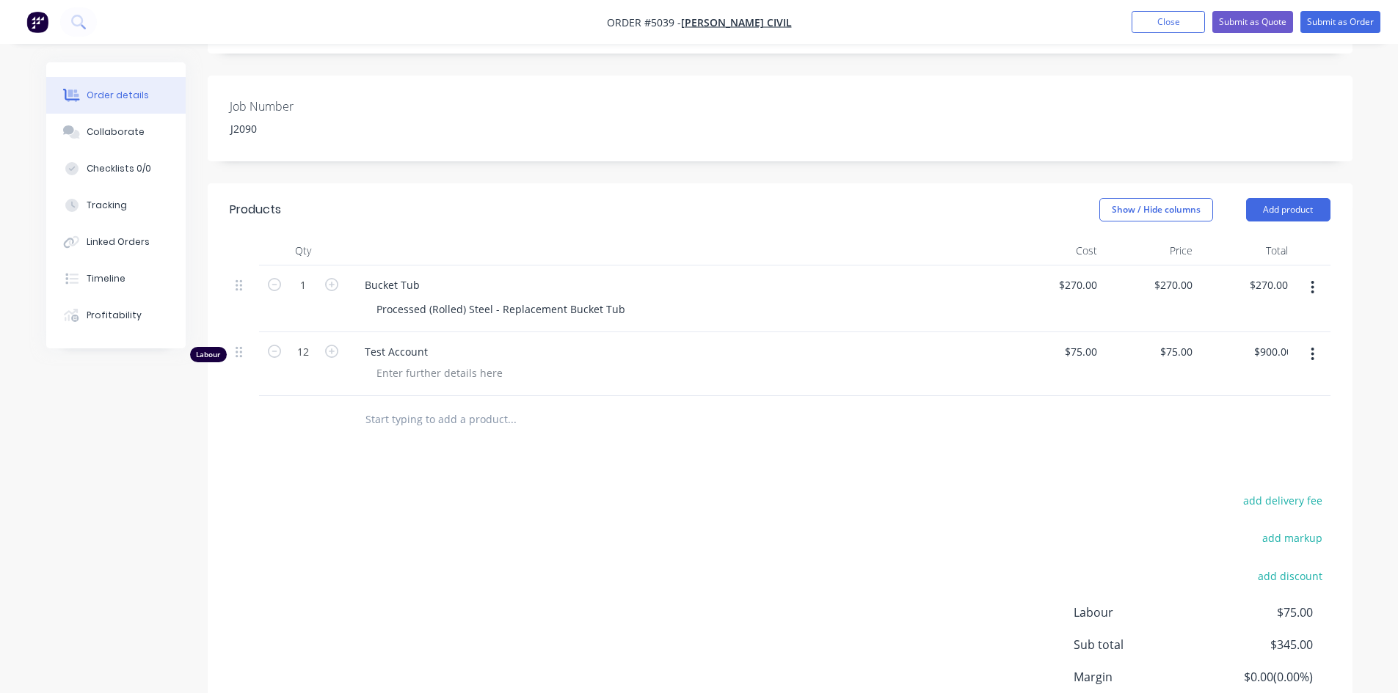
click at [220, 459] on div "Products Show / Hide columns Add product Qty Cost Price Total 1 Bucket Tub Proc…" at bounding box center [780, 489] width 1145 height 613
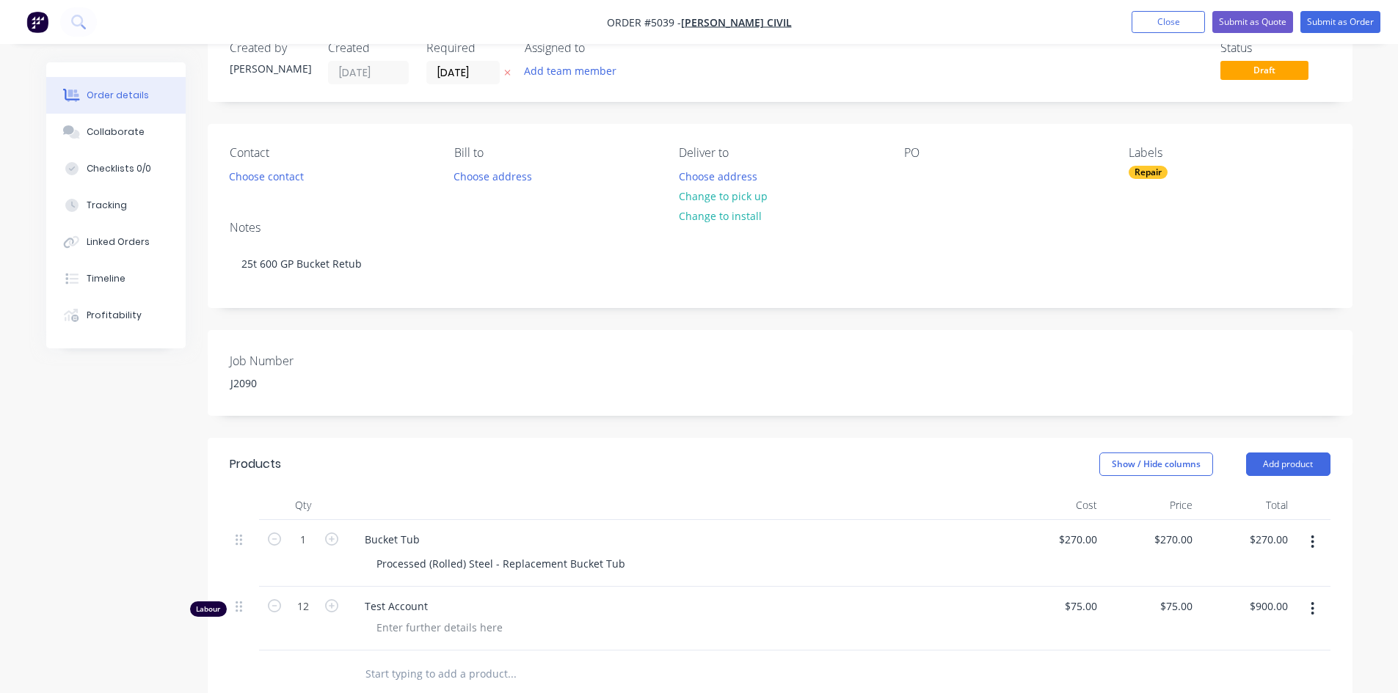
scroll to position [0, 0]
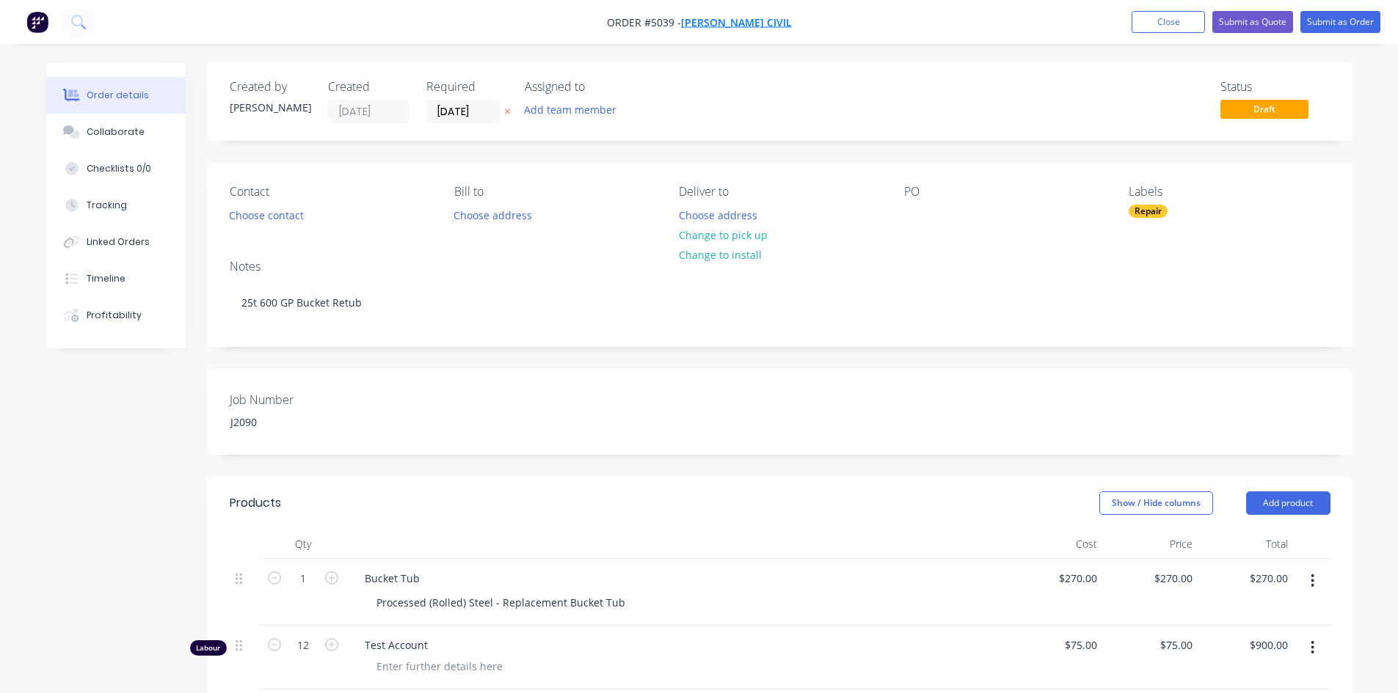
drag, startPoint x: 789, startPoint y: 16, endPoint x: 706, endPoint y: 21, distance: 83.0
click at [707, 29] on nav "Order #5039 - Virgona Civil Add product Close Submit as Quote Submit as Order" at bounding box center [699, 22] width 1398 height 44
drag, startPoint x: 696, startPoint y: 23, endPoint x: 789, endPoint y: 23, distance: 93.2
click at [789, 23] on nav "Order #5039 - Virgona Civil Add product Close Submit as Quote Submit as Order" at bounding box center [699, 22] width 1398 height 44
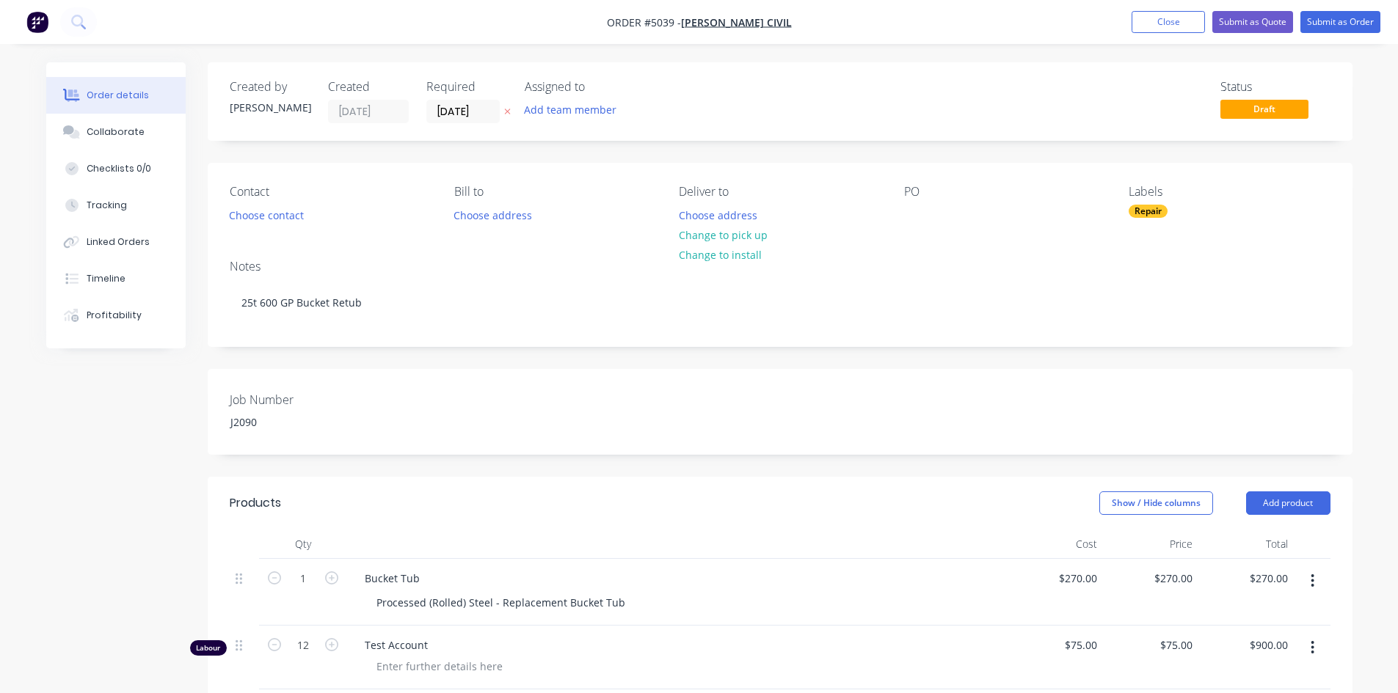
scroll to position [220, 0]
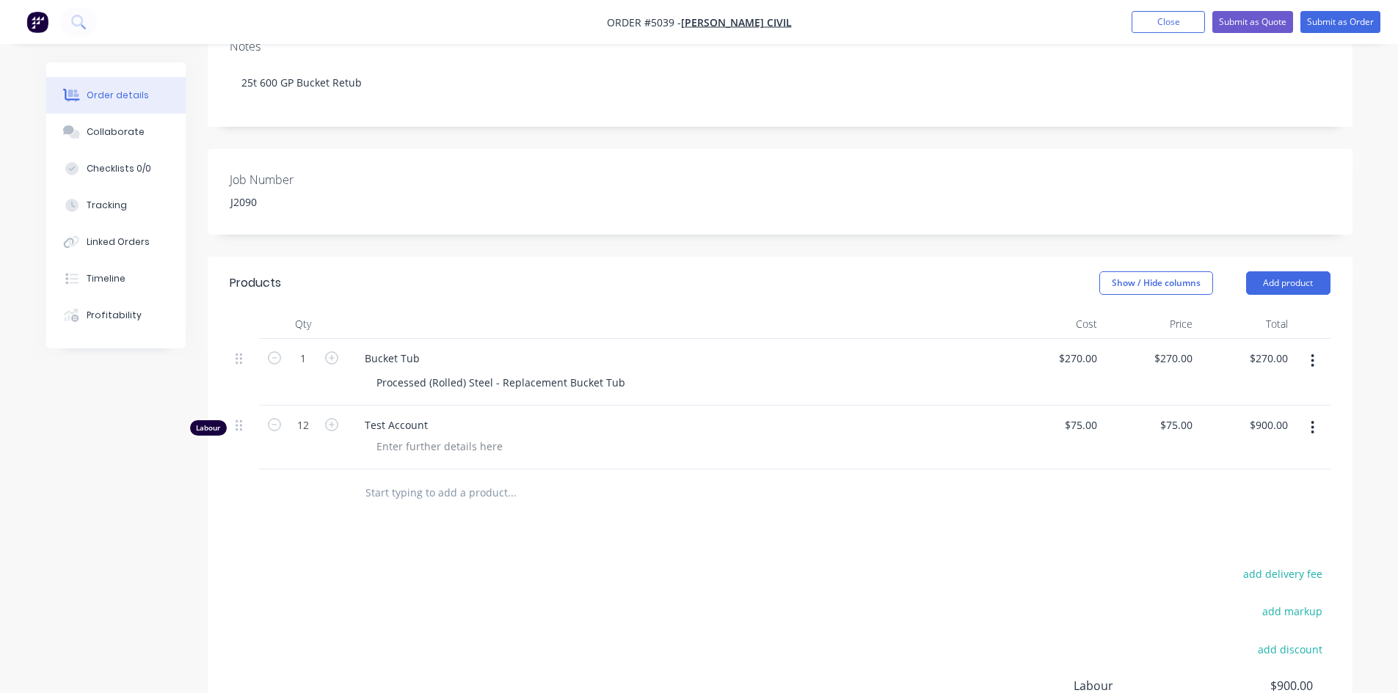
click at [665, 547] on div "Products Show / Hide columns Add product Qty Cost Price Total 1 Bucket Tub Proc…" at bounding box center [780, 563] width 1145 height 613
click at [1156, 18] on button "Close" at bounding box center [1167, 22] width 73 height 22
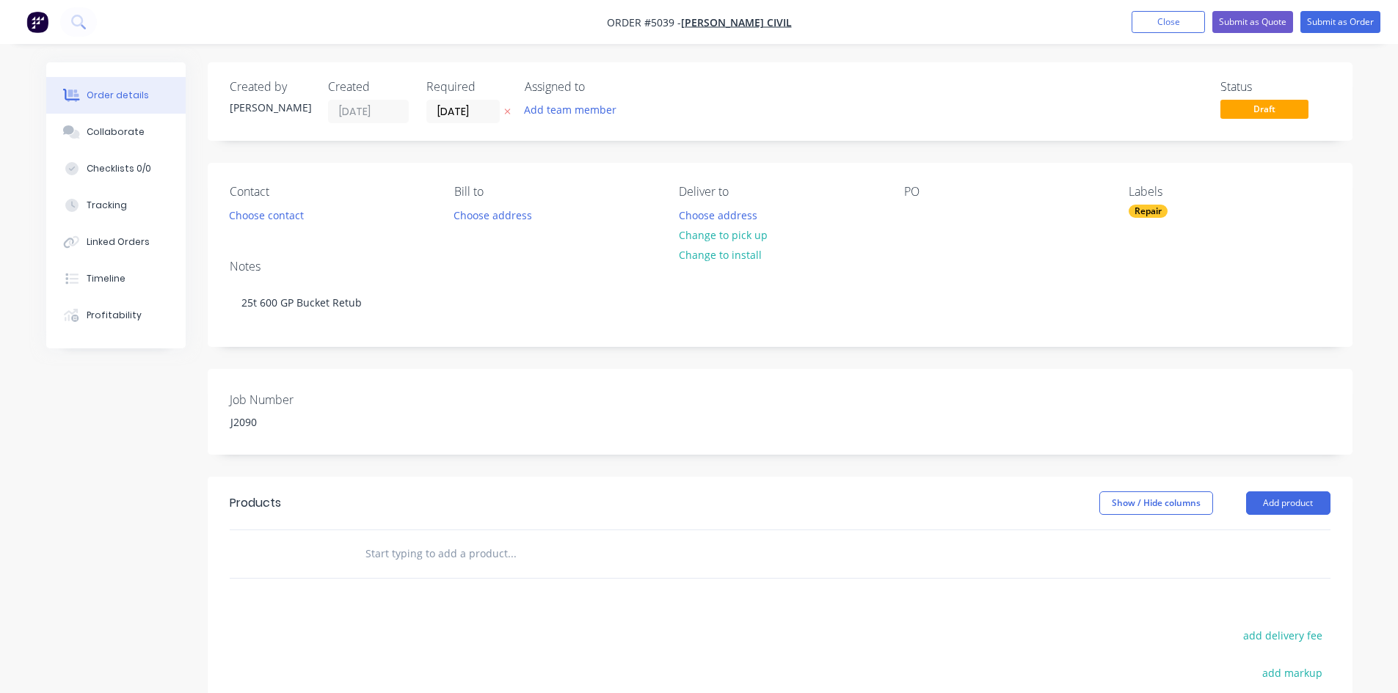
scroll to position [147, 0]
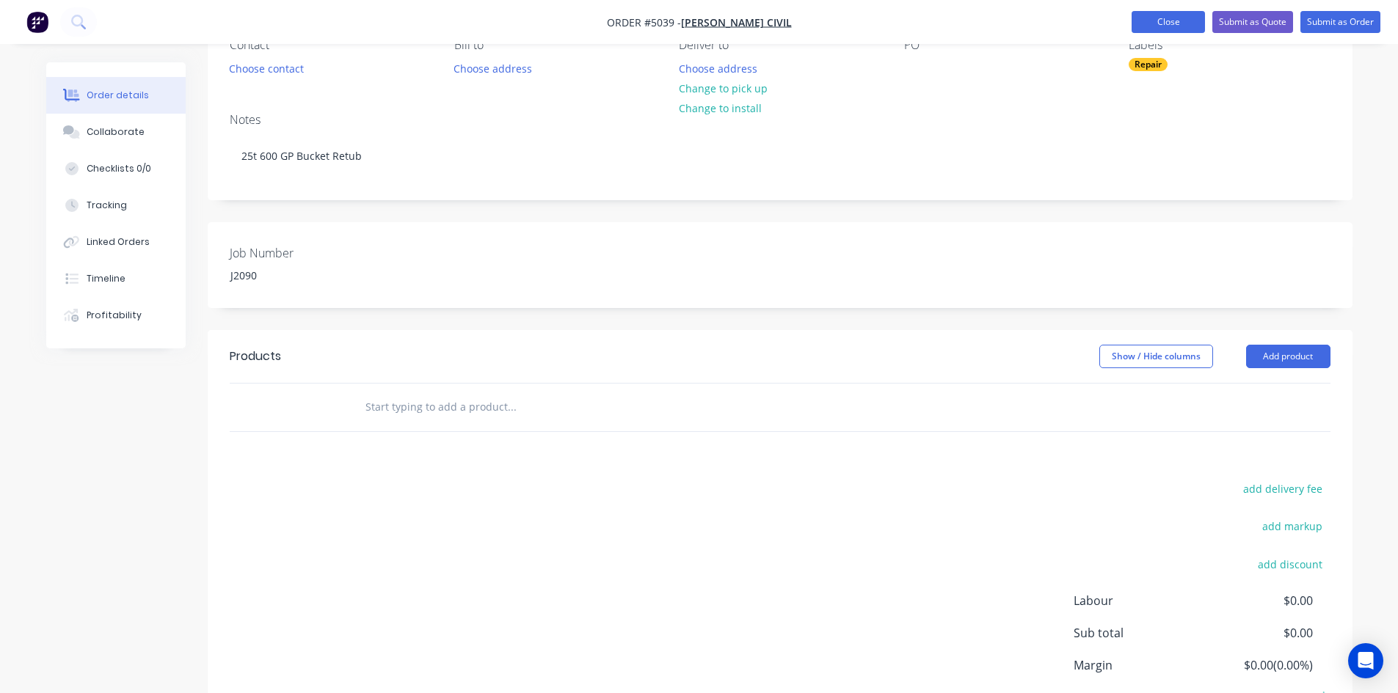
click at [1156, 20] on button "Close" at bounding box center [1167, 22] width 73 height 22
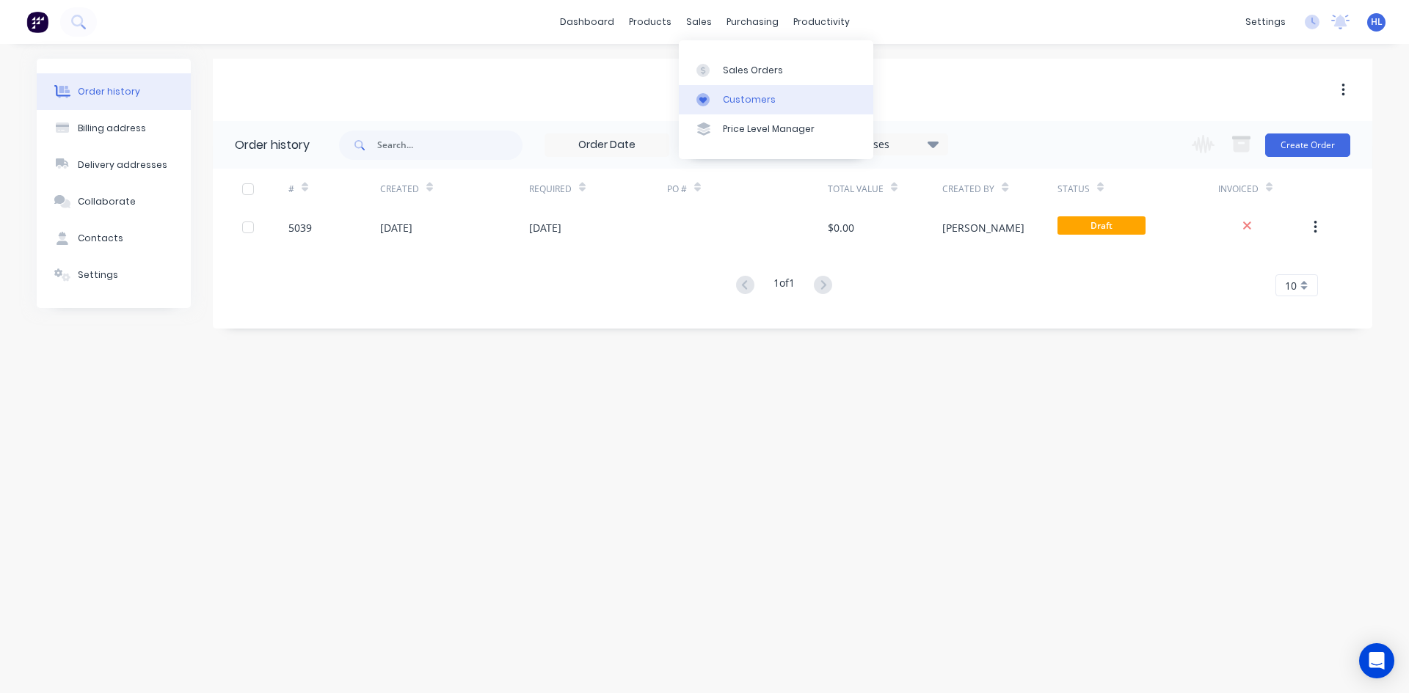
click at [707, 89] on link "Customers" at bounding box center [776, 99] width 194 height 29
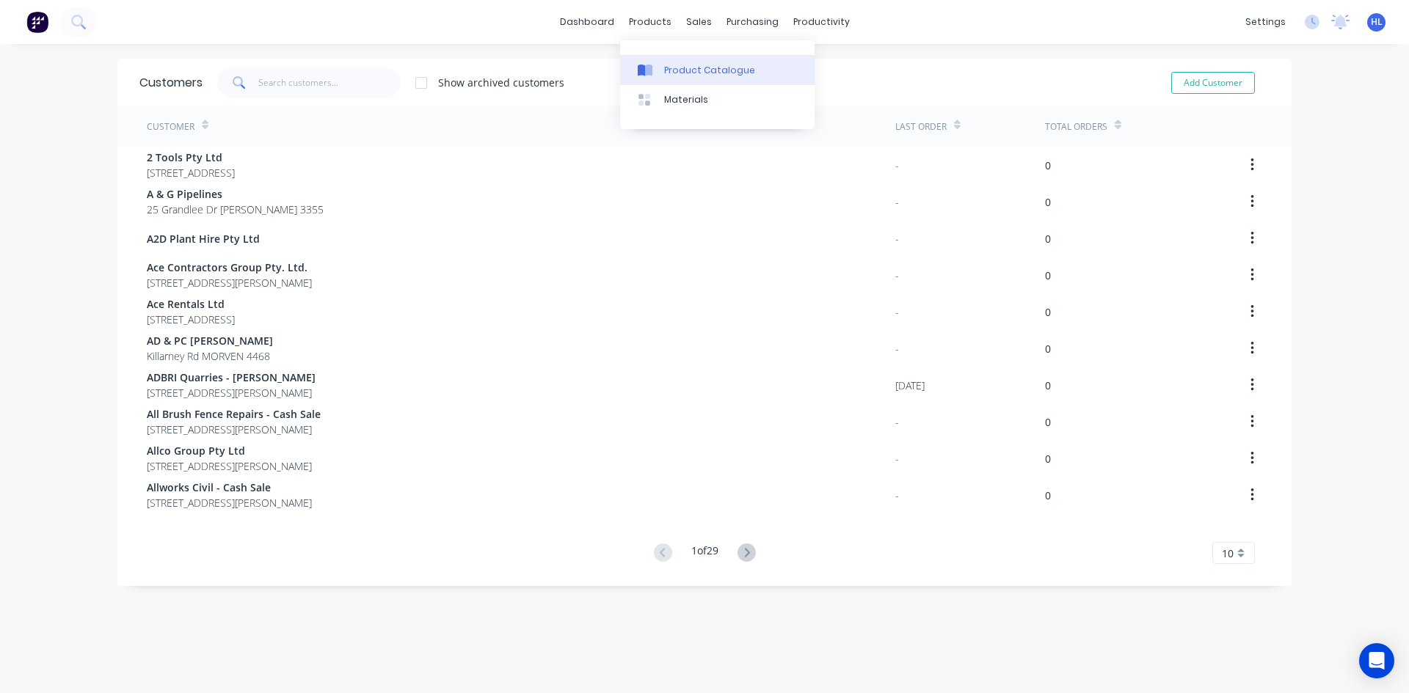
click at [684, 76] on div "Product Catalogue" at bounding box center [709, 70] width 91 height 13
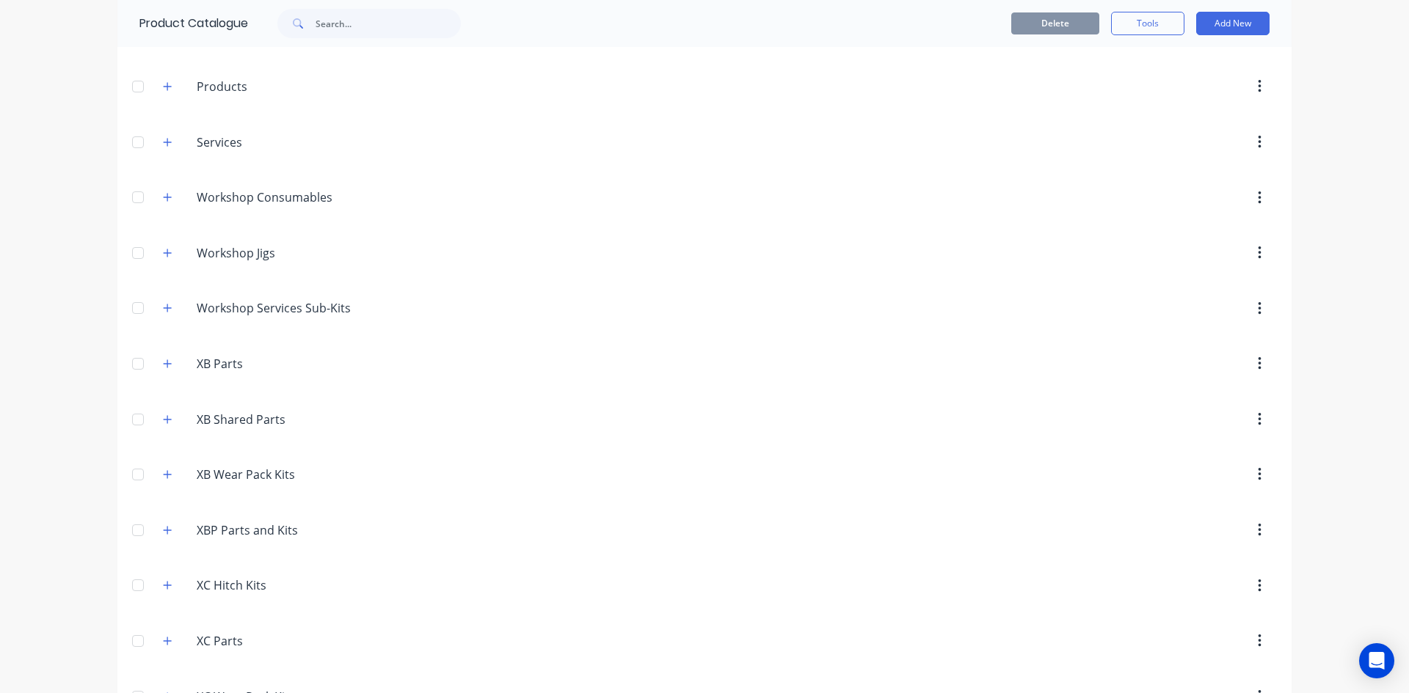
scroll to position [1139, 0]
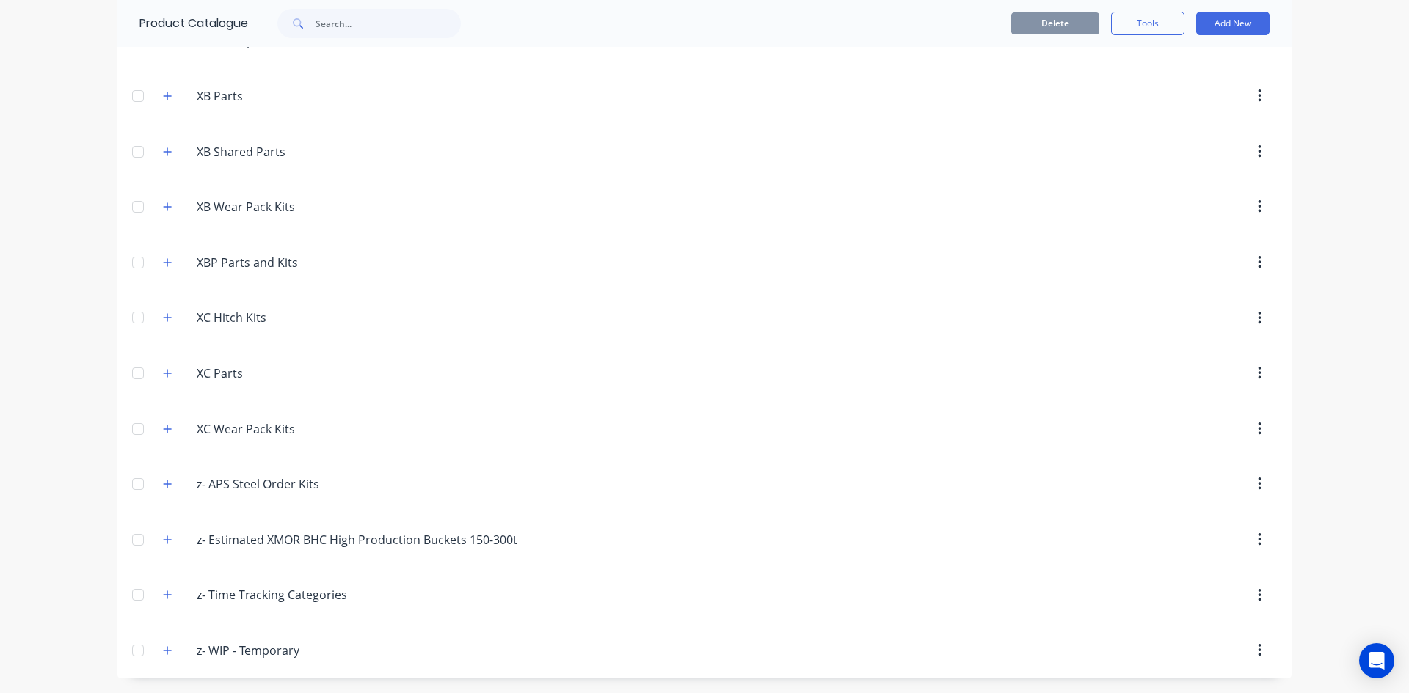
click at [172, 487] on div "z-.APS.Steel.Order.Kits z- APS Steel Order Kits" at bounding box center [266, 484] width 230 height 26
click at [167, 487] on icon "button" at bounding box center [167, 484] width 9 height 10
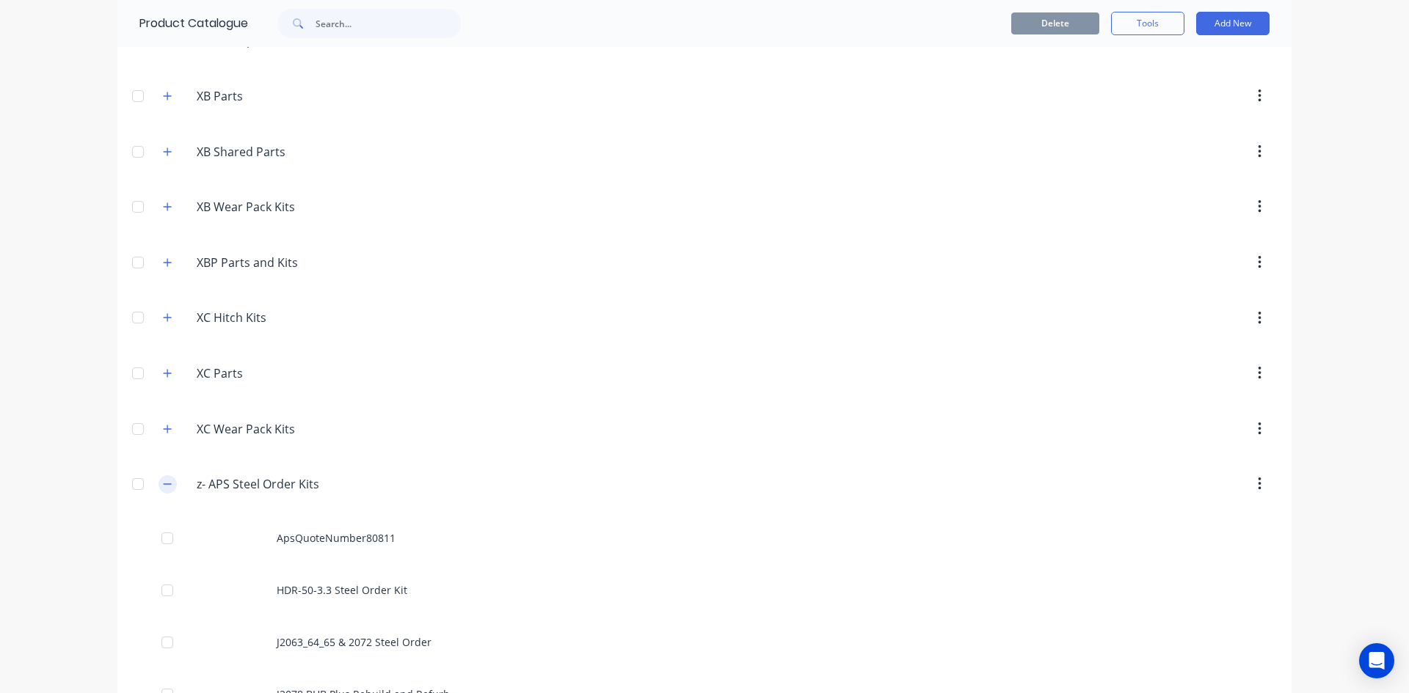
click at [167, 487] on button "button" at bounding box center [167, 484] width 18 height 18
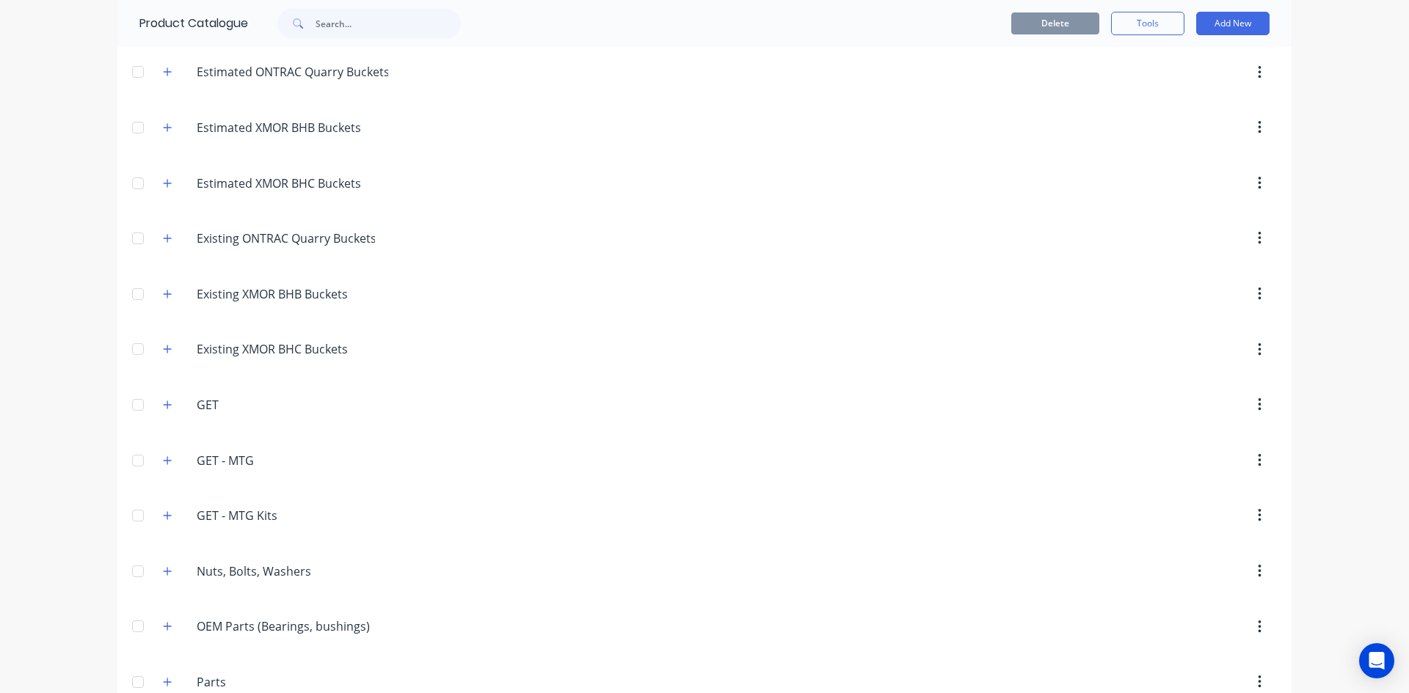
scroll to position [0, 0]
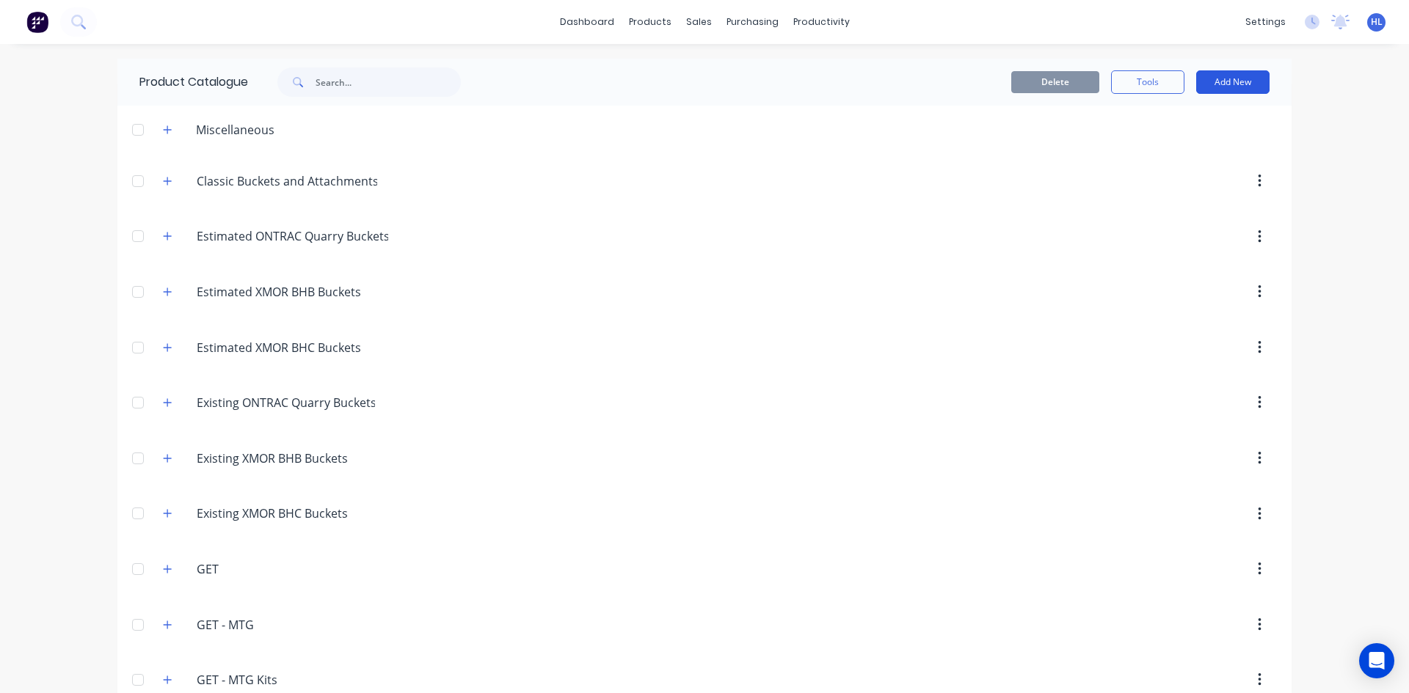
click at [1228, 73] on button "Add New" at bounding box center [1232, 81] width 73 height 23
click at [1217, 148] on div "Product" at bounding box center [1199, 149] width 113 height 21
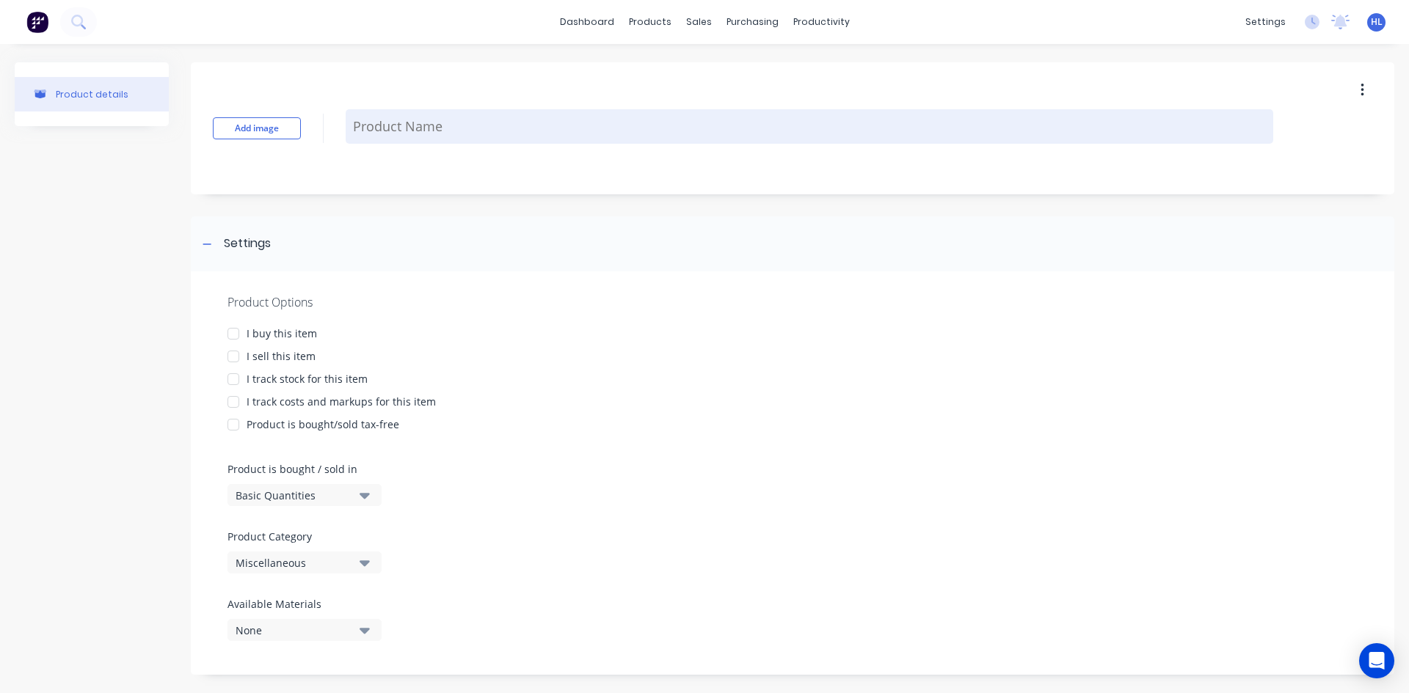
drag, startPoint x: 411, startPoint y: 134, endPoint x: 423, endPoint y: 134, distance: 12.5
click at [412, 134] on textarea at bounding box center [809, 126] width 927 height 34
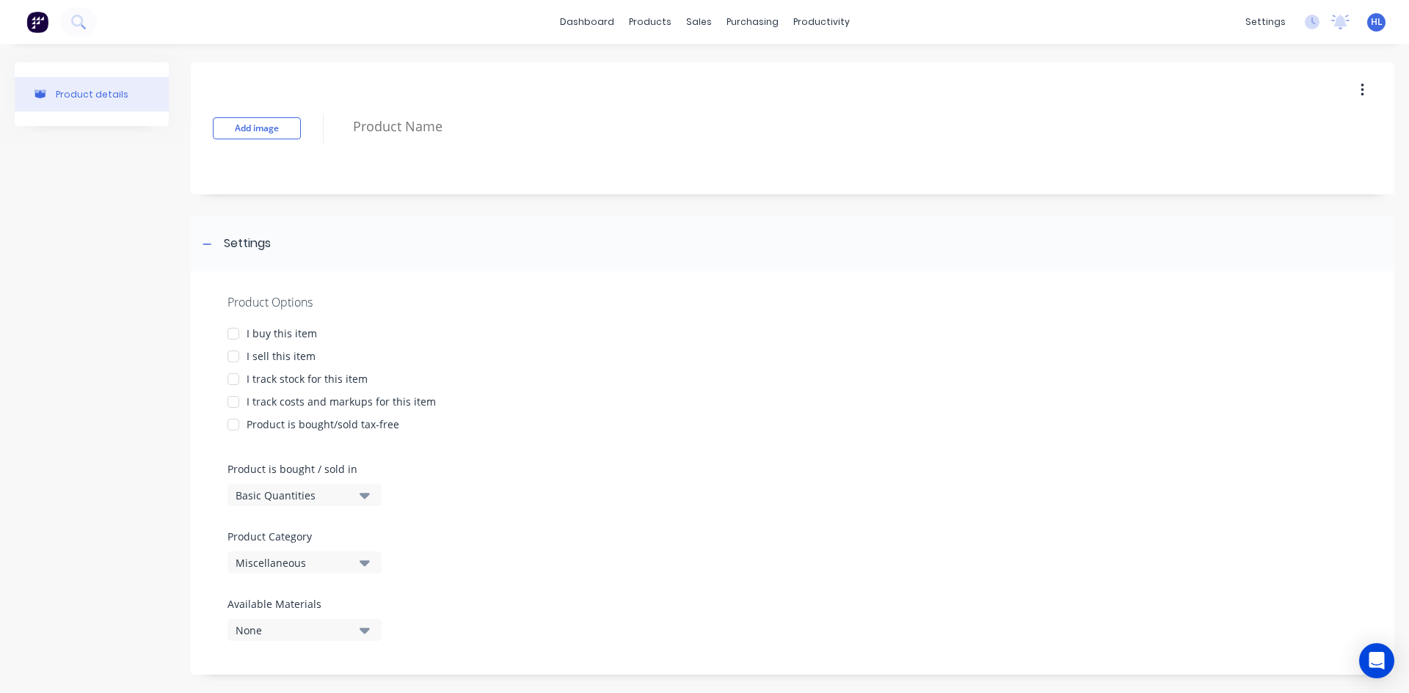
paste textarea "25t 600 GP Bucket Retub"
type textarea "x"
type textarea "25t 600 GP Bucket Retub"
type textarea "x"
type textarea "25t 600 GP Bucket Retub"
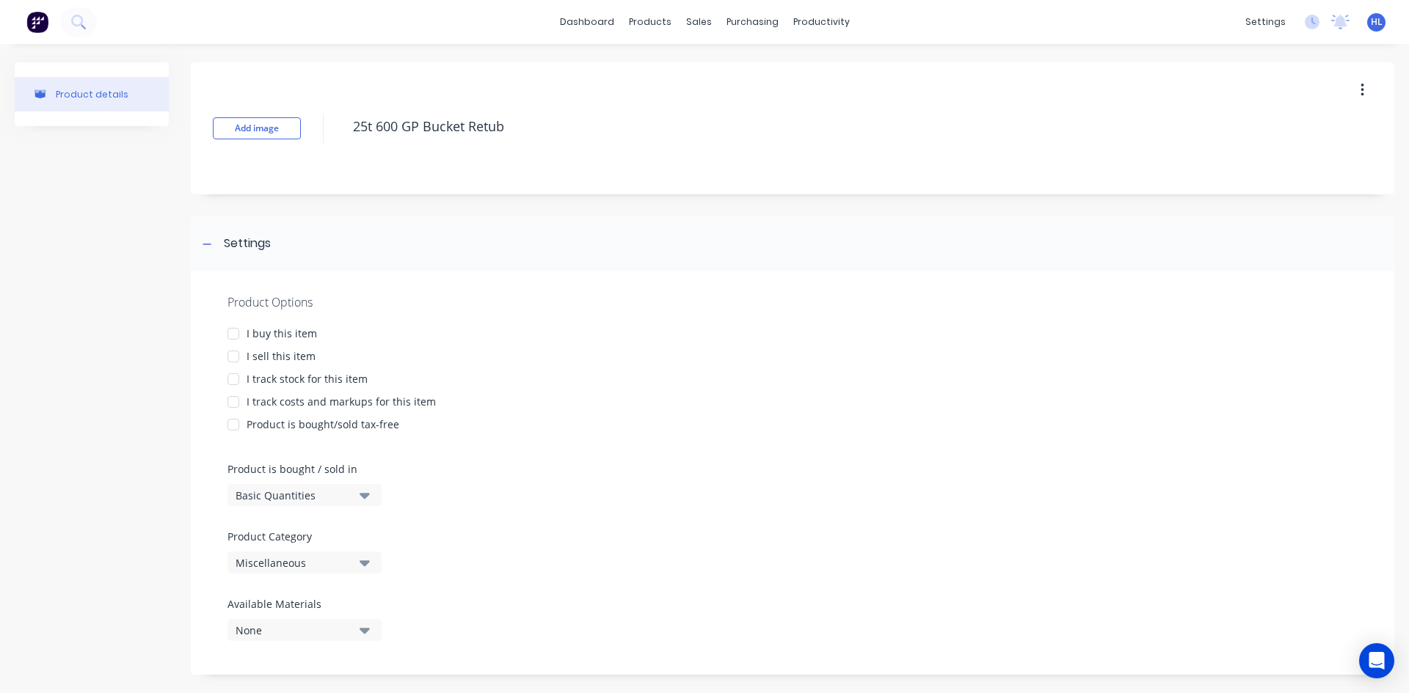
click at [541, 191] on div "Add image 25t 600 GP Bucket Retub" at bounding box center [792, 128] width 1203 height 132
click at [302, 333] on div "I buy this item" at bounding box center [282, 333] width 70 height 15
click at [295, 359] on div "I sell this item" at bounding box center [281, 356] width 69 height 15
click at [164, 431] on div "Product details" at bounding box center [92, 621] width 154 height 1118
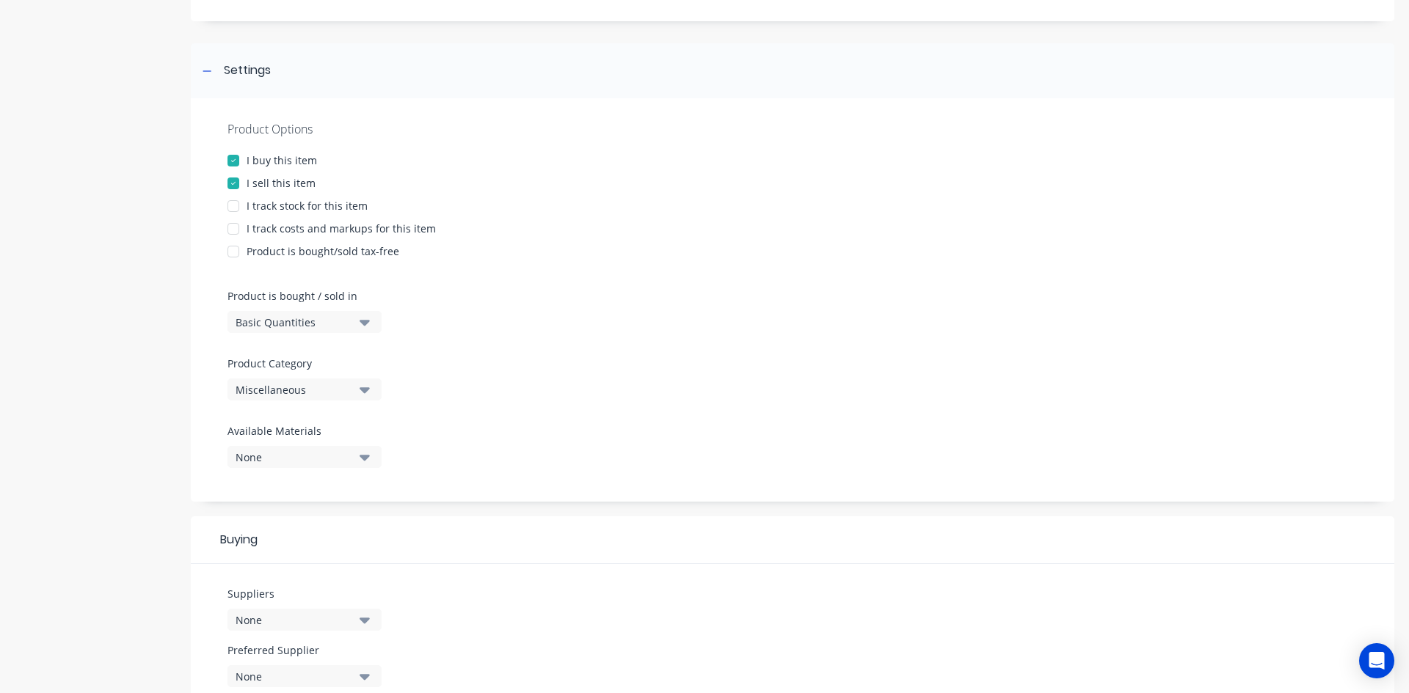
scroll to position [220, 0]
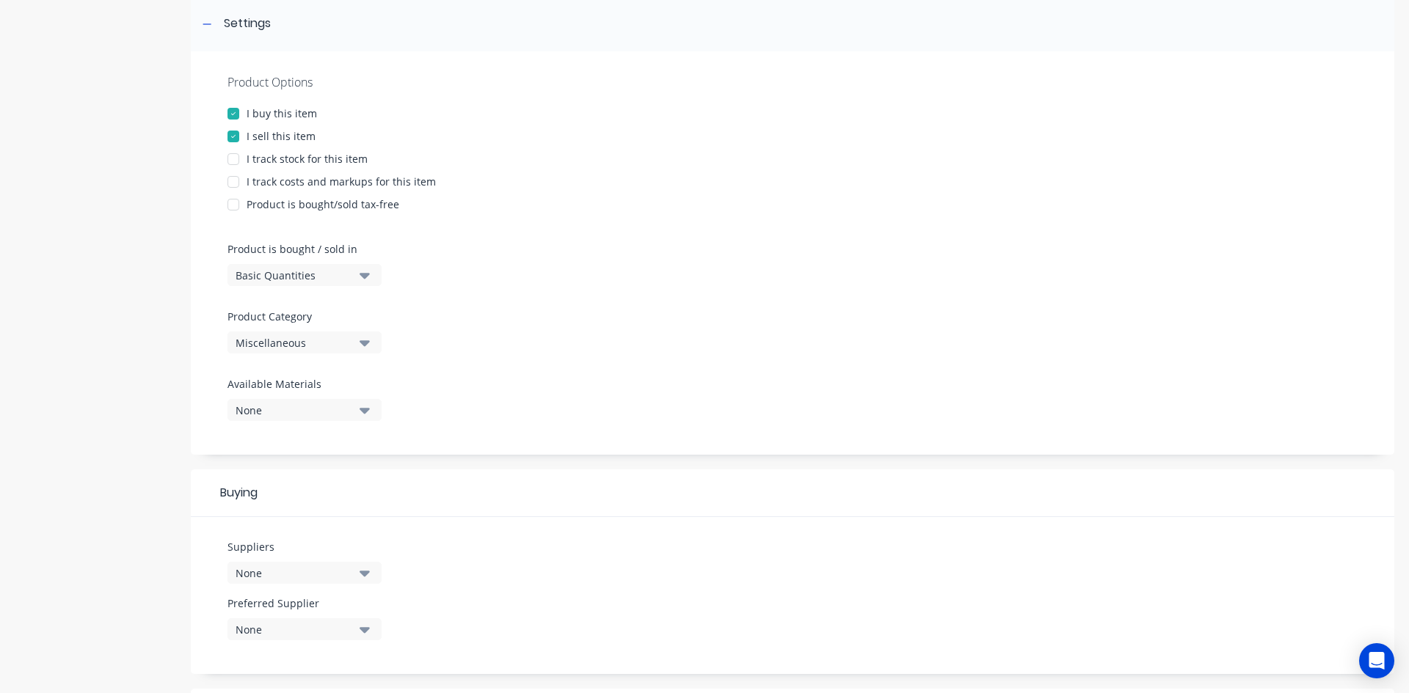
click at [317, 338] on div "Miscellaneous" at bounding box center [294, 342] width 117 height 15
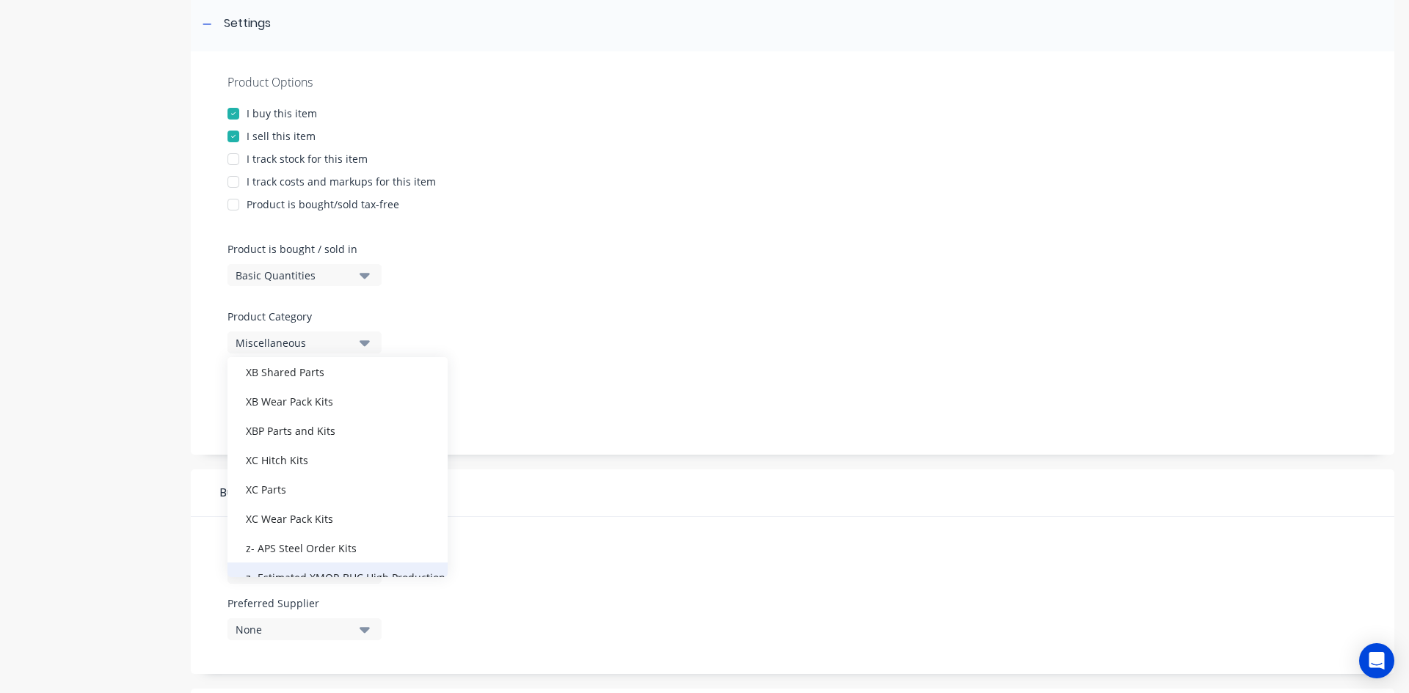
scroll to position [748, 0]
click at [371, 462] on div "z- APS Steel Order Kits" at bounding box center [337, 467] width 220 height 29
type textarea "x"
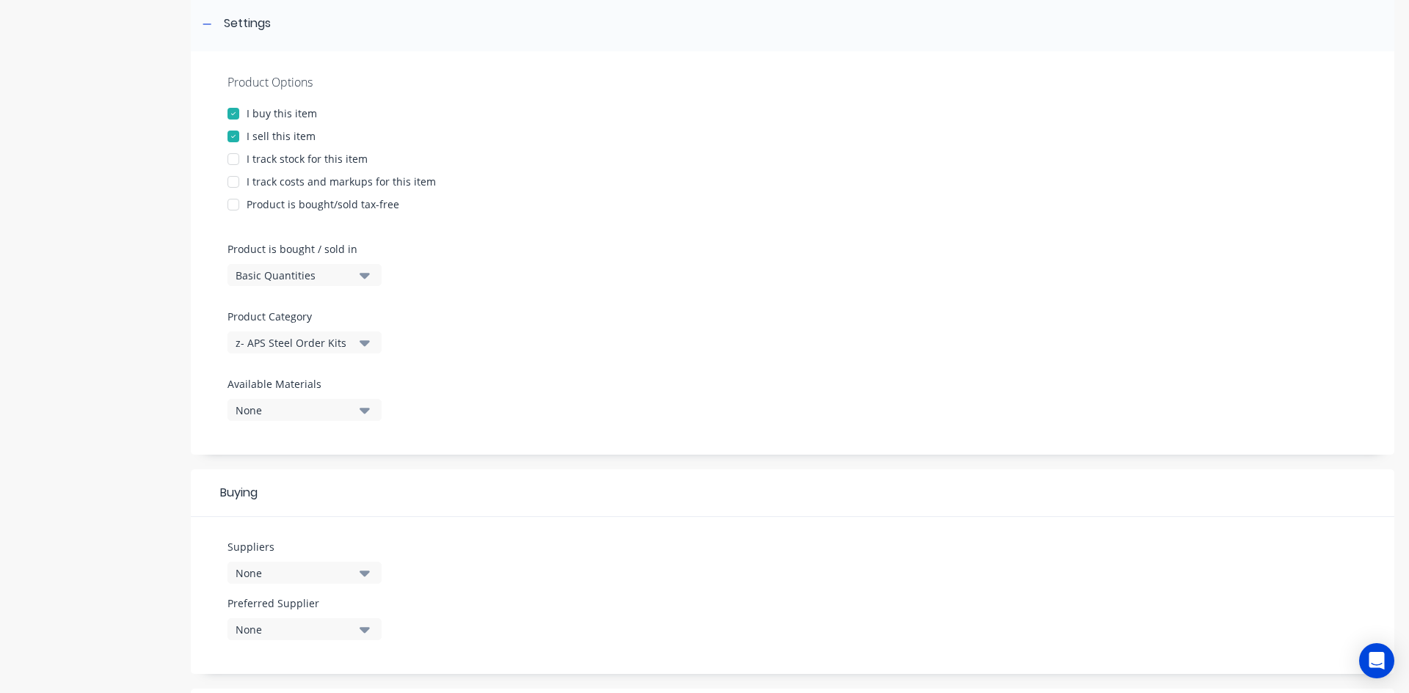
click at [339, 351] on button "z- APS Steel Order Kits" at bounding box center [304, 343] width 154 height 22
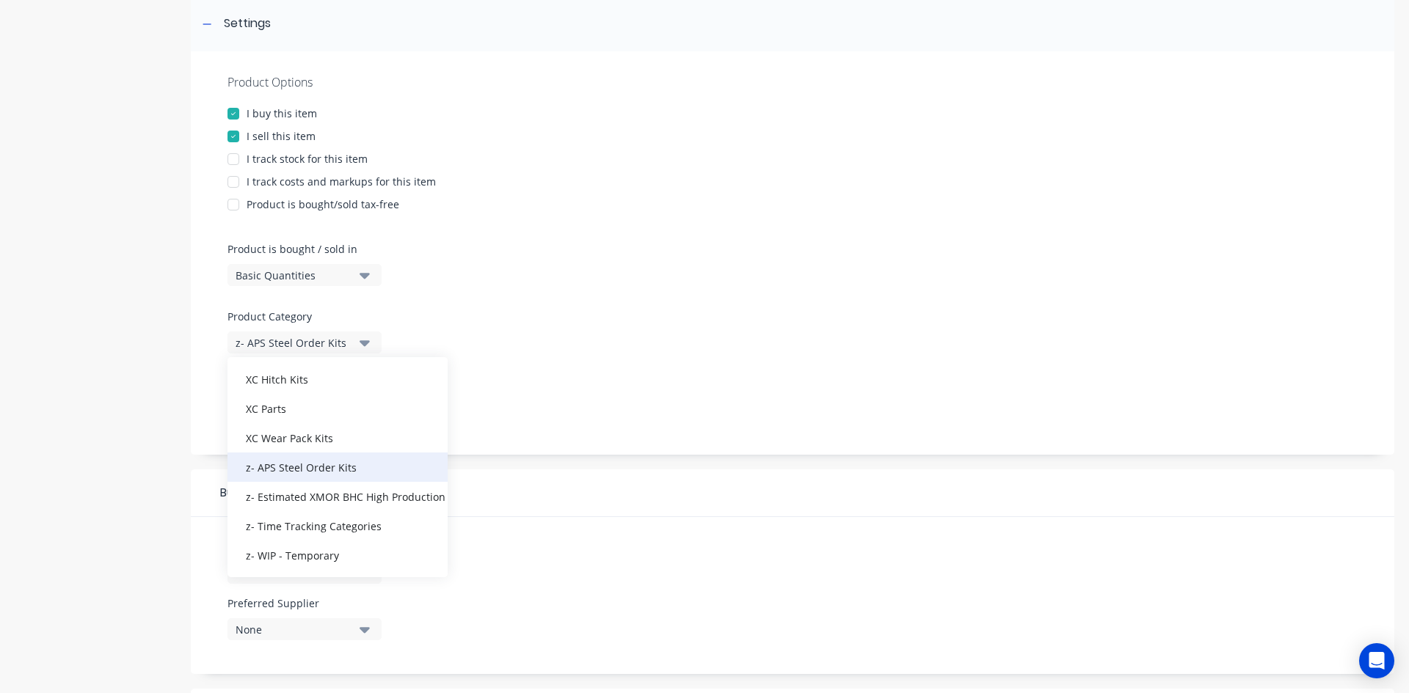
click at [354, 470] on div "z- APS Steel Order Kits" at bounding box center [337, 467] width 220 height 29
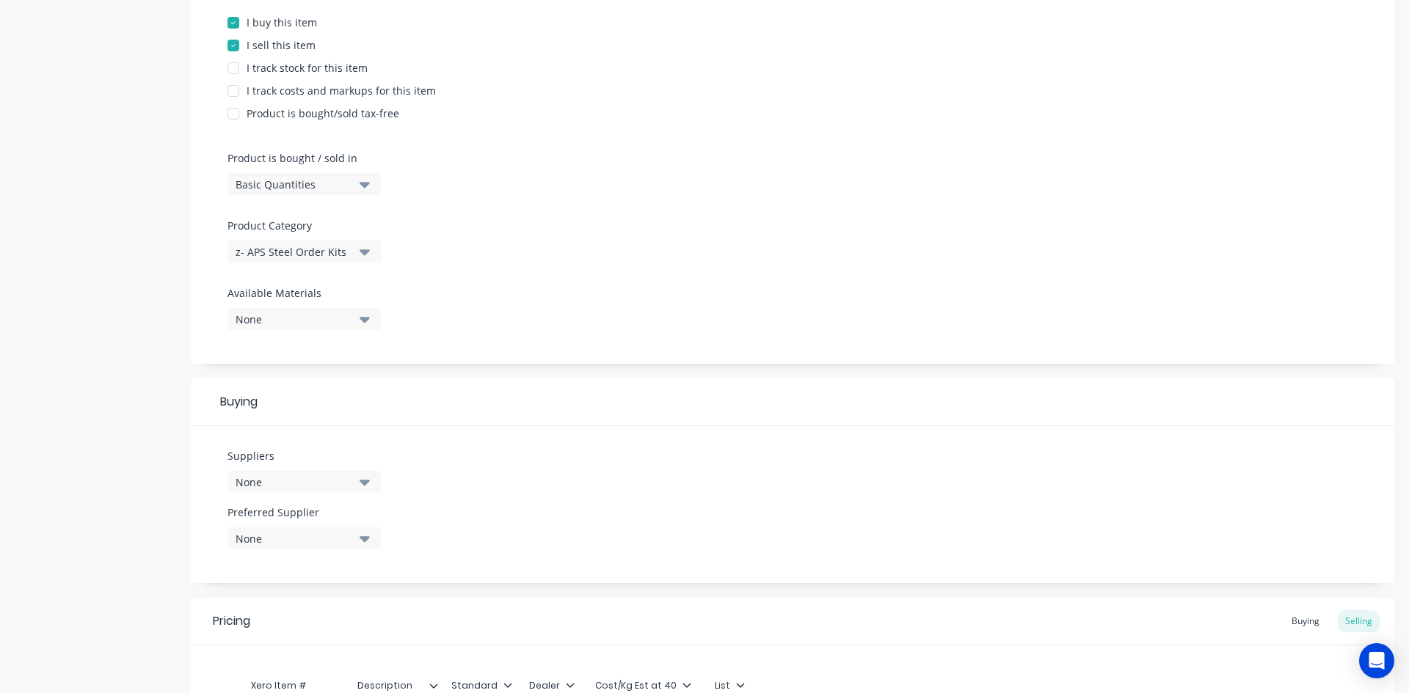
scroll to position [506, 0]
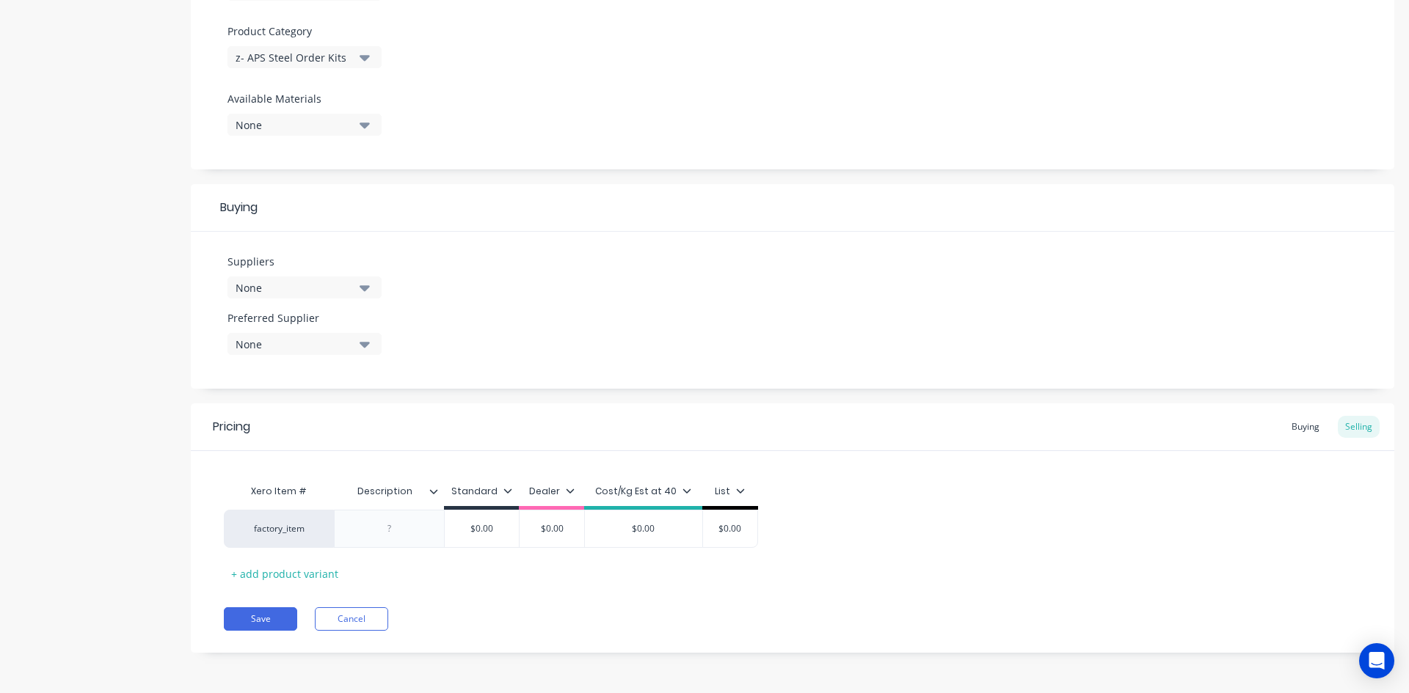
click at [277, 296] on button "None" at bounding box center [304, 288] width 154 height 22
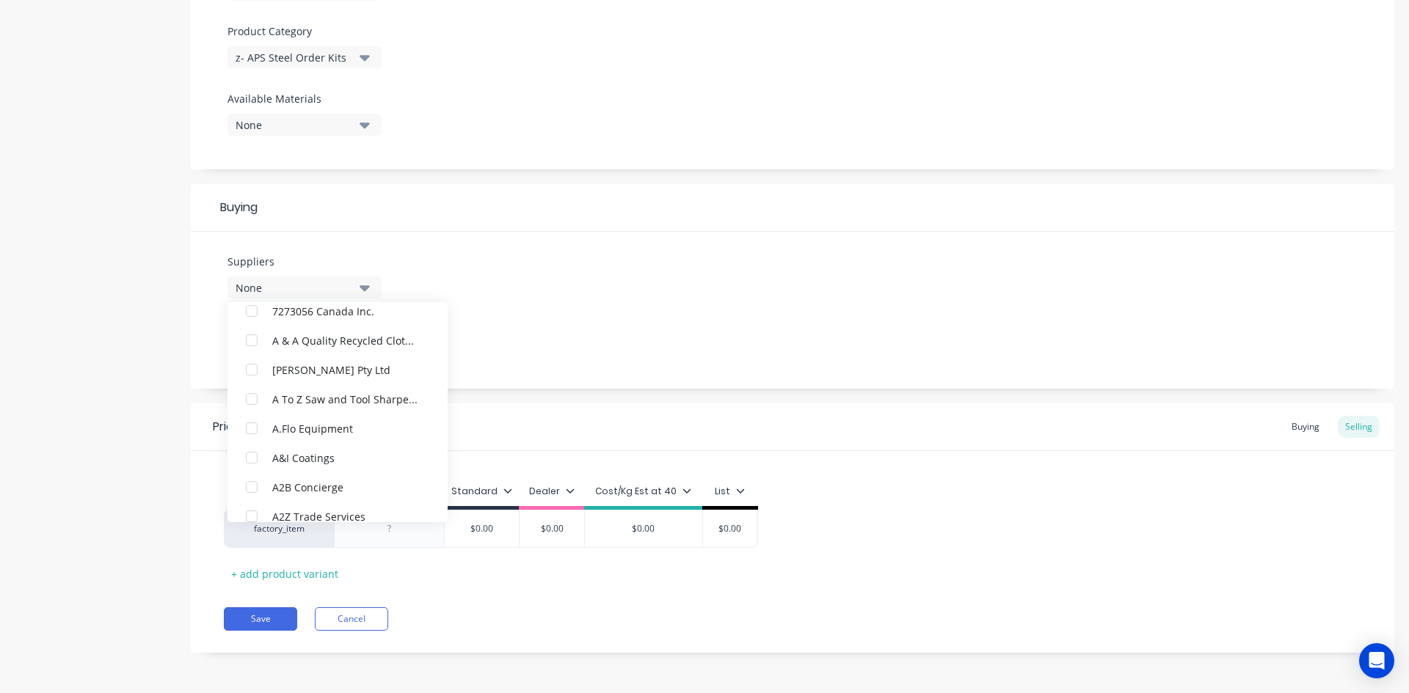
scroll to position [220, 0]
click at [321, 292] on div "None" at bounding box center [294, 287] width 117 height 15
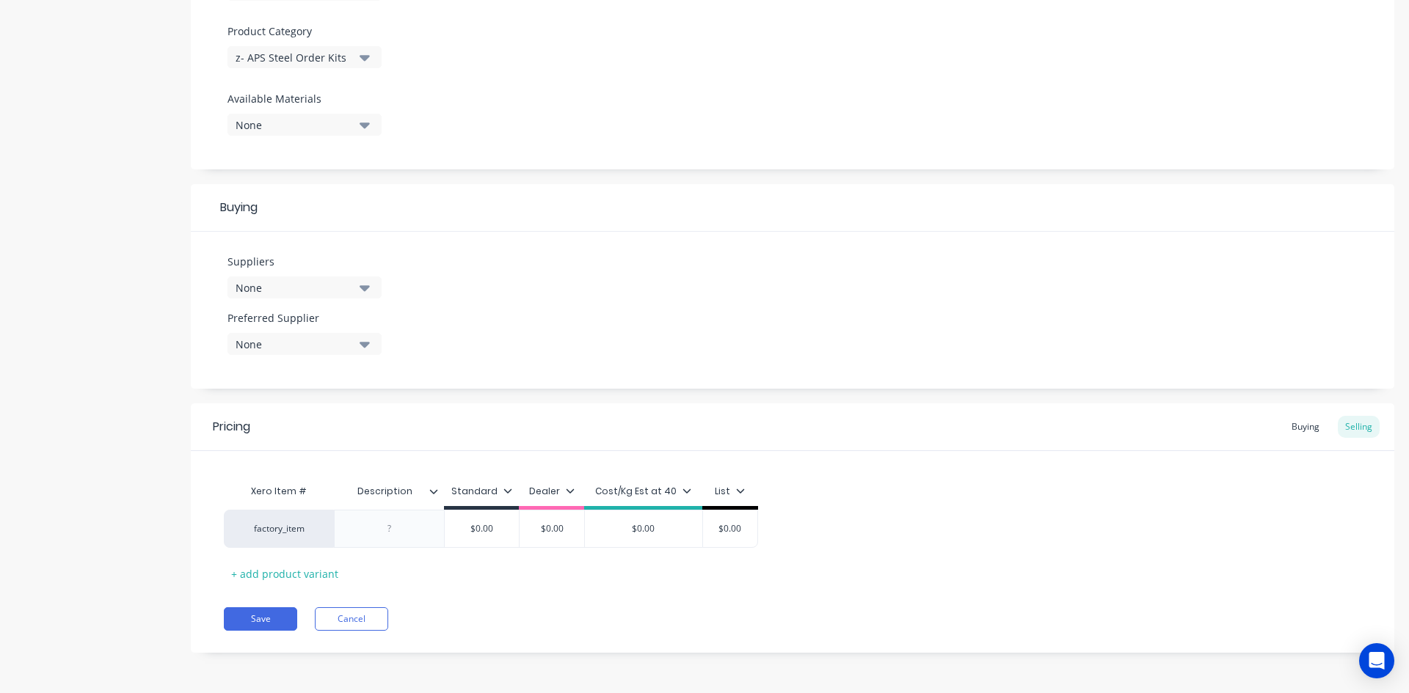
click at [321, 292] on div "None" at bounding box center [294, 287] width 117 height 15
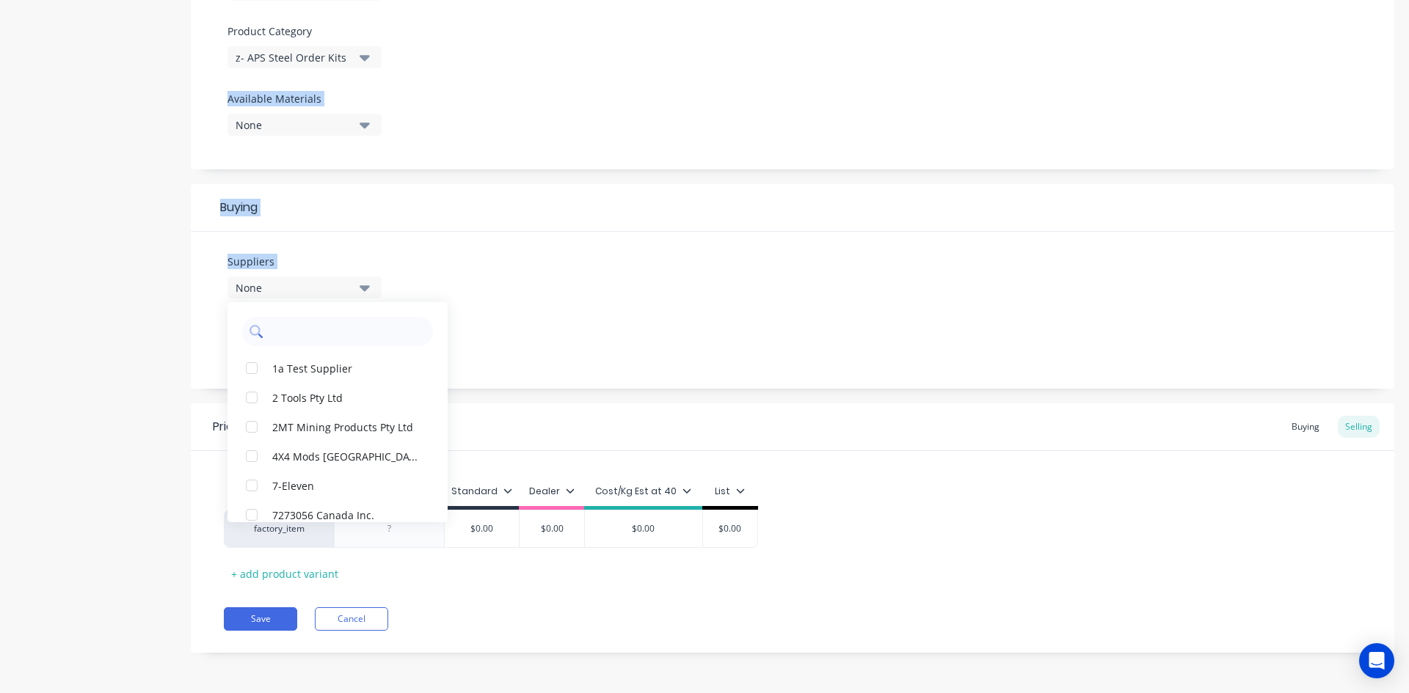
click at [313, 343] on input "text" at bounding box center [348, 331] width 156 height 29
click at [315, 332] on input "text" at bounding box center [348, 331] width 156 height 29
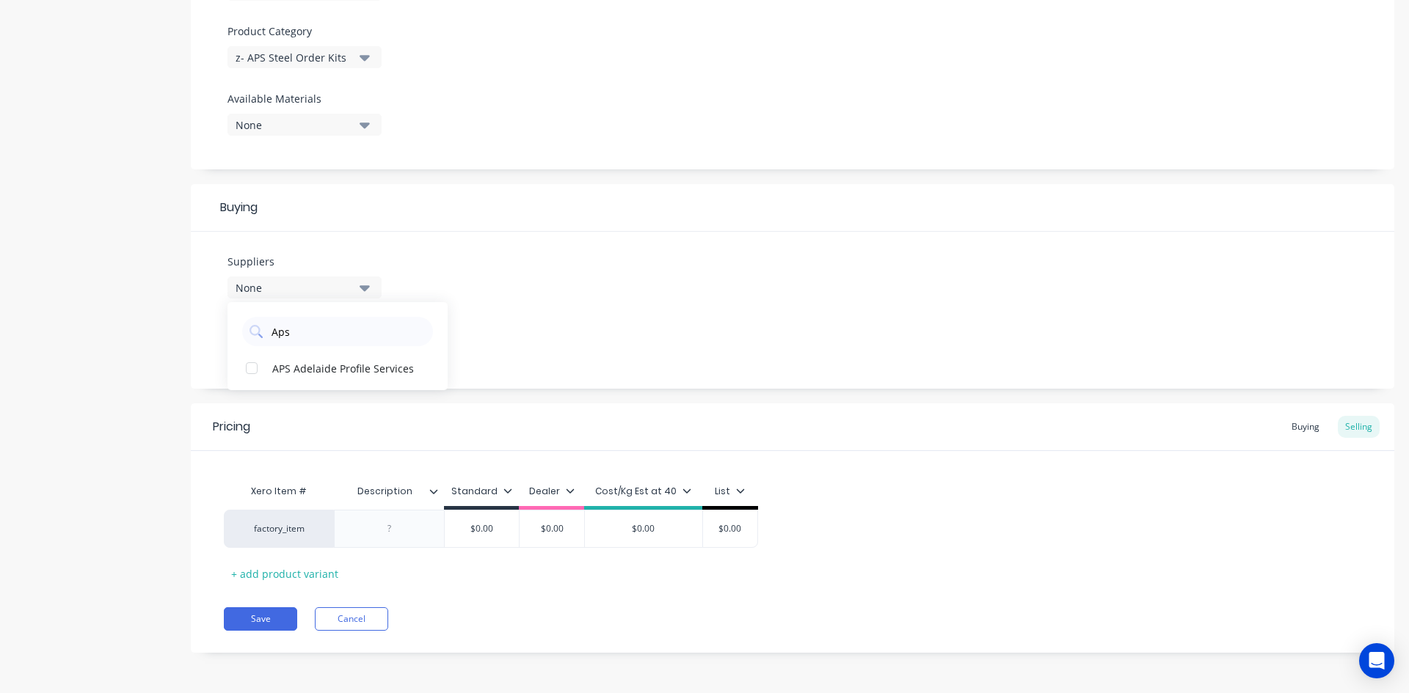
type input "Aps"
click at [169, 362] on div "Product details Add image 25t 600 GP Bucket Retub Settings Product Options I bu…" at bounding box center [704, 116] width 1379 height 1118
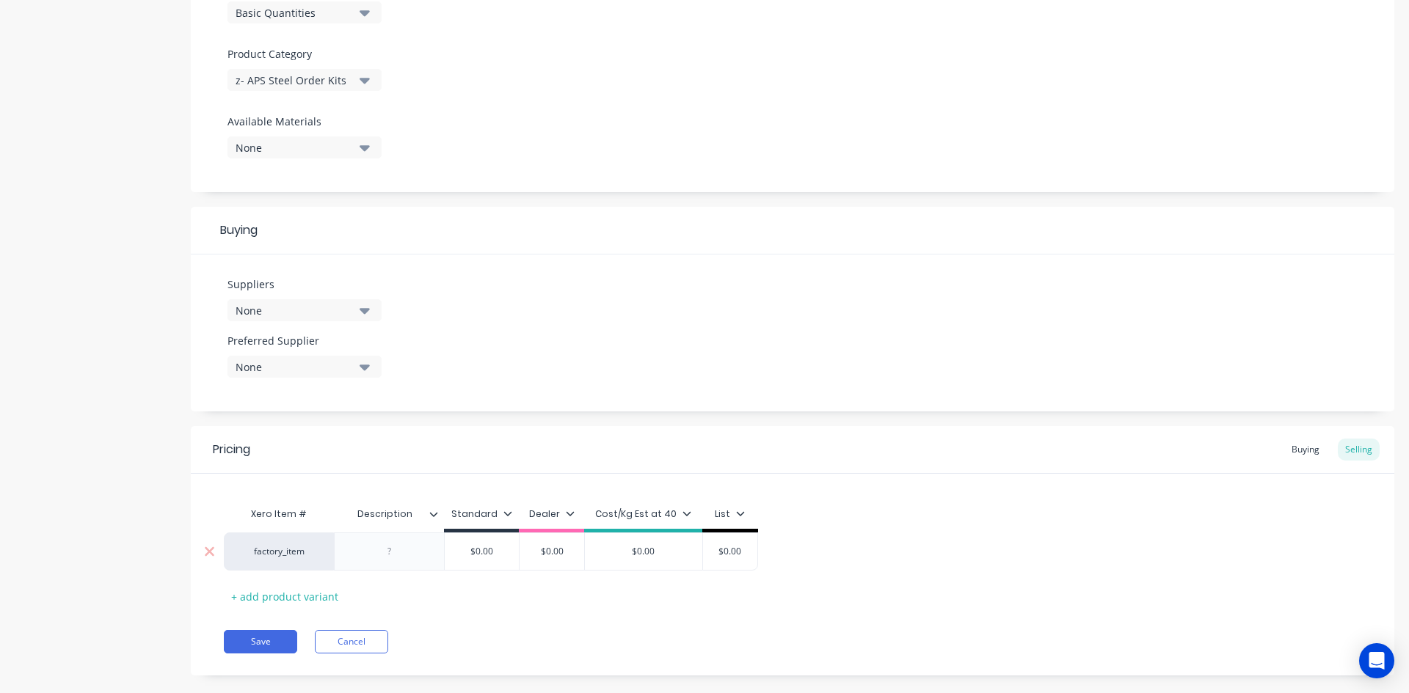
scroll to position [506, 0]
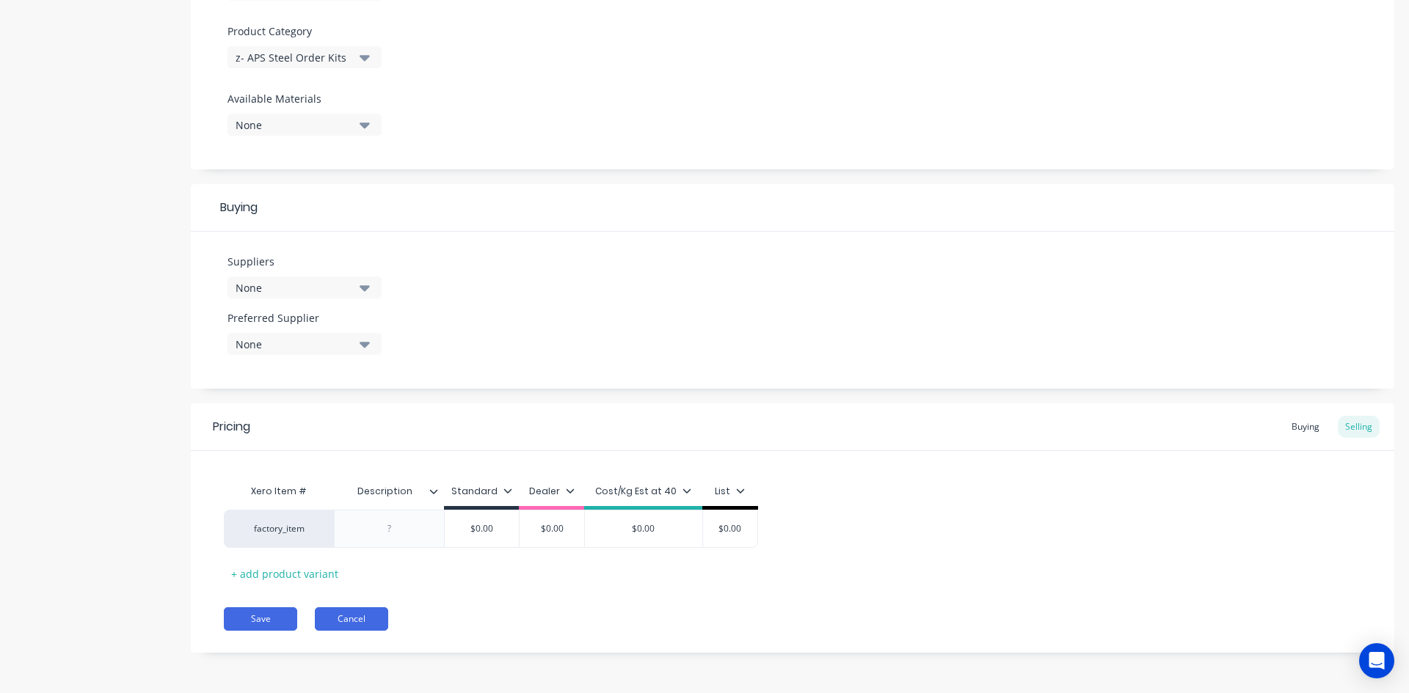
click at [347, 613] on button "Cancel" at bounding box center [351, 619] width 73 height 23
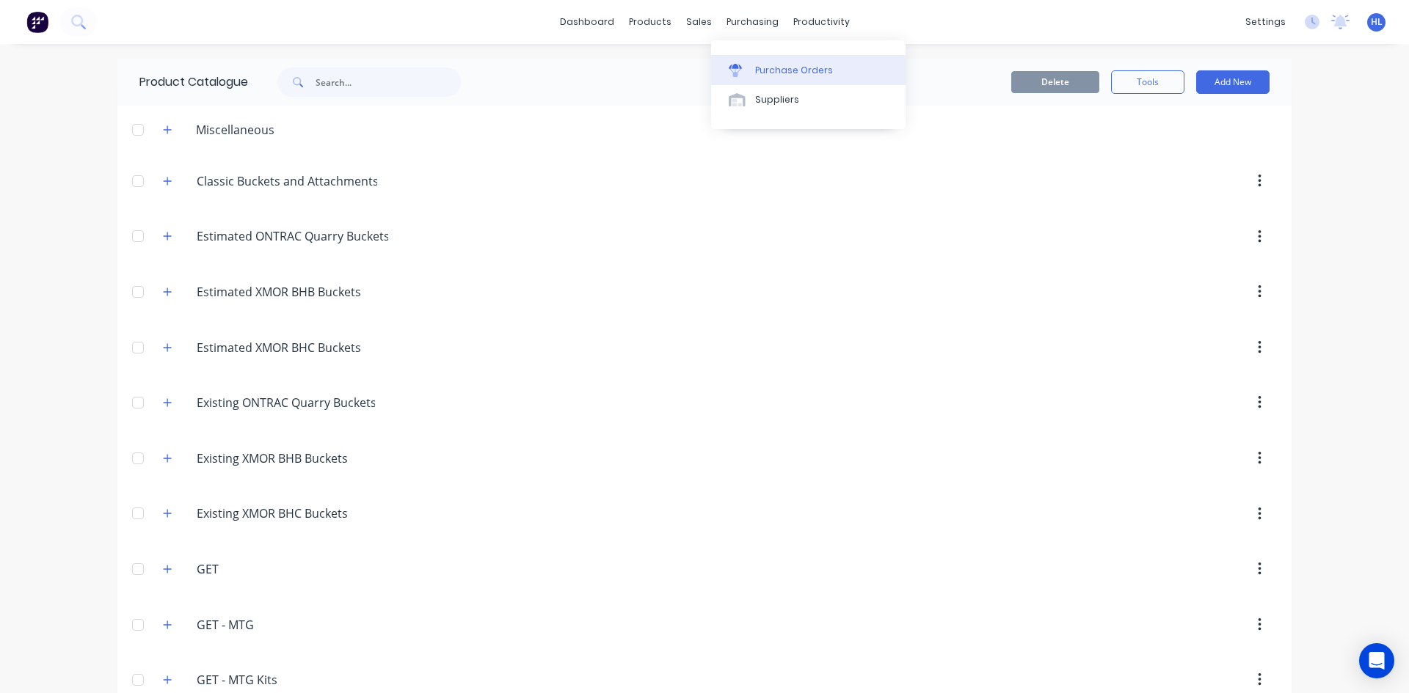
click at [771, 67] on div "Purchase Orders" at bounding box center [794, 70] width 78 height 13
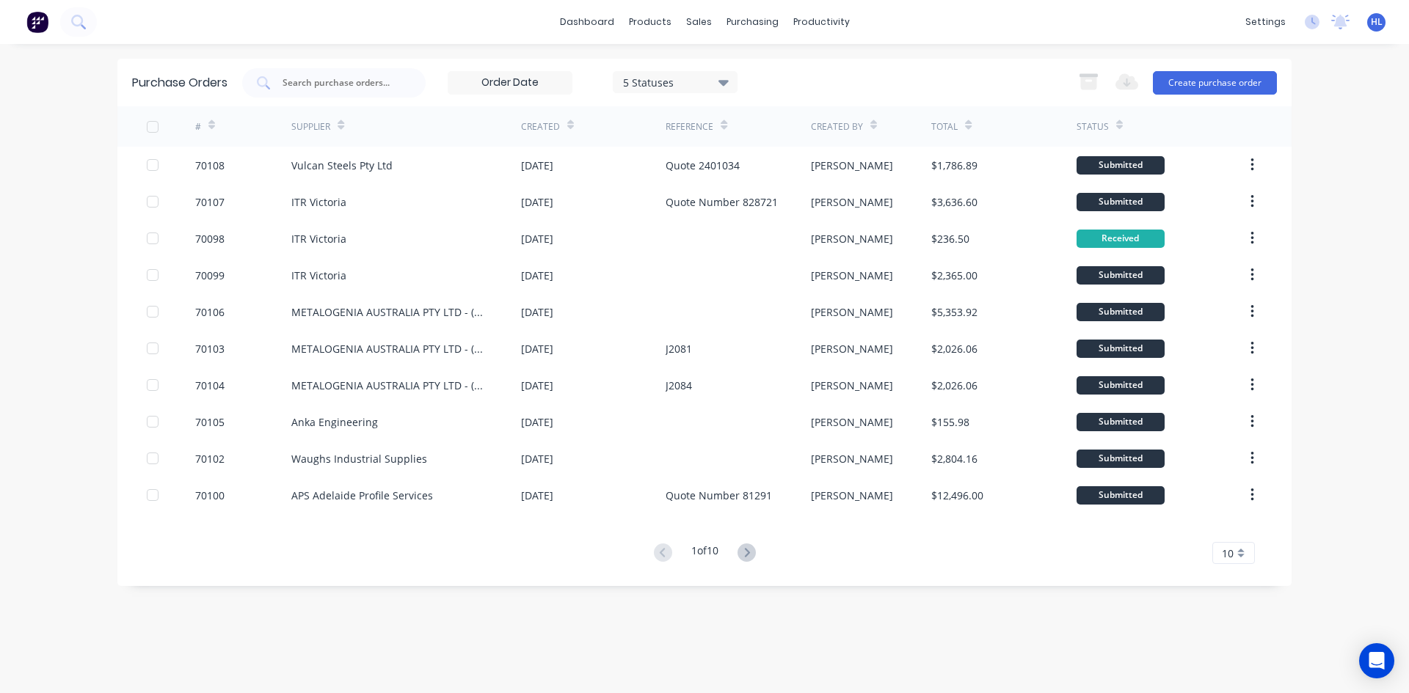
drag, startPoint x: 1261, startPoint y: 90, endPoint x: 1319, endPoint y: 156, distance: 88.4
click at [1331, 164] on div "dashboard products sales purchasing productivity dashboard products Product Cat…" at bounding box center [704, 346] width 1409 height 693
click at [1194, 74] on button "Create purchase order" at bounding box center [1215, 82] width 124 height 23
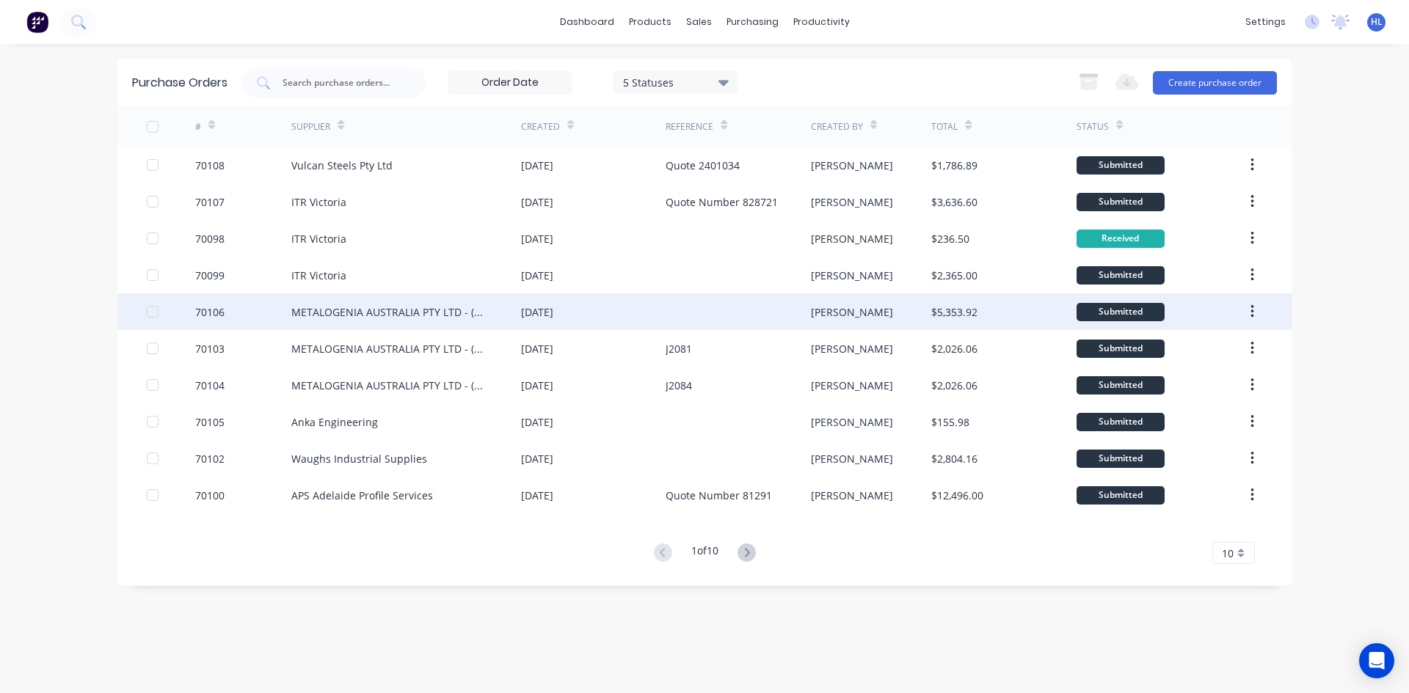
click at [368, 310] on div "METALOGENIA AUSTRALIA PTY LTD - (MTG)" at bounding box center [391, 311] width 200 height 15
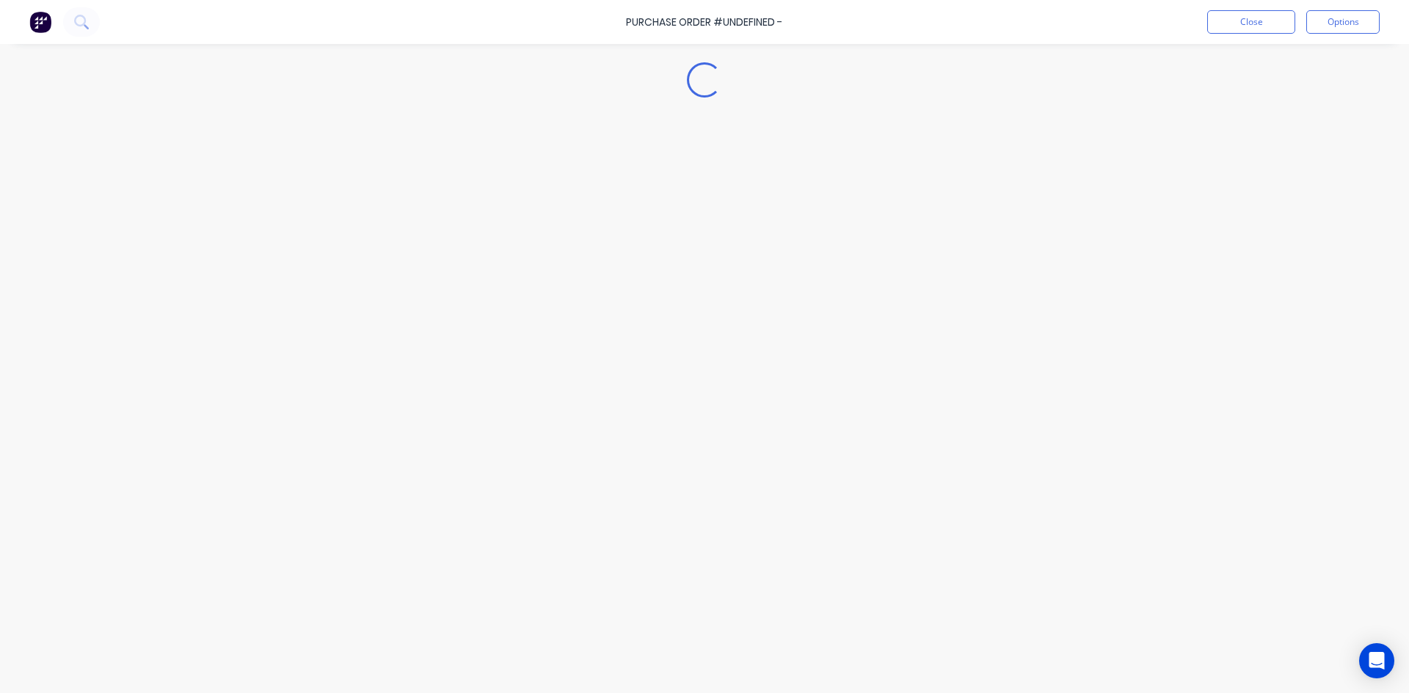
type textarea "x"
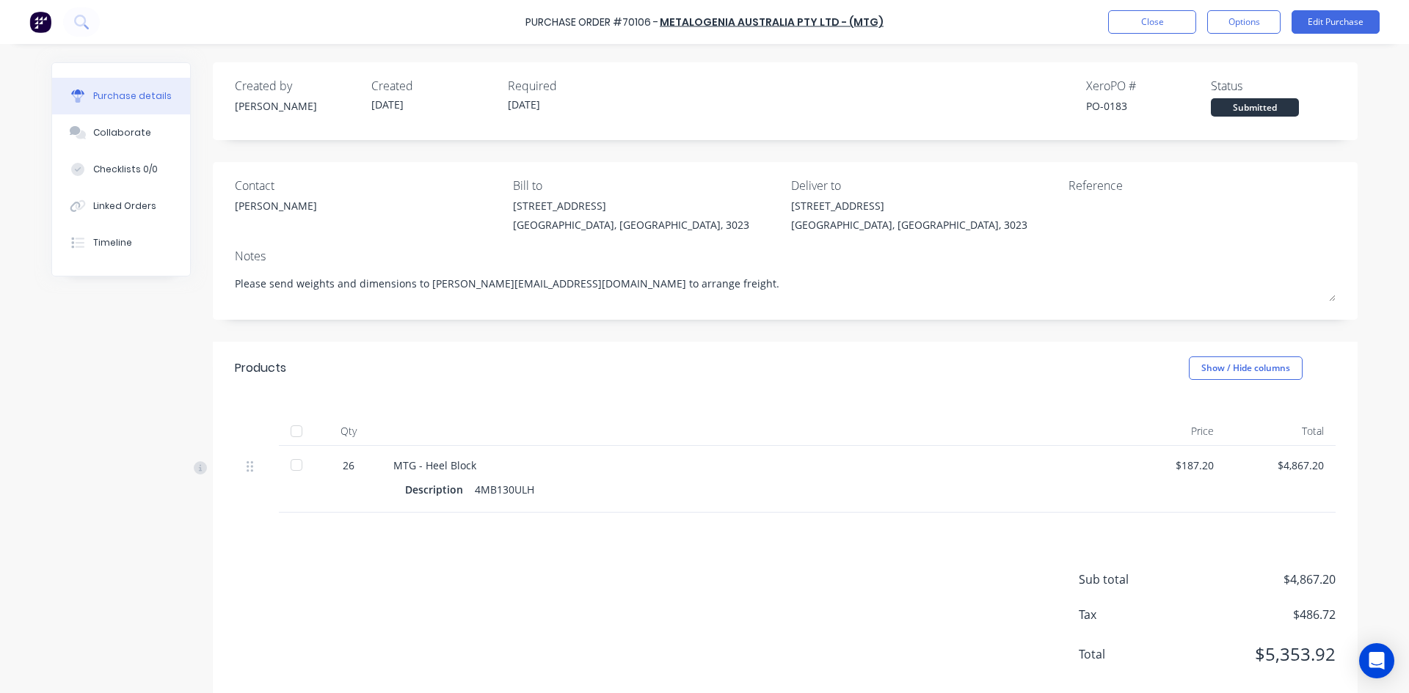
click at [1104, 29] on div "Purchase Order #70106 - METALOGENIA AUSTRALIA PTY LTD - (MTG) Close Options Edi…" at bounding box center [704, 22] width 1409 height 44
click at [1115, 21] on button "Close" at bounding box center [1152, 21] width 88 height 23
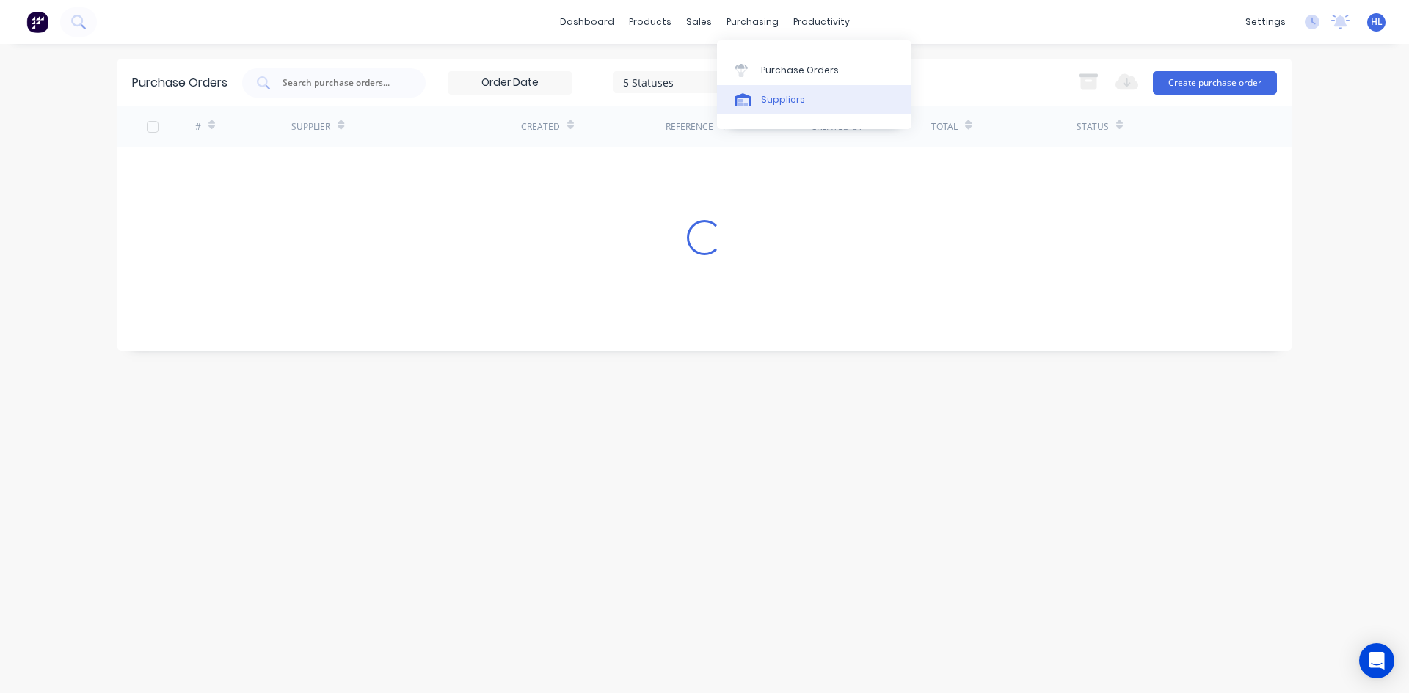
drag, startPoint x: 778, startPoint y: 123, endPoint x: 784, endPoint y: 102, distance: 21.4
click at [778, 123] on div "Purchase Orders Suppliers" at bounding box center [814, 84] width 194 height 89
click at [784, 102] on div "Suppliers" at bounding box center [783, 99] width 44 height 13
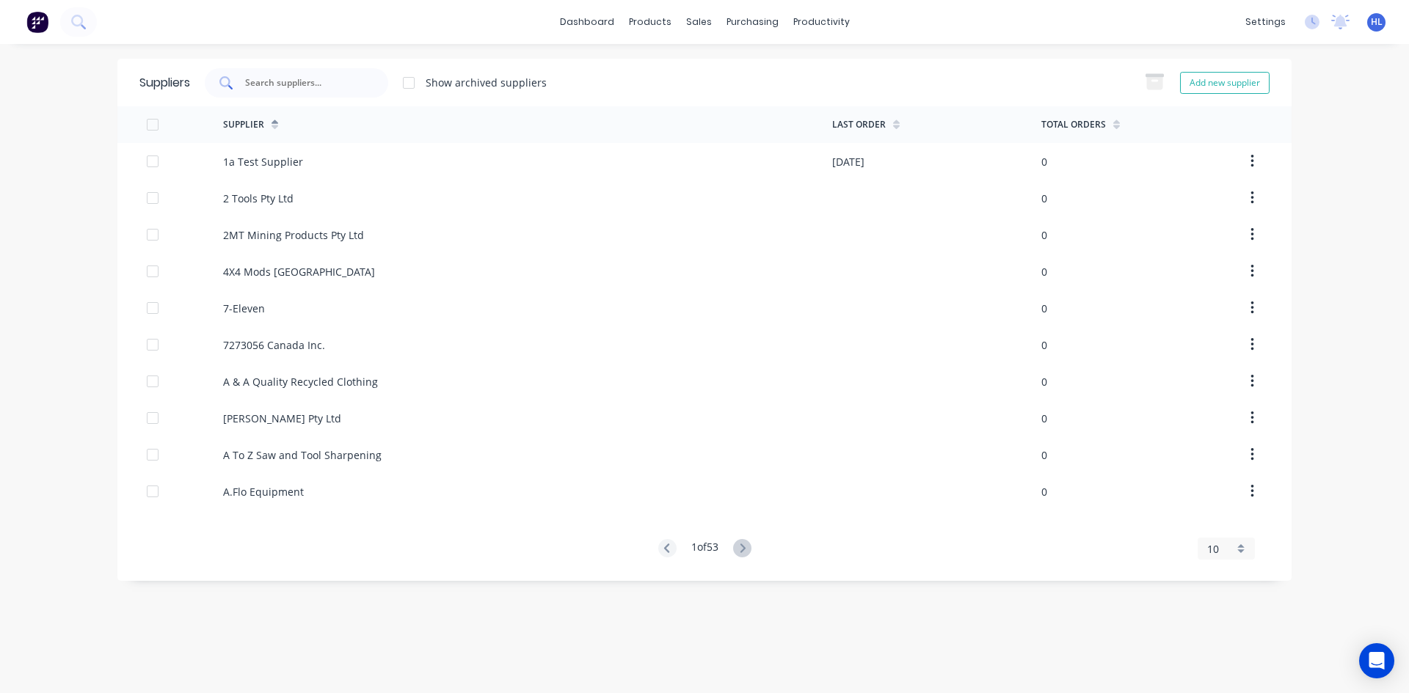
click at [329, 89] on input "text" at bounding box center [305, 83] width 122 height 15
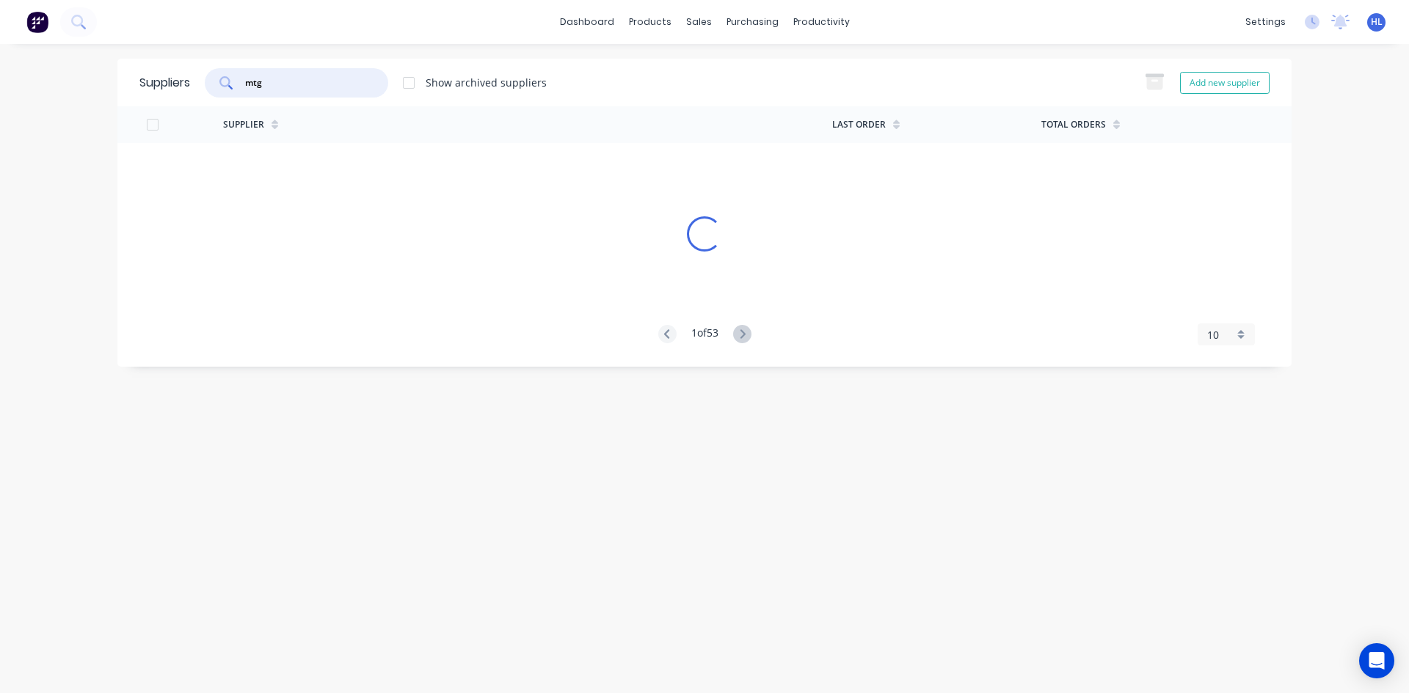
type input "mtg"
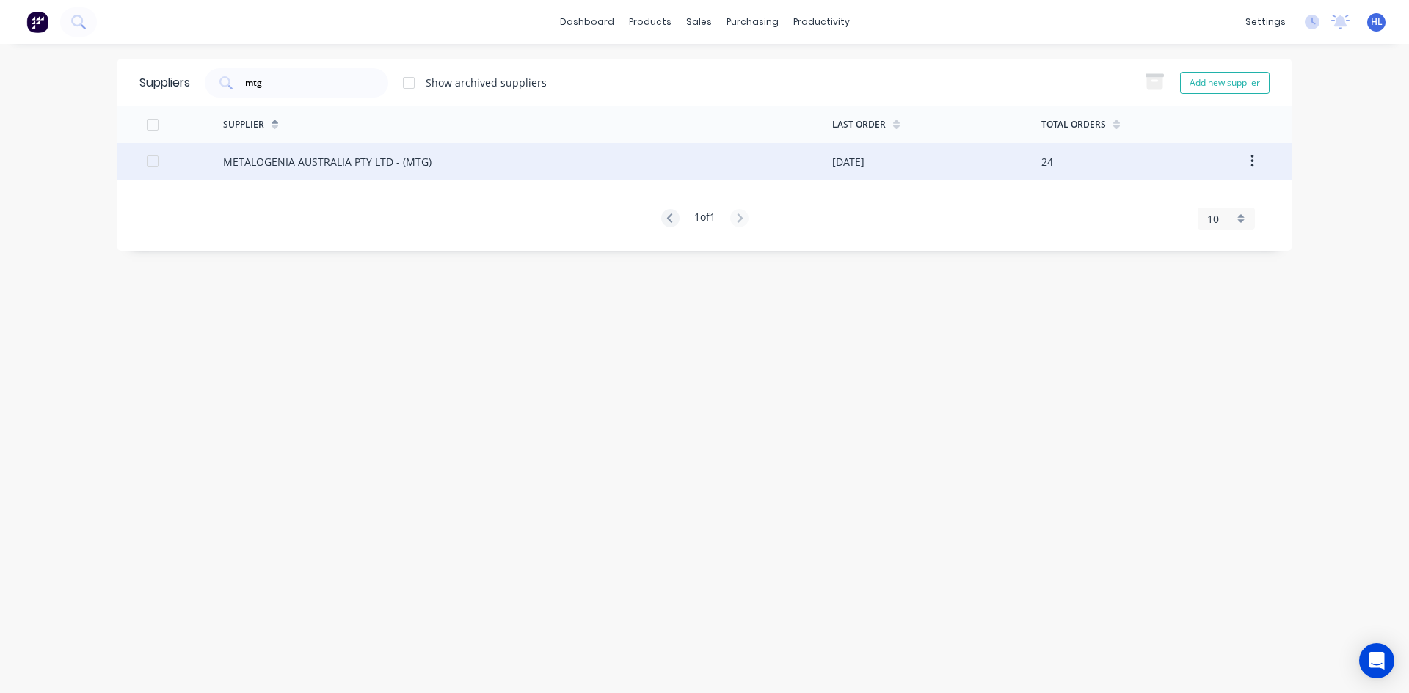
click at [367, 168] on div "METALOGENIA AUSTRALIA PTY LTD - (MTG)" at bounding box center [327, 161] width 208 height 15
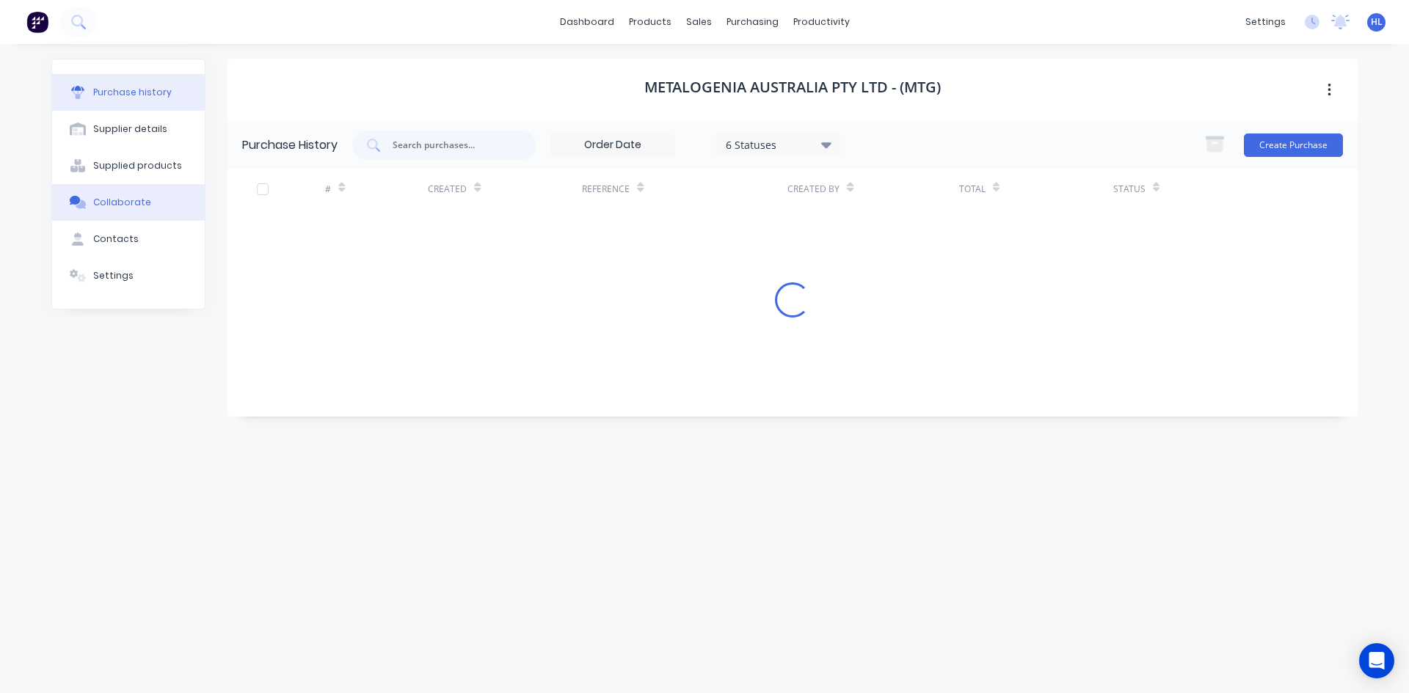
click at [147, 211] on button "Collaborate" at bounding box center [128, 202] width 153 height 37
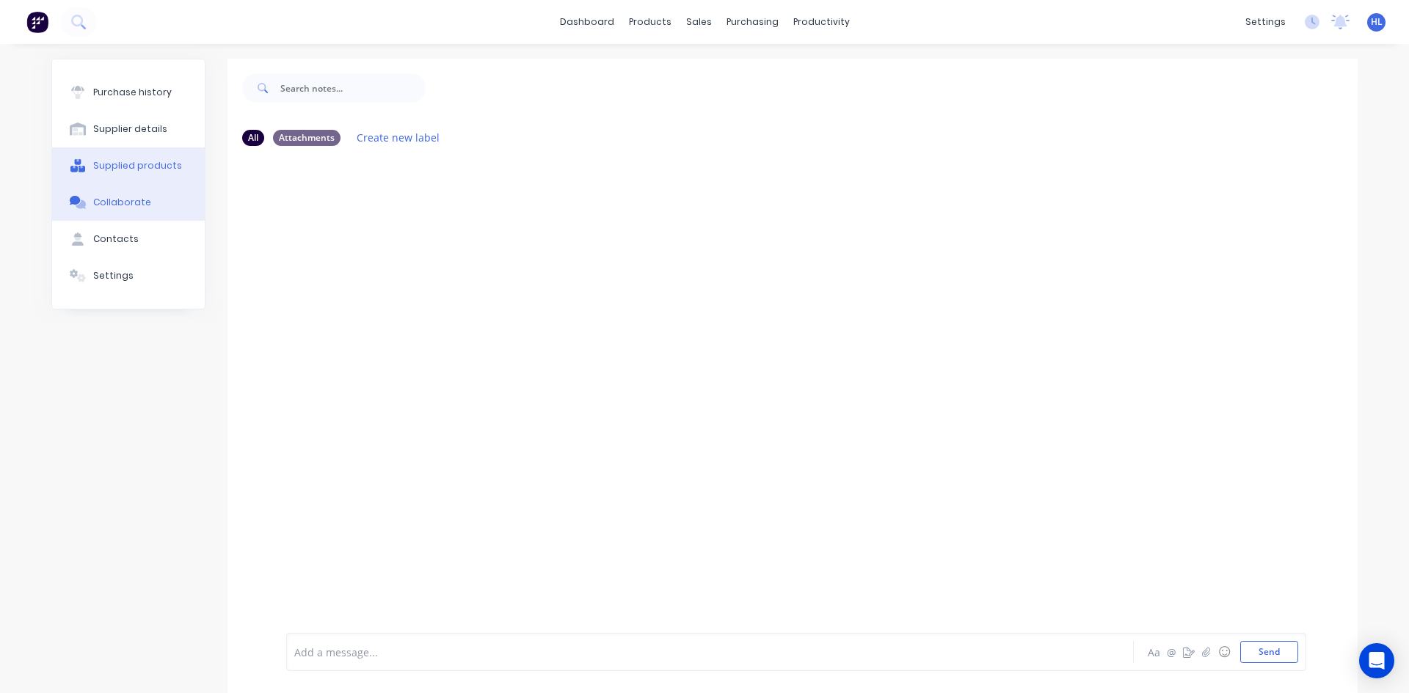
click at [156, 172] on button "Supplied products" at bounding box center [128, 165] width 153 height 37
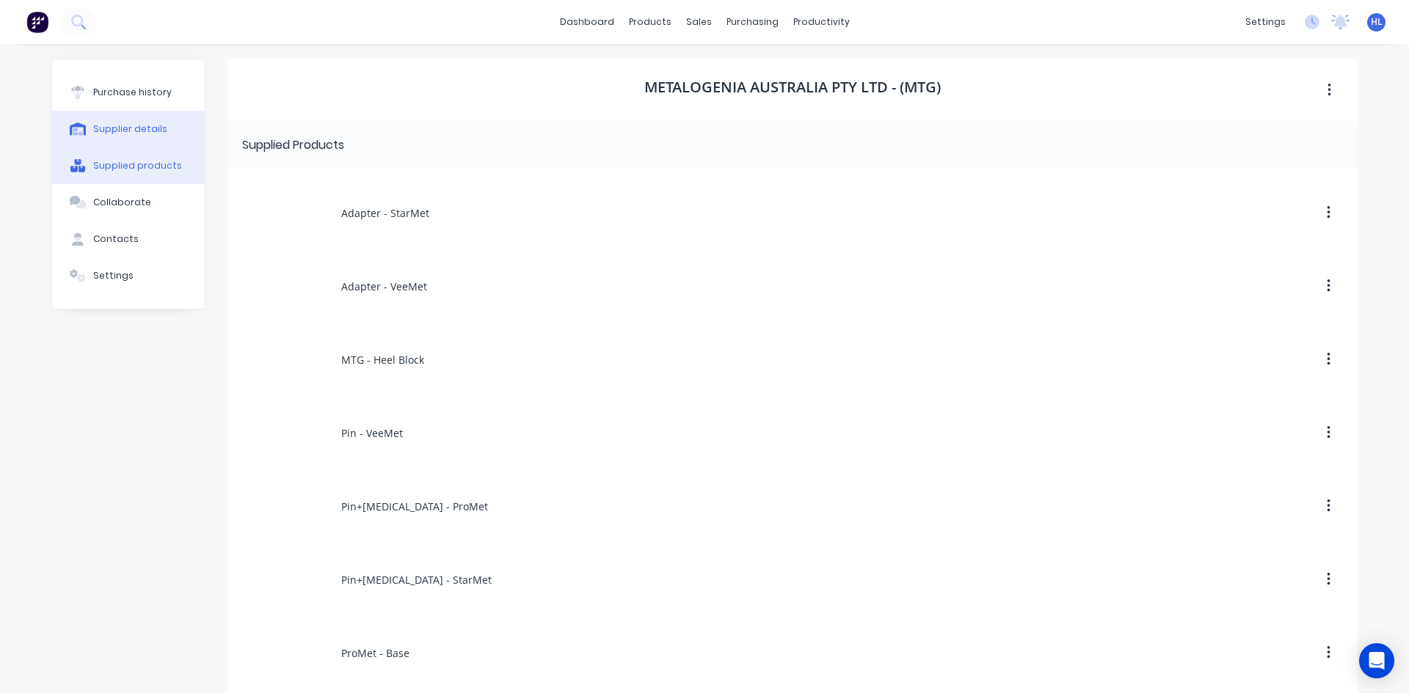
click at [148, 121] on button "Supplier details" at bounding box center [128, 129] width 153 height 37
select select "AU"
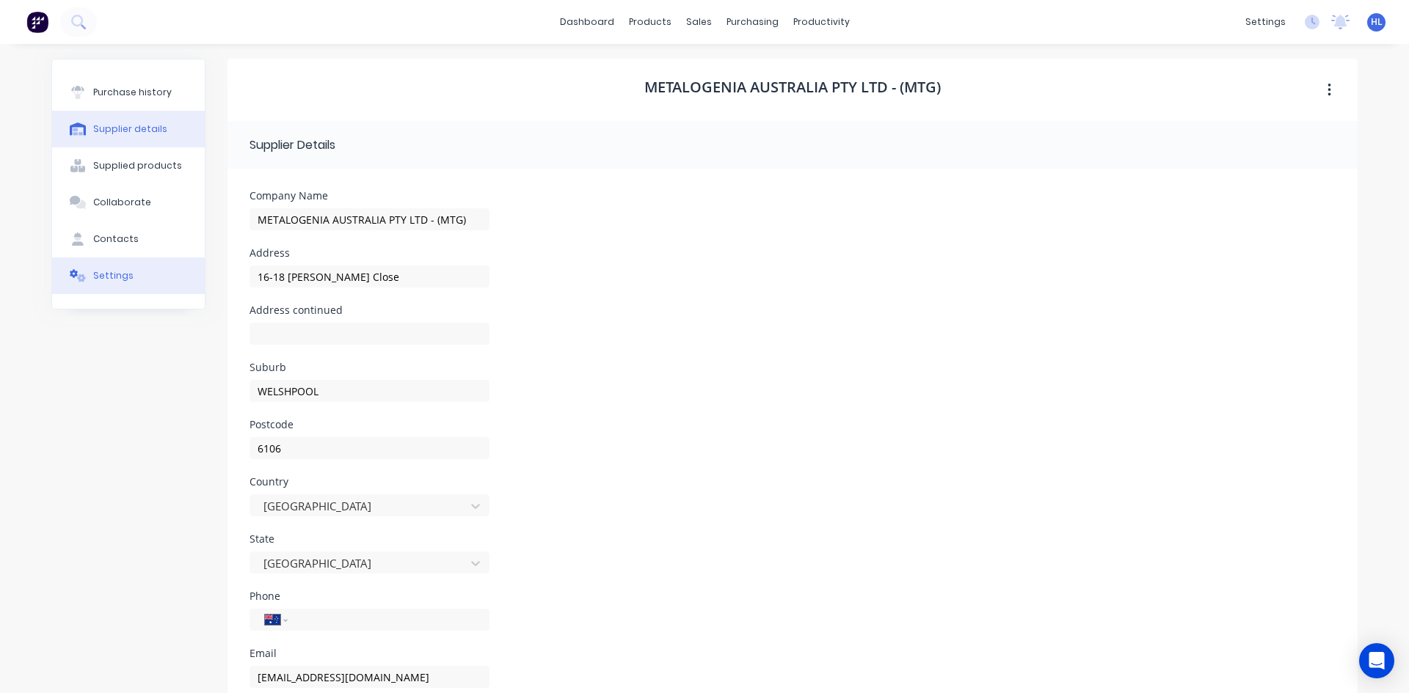
click at [93, 270] on div "Settings" at bounding box center [113, 275] width 40 height 13
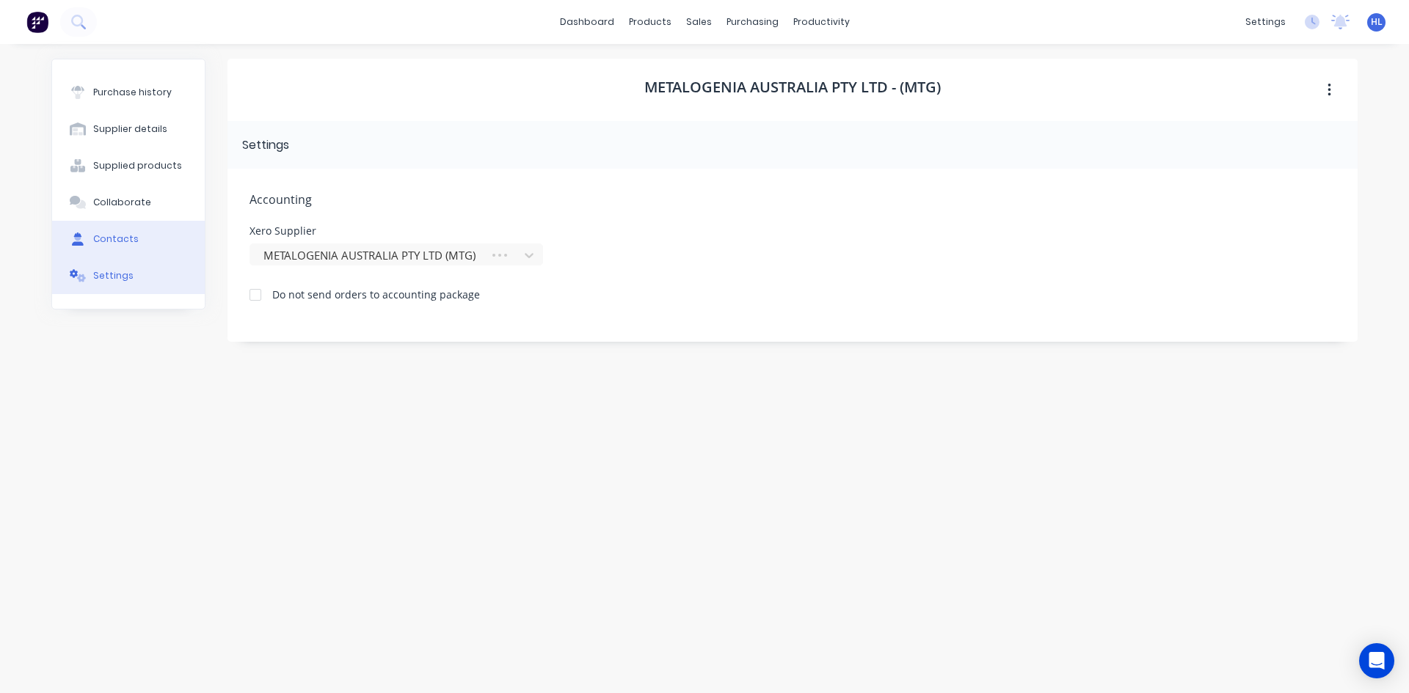
click at [115, 239] on div "Contacts" at bounding box center [115, 239] width 45 height 13
select select "AU"
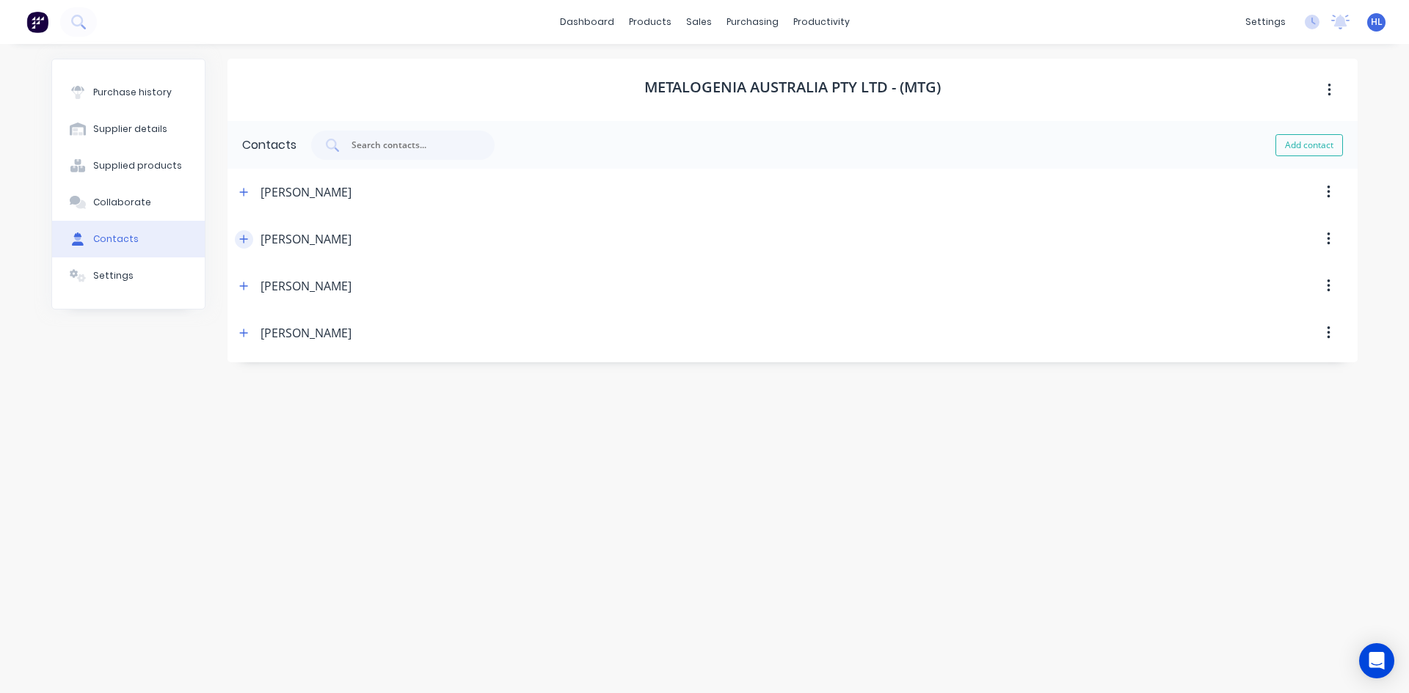
click at [238, 236] on button "button" at bounding box center [244, 239] width 18 height 18
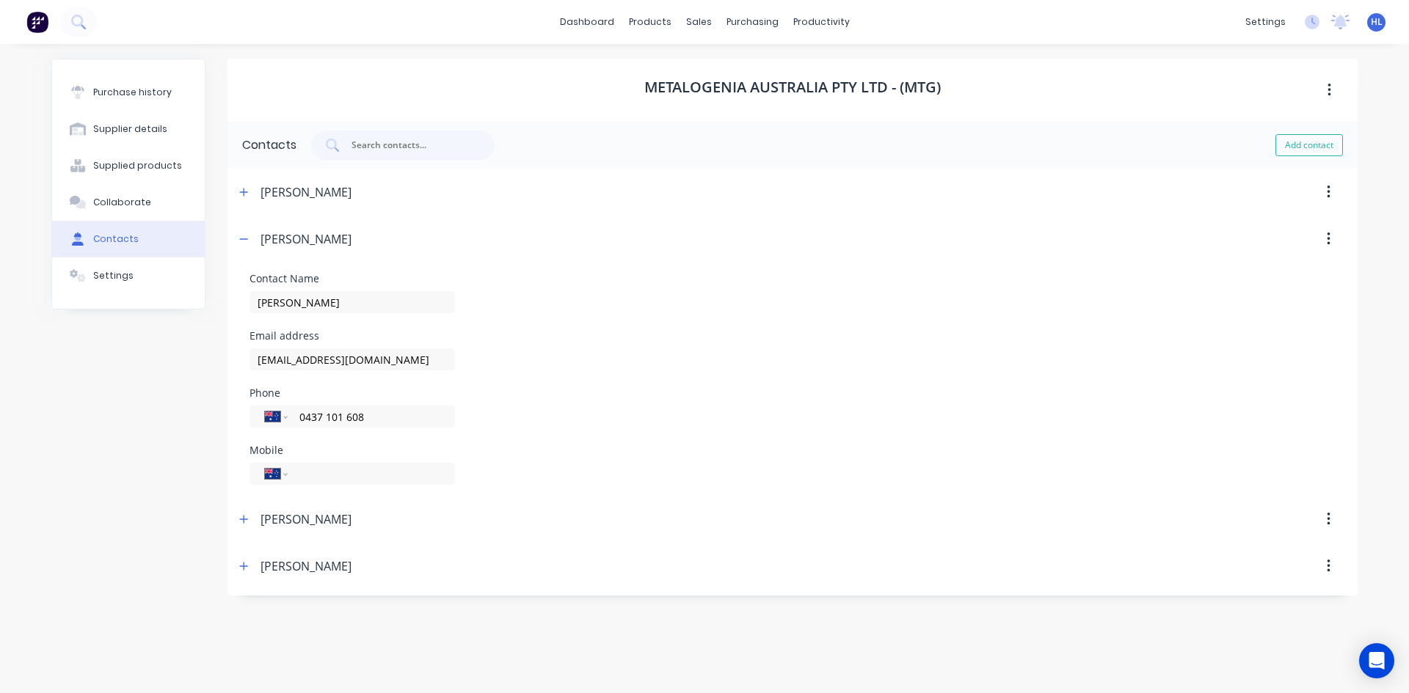
click at [245, 179] on div "Amanda Harvey" at bounding box center [293, 192] width 117 height 47
drag, startPoint x: 255, startPoint y: 224, endPoint x: 252, endPoint y: 209, distance: 14.8
click at [251, 221] on div "Erik Haasnoot" at bounding box center [293, 239] width 117 height 47
click at [247, 199] on button "button" at bounding box center [244, 192] width 18 height 18
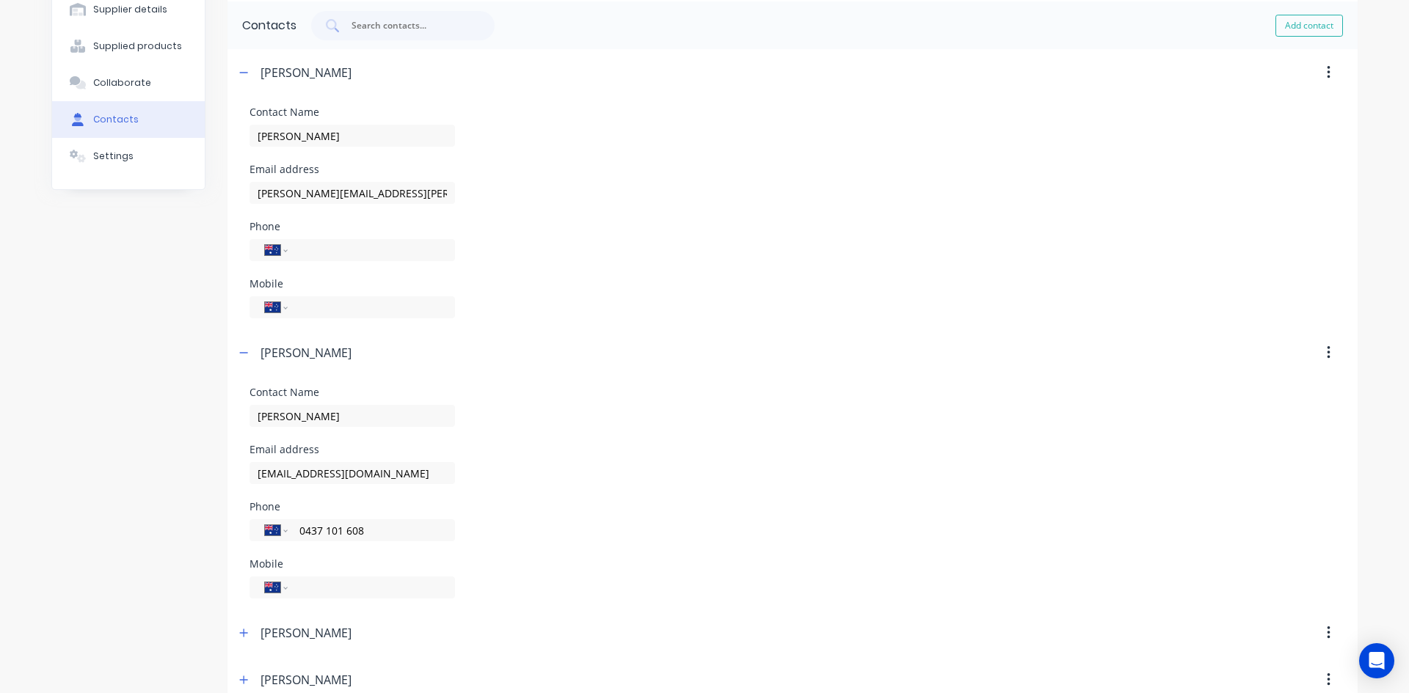
scroll to position [150, 0]
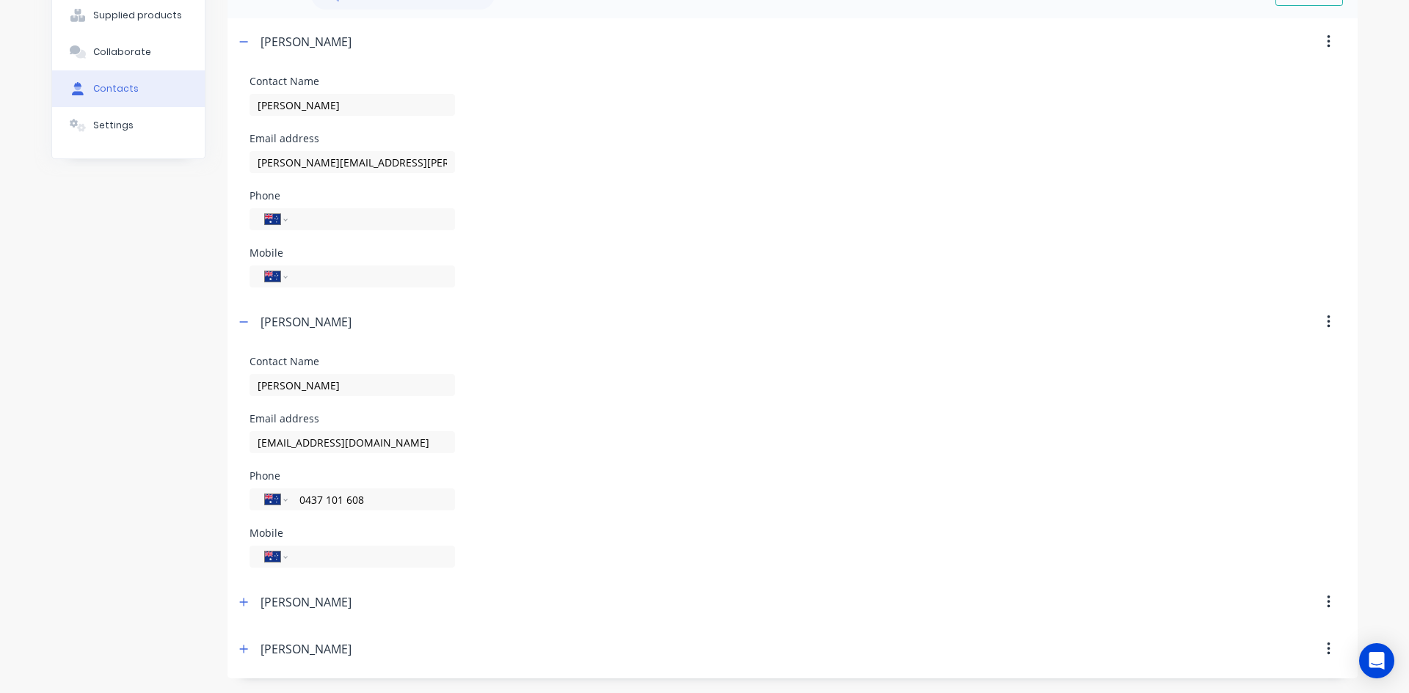
click at [307, 427] on div "Email address mtgaustraliacustomerservice@mtg.es" at bounding box center [351, 434] width 205 height 40
click at [308, 437] on input "mtgaustraliacustomerservice@mtg.es" at bounding box center [351, 442] width 205 height 22
click at [605, 466] on div "Contact Name Erik Haasnoot Email address mtgaustraliacustomerservice@mtg.es Pho…" at bounding box center [792, 462] width 1086 height 211
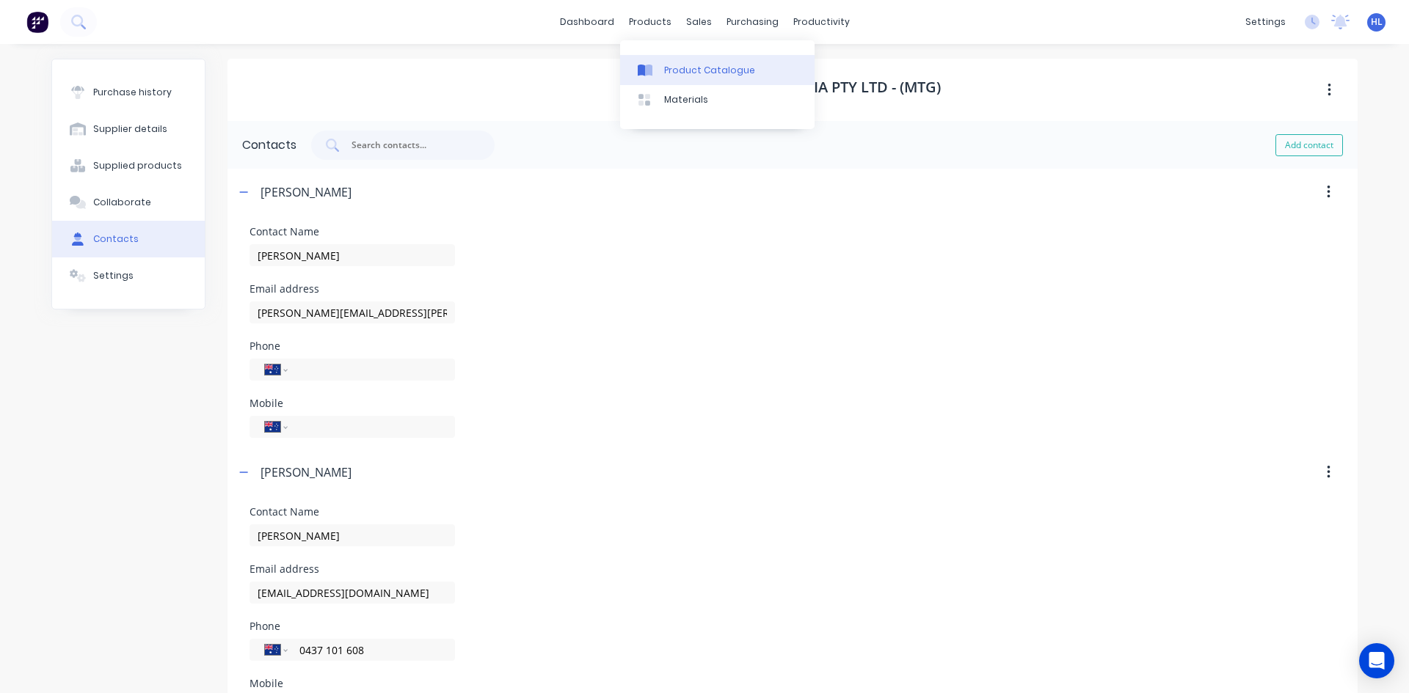
click at [685, 76] on div "Product Catalogue" at bounding box center [709, 70] width 91 height 13
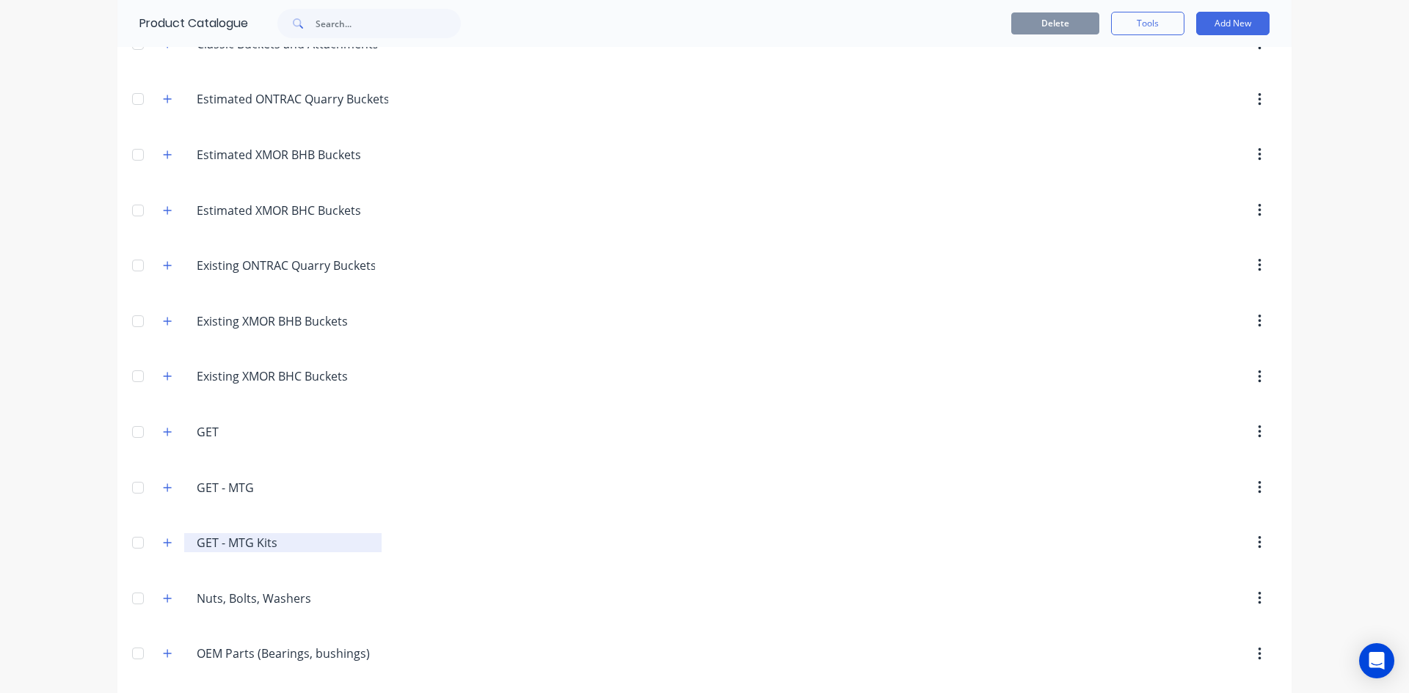
scroll to position [367, 0]
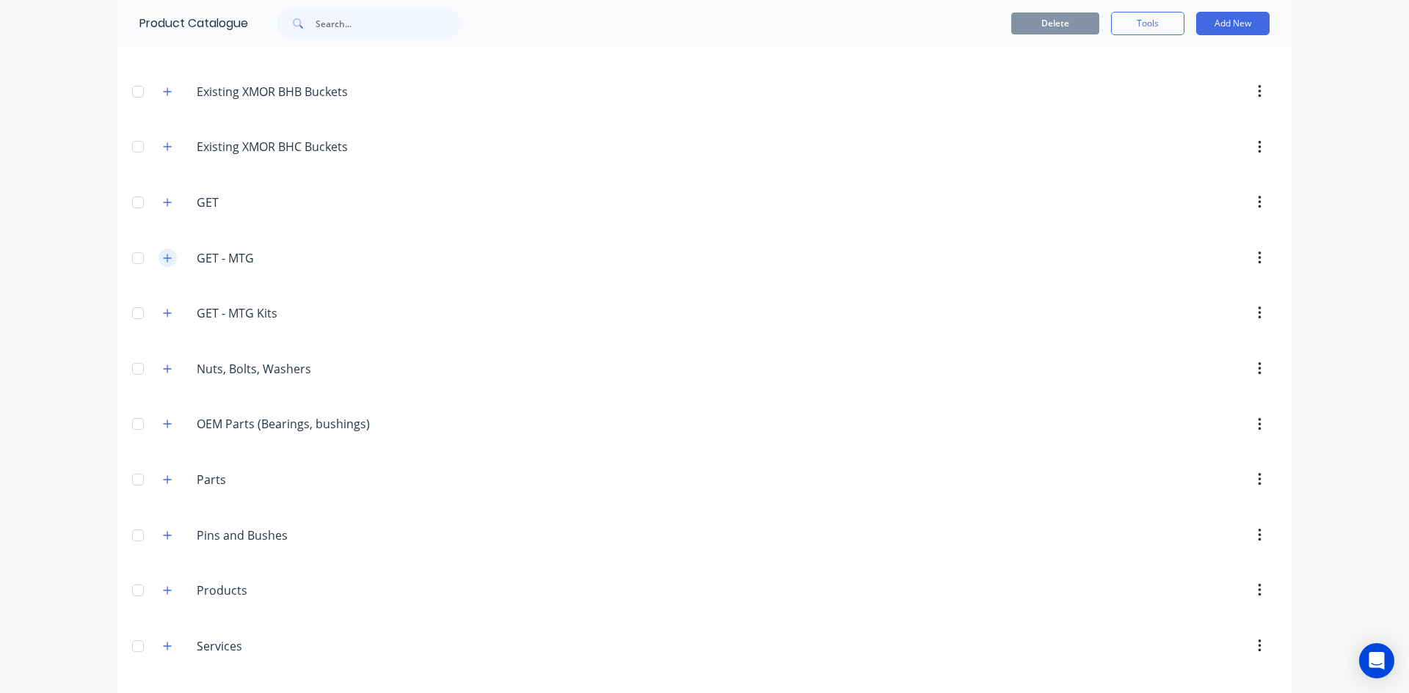
click at [164, 261] on icon "button" at bounding box center [167, 258] width 9 height 10
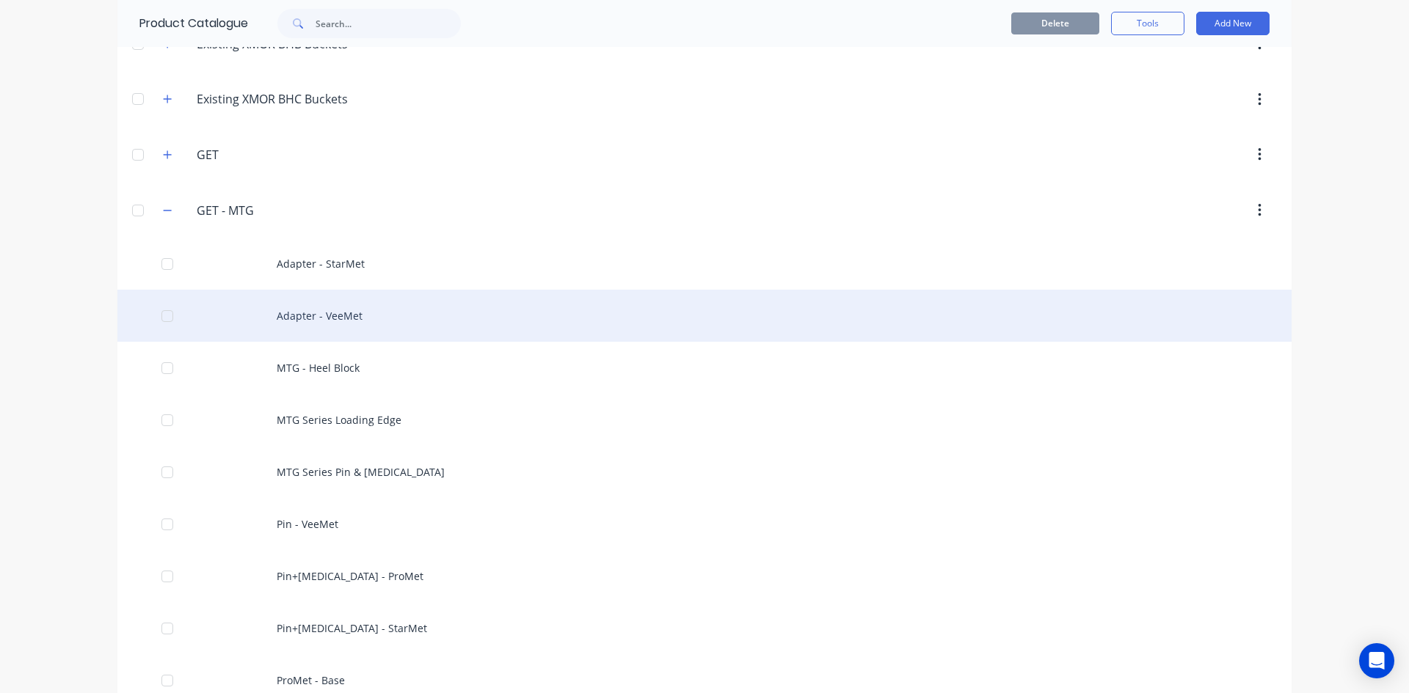
scroll to position [440, 0]
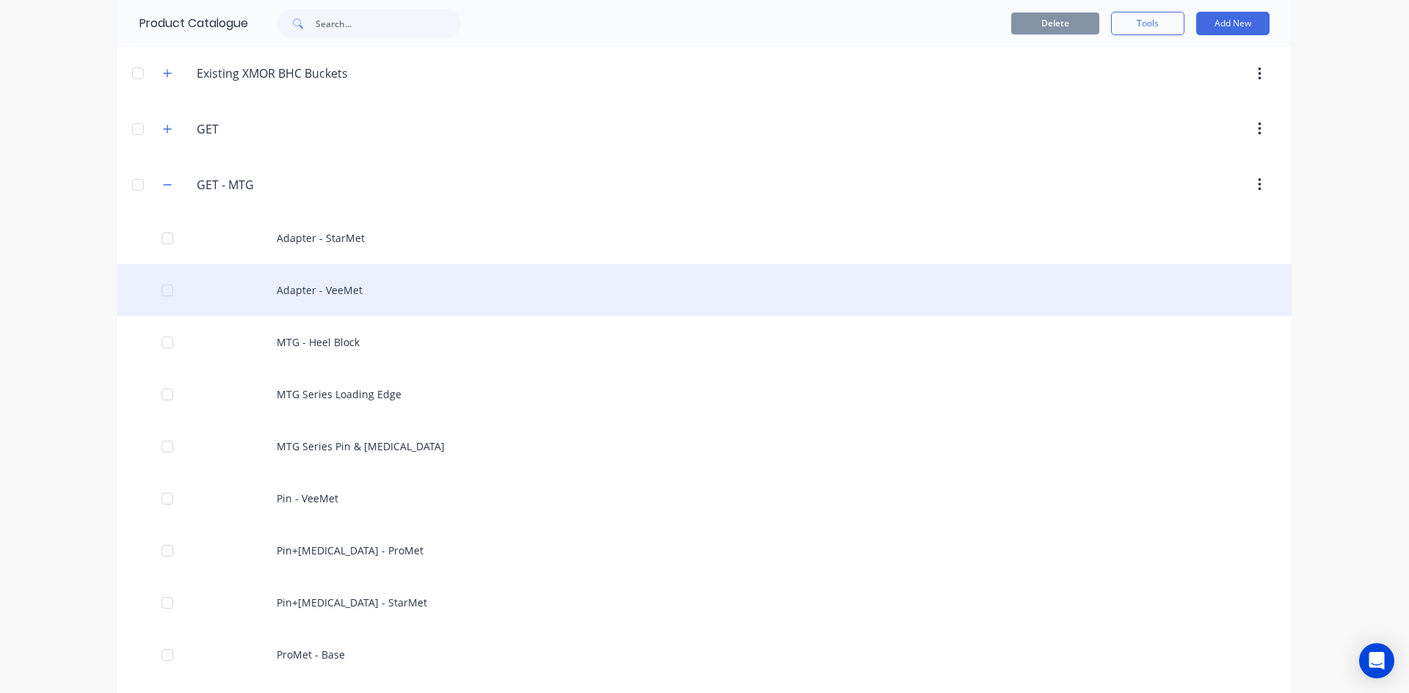
click at [363, 278] on div "Adapter - VeeMet" at bounding box center [704, 290] width 1174 height 52
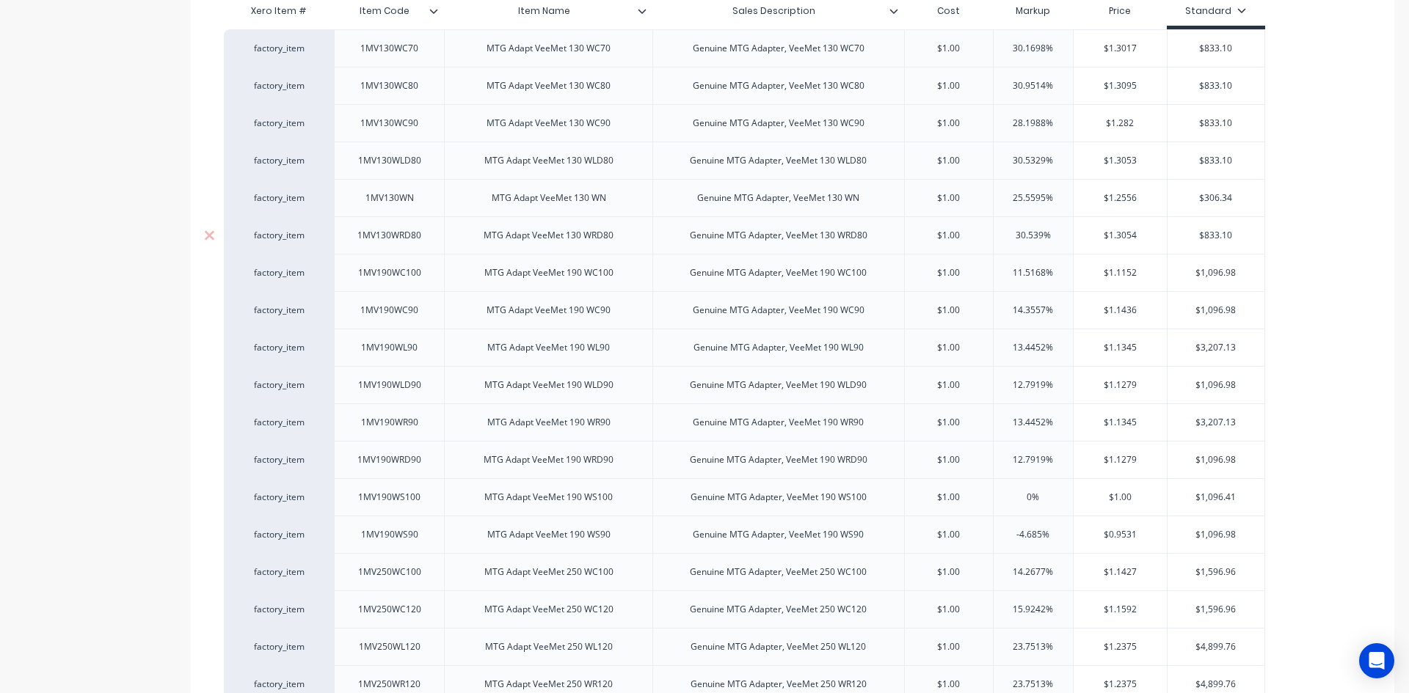
scroll to position [367, 0]
type textarea "x"
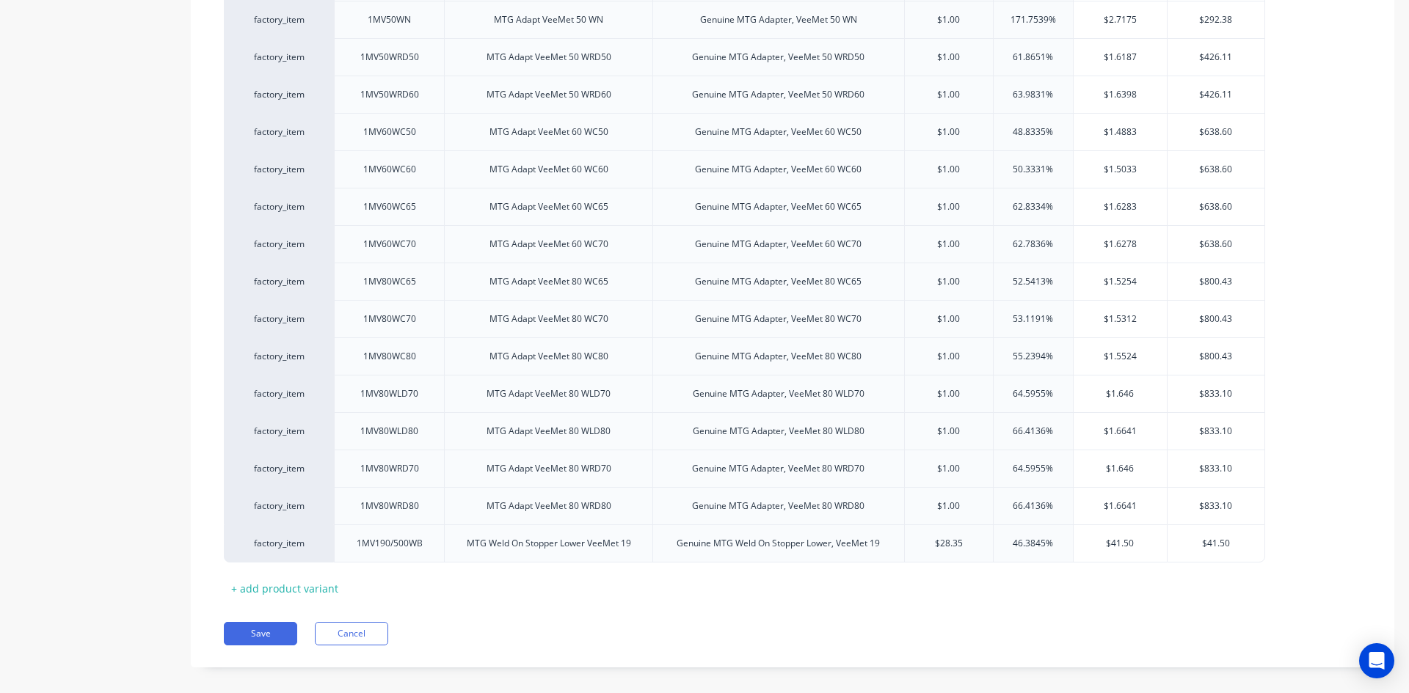
scroll to position [1536, 0]
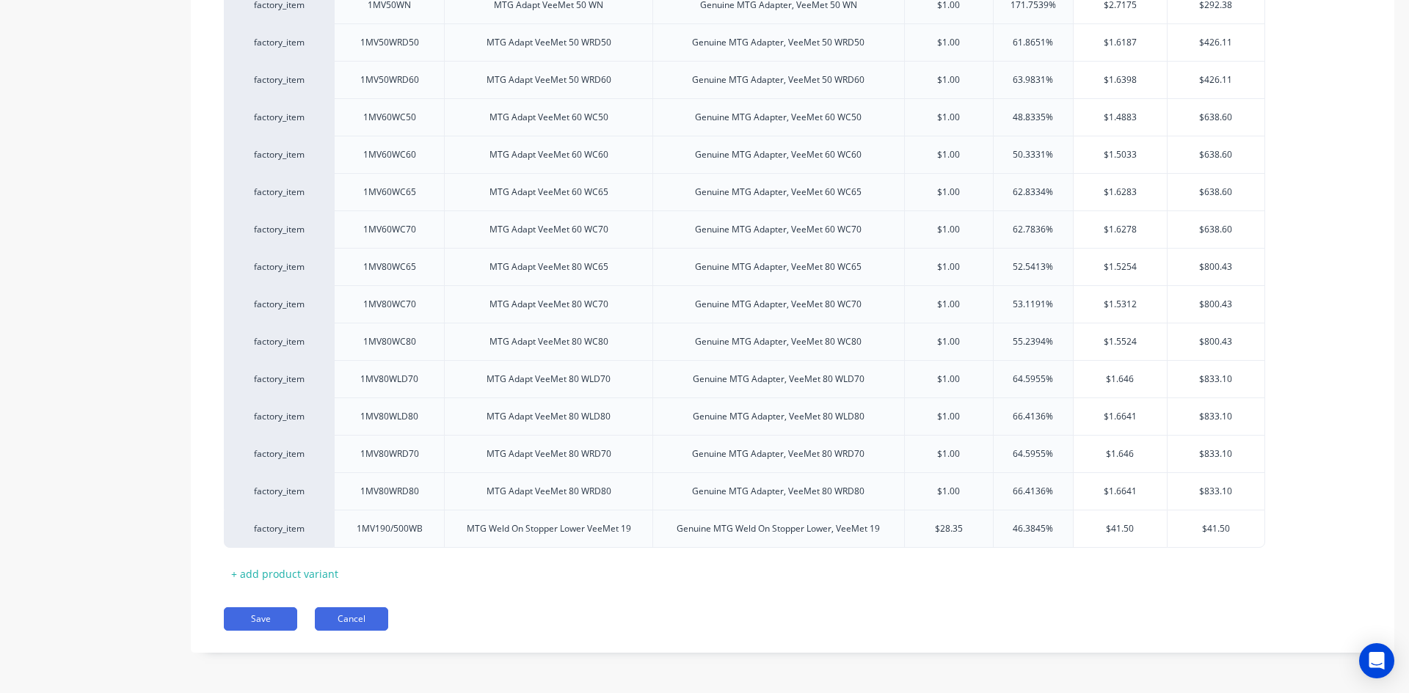
click at [387, 613] on button "Cancel" at bounding box center [351, 619] width 73 height 23
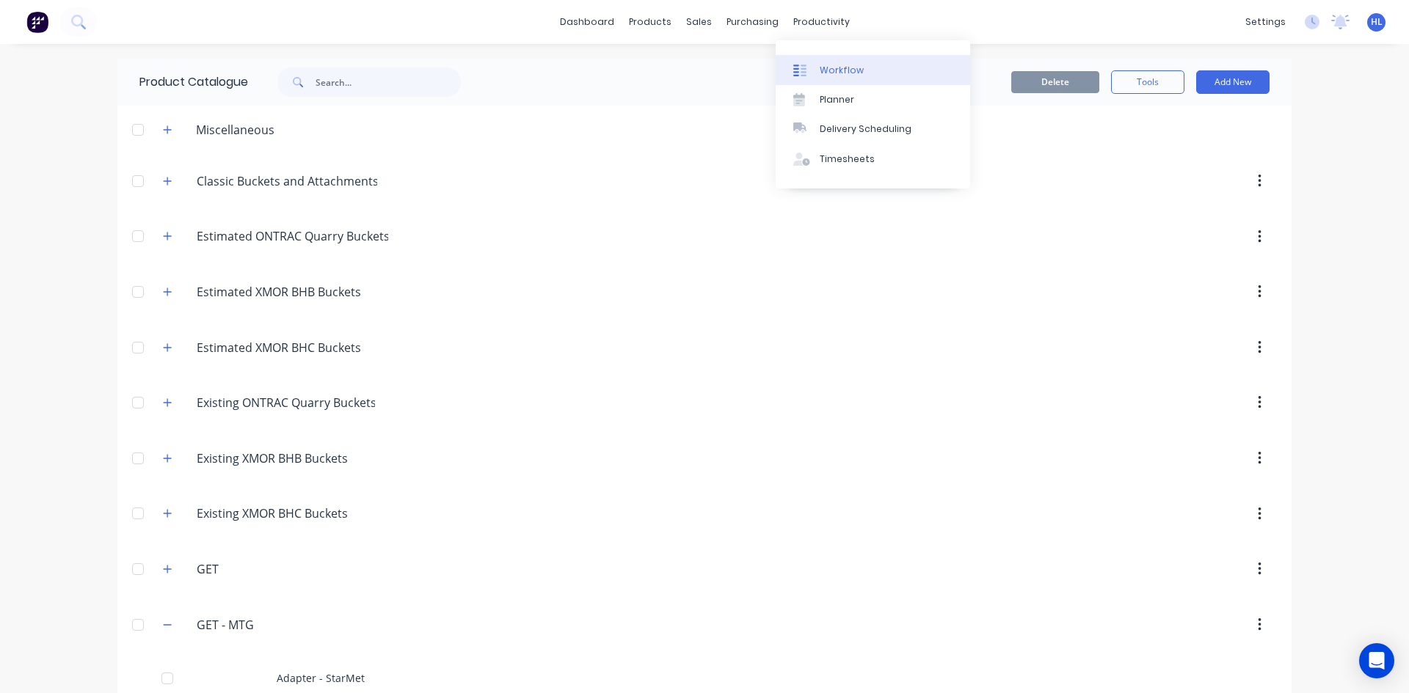
click at [820, 57] on link "Workflow" at bounding box center [873, 69] width 194 height 29
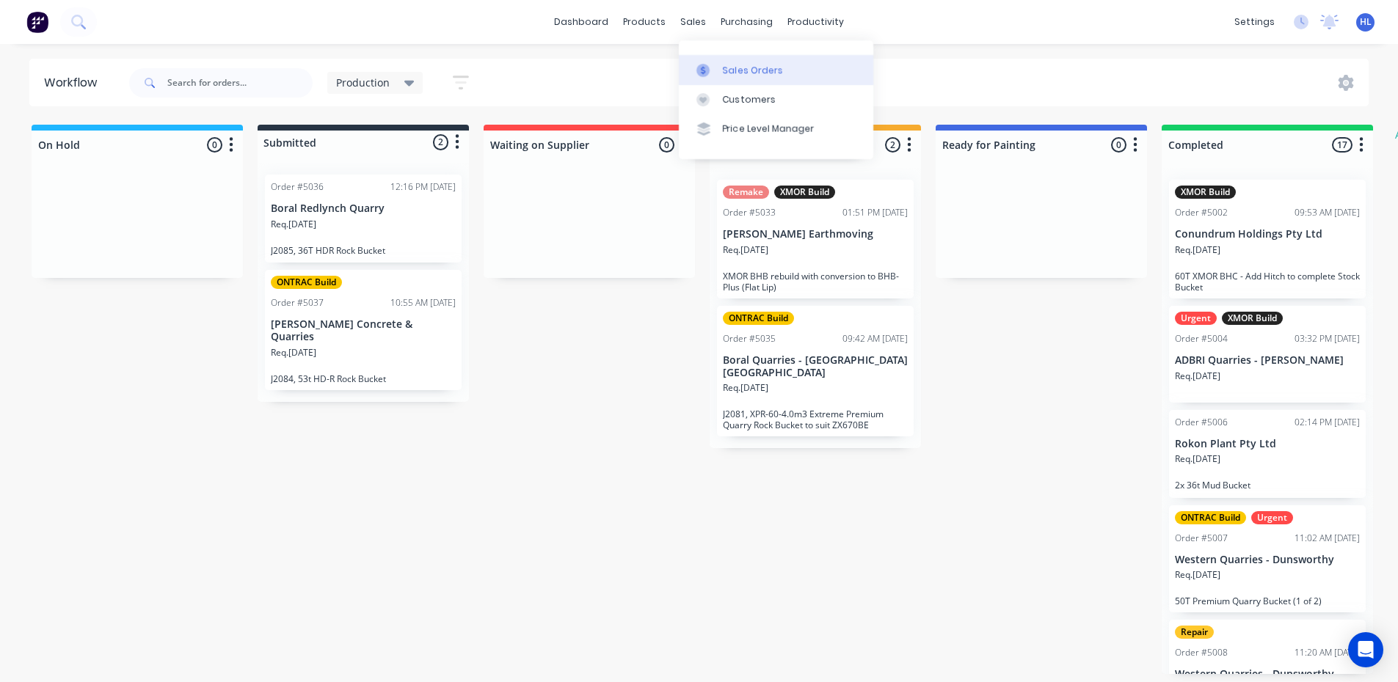
click at [729, 69] on div "Sales Orders" at bounding box center [753, 70] width 60 height 13
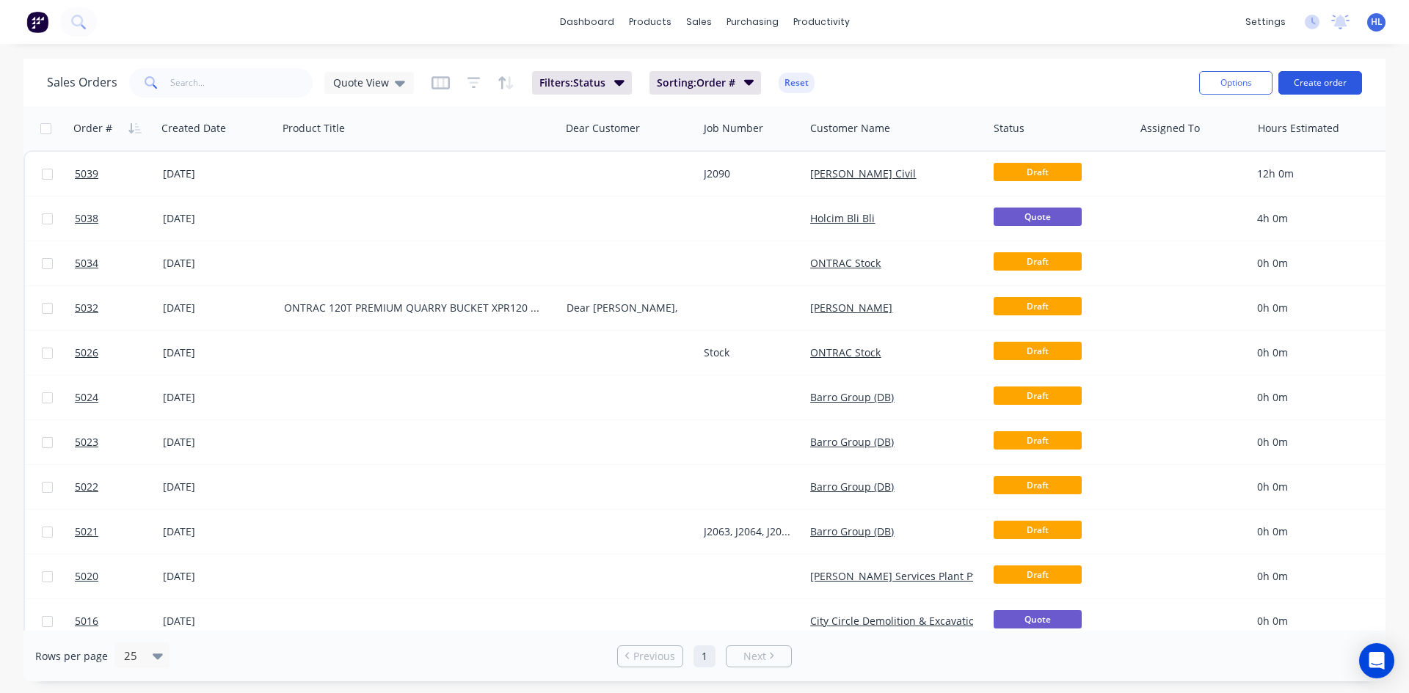
click at [1305, 80] on button "Create order" at bounding box center [1320, 82] width 84 height 23
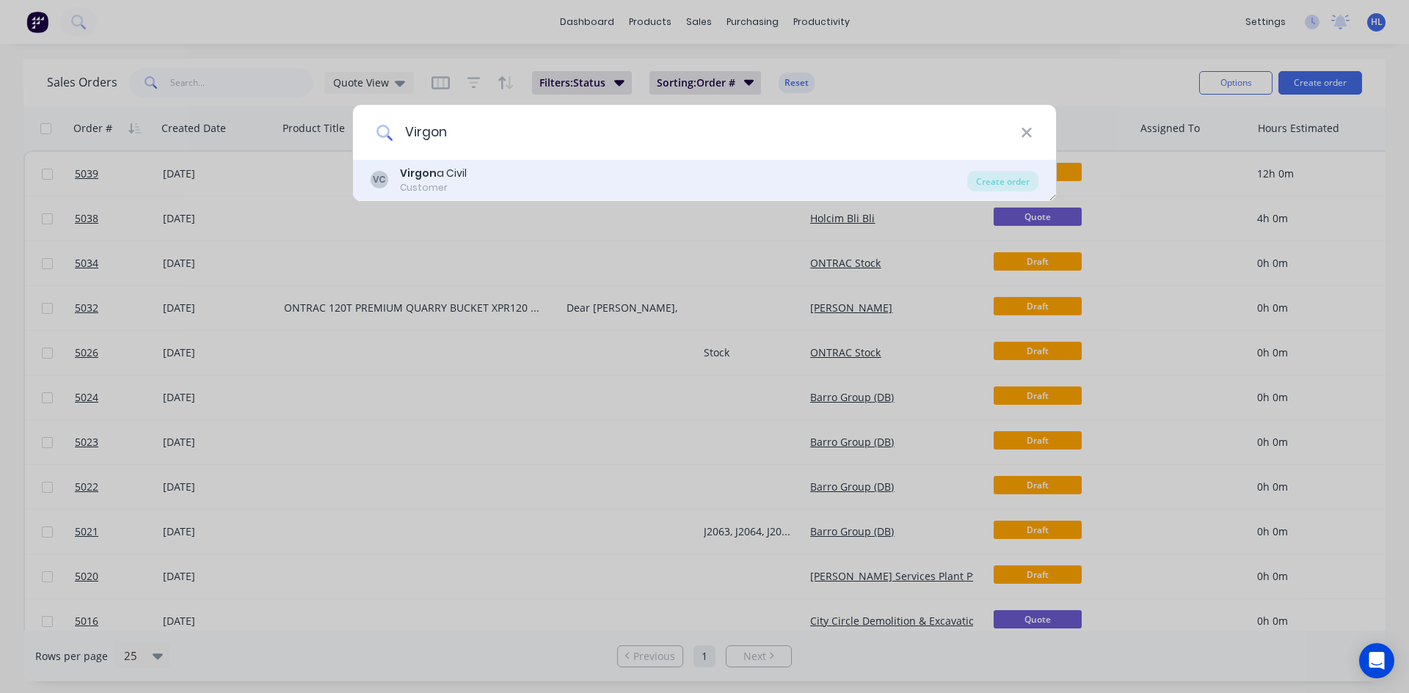
type input "Virgon"
click at [591, 173] on div "VC Virgon a Civil Customer" at bounding box center [669, 180] width 597 height 29
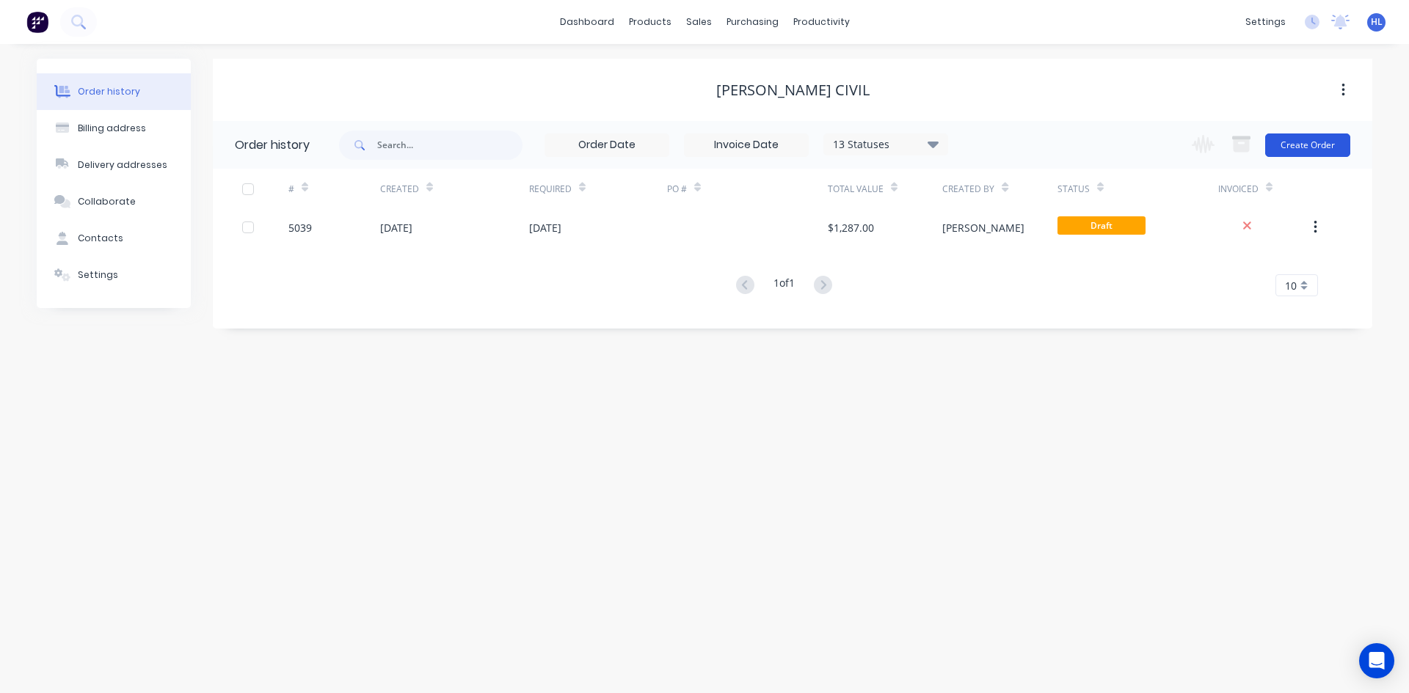
click at [1289, 142] on button "Create Order" at bounding box center [1307, 145] width 85 height 23
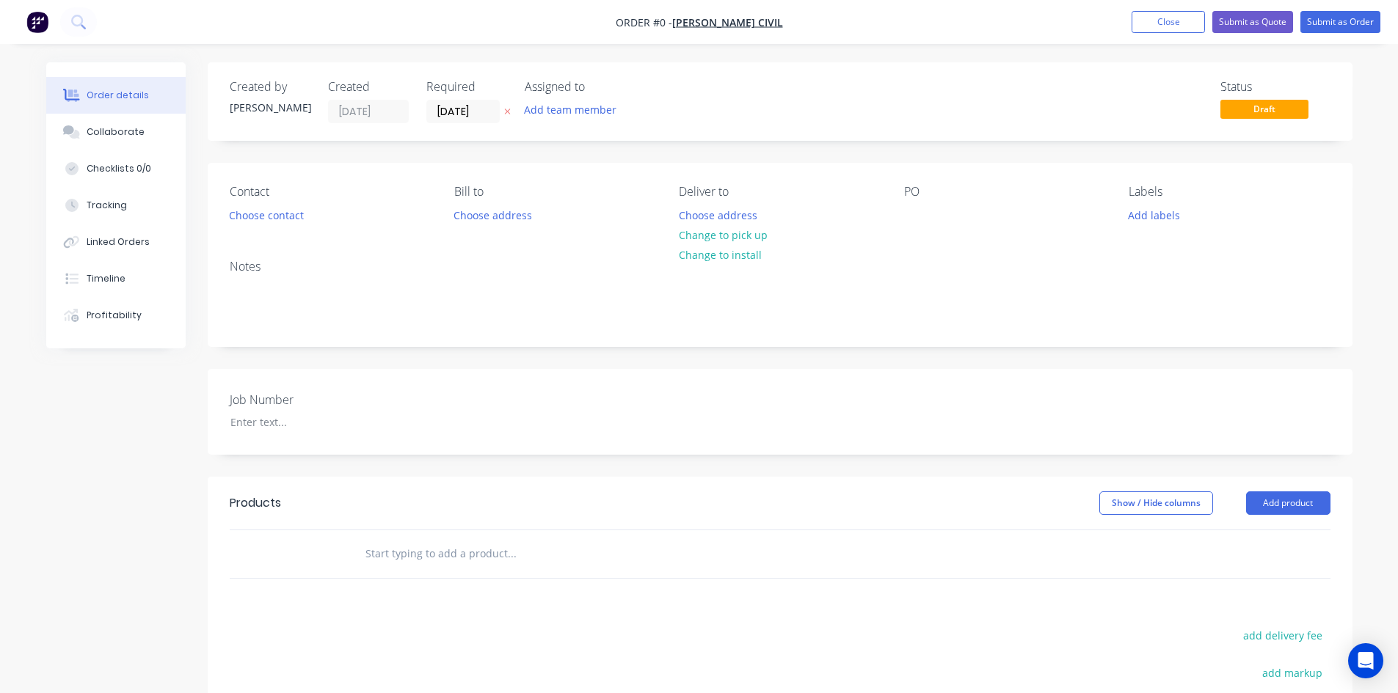
click at [514, 374] on div "Job Number" at bounding box center [780, 412] width 1145 height 86
click at [328, 258] on div "Notes" at bounding box center [780, 297] width 1145 height 98
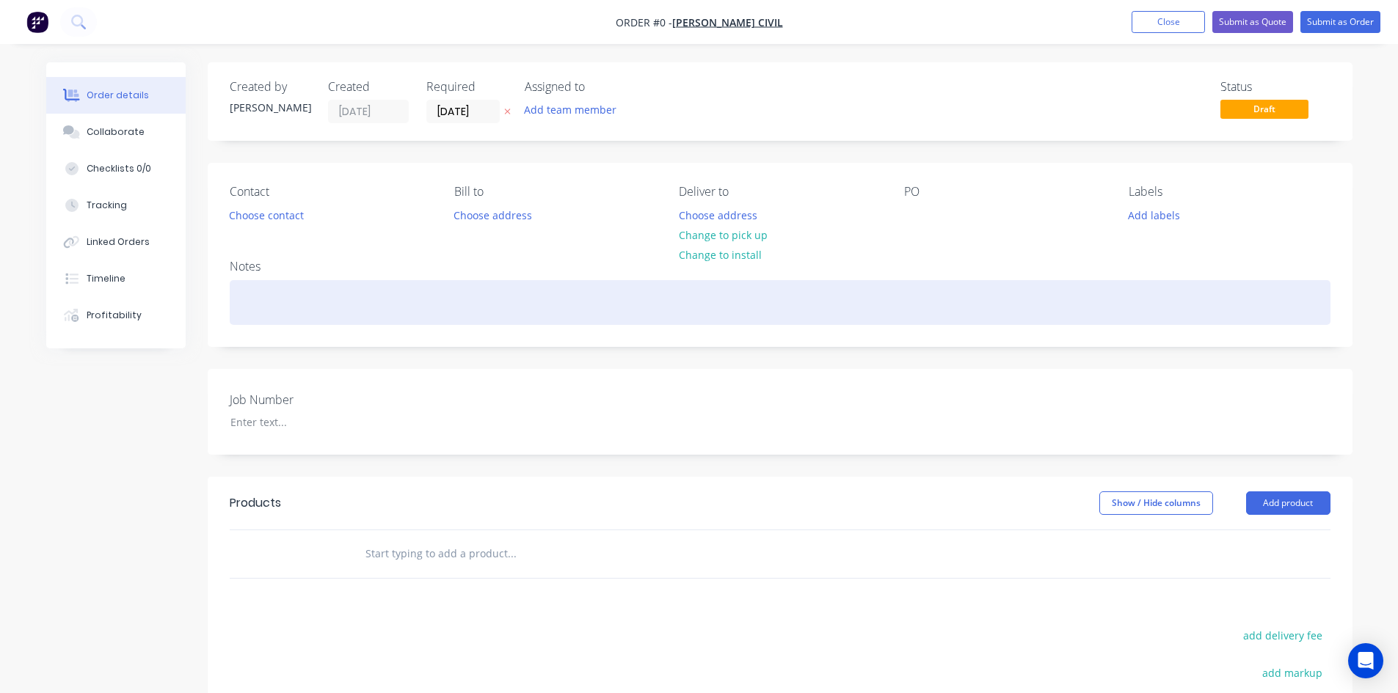
click at [341, 293] on div at bounding box center [780, 302] width 1101 height 45
paste div
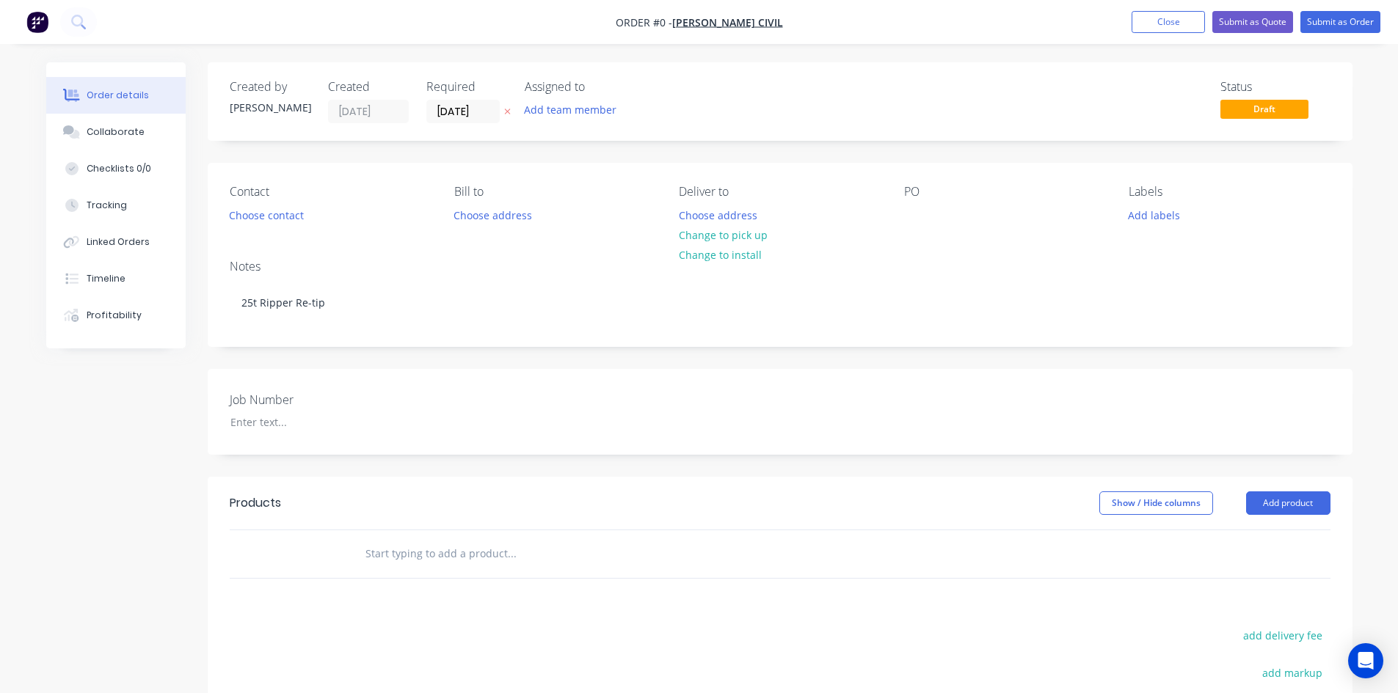
click at [372, 260] on div "Order details Collaborate Checklists 0/0 Tracking Linked Orders Timeline Profit…" at bounding box center [699, 507] width 1335 height 891
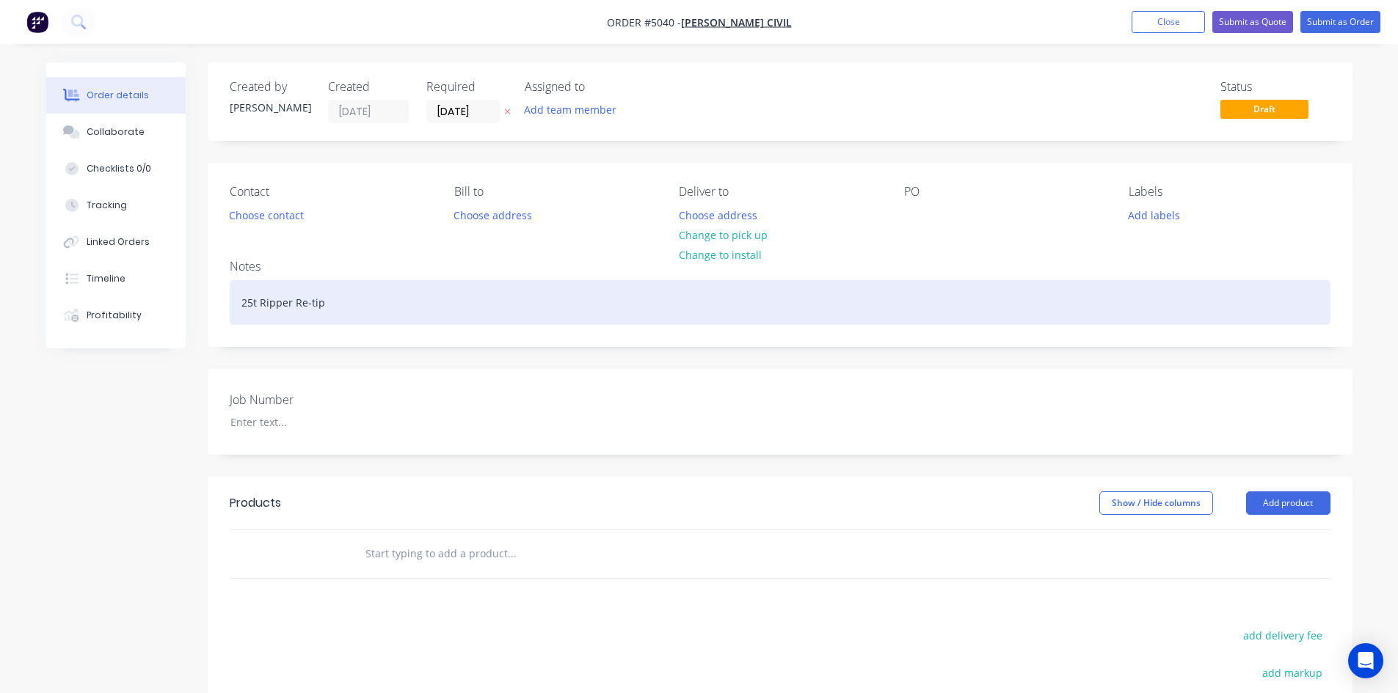
click at [277, 307] on div "25t Ripper Re-tip" at bounding box center [780, 302] width 1101 height 45
drag, startPoint x: 357, startPoint y: 299, endPoint x: 198, endPoint y: 230, distance: 172.8
click at [198, 230] on div "Order details Collaborate Checklists 0/0 Tracking Linked Orders Timeline Profit…" at bounding box center [699, 507] width 1335 height 891
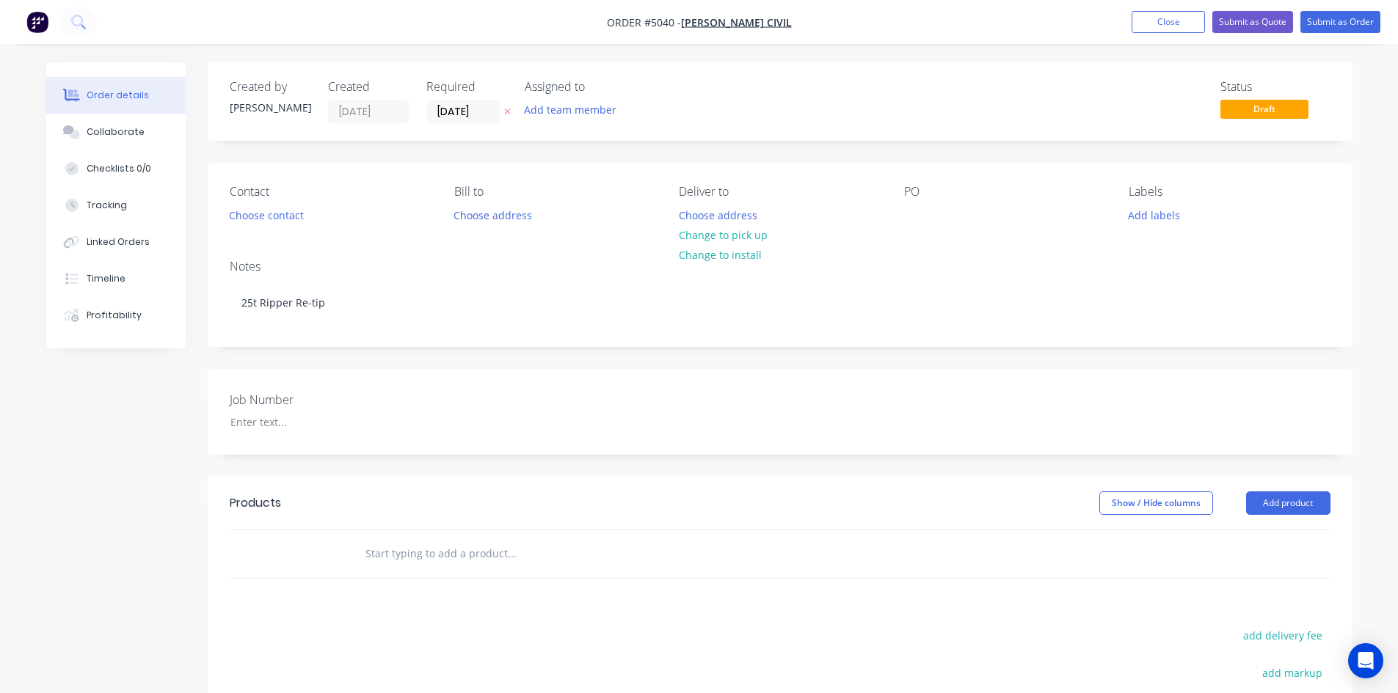
click at [440, 251] on div "Notes 25t Ripper Re-tip" at bounding box center [780, 297] width 1145 height 98
click at [284, 421] on div at bounding box center [310, 422] width 183 height 21
click at [324, 433] on div "Job Number" at bounding box center [780, 412] width 1145 height 86
click at [325, 428] on div at bounding box center [310, 422] width 183 height 21
click at [478, 383] on div "Job Number J2089" at bounding box center [780, 412] width 1145 height 86
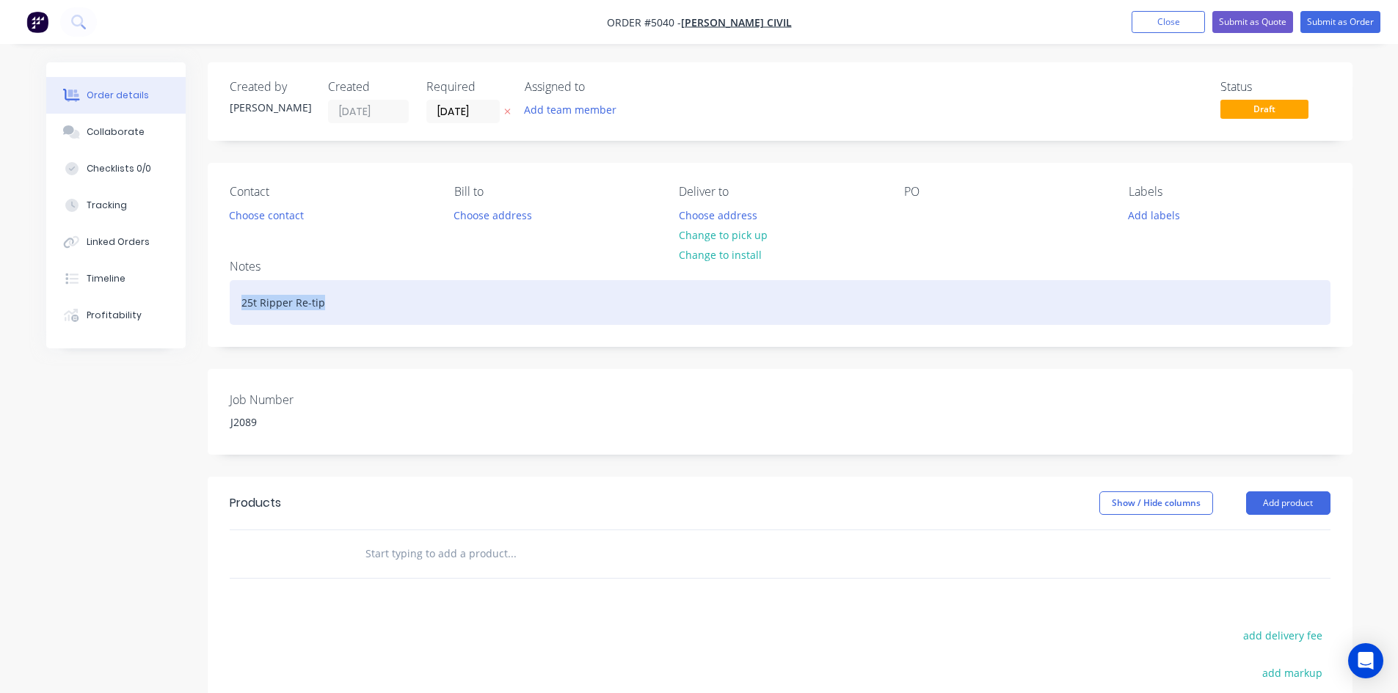
drag, startPoint x: 339, startPoint y: 304, endPoint x: 224, endPoint y: 299, distance: 115.3
click at [224, 299] on div "Notes 25t Ripper Re-tip" at bounding box center [780, 297] width 1145 height 98
copy div "25t Ripper Re-tip"
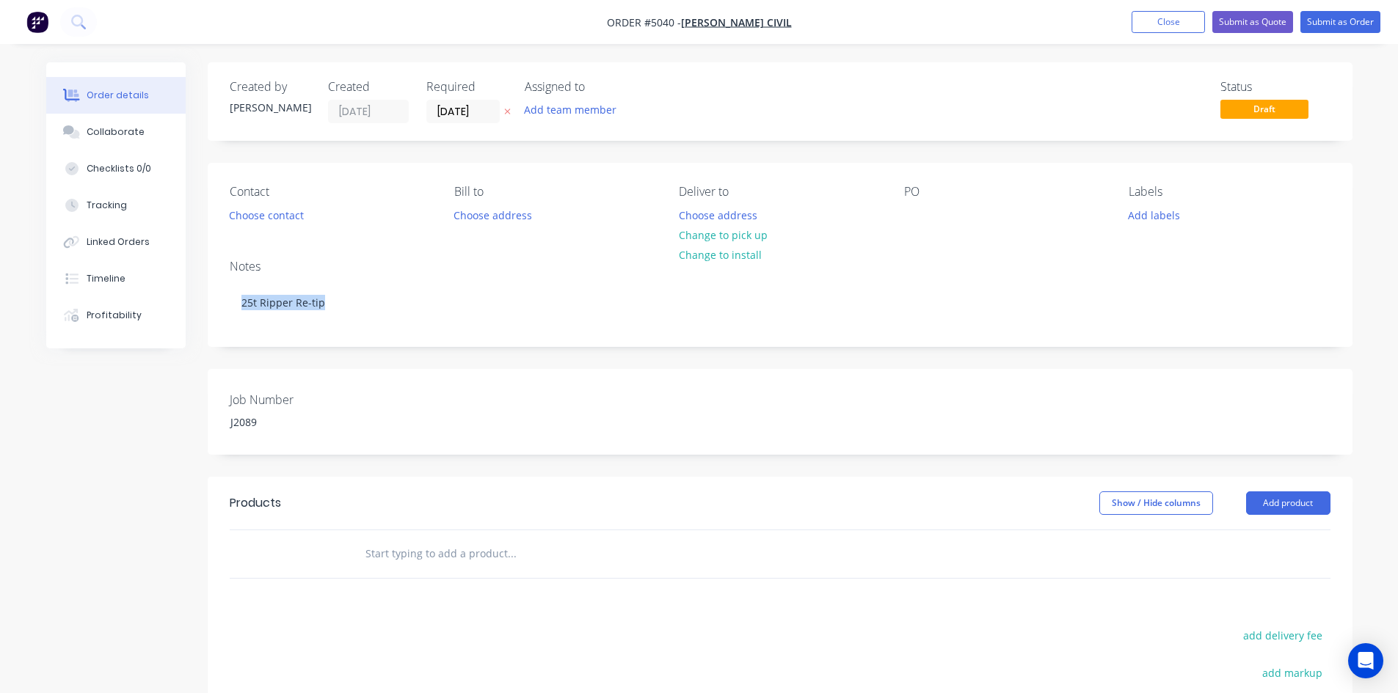
click at [507, 543] on input "text" at bounding box center [511, 553] width 293 height 29
paste input "25t Ripper Re-tip"
type input "25t Ripper Re-tip"
click at [544, 515] on header "Products Show / Hide columns Add product" at bounding box center [780, 503] width 1145 height 53
click at [573, 500] on div "Show / Hide columns Add product" at bounding box center [896, 503] width 867 height 23
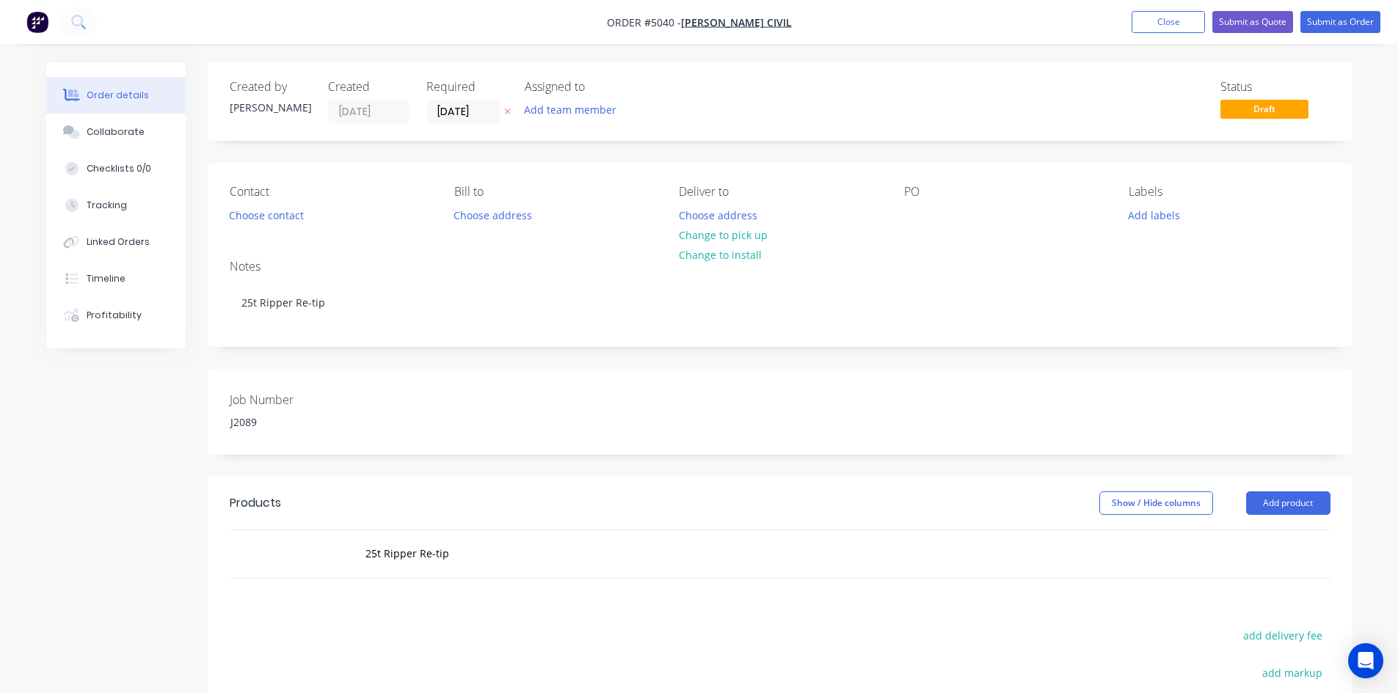
click at [457, 506] on div "Products" at bounding box center [347, 503] width 234 height 23
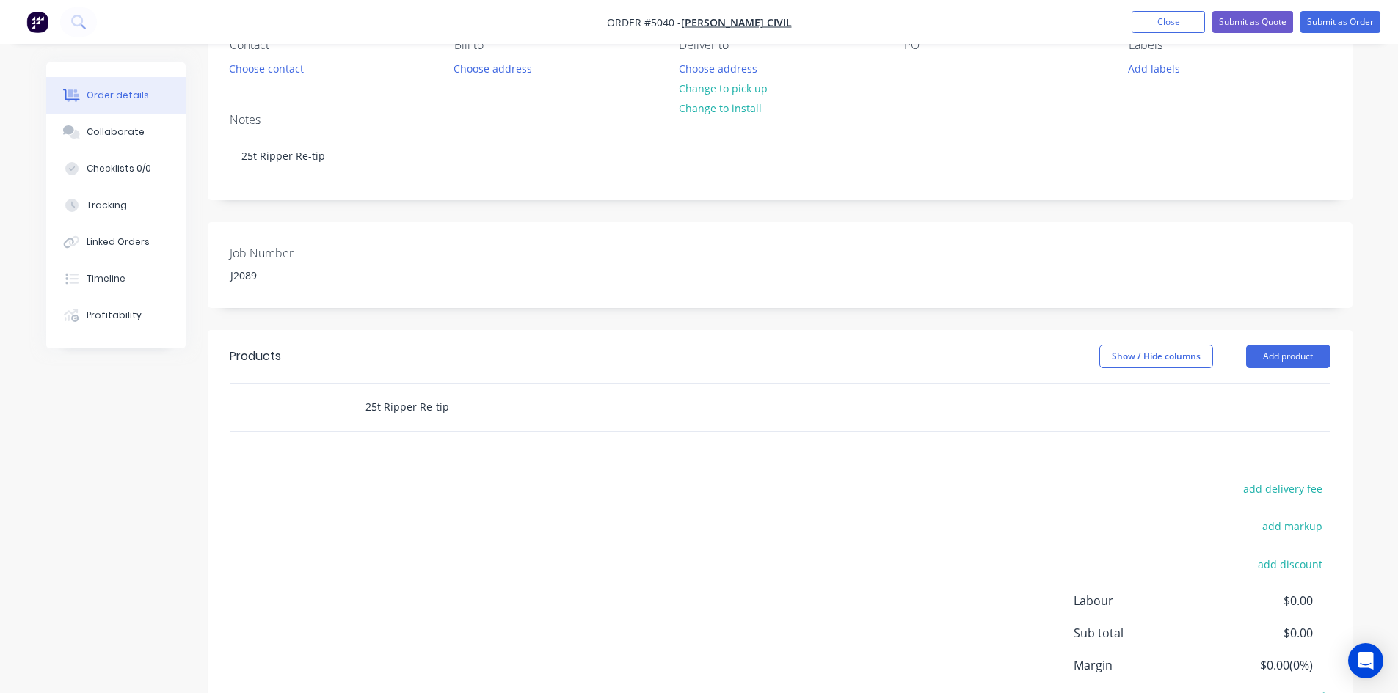
click at [481, 409] on input "25t Ripper Re-tip" at bounding box center [511, 407] width 293 height 29
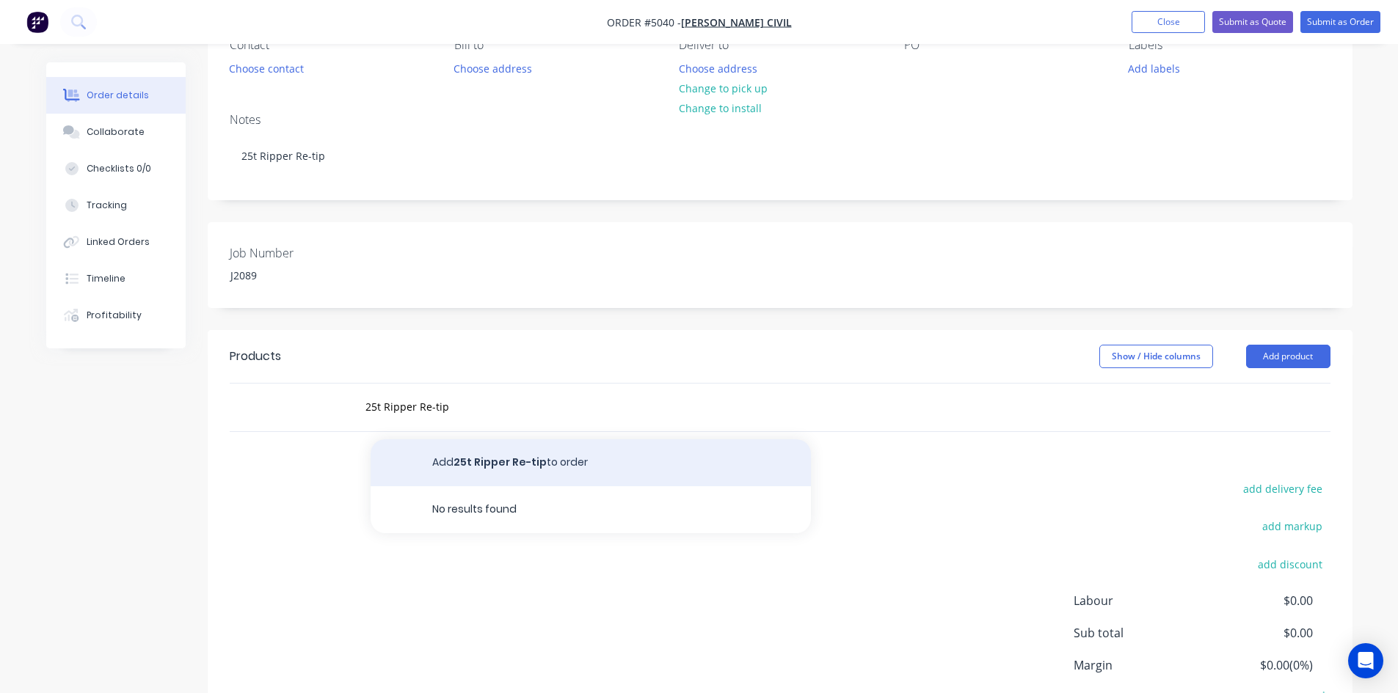
click at [564, 454] on button "Add 25t Ripper Re-tip to order" at bounding box center [591, 462] width 440 height 47
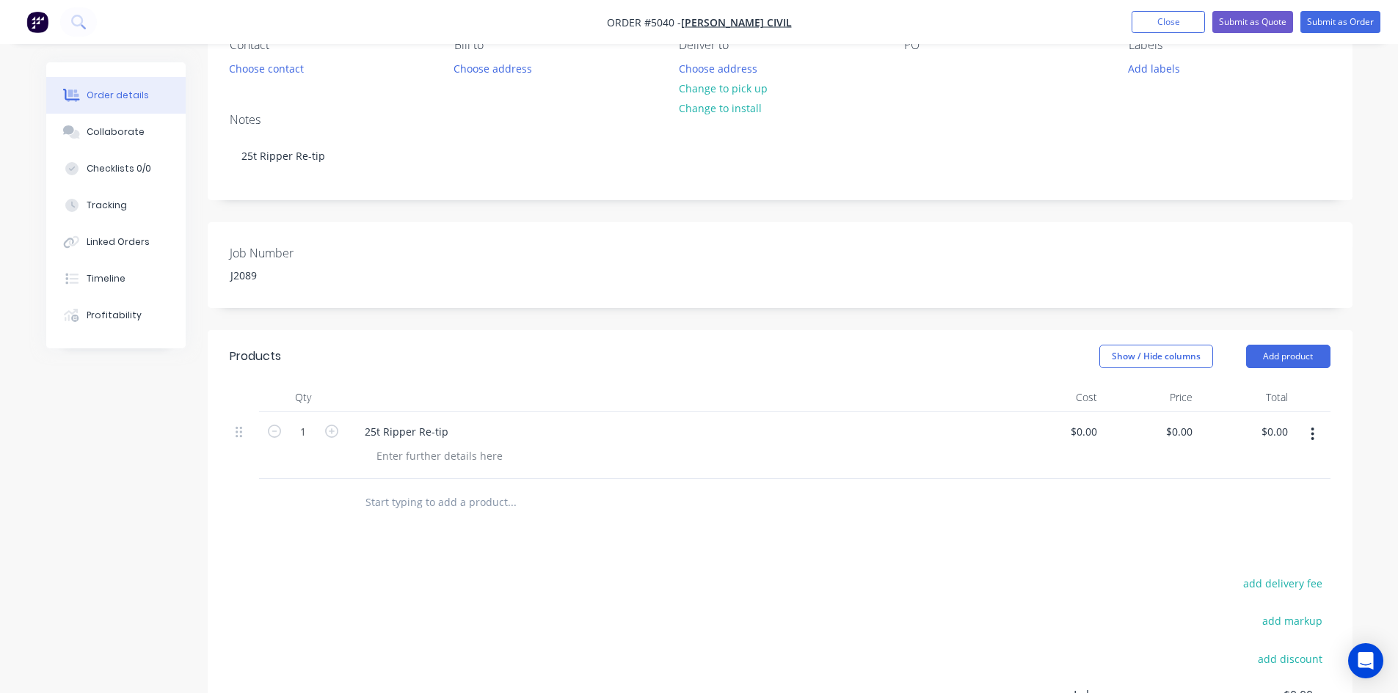
click at [611, 324] on div "Created by Hayden Created 07/10/25 Required 07/10/25 Assigned to Add team membe…" at bounding box center [780, 397] width 1145 height 963
click at [420, 503] on input "text" at bounding box center [511, 502] width 293 height 29
paste input "NOSE WELD - RIPPER 2H"
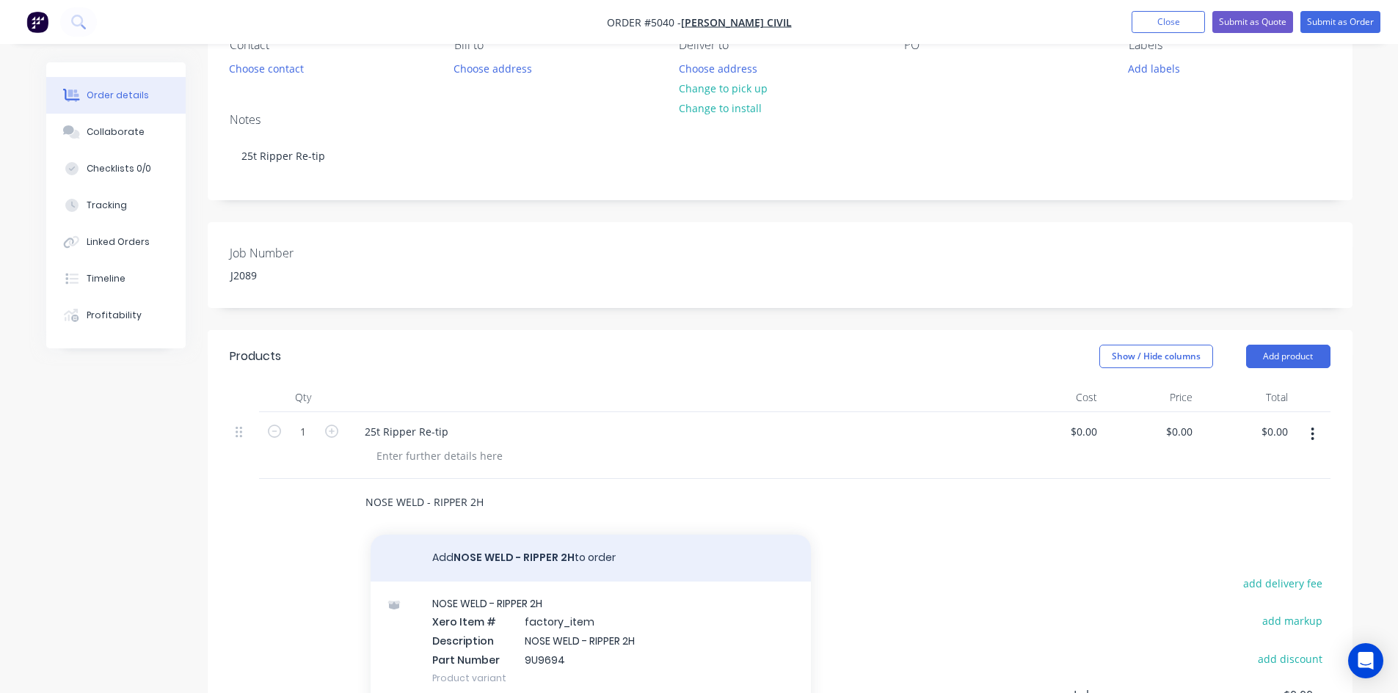
type input "NOSE WELD - RIPPER 2H"
click at [521, 543] on button "Add NOSE WELD - RIPPER 2H to order" at bounding box center [591, 558] width 440 height 47
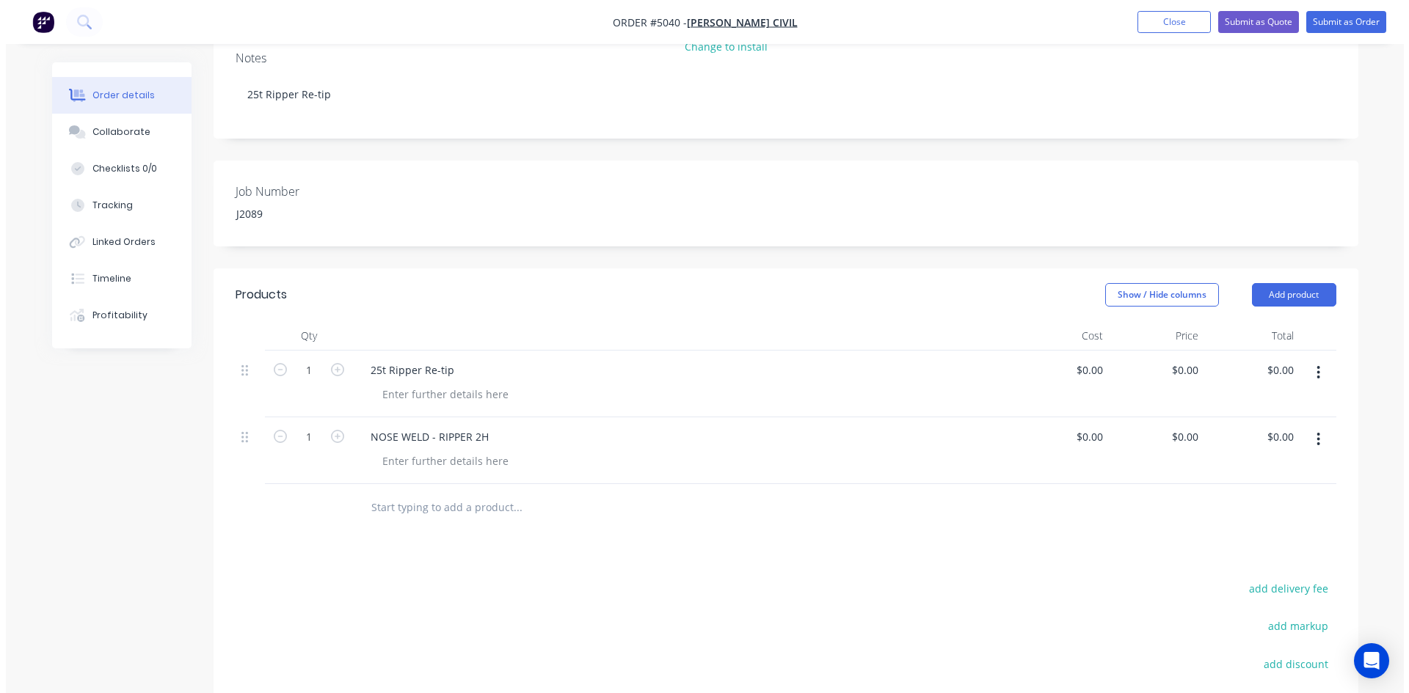
scroll to position [293, 0]
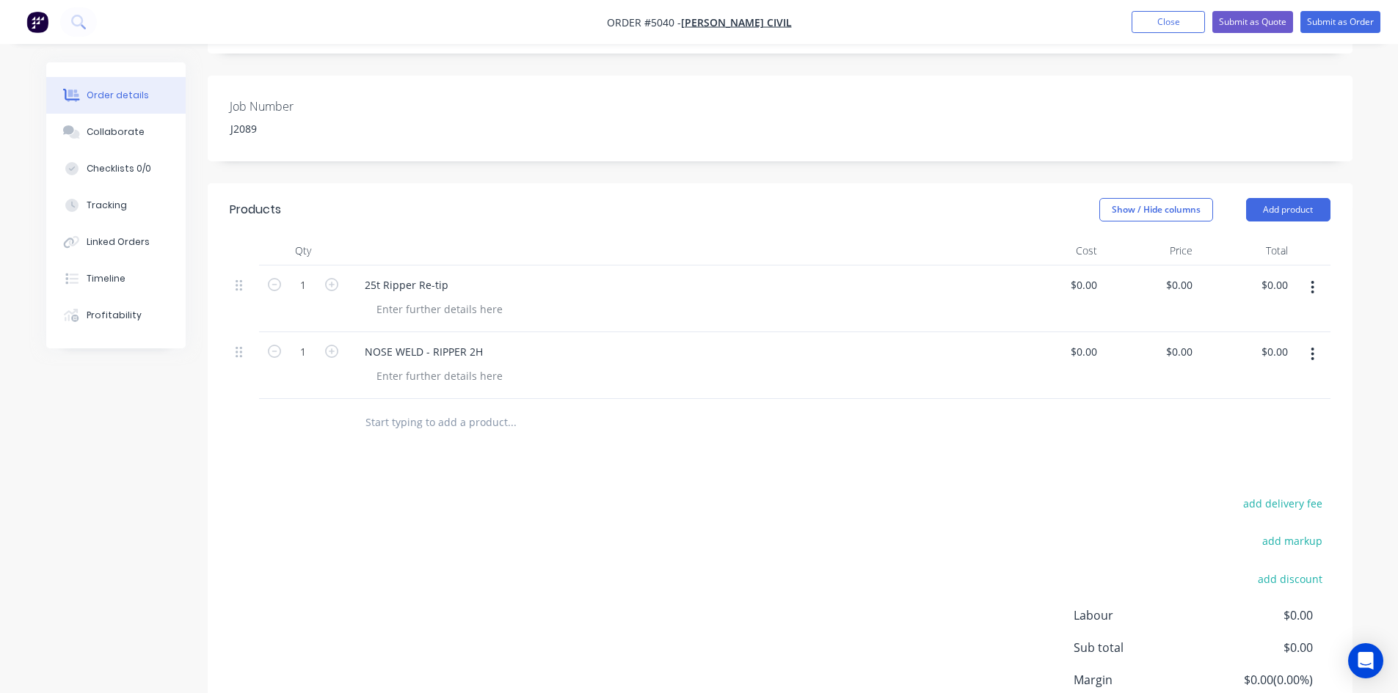
click at [465, 417] on input "text" at bounding box center [511, 422] width 293 height 29
paste input "PIN LOCK"
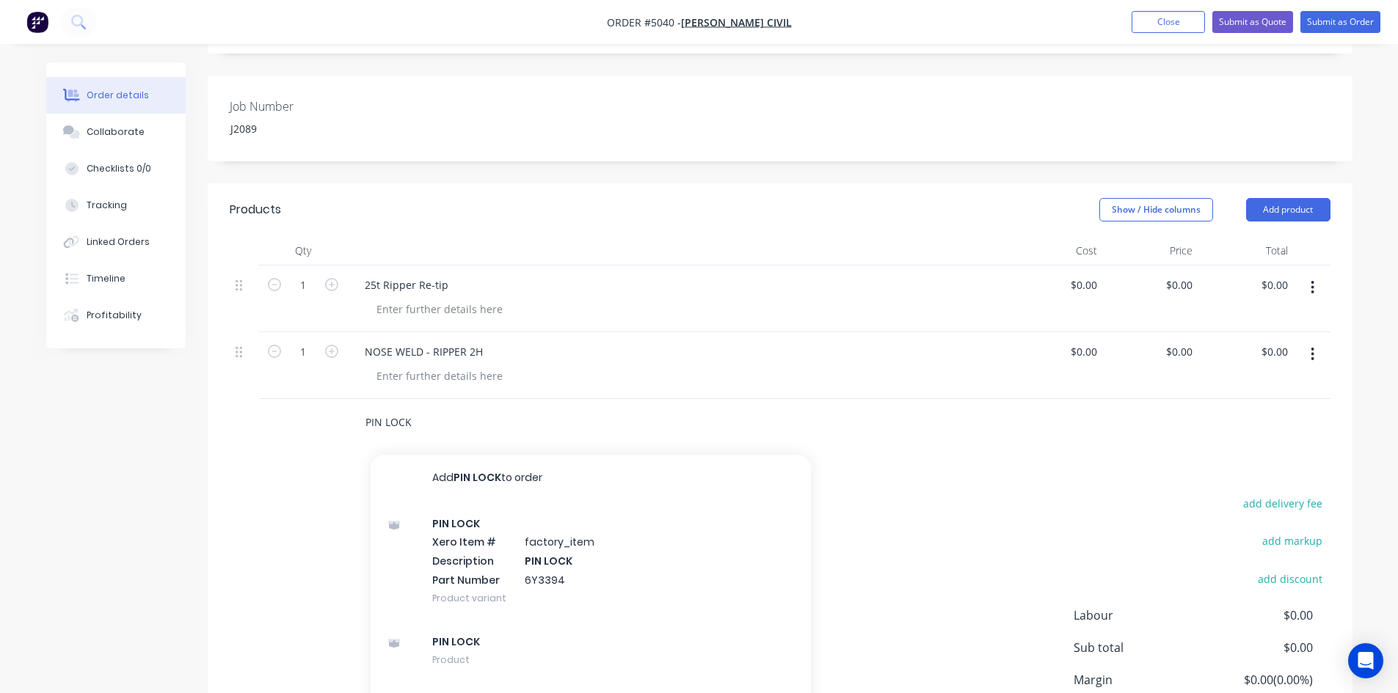
type input "PIN LOCK"
click at [470, 478] on button "Add PIN LOCK to order" at bounding box center [591, 478] width 440 height 47
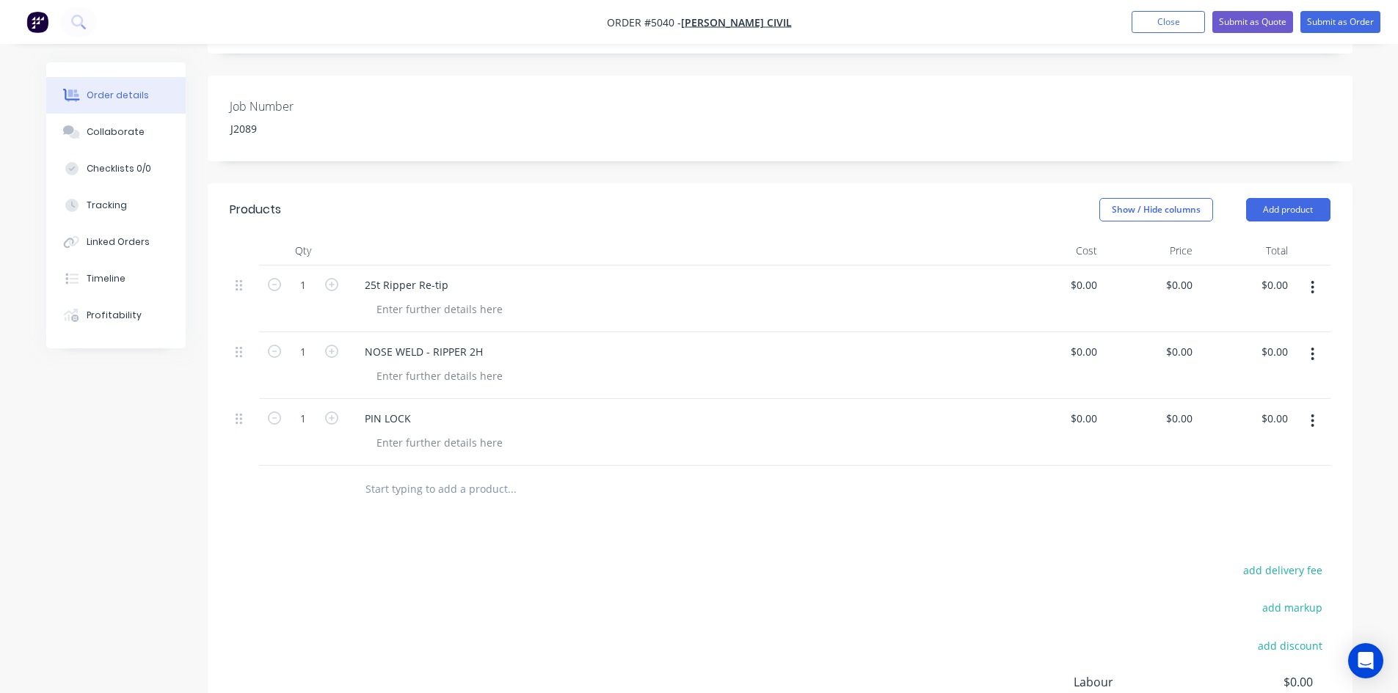
click at [555, 470] on div at bounding box center [611, 490] width 528 height 48
click at [517, 495] on input "text" at bounding box center [511, 489] width 293 height 29
paste input "[MEDICAL_DATA] STD J550"
type input "[MEDICAL_DATA] STD J550"
click at [505, 543] on div "Products Show / Hide columns Add product Qty Cost Price Total 1 25t Ripper Re-t…" at bounding box center [780, 524] width 1145 height 682
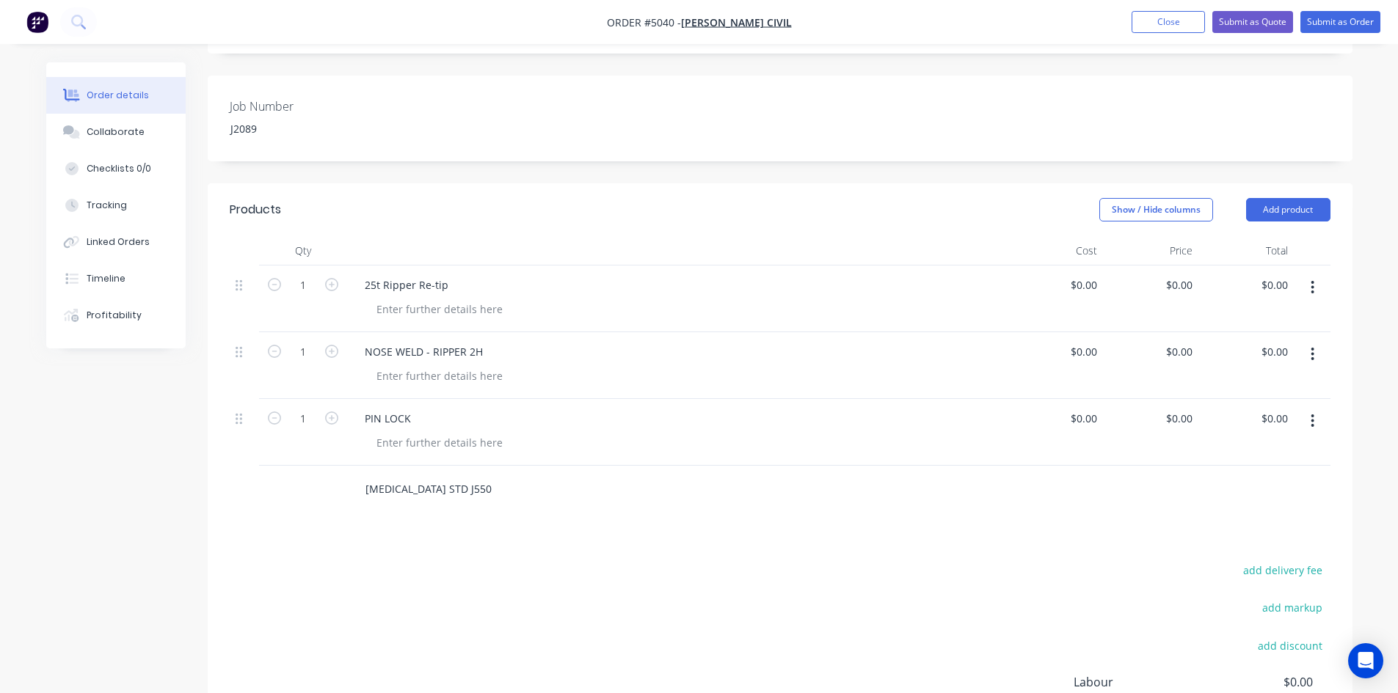
click at [484, 487] on input "[MEDICAL_DATA] STD J550" at bounding box center [511, 489] width 293 height 29
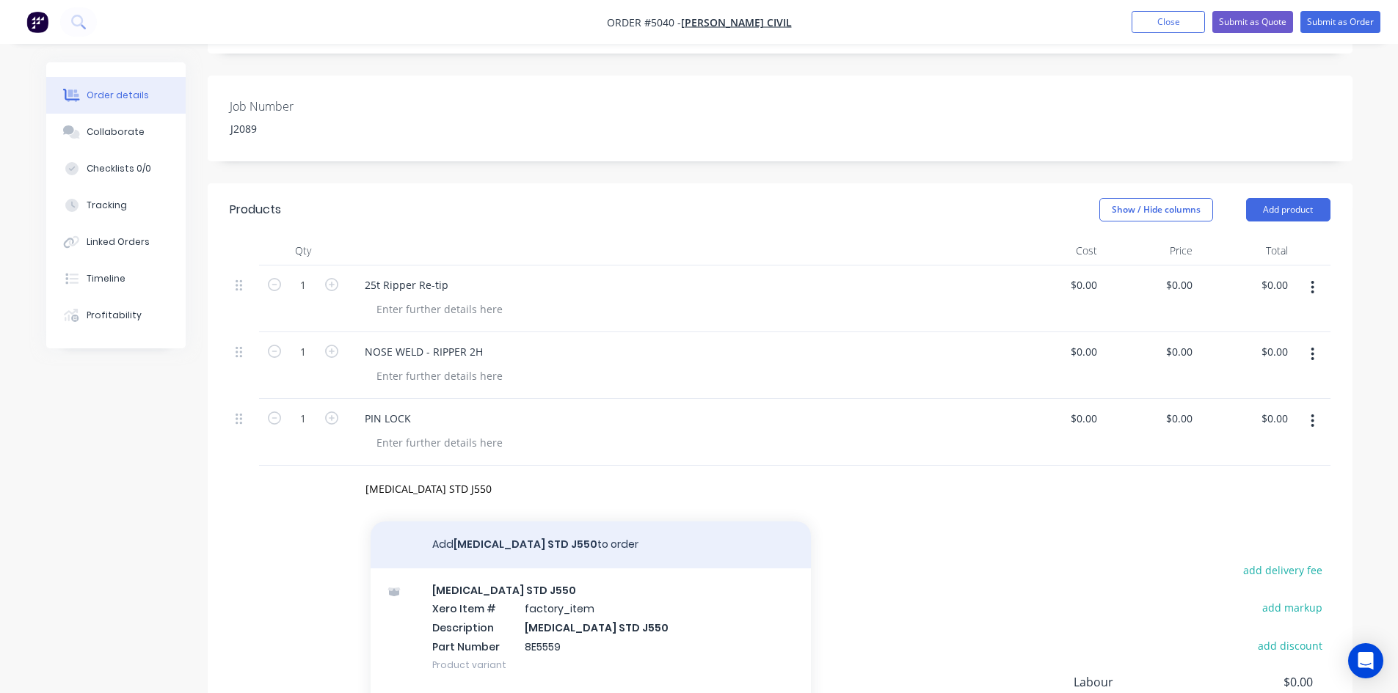
click at [508, 539] on button "Add RETAINER STD J550 to order" at bounding box center [591, 545] width 440 height 47
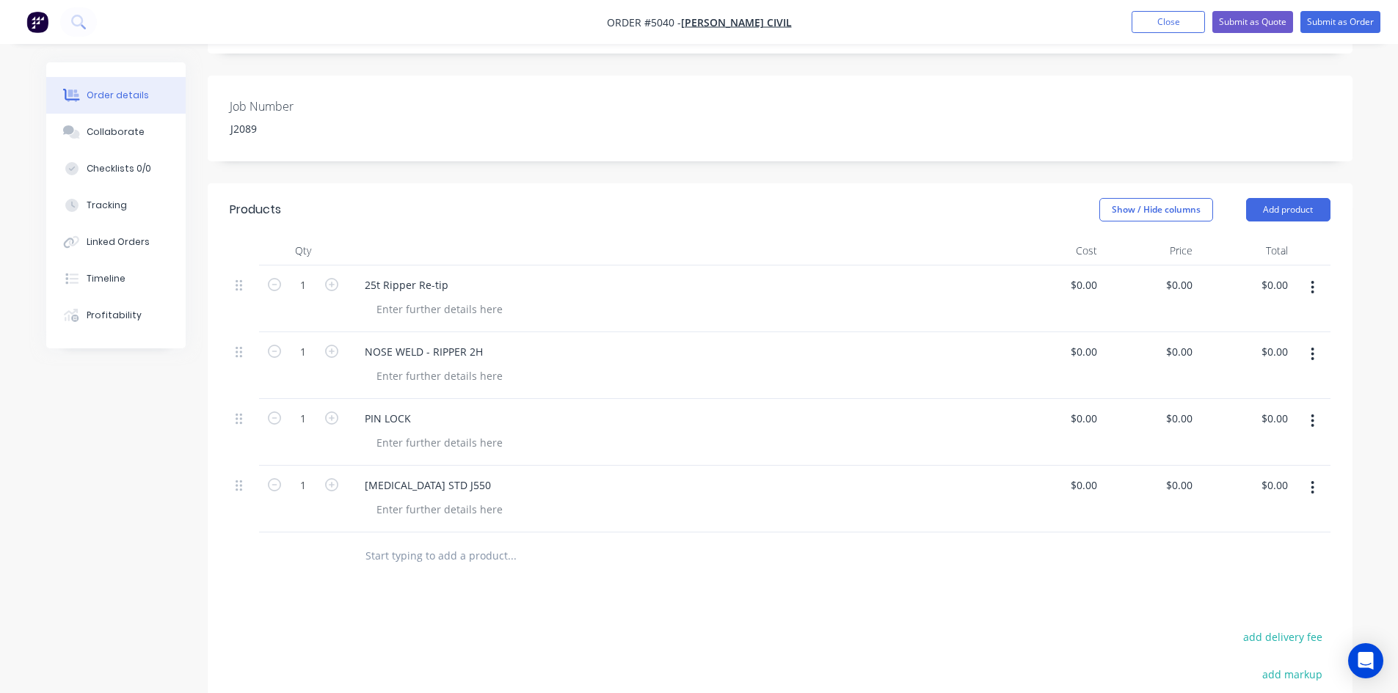
click at [1082, 353] on div "$0.00" at bounding box center [1083, 351] width 40 height 21
type input "$165.00"
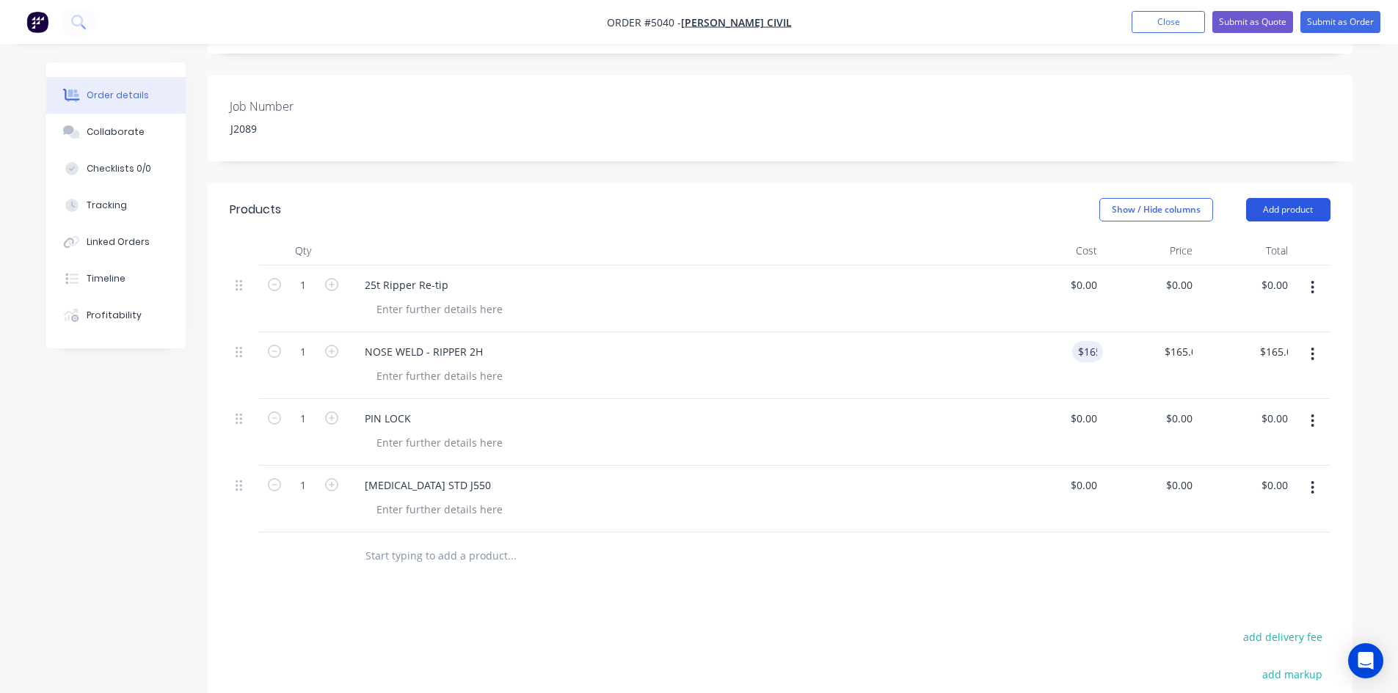
click at [1274, 204] on button "Add product" at bounding box center [1288, 209] width 84 height 23
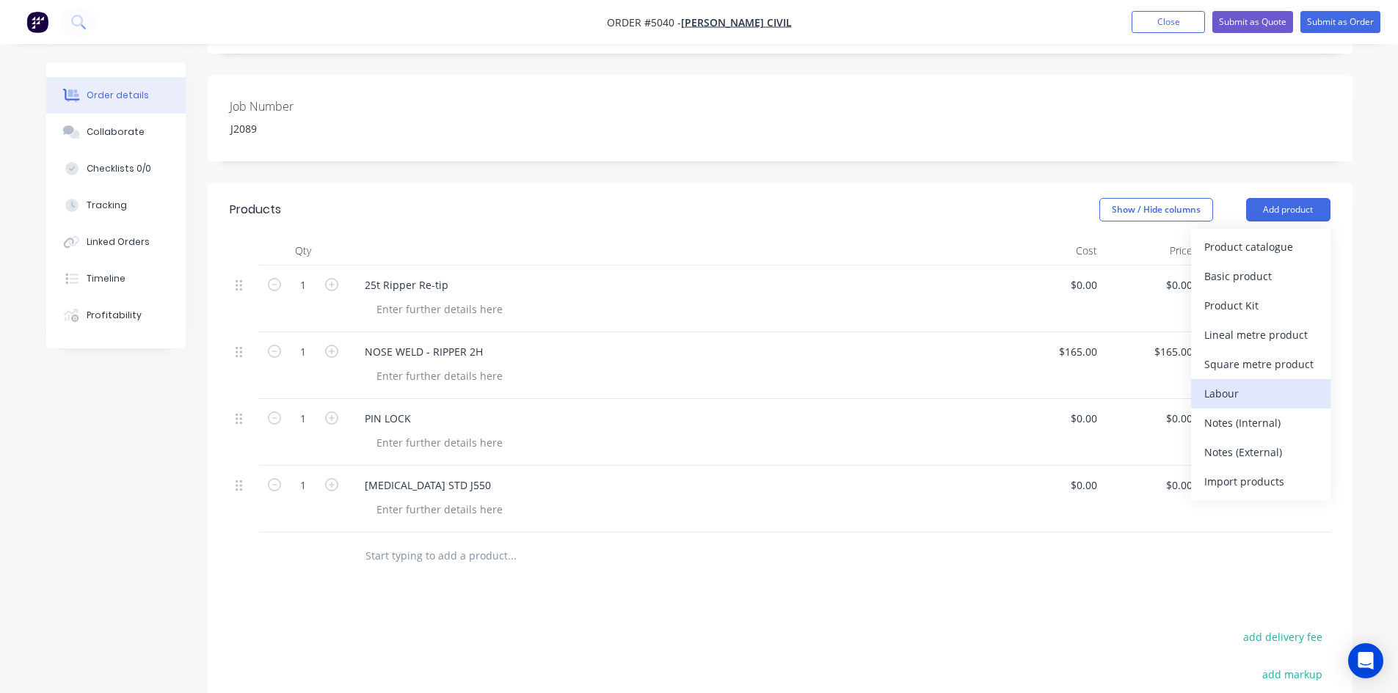
click at [1272, 387] on div "Labour" at bounding box center [1260, 393] width 113 height 21
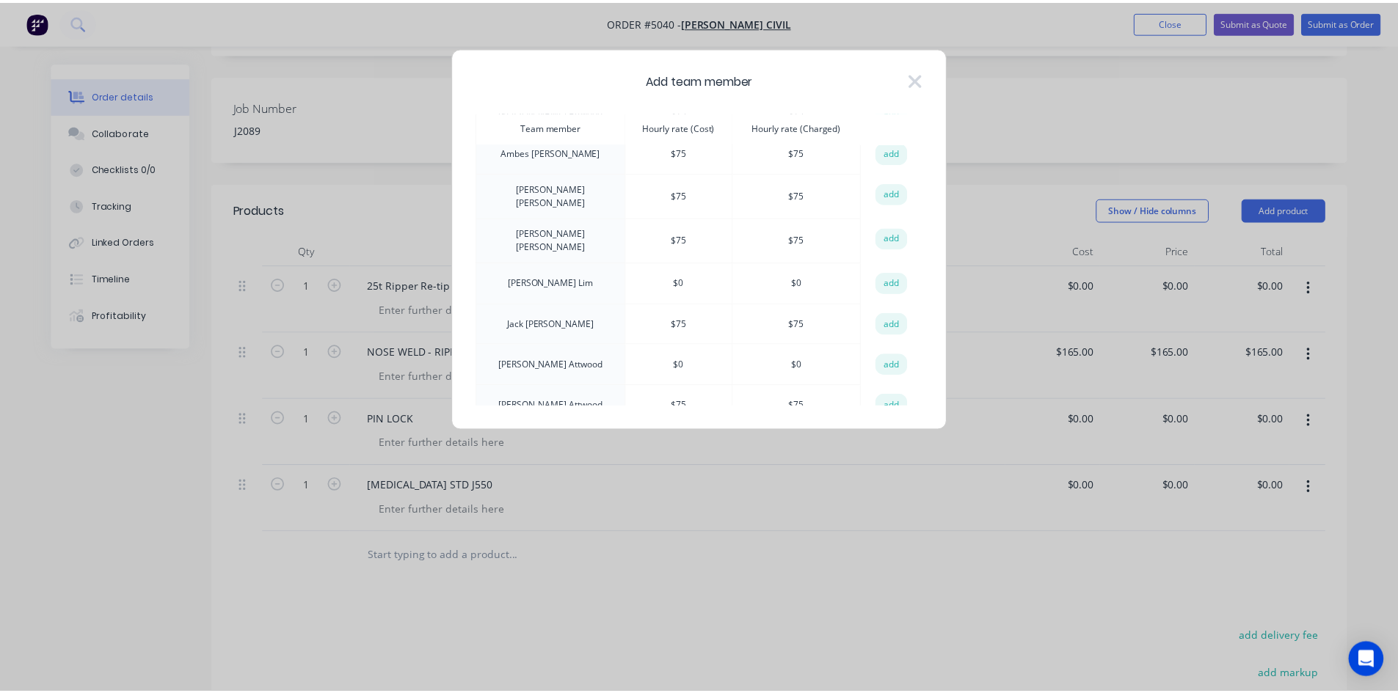
scroll to position [105, 0]
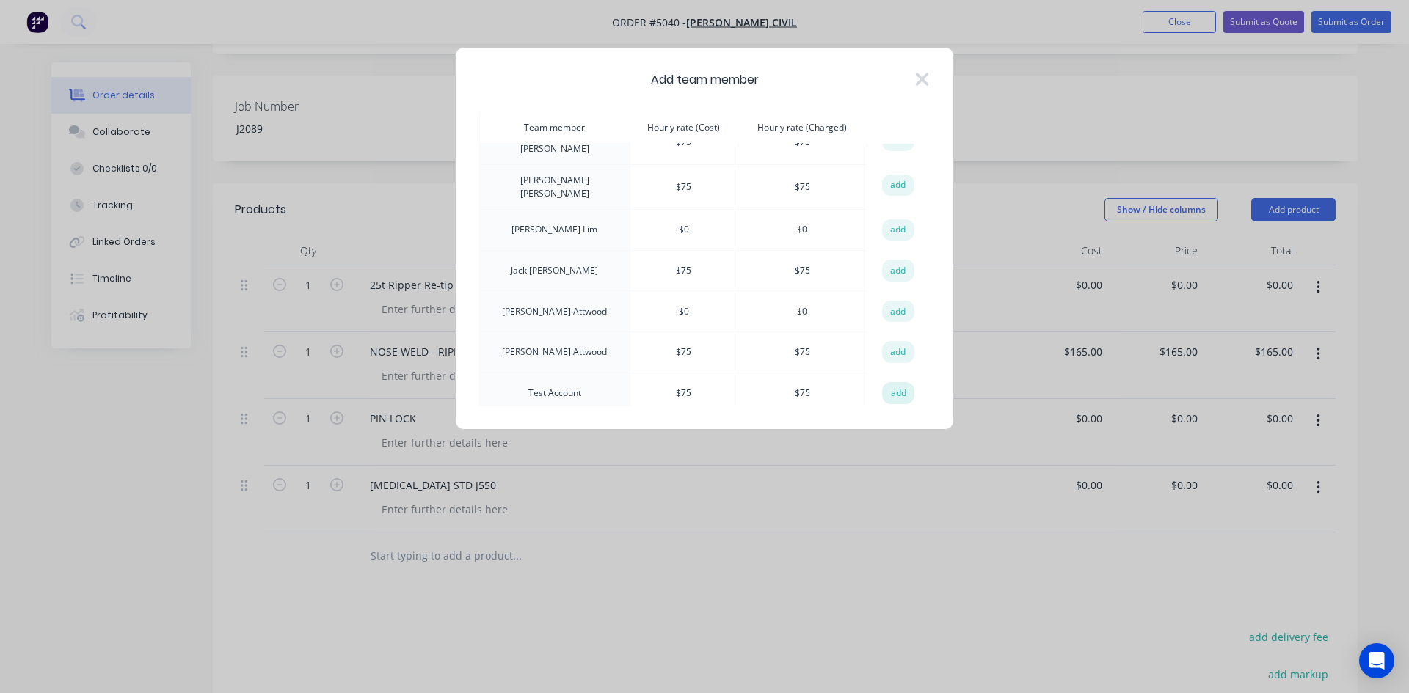
click at [899, 390] on button "add" at bounding box center [898, 393] width 32 height 22
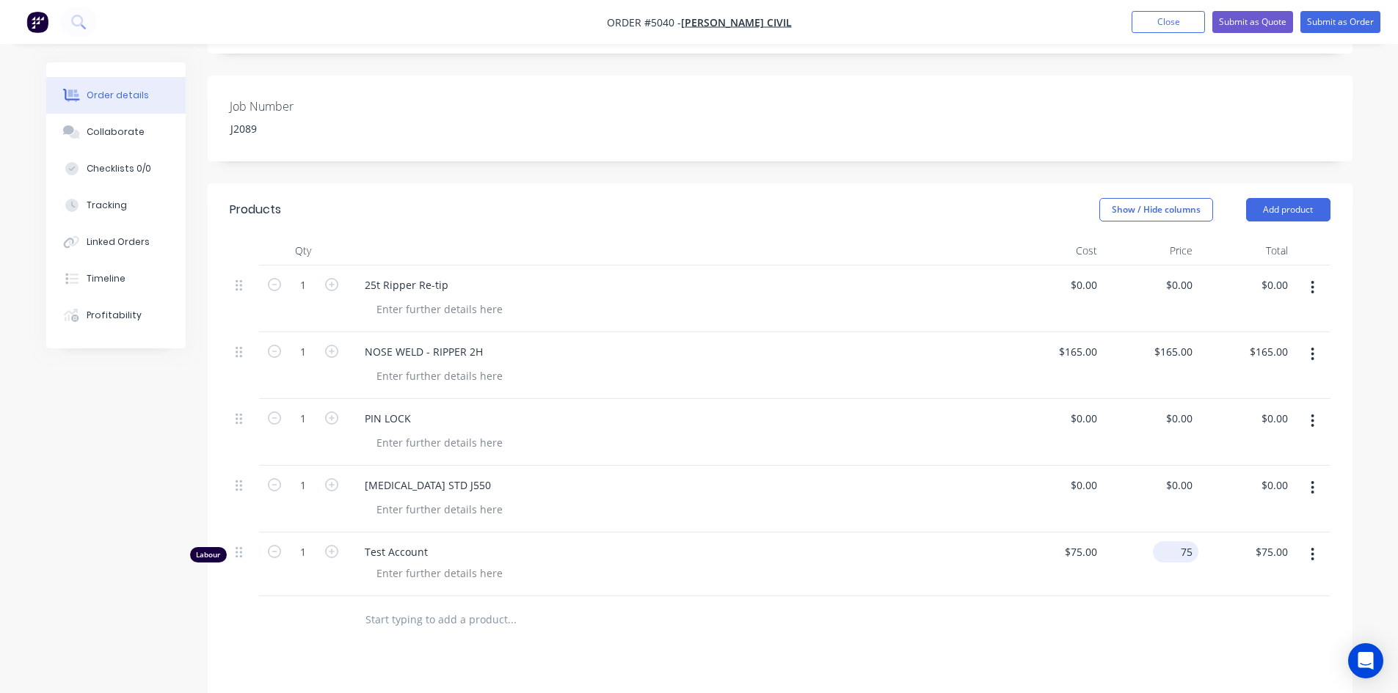
click at [1179, 548] on input "75" at bounding box center [1179, 551] width 40 height 21
type input "$0.00"
click at [1178, 619] on div at bounding box center [780, 621] width 1101 height 48
click at [1170, 353] on div "165 $165.00" at bounding box center [1172, 351] width 51 height 21
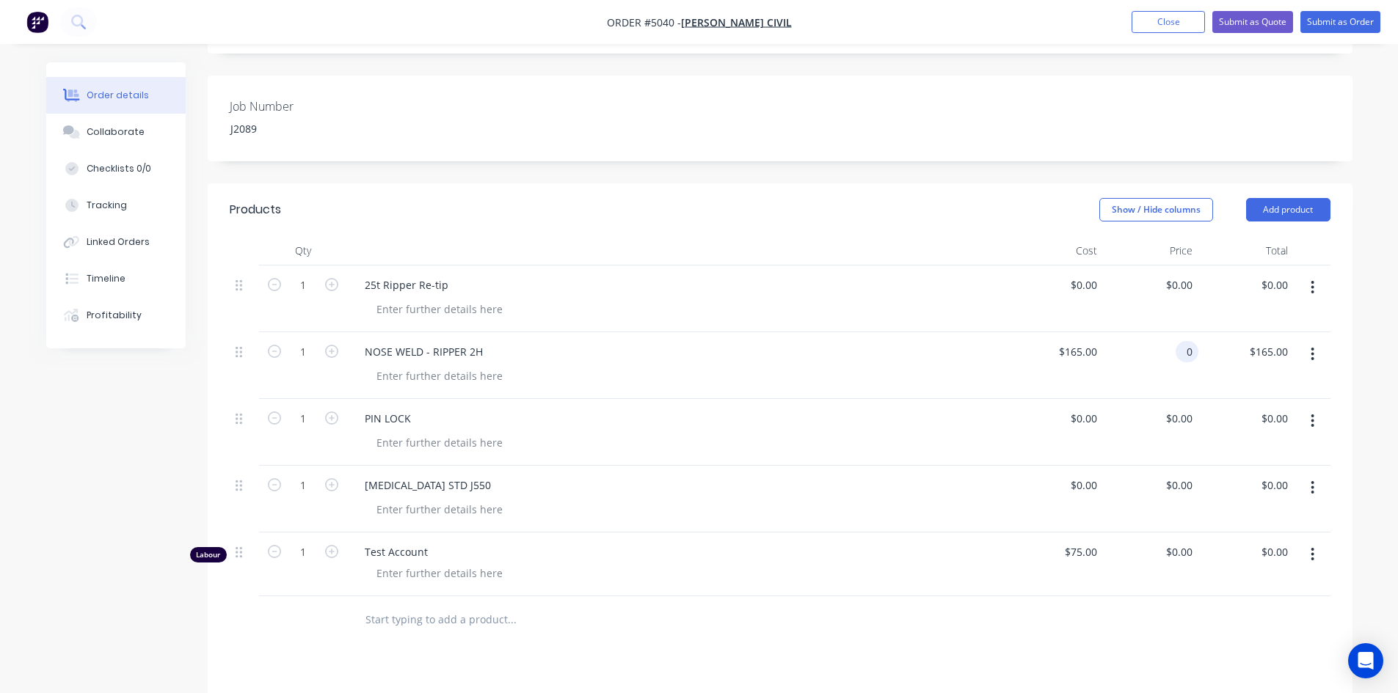
type input "$0.00"
click at [1192, 318] on div "$0.00 $0.00" at bounding box center [1150, 299] width 95 height 67
click at [1180, 293] on div "0 0" at bounding box center [1186, 284] width 23 height 21
type input "$1,850.00"
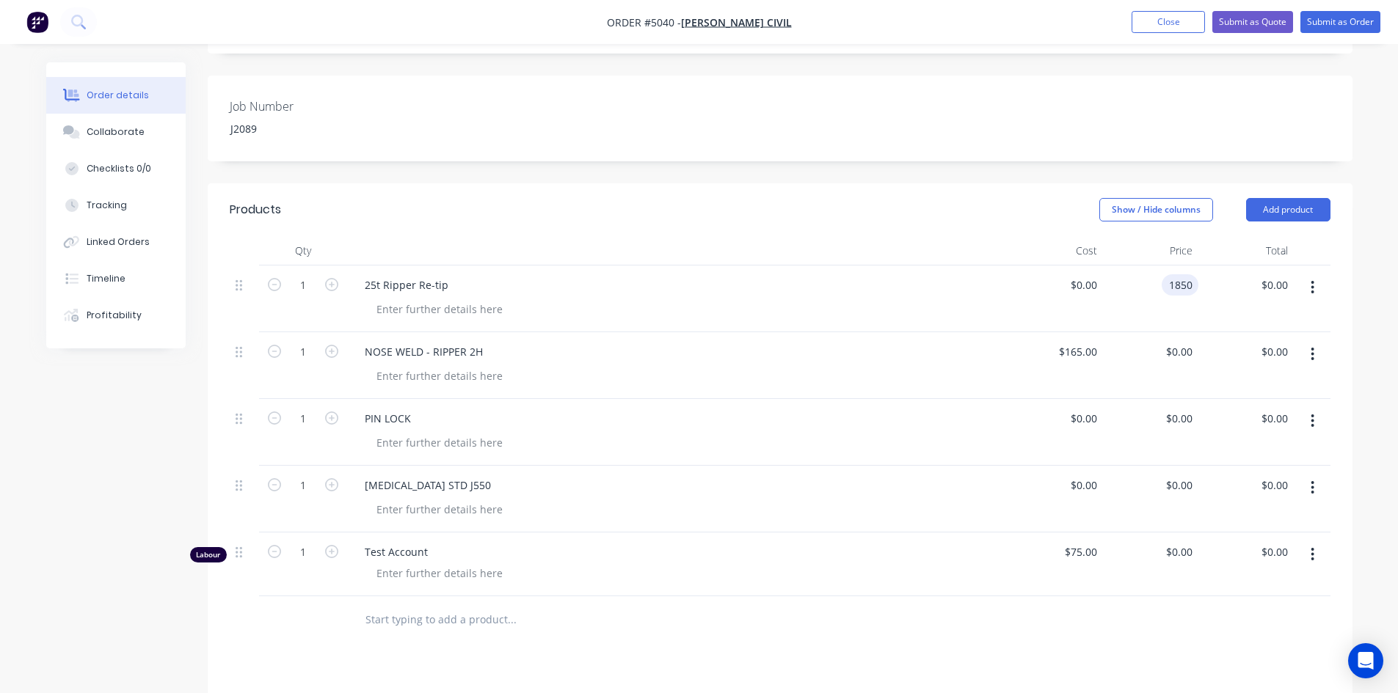
type input "$1,850.00"
click at [1218, 307] on div "$1,850.00 $0.00" at bounding box center [1245, 299] width 95 height 67
click at [304, 554] on input "1" at bounding box center [303, 552] width 38 height 22
click at [332, 610] on div at bounding box center [303, 621] width 88 height 48
click at [1200, 384] on div "$0.00 $0.00" at bounding box center [1245, 365] width 95 height 67
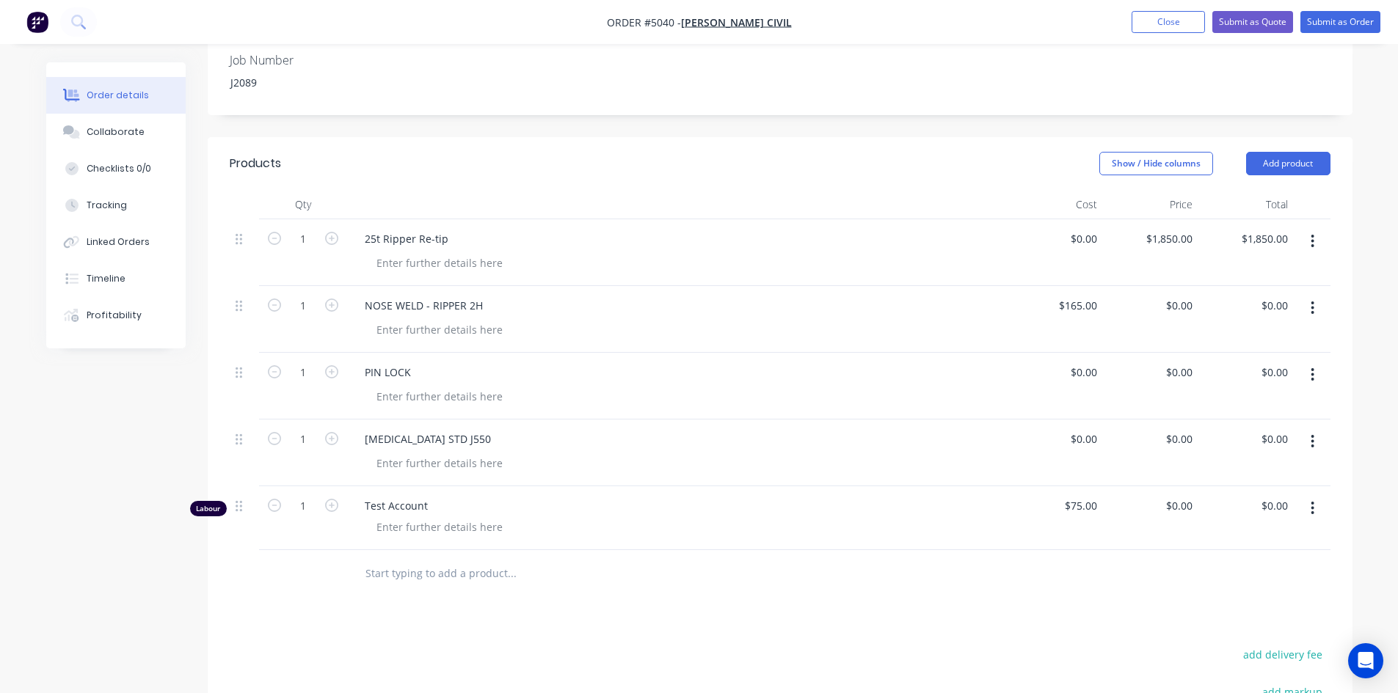
scroll to position [325, 0]
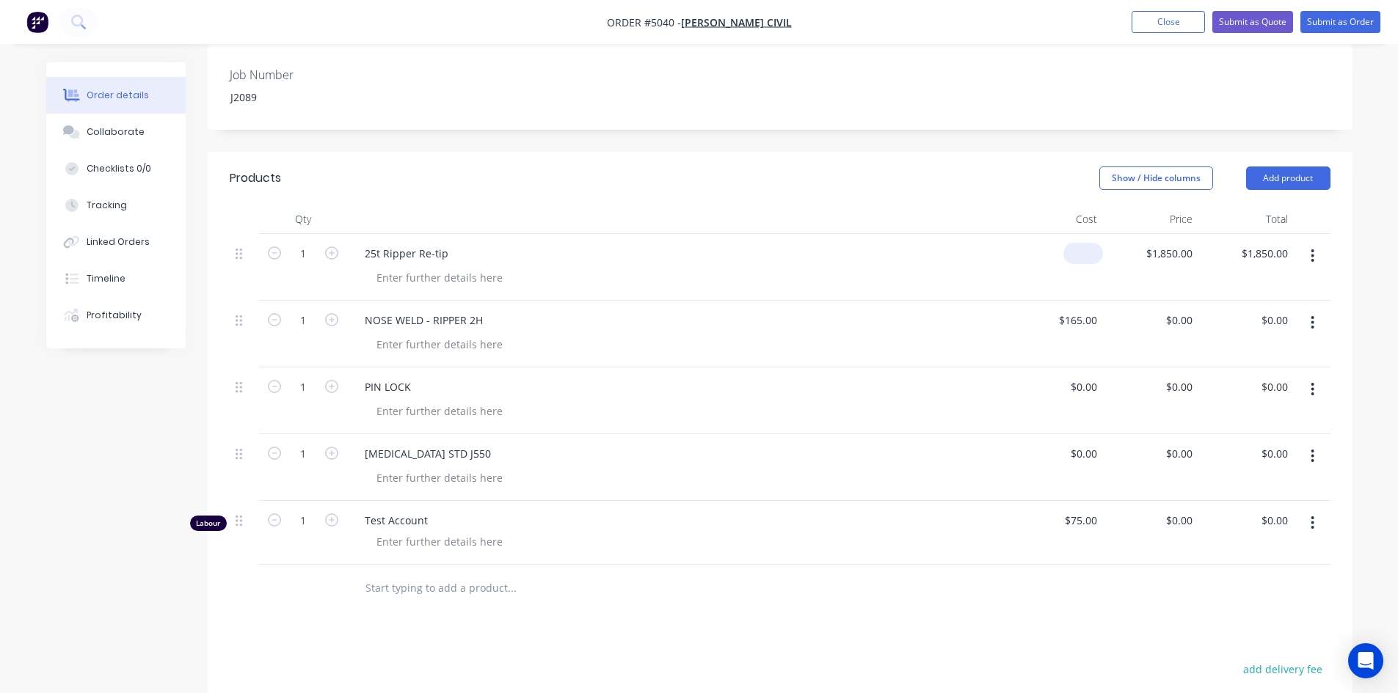
click at [1081, 255] on div "$0.00" at bounding box center [1083, 253] width 40 height 21
type input "$0.00"
click at [1128, 280] on div "$0.00 $0.00" at bounding box center [1150, 267] width 95 height 67
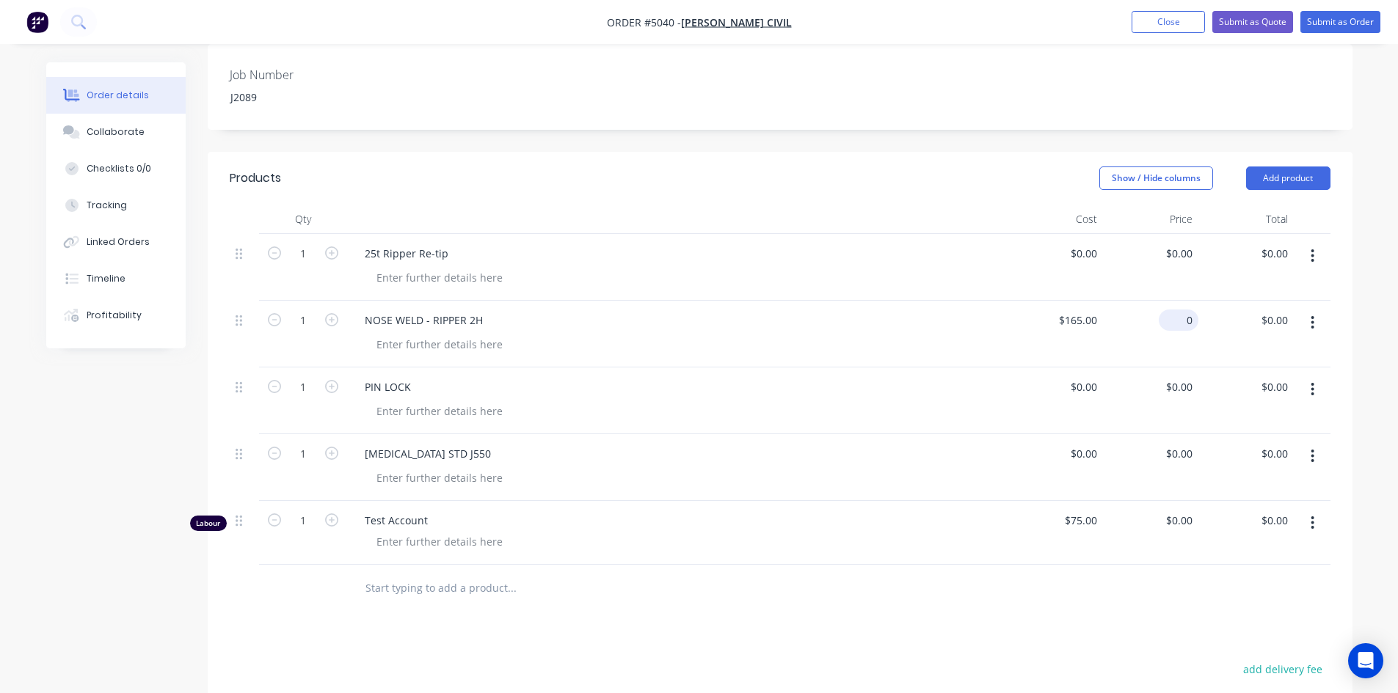
click at [1181, 322] on input "0" at bounding box center [1181, 320] width 34 height 21
click at [1321, 255] on button "button" at bounding box center [1312, 256] width 34 height 26
click at [1246, 381] on div "Delete" at bounding box center [1260, 382] width 113 height 21
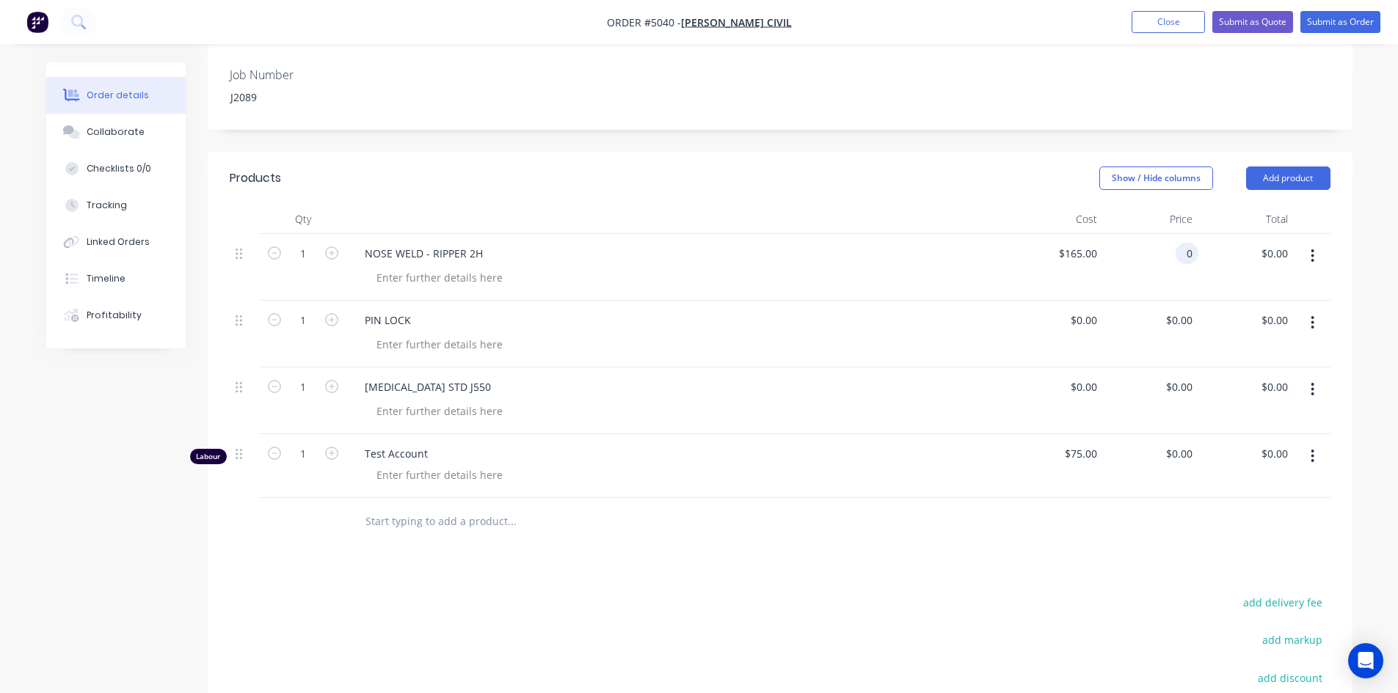
click at [1181, 259] on div "0 0" at bounding box center [1189, 253] width 17 height 21
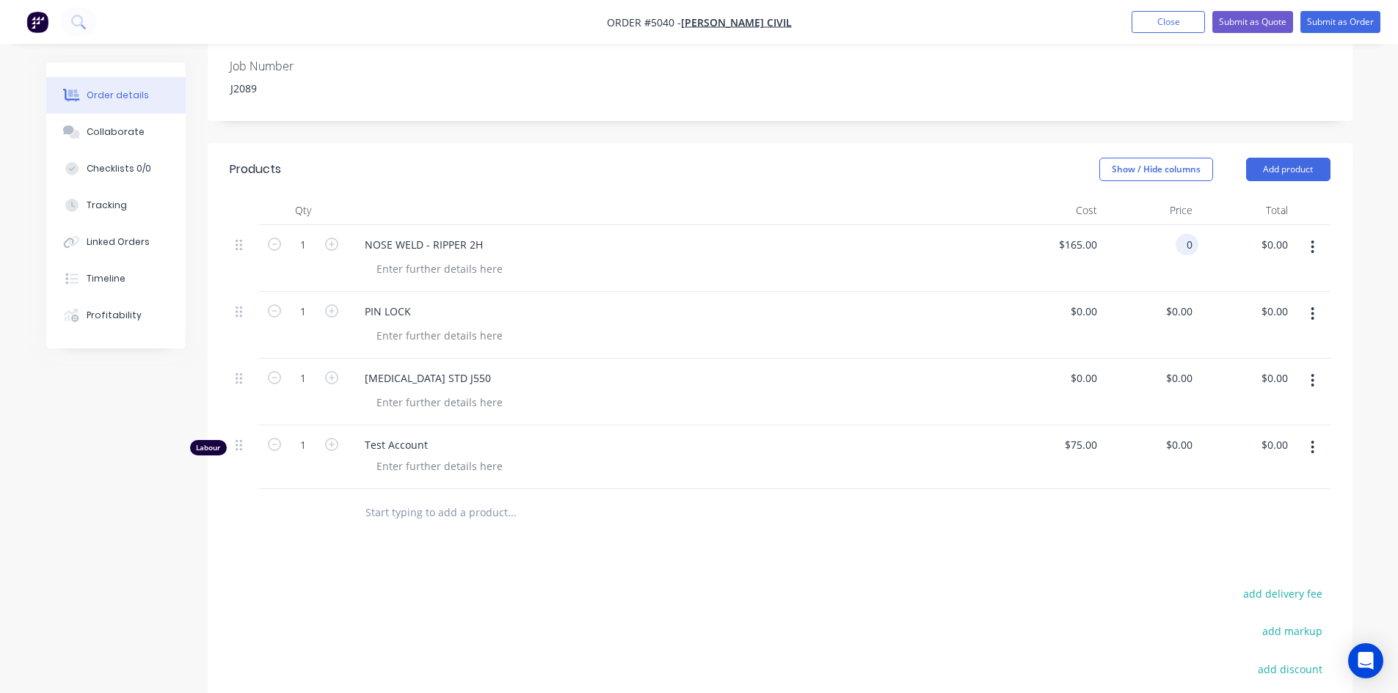
scroll to position [332, 0]
type input "$1,850.00"
click at [1145, 544] on div "Products Show / Hide columns Add product Qty Cost Price Total 1 NOSE WELD - RIP…" at bounding box center [780, 518] width 1145 height 746
click at [1093, 315] on input at bounding box center [1086, 313] width 34 height 21
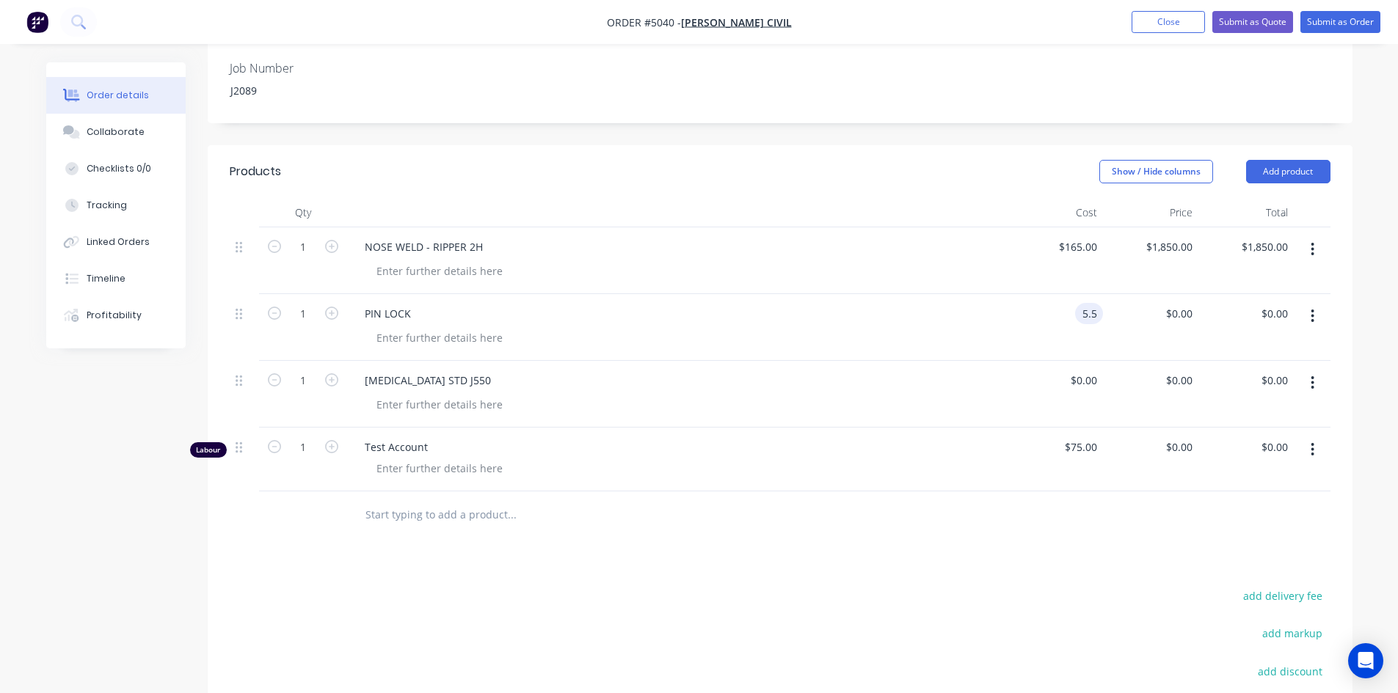
type input "$5.50"
click at [1008, 560] on div "Products Show / Hide columns Add product Qty Cost Price Total 1 NOSE WELD - RIP…" at bounding box center [780, 518] width 1145 height 746
click at [1095, 368] on div "$0.00 $0.00" at bounding box center [1054, 394] width 95 height 67
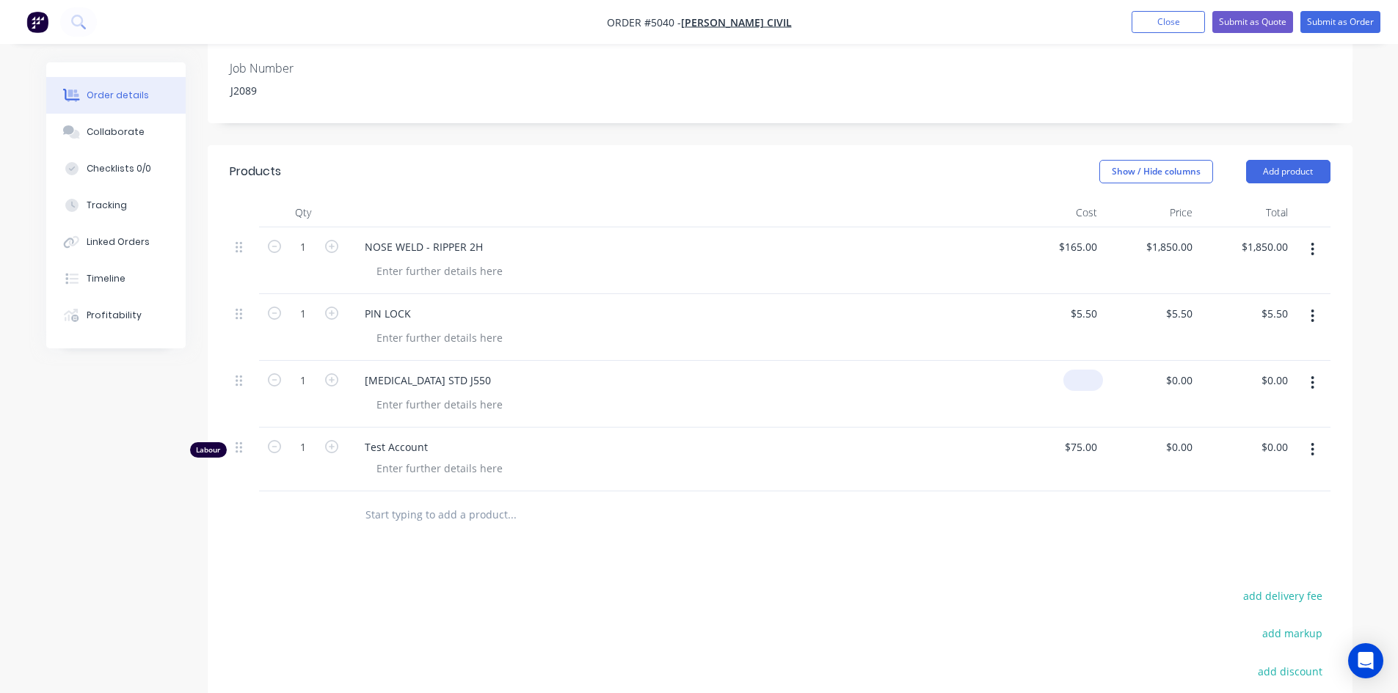
click at [1092, 377] on input at bounding box center [1086, 380] width 34 height 21
type input "$5.00"
click at [1046, 548] on div "Products Show / Hide columns Add product Qty Cost Price Total 1 NOSE WELD - RIP…" at bounding box center [780, 518] width 1145 height 746
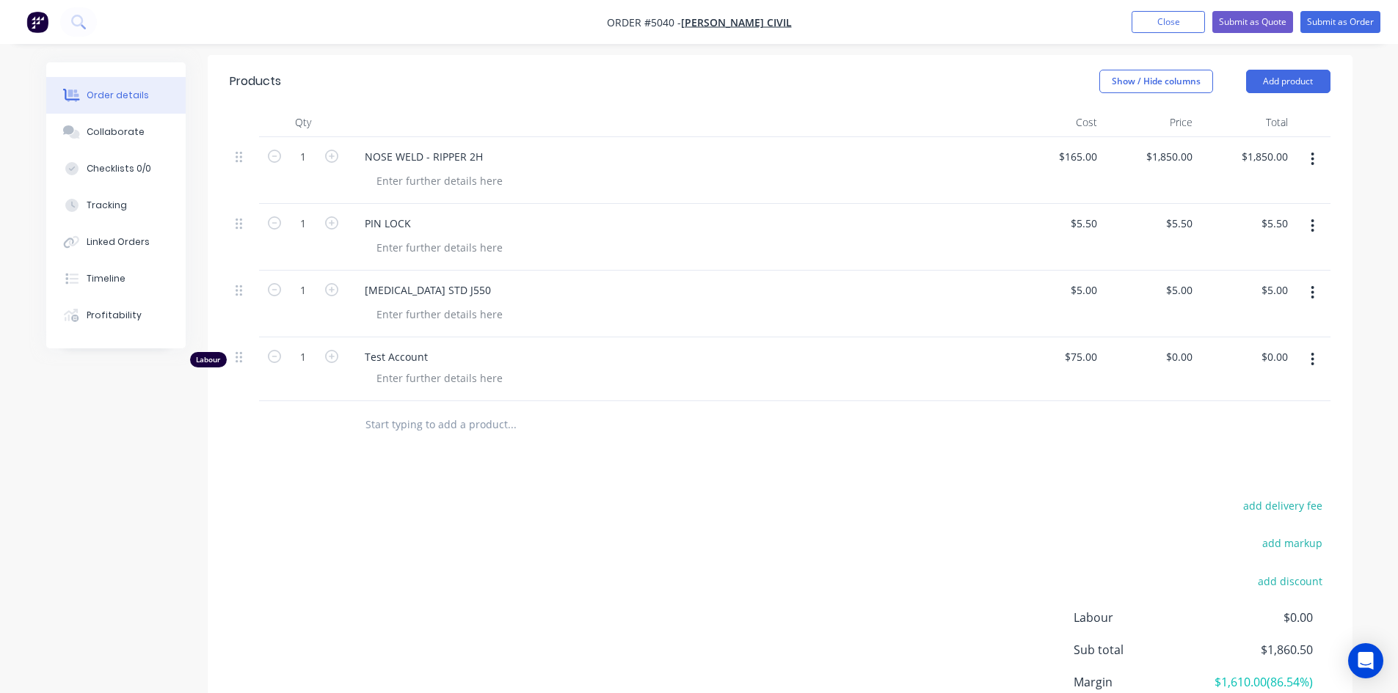
scroll to position [552, 0]
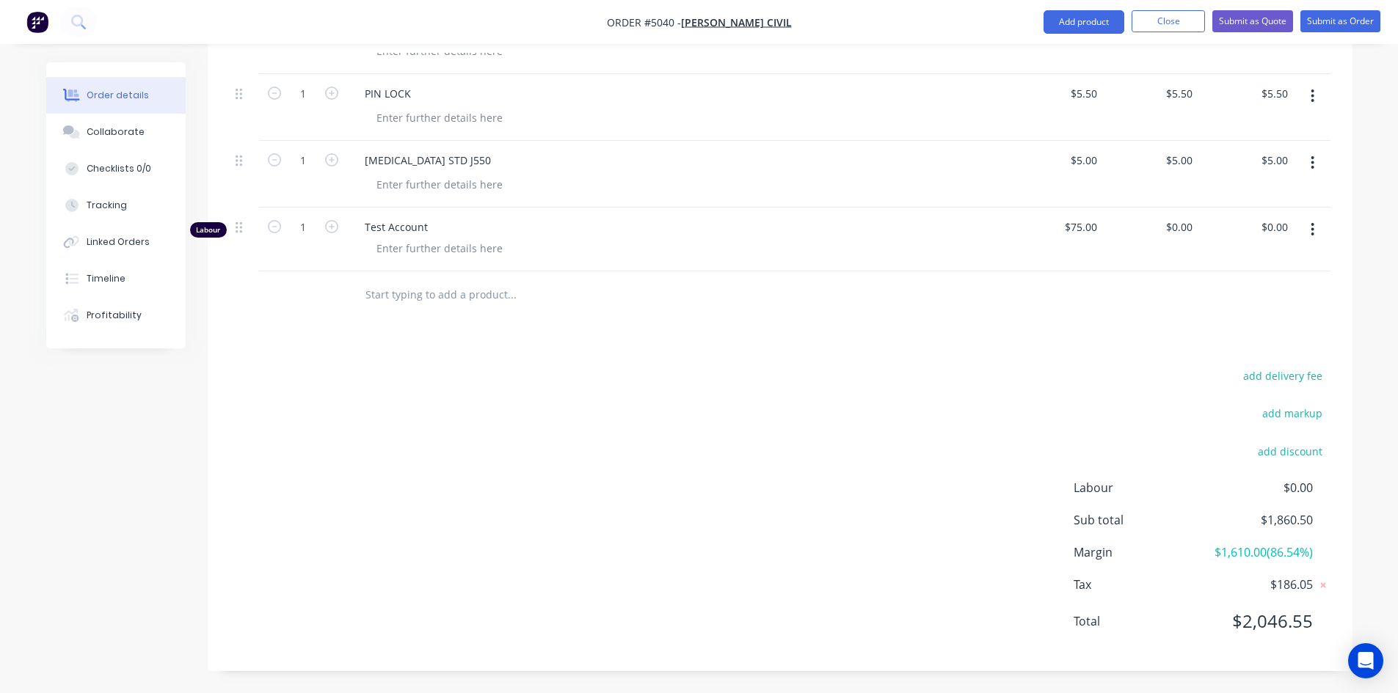
click at [1107, 385] on div "add delivery fee add markup add discount Labour $0.00 Sub total $1,860.50 Margi…" at bounding box center [780, 507] width 1101 height 283
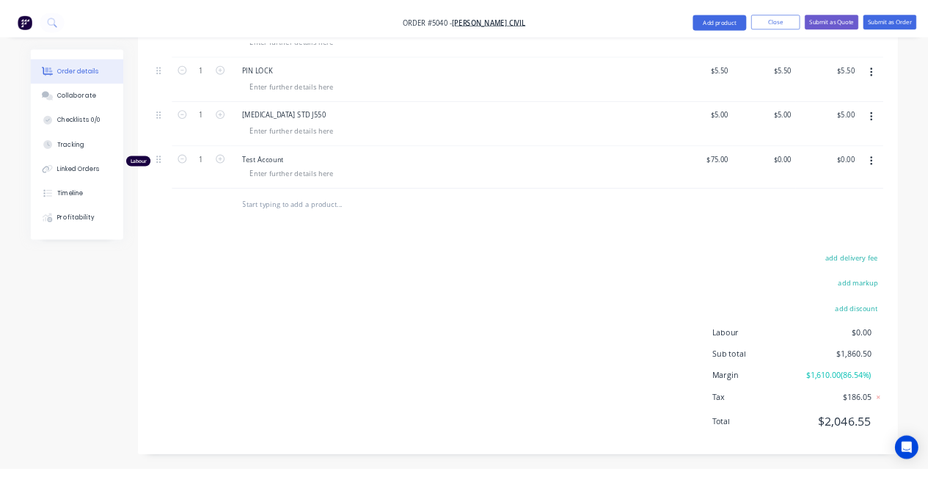
scroll to position [405, 0]
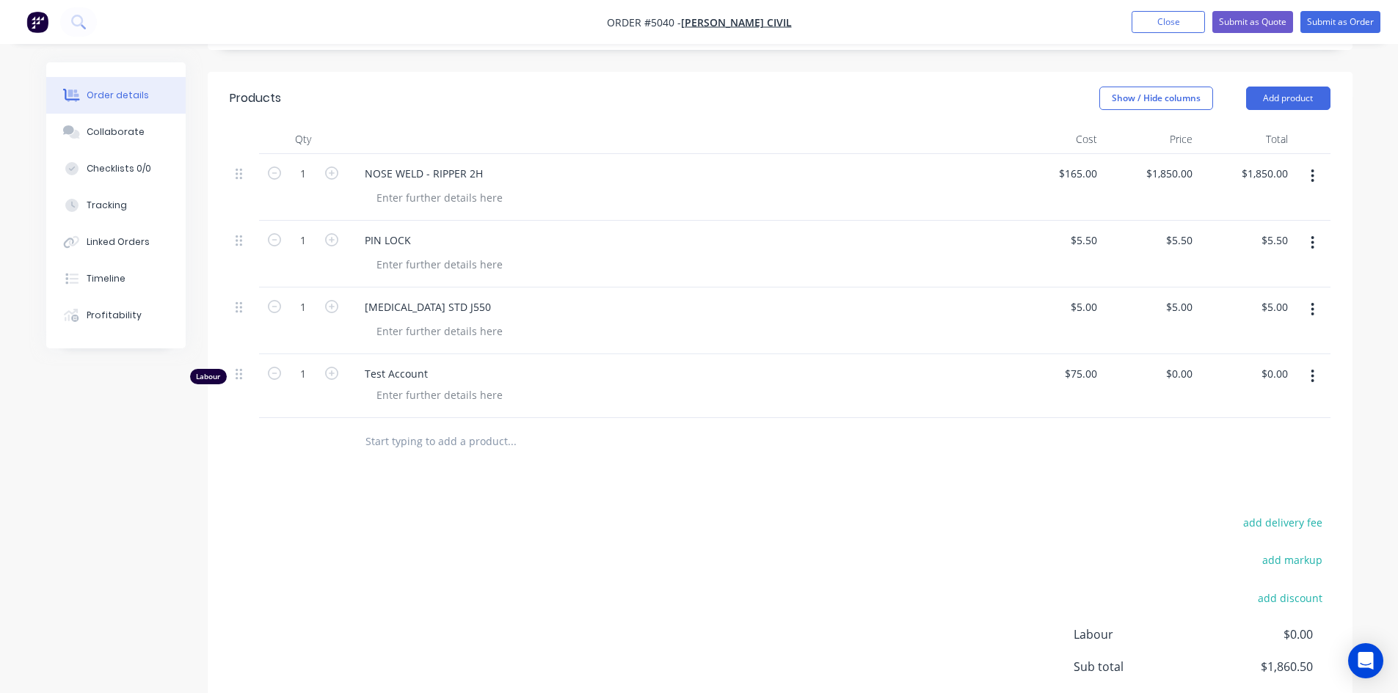
click at [603, 560] on div "add delivery fee add markup add discount Labour $0.00 Sub total $1,860.50 Margi…" at bounding box center [780, 654] width 1101 height 283
click at [1310, 371] on button "button" at bounding box center [1312, 376] width 34 height 26
click at [1349, 391] on div "Qty Cost Price Total 1 NOSE WELD - RIPPER 2H $165.00 $165.00 $1,850.00 $1,850.0…" at bounding box center [780, 295] width 1145 height 341
click at [685, 546] on div "add delivery fee add markup add discount Labour $0.00 Sub total $1,860.50 Margi…" at bounding box center [780, 654] width 1101 height 283
click at [690, 516] on div "add delivery fee add markup add discount Labour $0.00 Sub total $1,860.50 Margi…" at bounding box center [780, 654] width 1101 height 283
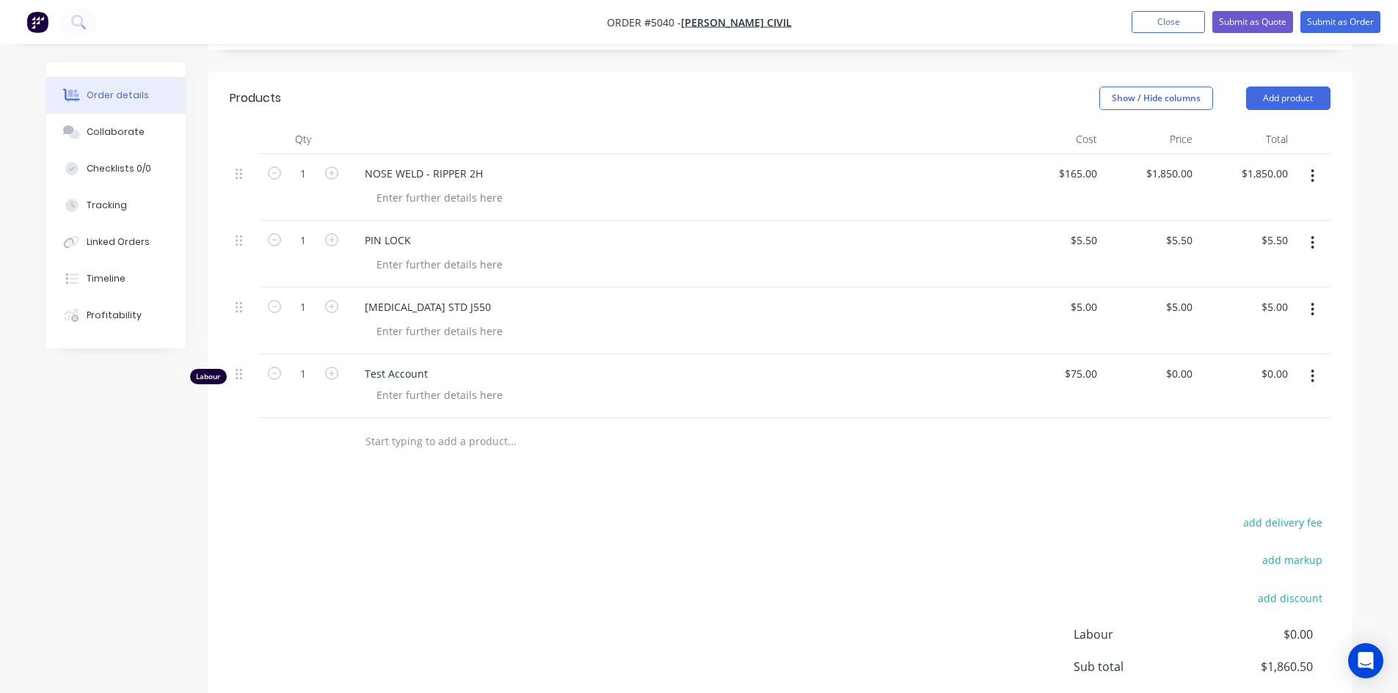
drag, startPoint x: 472, startPoint y: 575, endPoint x: 468, endPoint y: 550, distance: 25.2
click at [473, 573] on div "add delivery fee add markup add discount Labour $0.00 Sub total $1,860.50 Margi…" at bounding box center [780, 654] width 1101 height 283
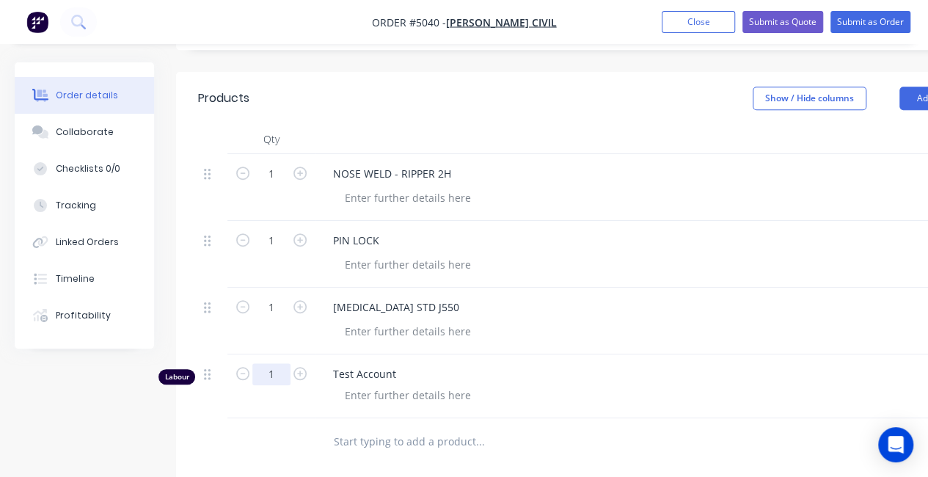
click at [267, 371] on input "1" at bounding box center [271, 374] width 38 height 22
type input "10"
click at [128, 475] on div "Created by Hayden Created 07/10/25 Required 07/10/25 Assigned to Add team membe…" at bounding box center [510, 248] width 991 height 1183
click at [644, 72] on header "Products Show / Hide columns Add product" at bounding box center [591, 98] width 830 height 53
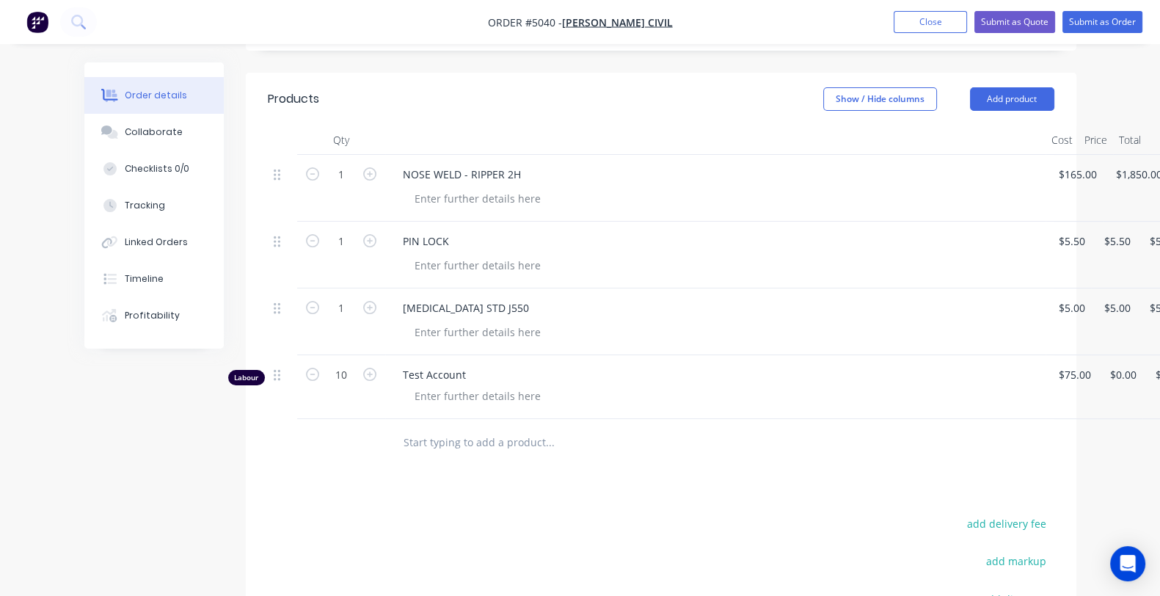
scroll to position [404, 40]
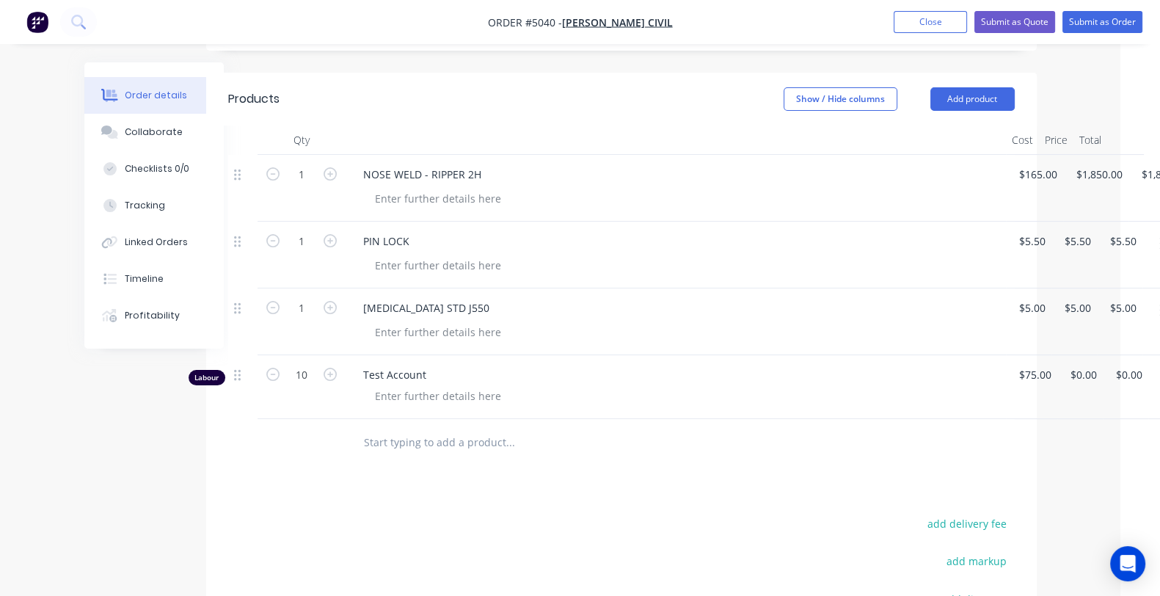
drag, startPoint x: 802, startPoint y: 509, endPoint x: 966, endPoint y: 513, distance: 163.7
click at [861, 498] on div "Products Show / Hide columns Add product Qty Cost Price Total 1 NOSE WELD - RIP…" at bounding box center [621, 446] width 831 height 746
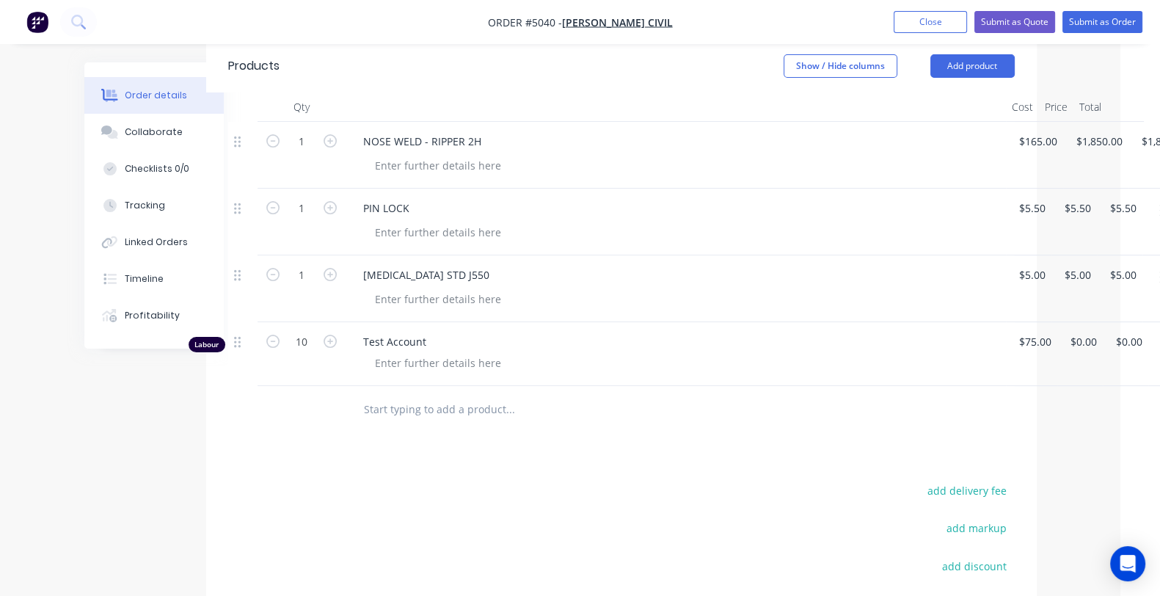
scroll to position [280, 40]
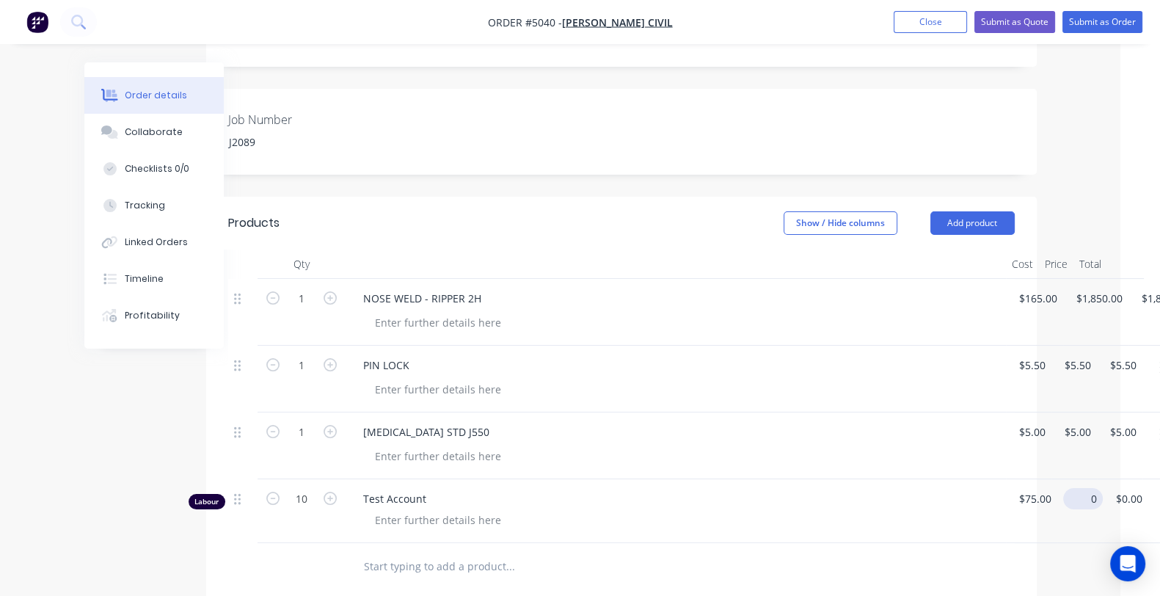
click at [1015, 502] on div "Labour 10 Test Account $75.00 $75.00 0 $0.00 $0.00 $0.00" at bounding box center [621, 511] width 787 height 64
click at [955, 550] on div at bounding box center [621, 567] width 787 height 48
type input "$0.00"
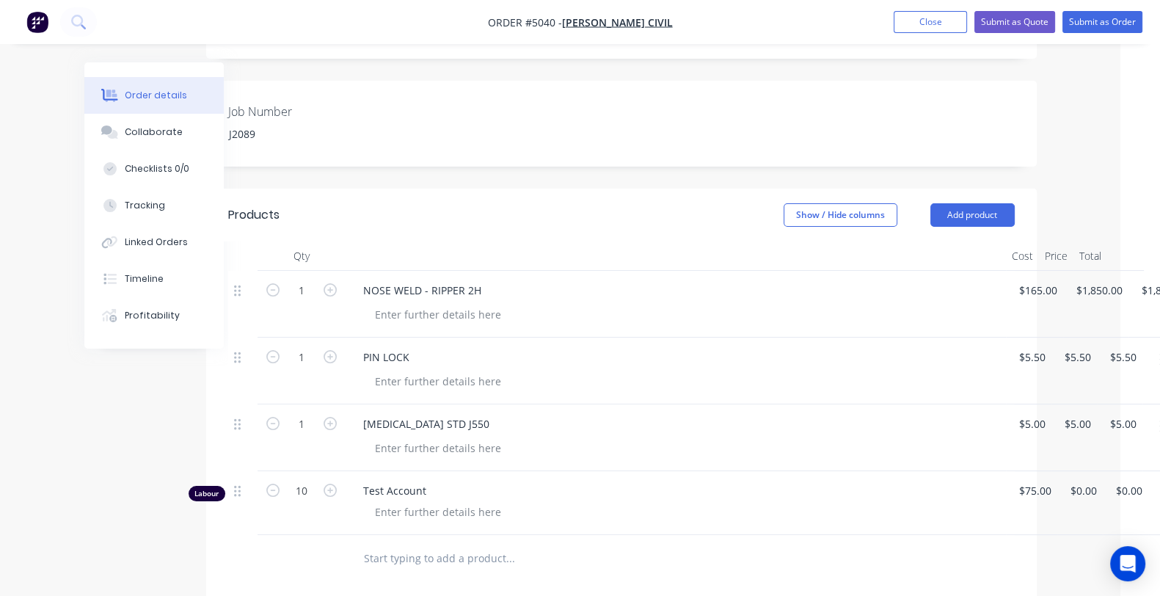
scroll to position [0, 40]
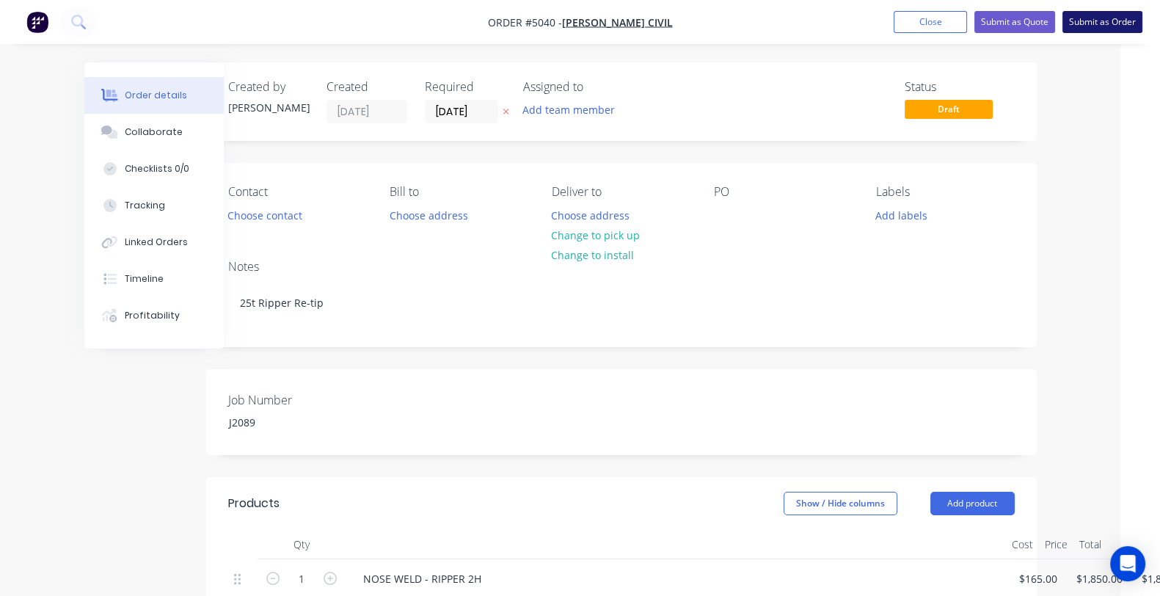
click at [1080, 14] on button "Submit as Order" at bounding box center [1102, 22] width 80 height 22
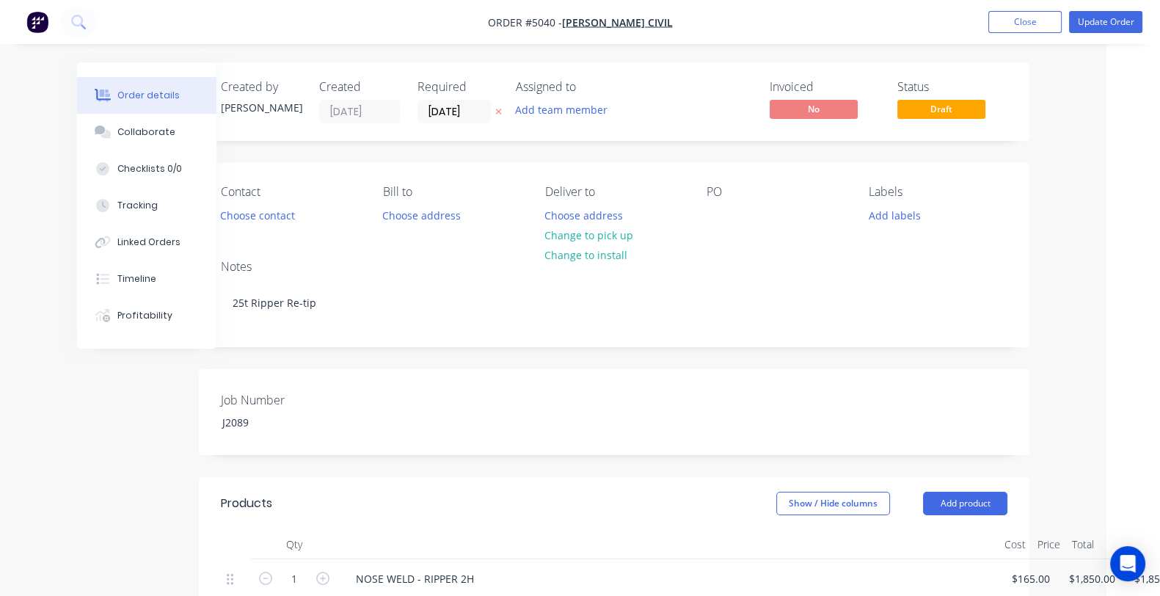
scroll to position [0, 0]
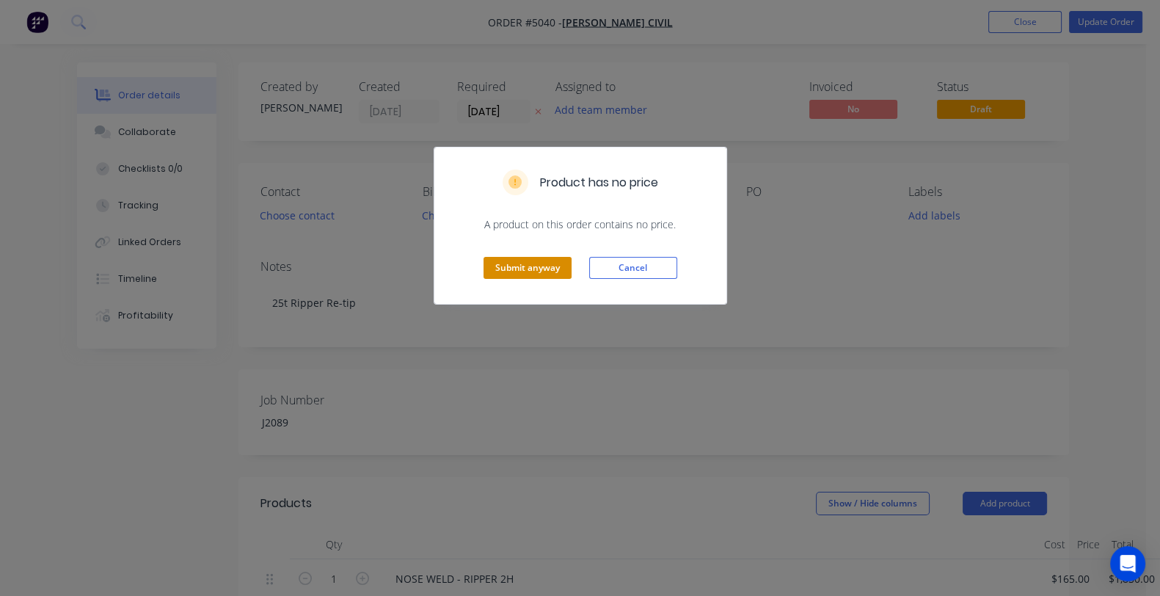
click at [554, 262] on button "Submit anyway" at bounding box center [528, 268] width 88 height 22
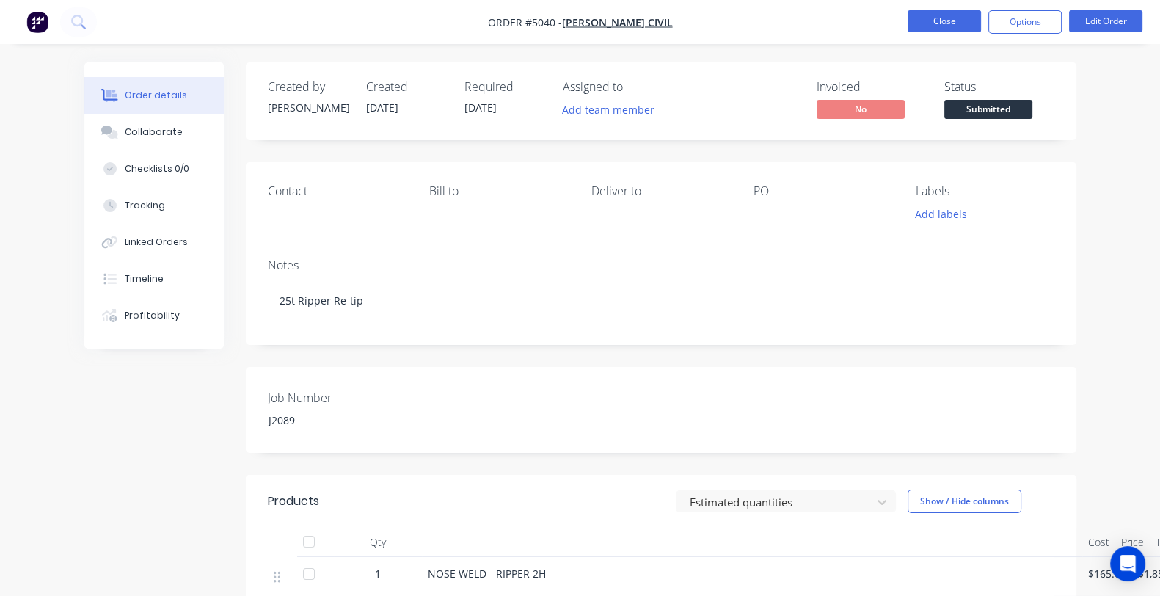
click at [939, 18] on button "Close" at bounding box center [944, 21] width 73 height 22
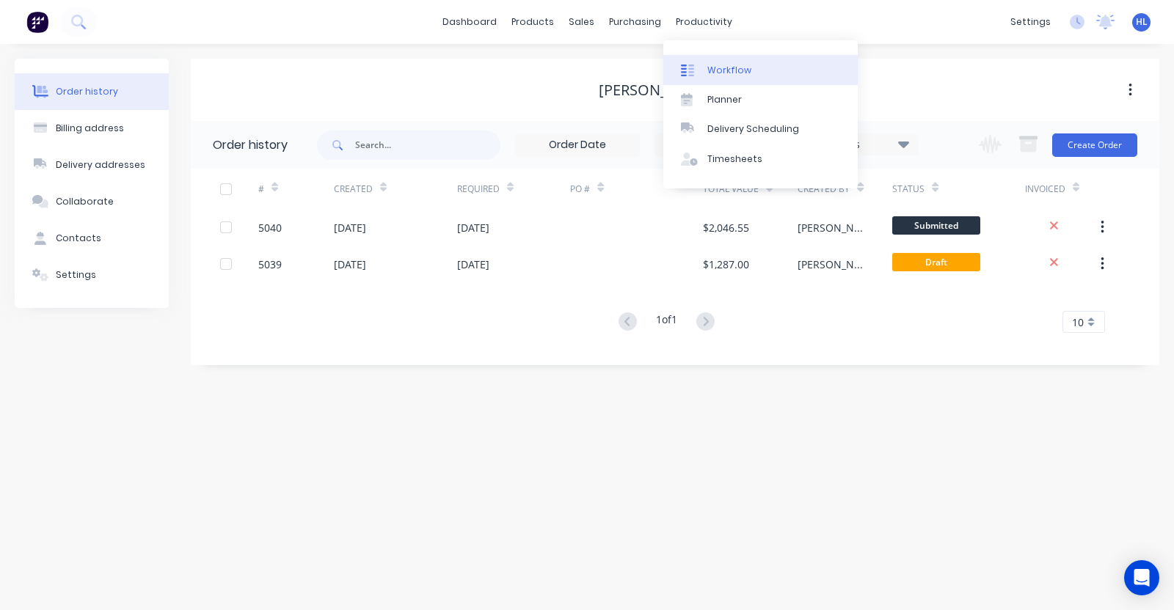
click at [740, 73] on div "Workflow" at bounding box center [729, 70] width 44 height 13
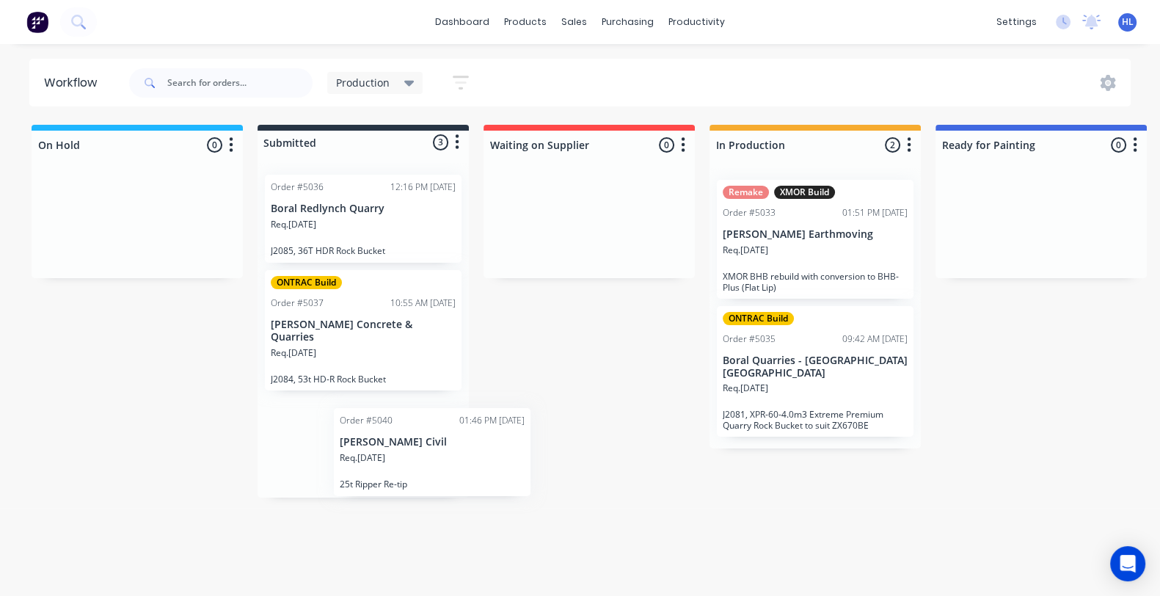
scroll to position [5, 0]
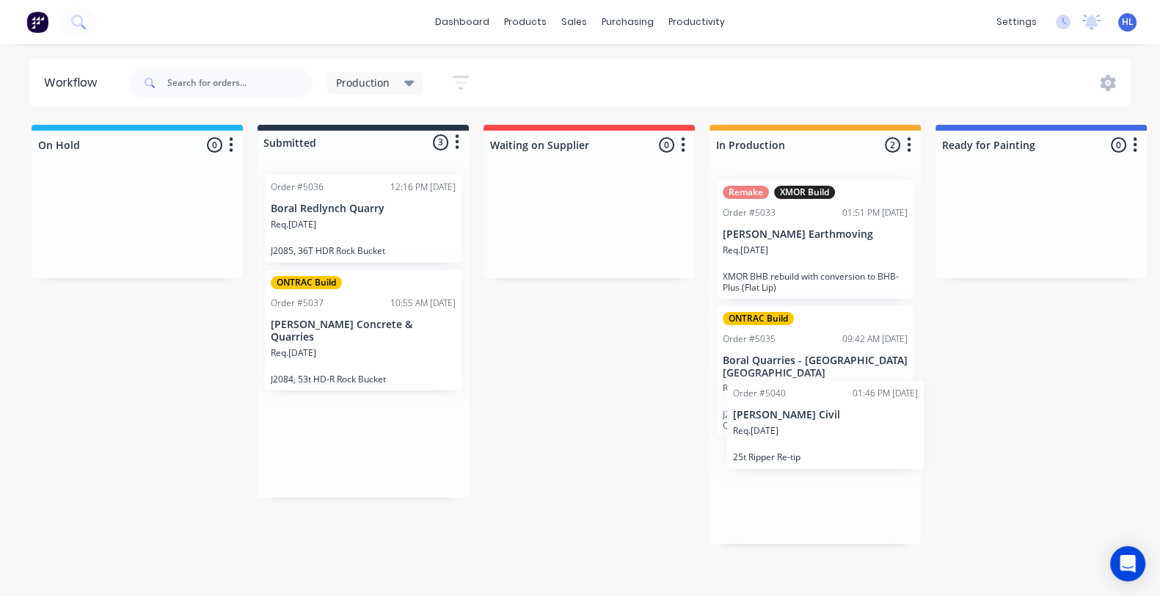
drag, startPoint x: 361, startPoint y: 457, endPoint x: 831, endPoint y: 473, distance: 469.8
click at [831, 473] on div "On Hold 0 Status colour #1FB6FF hex #1FB6FF Save Cancel Notifications Email SMS…" at bounding box center [893, 356] width 1809 height 463
click at [819, 487] on div "Req. 07/10/25" at bounding box center [815, 499] width 185 height 25
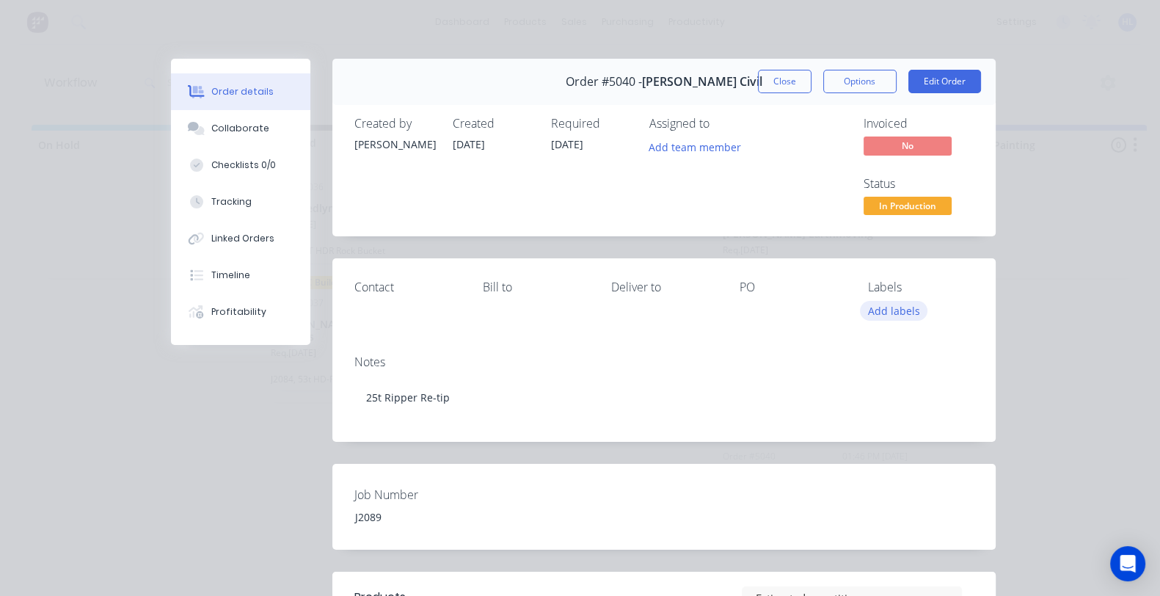
click at [927, 301] on button "Add labels" at bounding box center [894, 311] width 68 height 20
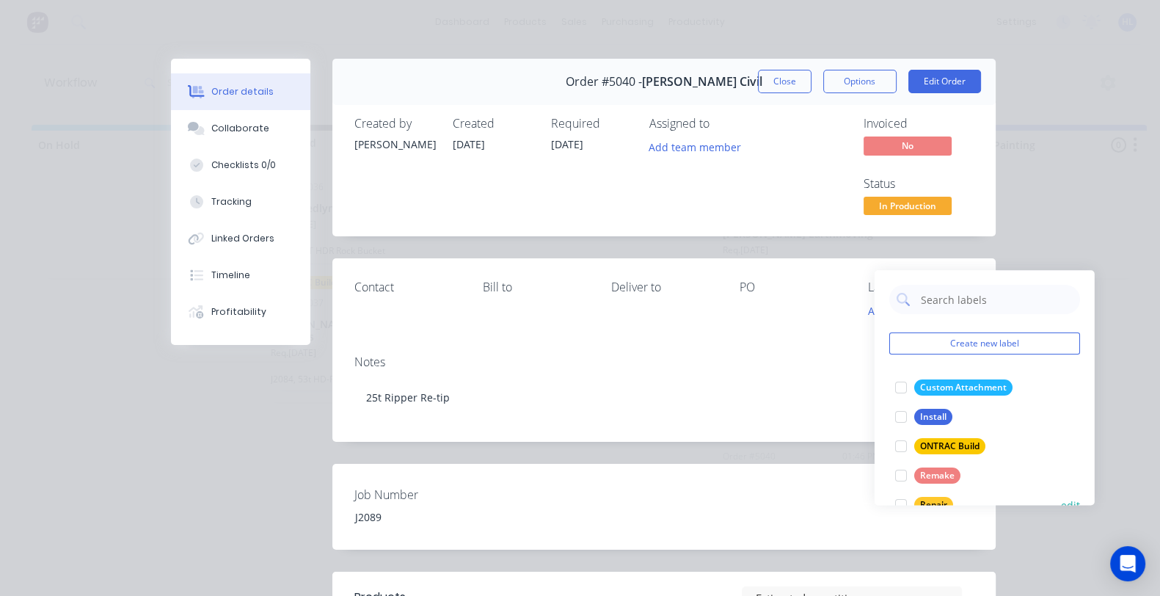
click at [922, 497] on div "Repair" at bounding box center [933, 505] width 39 height 16
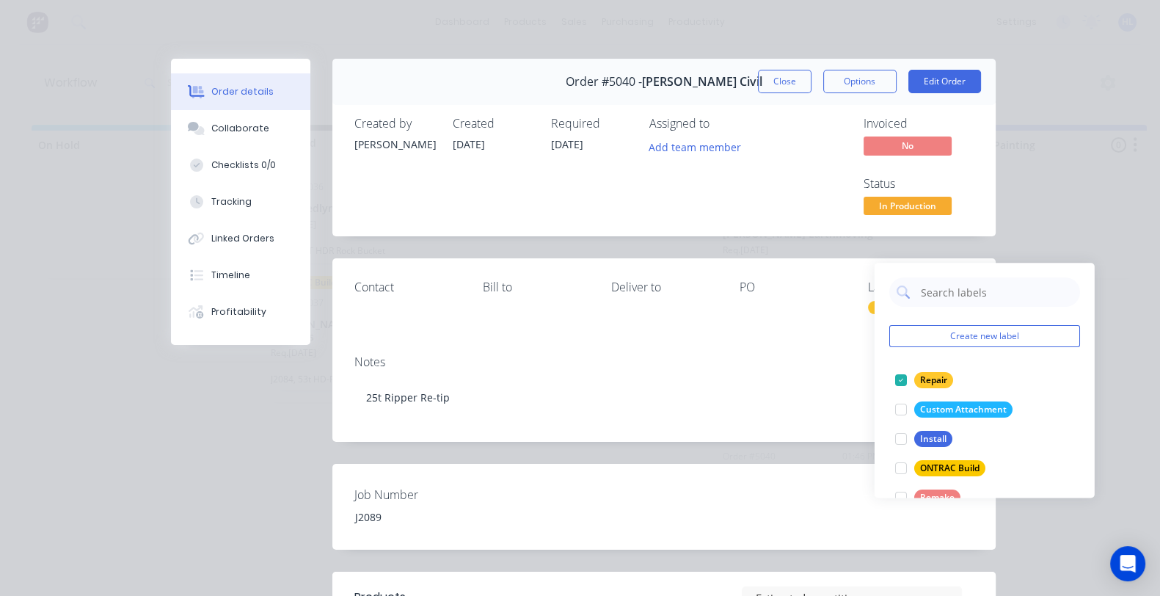
click at [830, 280] on div "PO" at bounding box center [792, 287] width 105 height 14
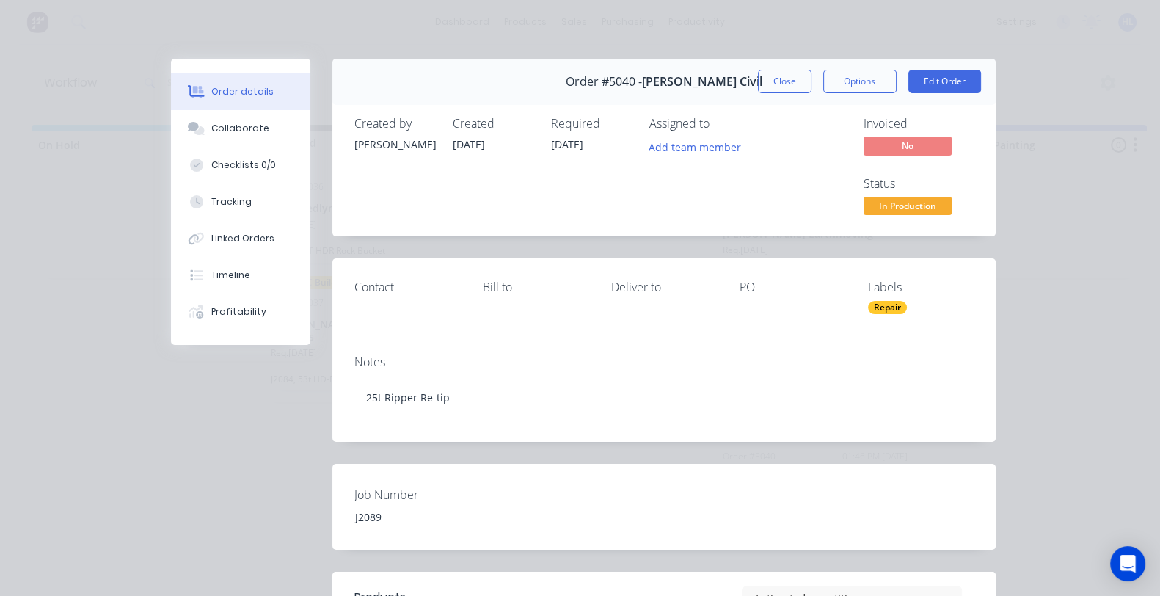
click at [811, 78] on button "Close" at bounding box center [785, 81] width 54 height 23
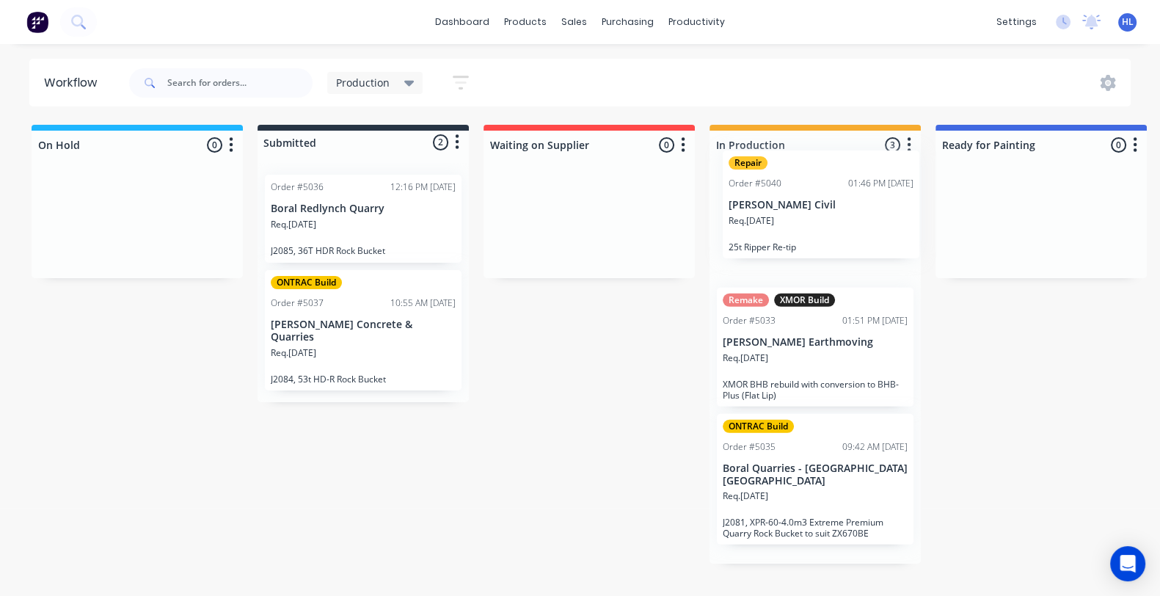
drag, startPoint x: 828, startPoint y: 507, endPoint x: 835, endPoint y: 216, distance: 291.4
click at [835, 216] on div "Remake XMOR Build Order #5033 01:51 PM 08/09/25 Turner Earthmoving Req. 08/09/2…" at bounding box center [814, 365] width 211 height 395
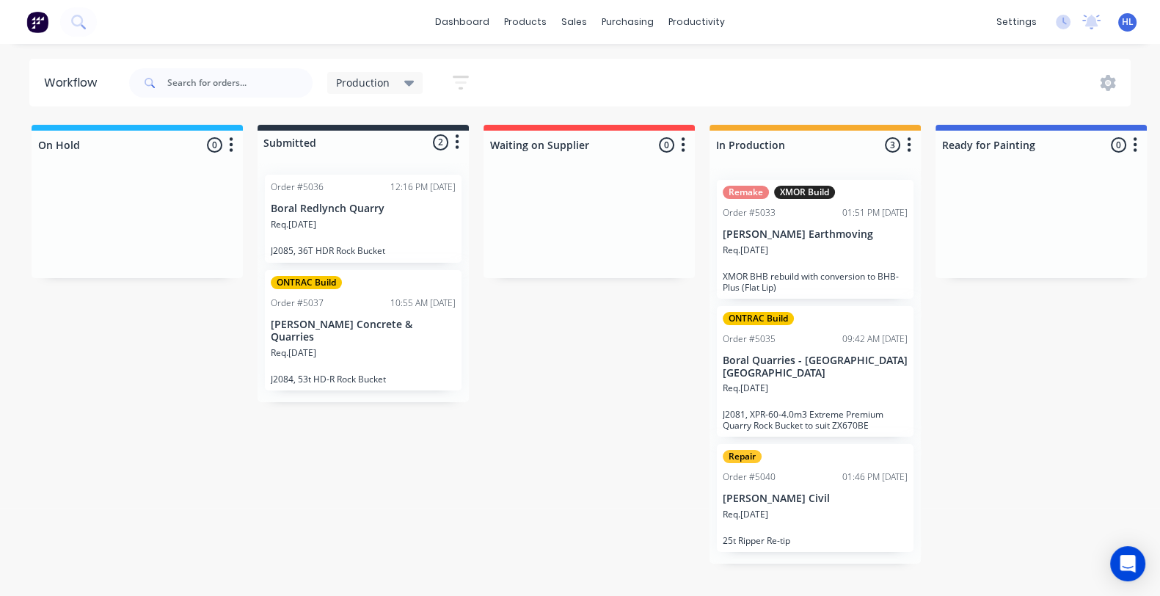
click at [1049, 412] on div "On Hold 0 Status colour #1FB6FF hex #1FB6FF Save Cancel Notifications Email SMS…" at bounding box center [893, 356] width 1809 height 463
click at [619, 344] on div "On Hold 0 Status colour #1FB6FF hex #1FB6FF Save Cancel Notifications Email SMS…" at bounding box center [893, 356] width 1809 height 463
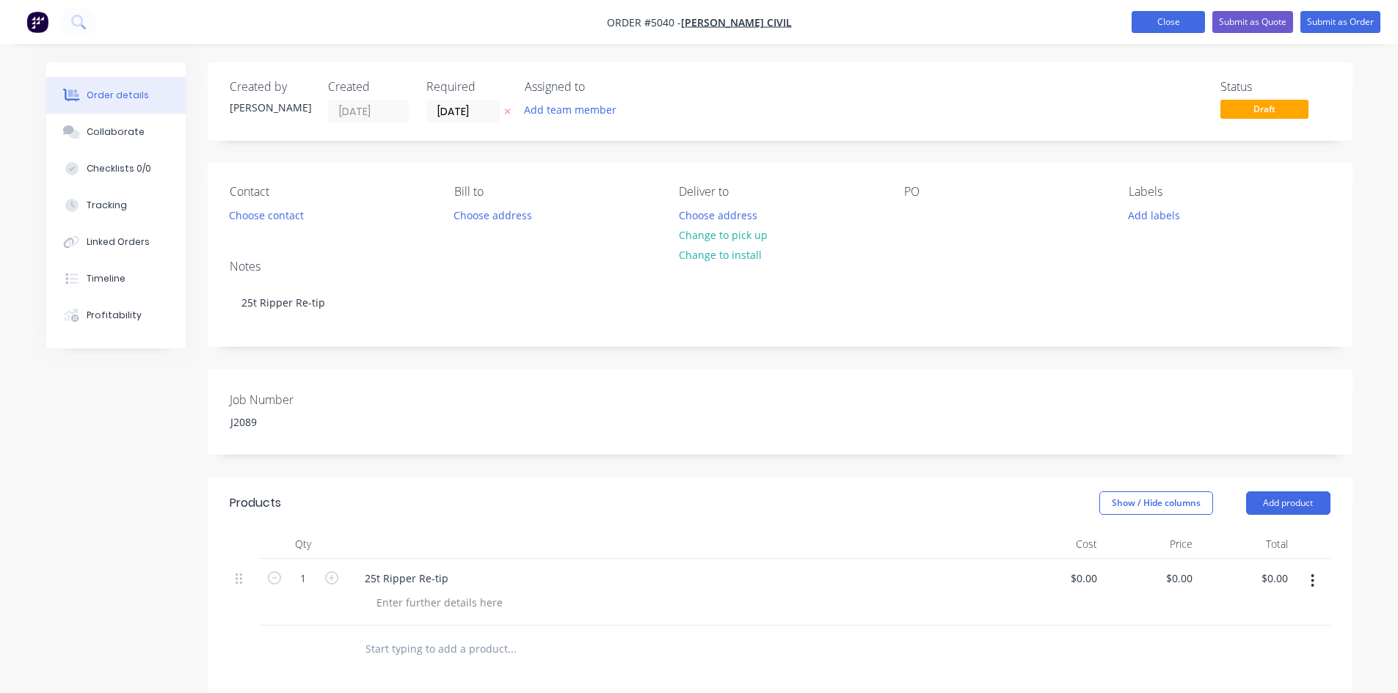
scroll to position [147, 0]
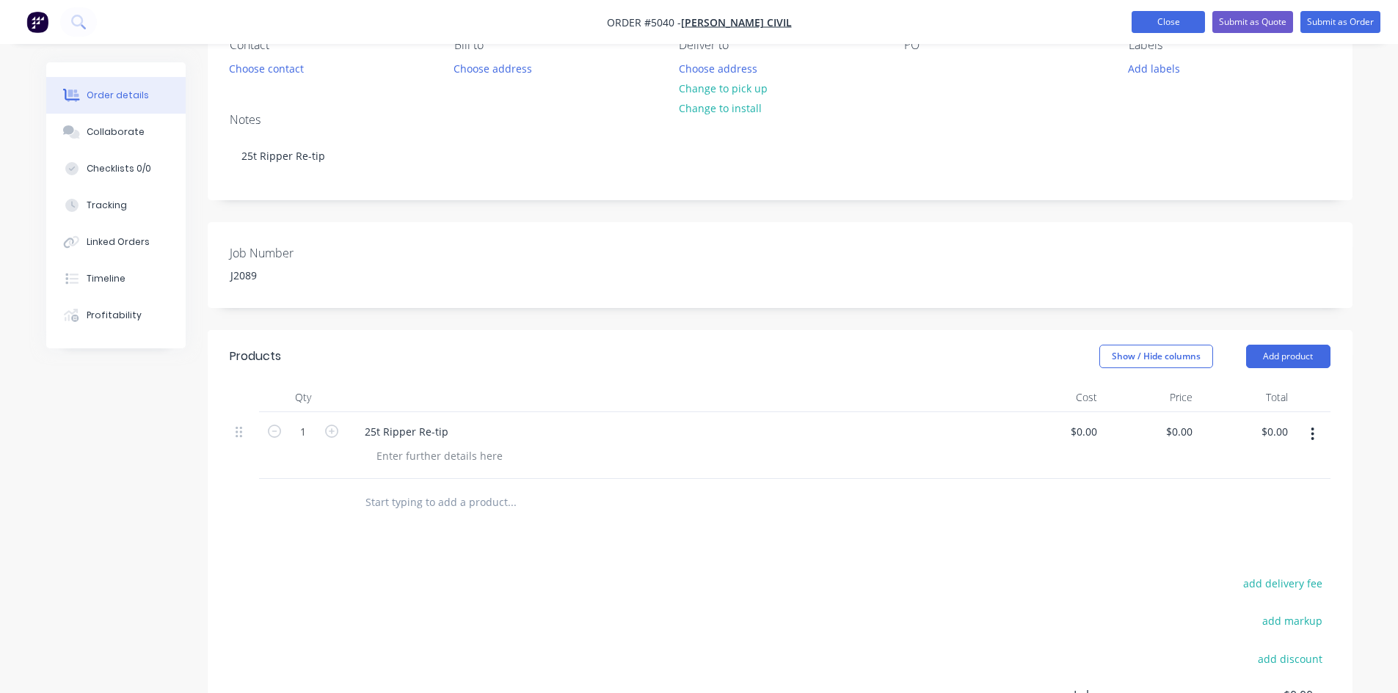
click at [1170, 12] on button "Close" at bounding box center [1167, 22] width 73 height 22
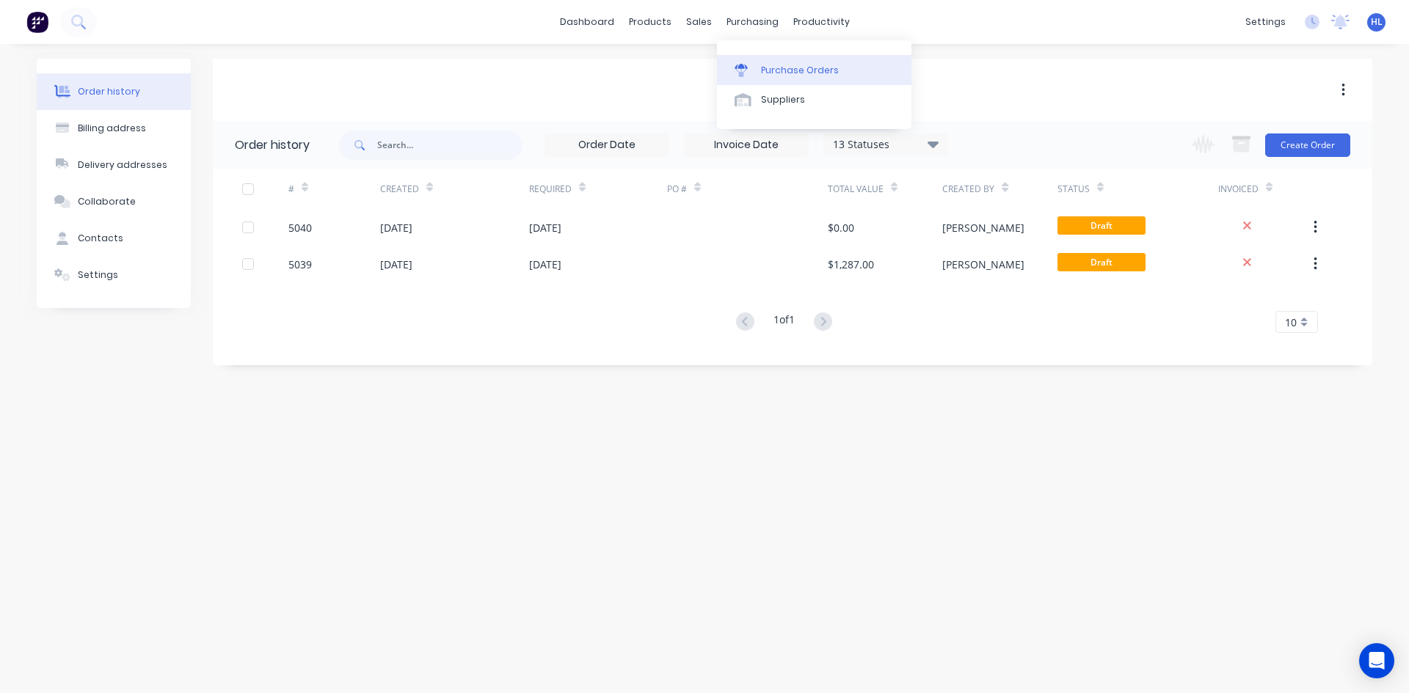
click at [790, 70] on div "Purchase Orders" at bounding box center [800, 70] width 78 height 13
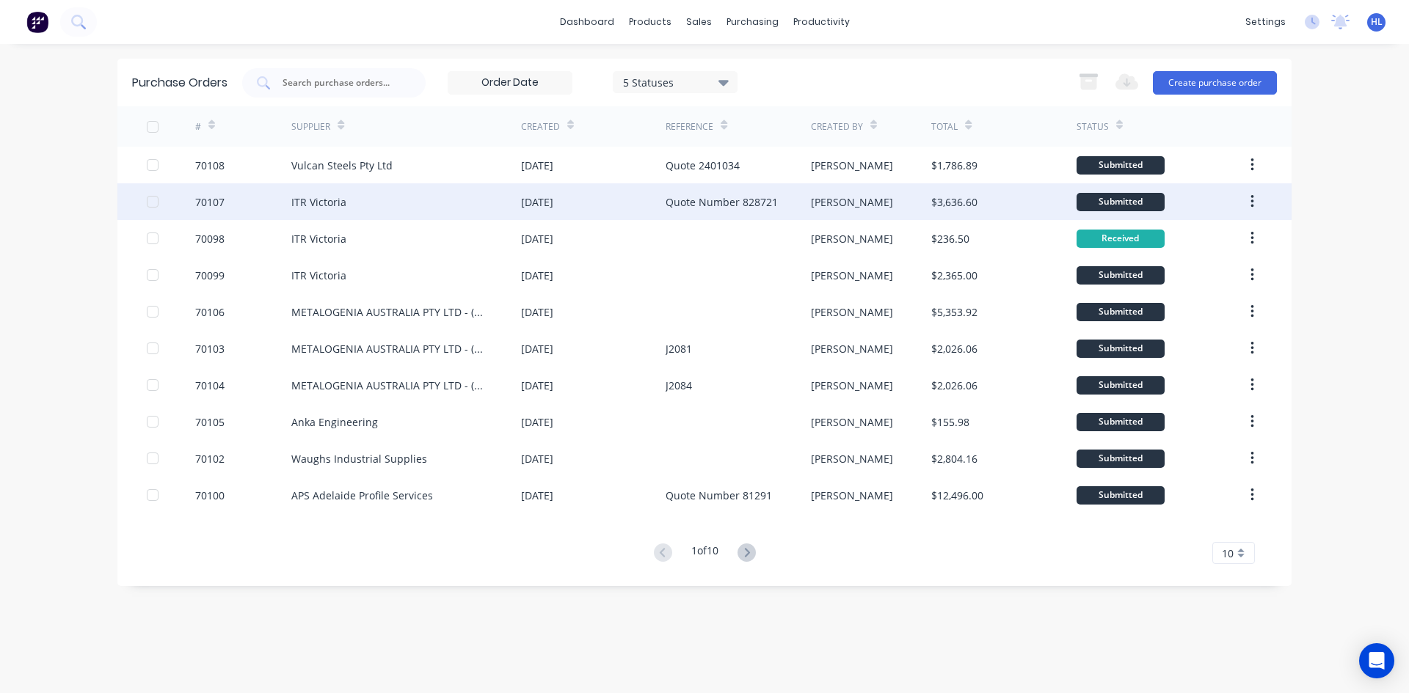
click at [335, 214] on div "ITR Victoria" at bounding box center [406, 201] width 230 height 37
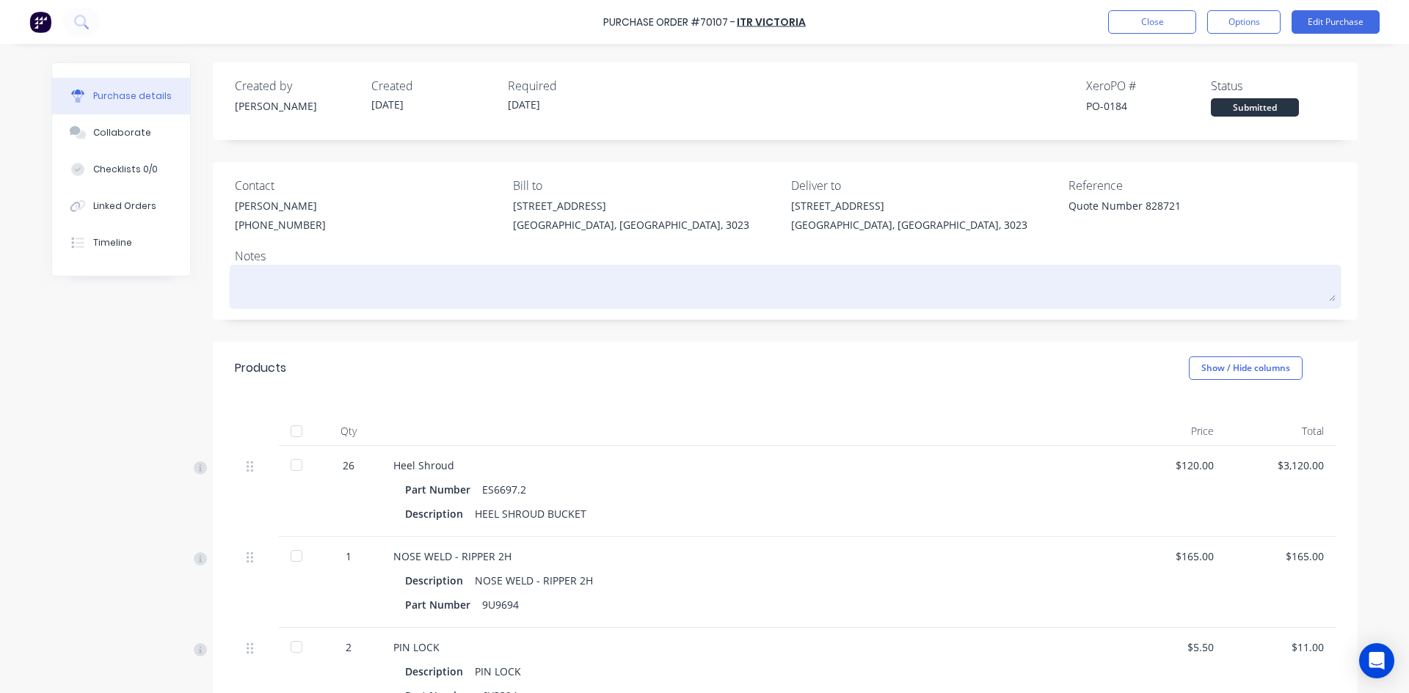
scroll to position [220, 0]
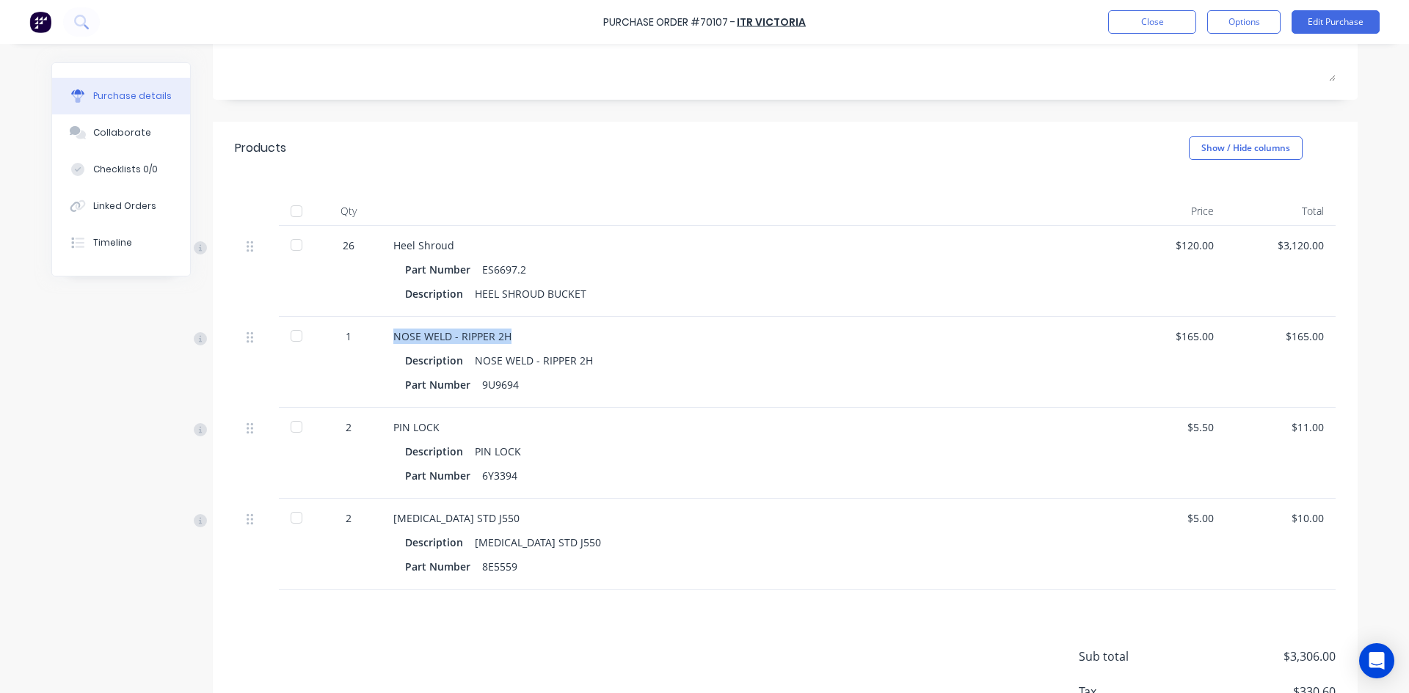
drag, startPoint x: 503, startPoint y: 336, endPoint x: 363, endPoint y: 346, distance: 139.8
click at [362, 348] on div "1 NOSE WELD - RIPPER 2H Description NOSE WELD - RIPPER 2H Part Number 9U9694 $1…" at bounding box center [785, 362] width 1101 height 91
copy div "NOSE WELD - RIPPER 2H"
click at [570, 449] on div "Description PIN LOCK" at bounding box center [748, 451] width 687 height 21
drag, startPoint x: 445, startPoint y: 431, endPoint x: 385, endPoint y: 428, distance: 60.2
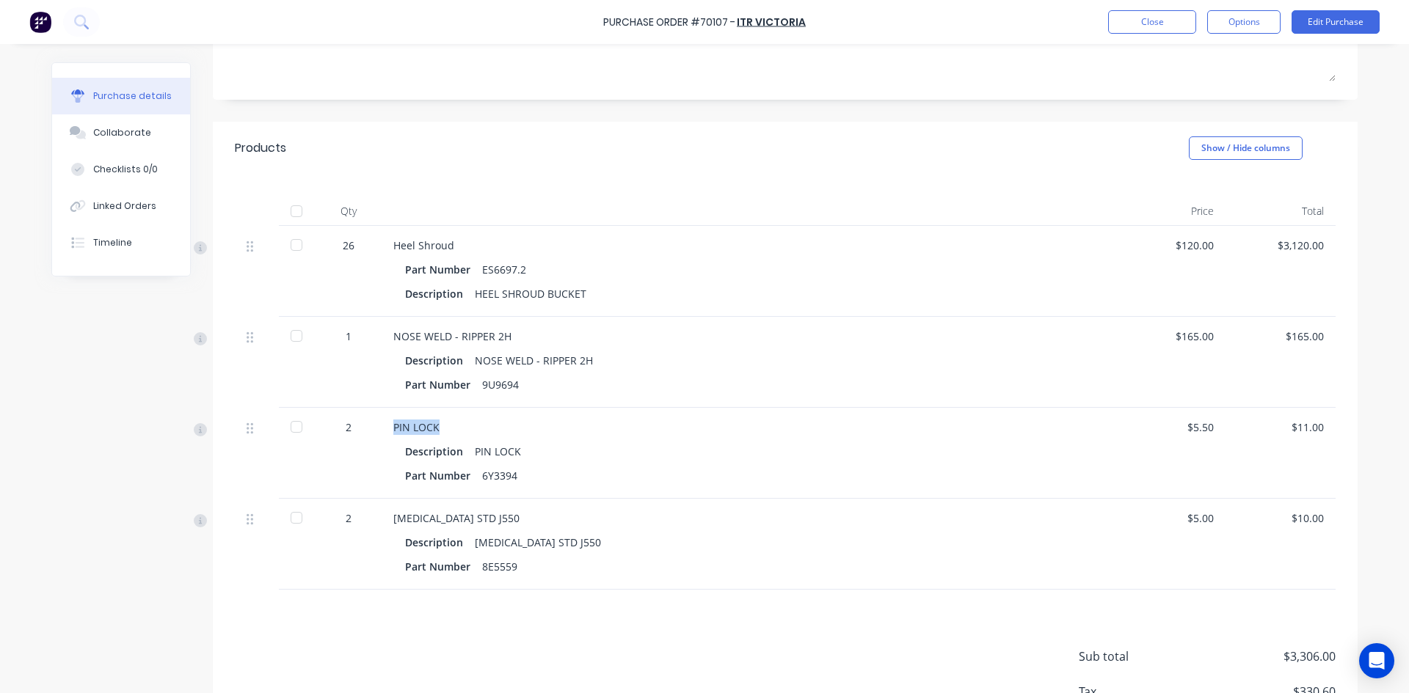
click at [385, 428] on div "PIN LOCK Description PIN LOCK Part Number 6Y3394" at bounding box center [749, 453] width 734 height 91
copy div "PIN LOCK"
drag, startPoint x: 491, startPoint y: 522, endPoint x: 382, endPoint y: 522, distance: 108.6
click at [382, 522] on div "[MEDICAL_DATA] STD J550 Description [MEDICAL_DATA] STD J550 Part Number 8E5559" at bounding box center [749, 544] width 734 height 91
copy div "[MEDICAL_DATA] STD J550"
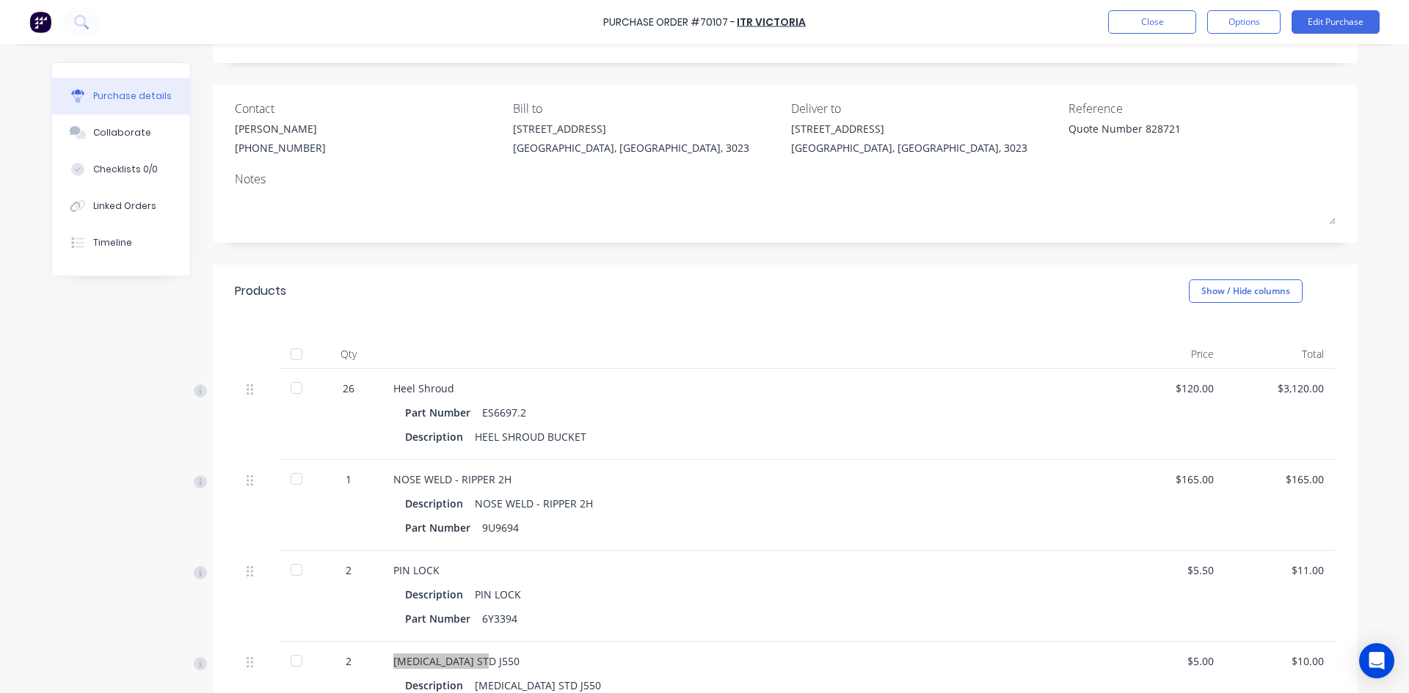
scroll to position [73, 0]
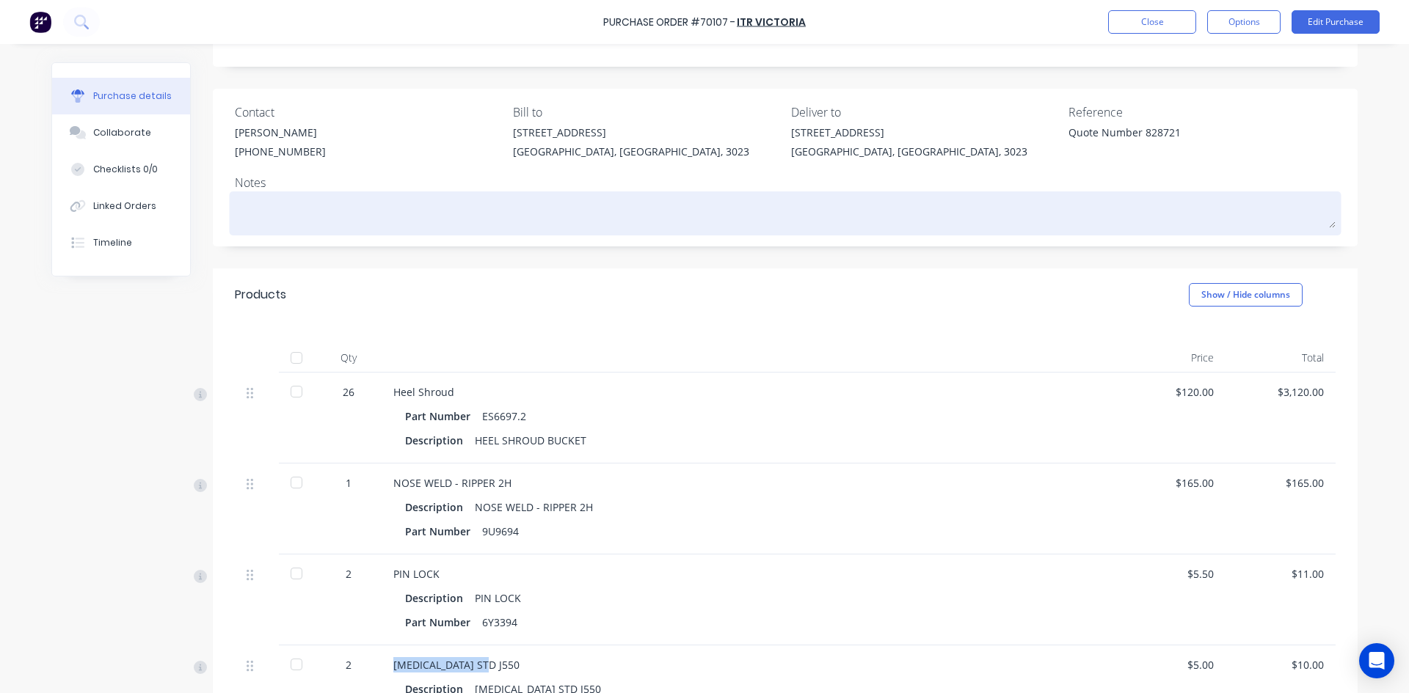
click at [762, 203] on textarea at bounding box center [785, 211] width 1101 height 33
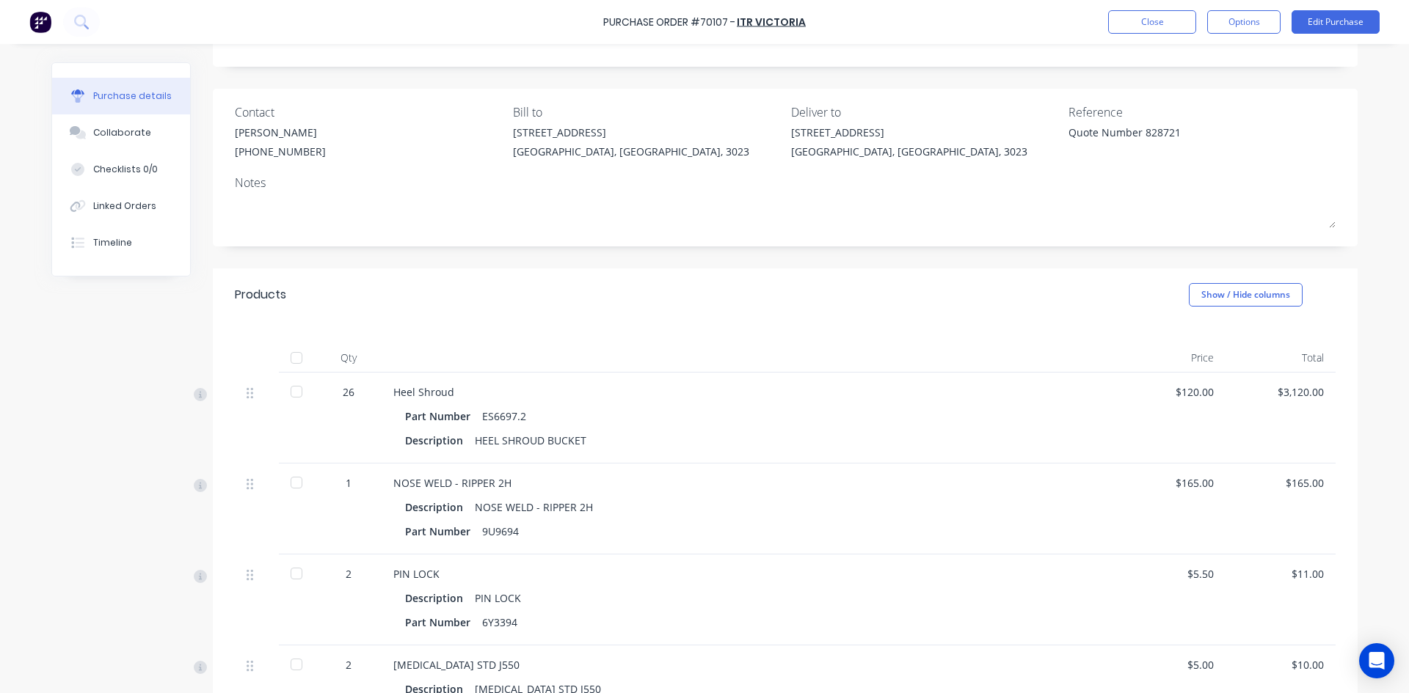
type textarea "x"
click at [763, 237] on div "Contact [PERSON_NAME] [PHONE_NUMBER] Bill to [STREET_ADDRESS][PERSON_NAME] Deli…" at bounding box center [785, 168] width 1145 height 158
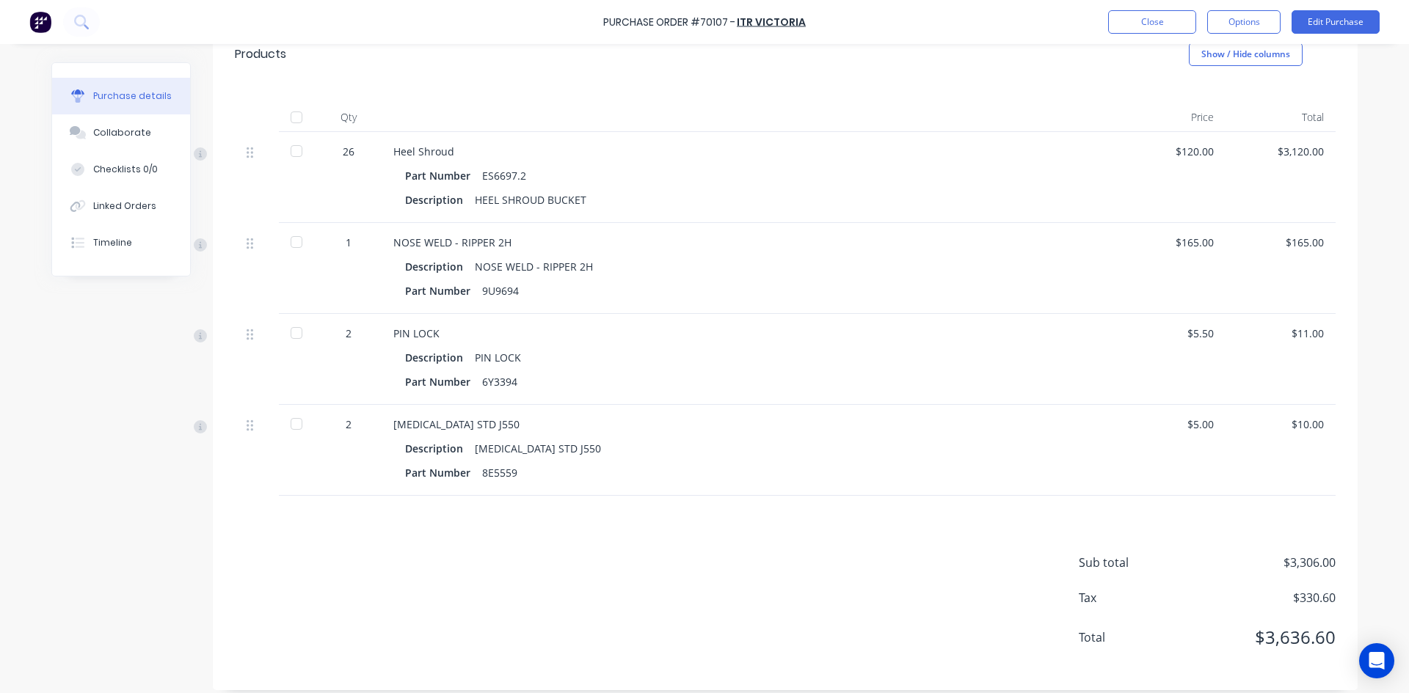
scroll to position [326, 0]
